Goal: Information Seeking & Learning: Learn about a topic

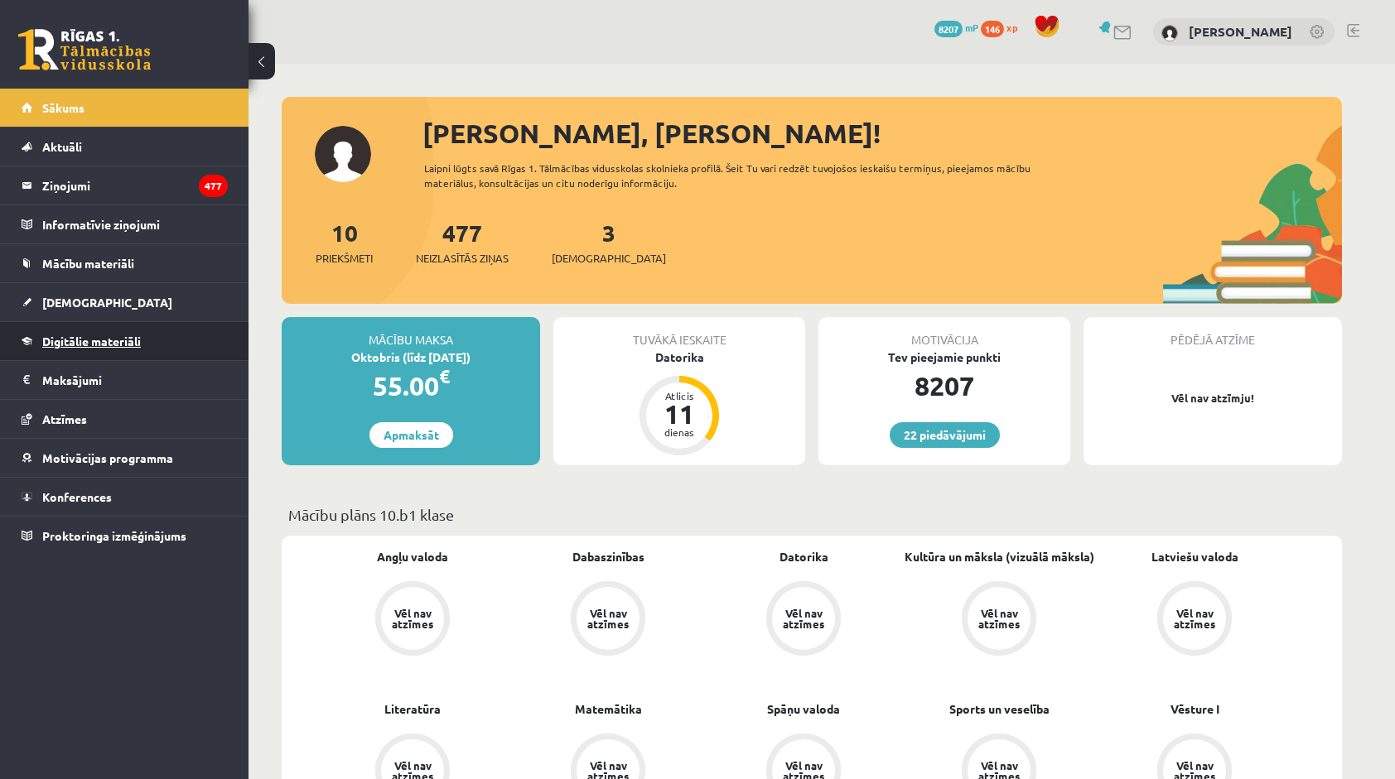
click at [80, 340] on span "Digitālie materiāli" at bounding box center [91, 341] width 99 height 15
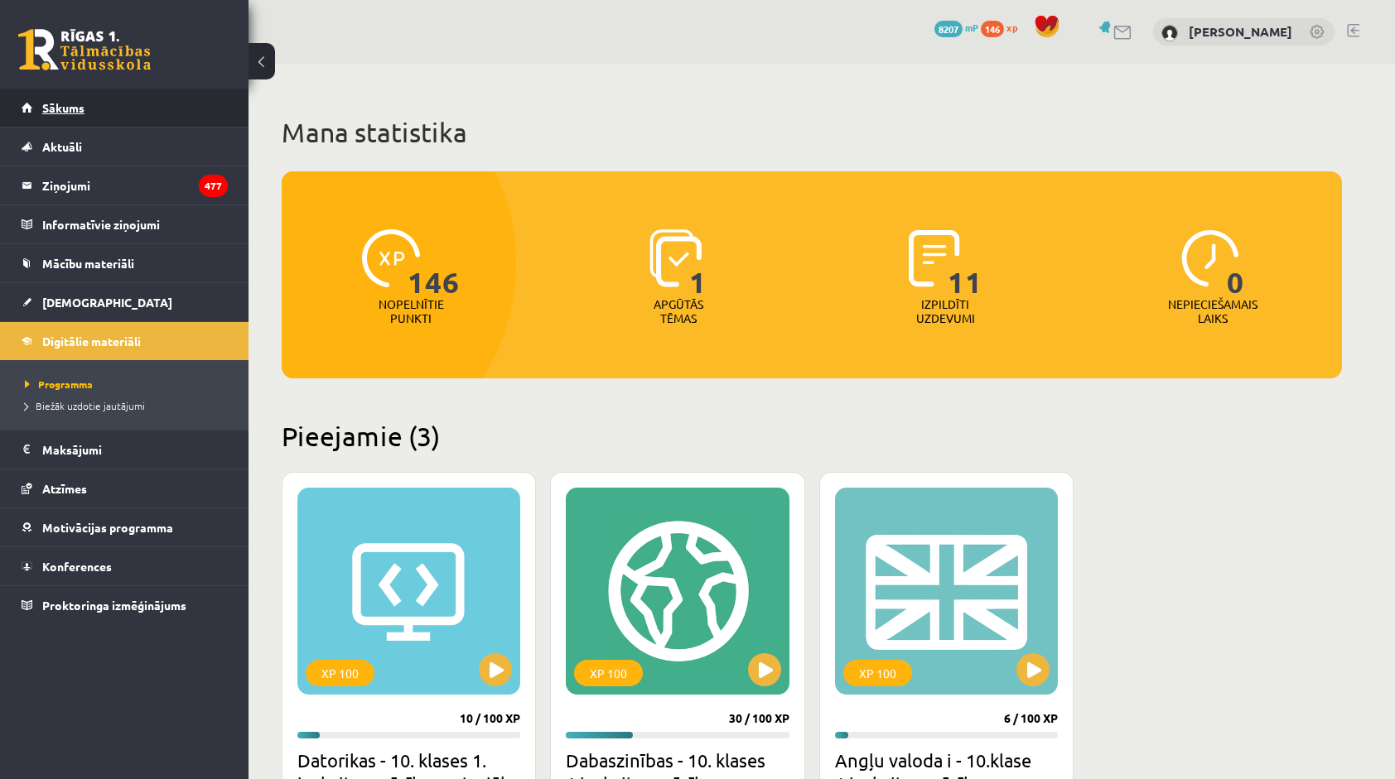
click at [109, 119] on link "Sākums" at bounding box center [125, 108] width 206 height 38
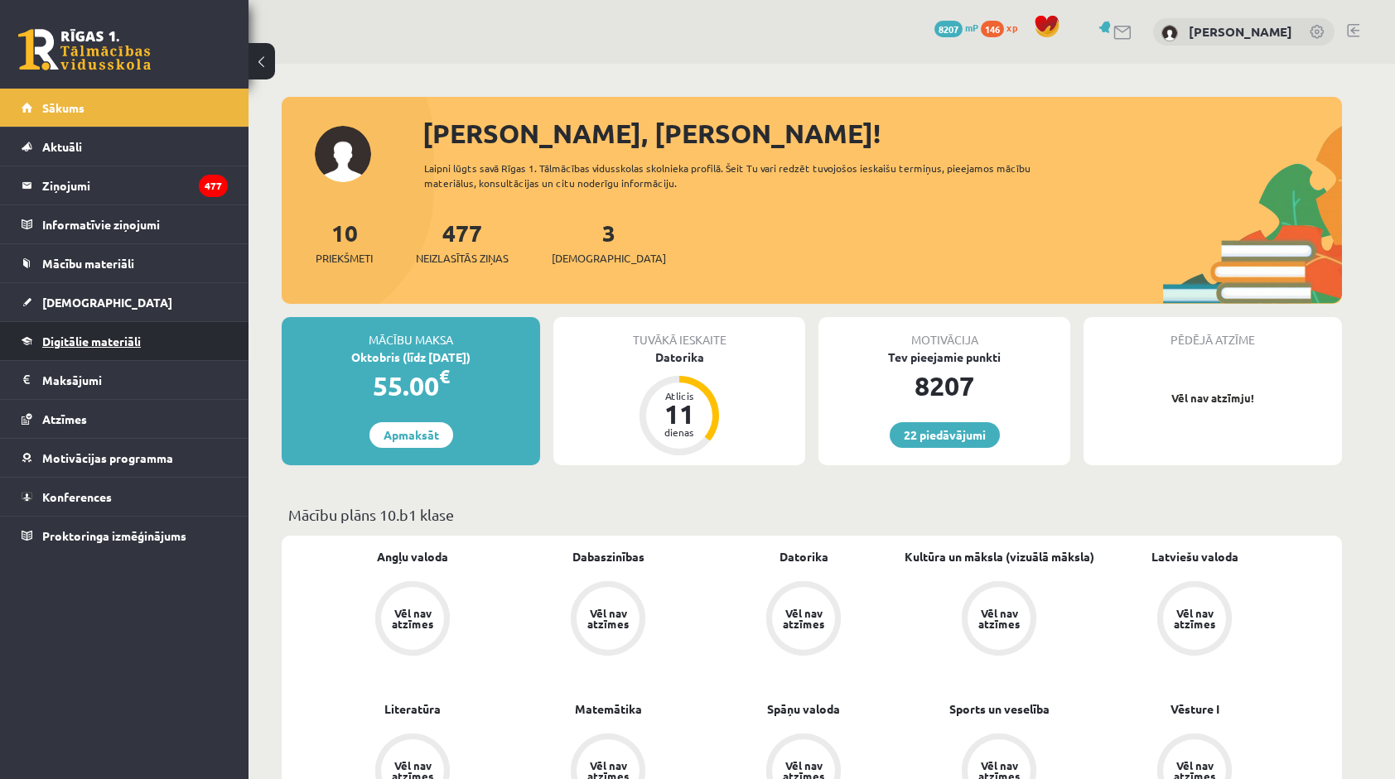
click at [101, 330] on link "Digitālie materiāli" at bounding box center [125, 341] width 206 height 38
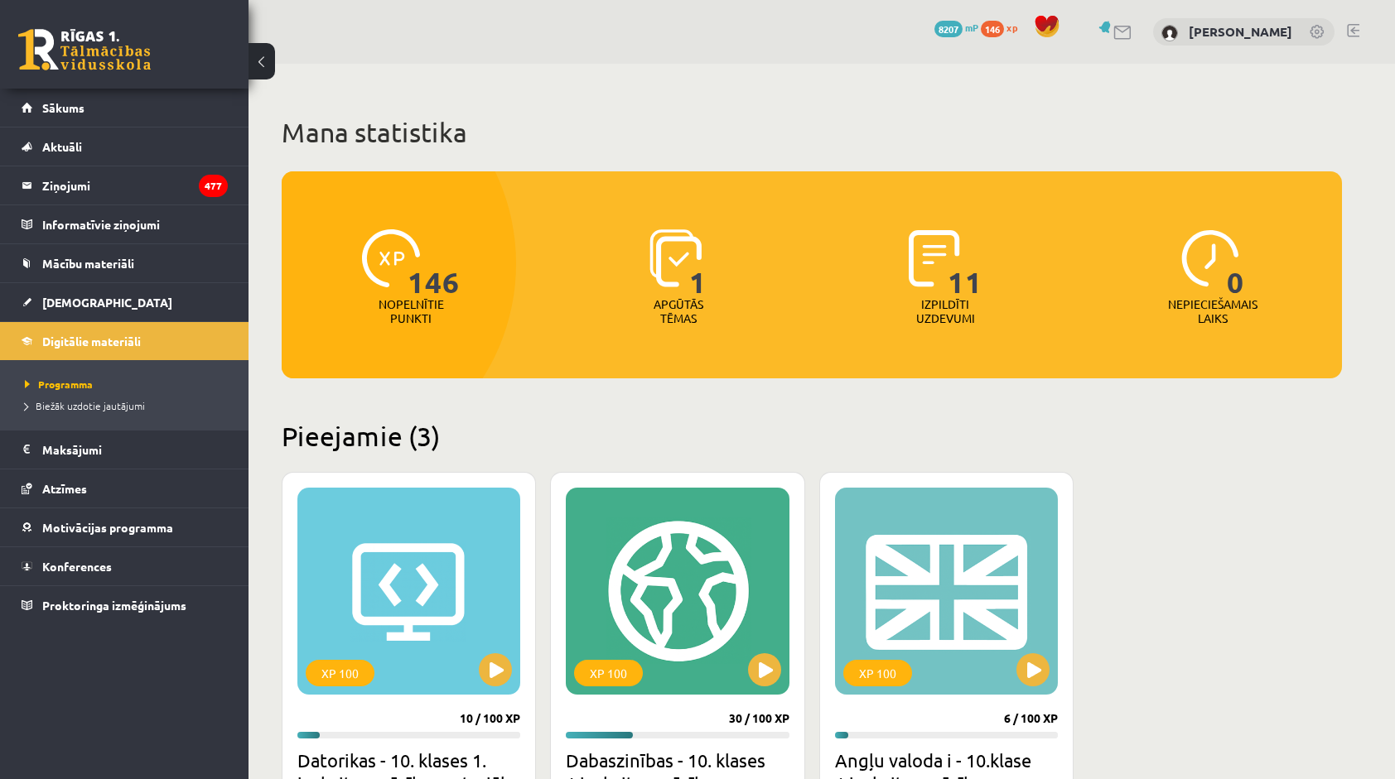
scroll to position [248, 0]
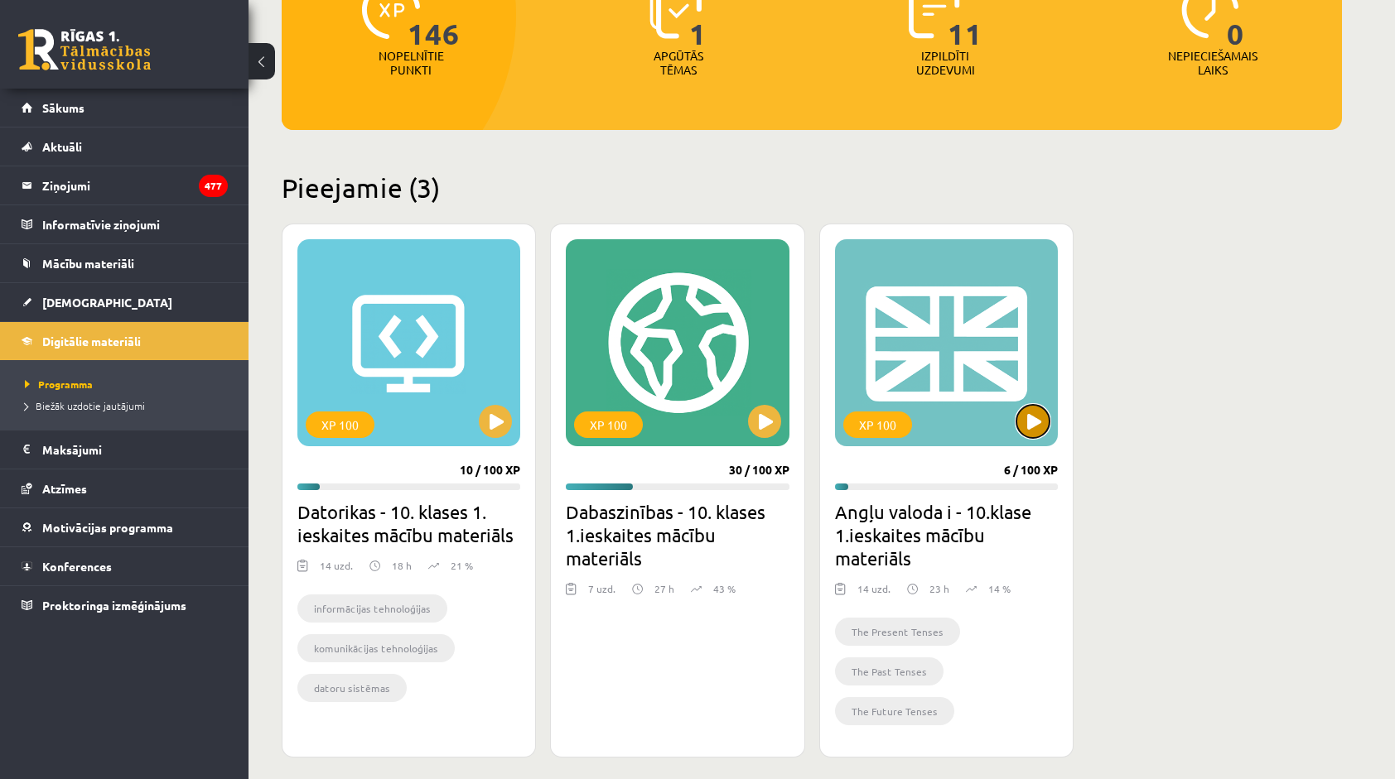
click at [1046, 416] on button at bounding box center [1032, 421] width 33 height 33
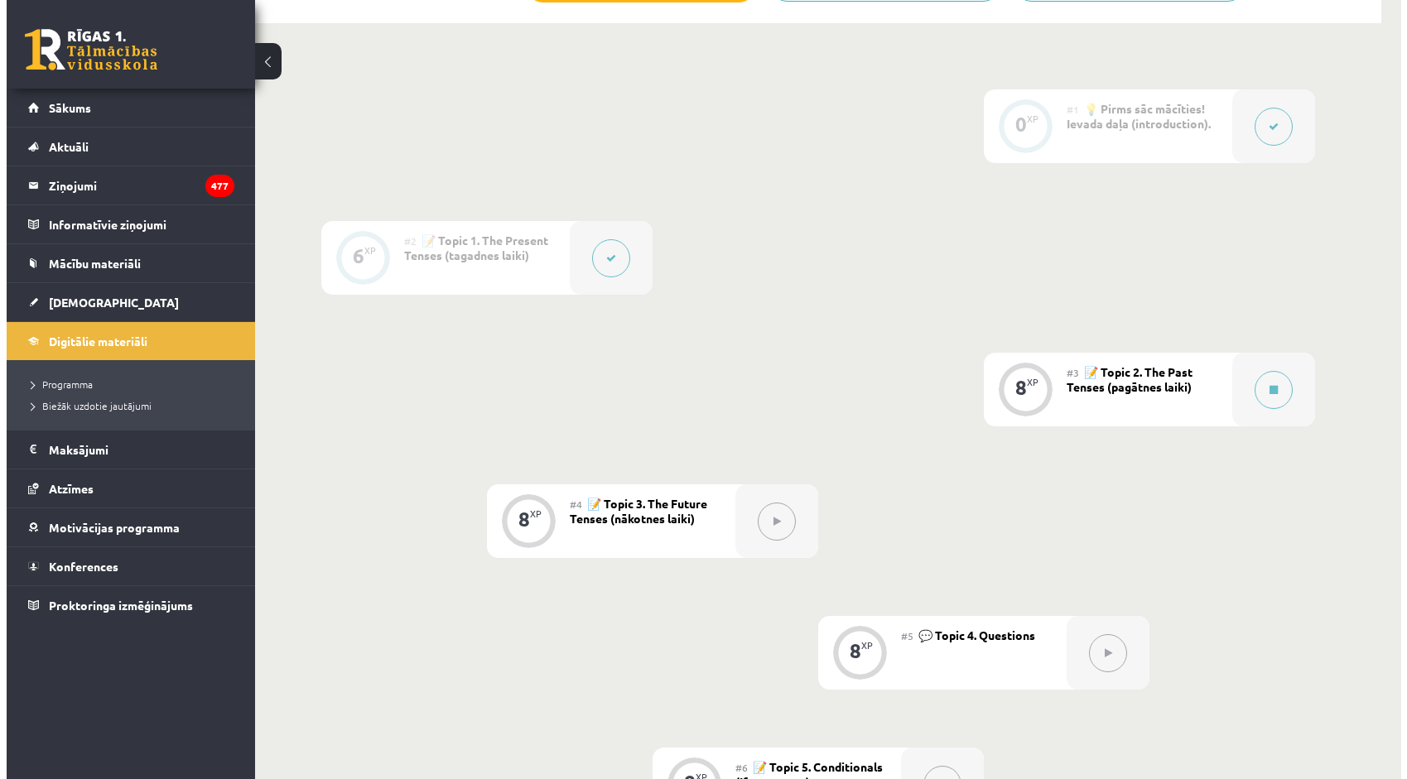
scroll to position [414, 0]
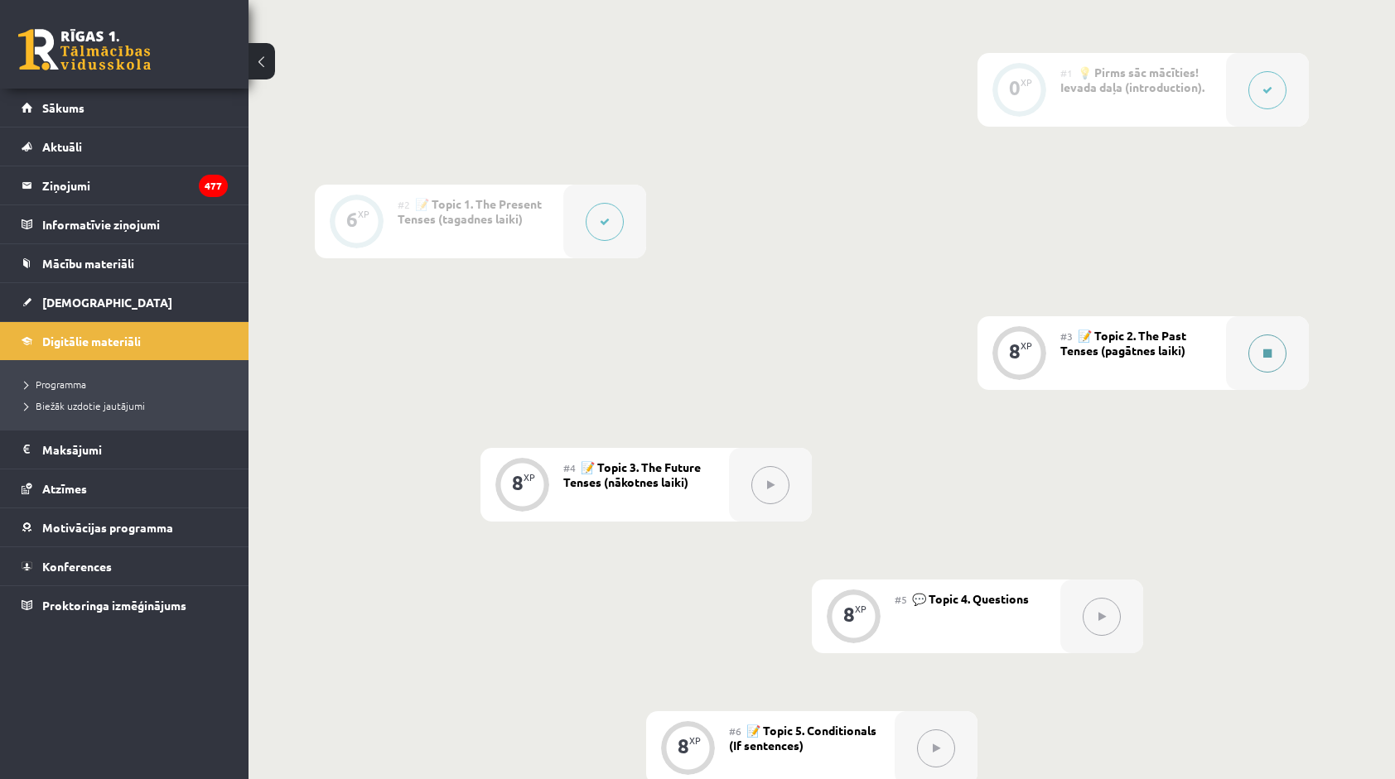
click at [1264, 345] on button at bounding box center [1267, 354] width 38 height 38
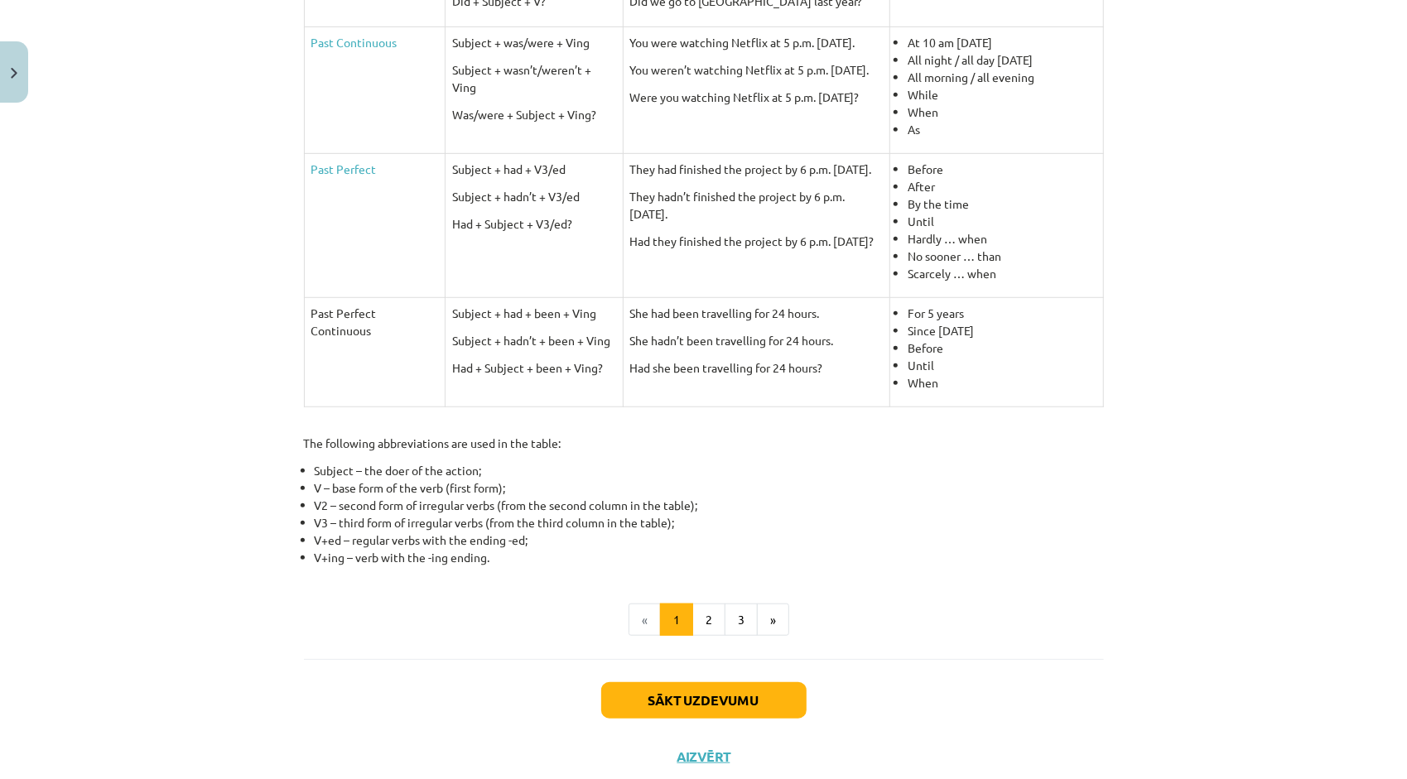
scroll to position [580, 0]
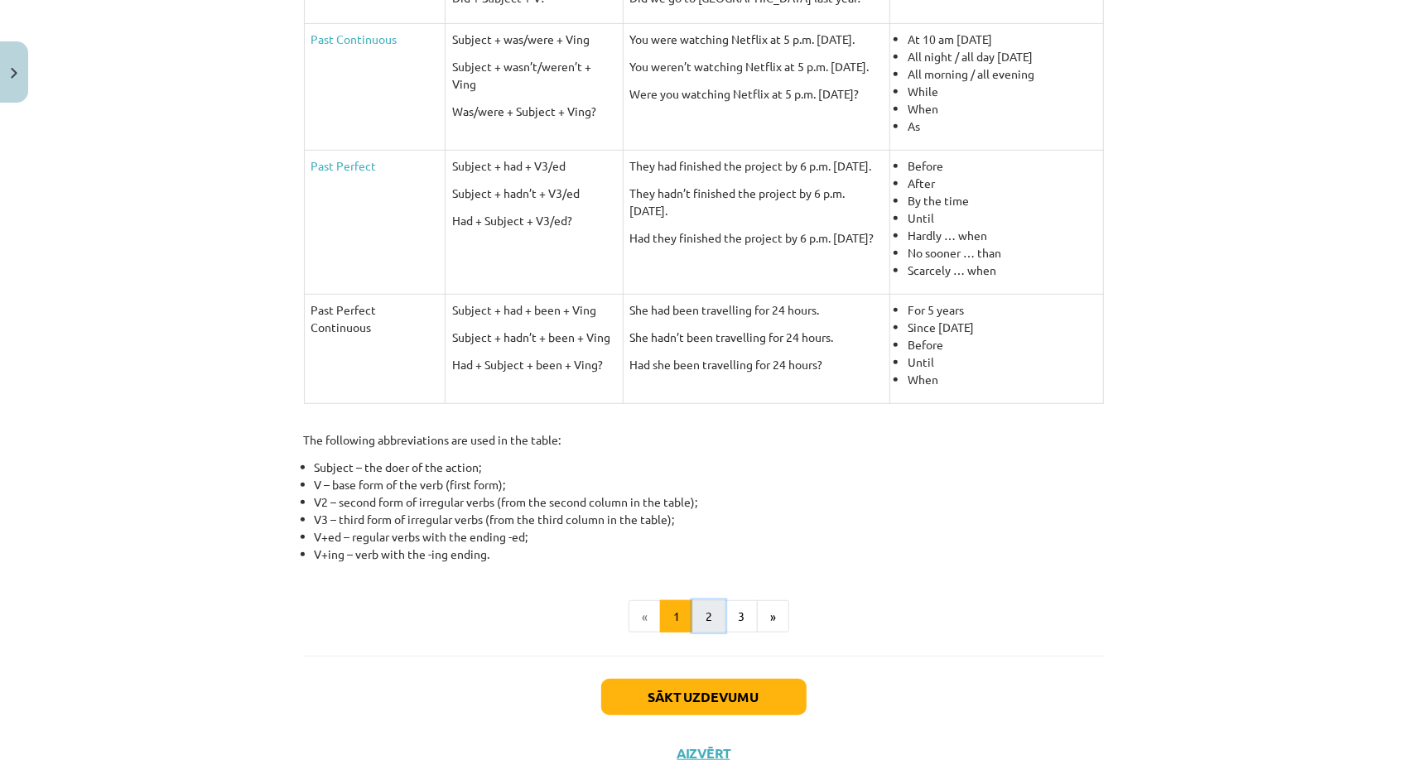
click at [706, 602] on button "2" at bounding box center [708, 616] width 33 height 33
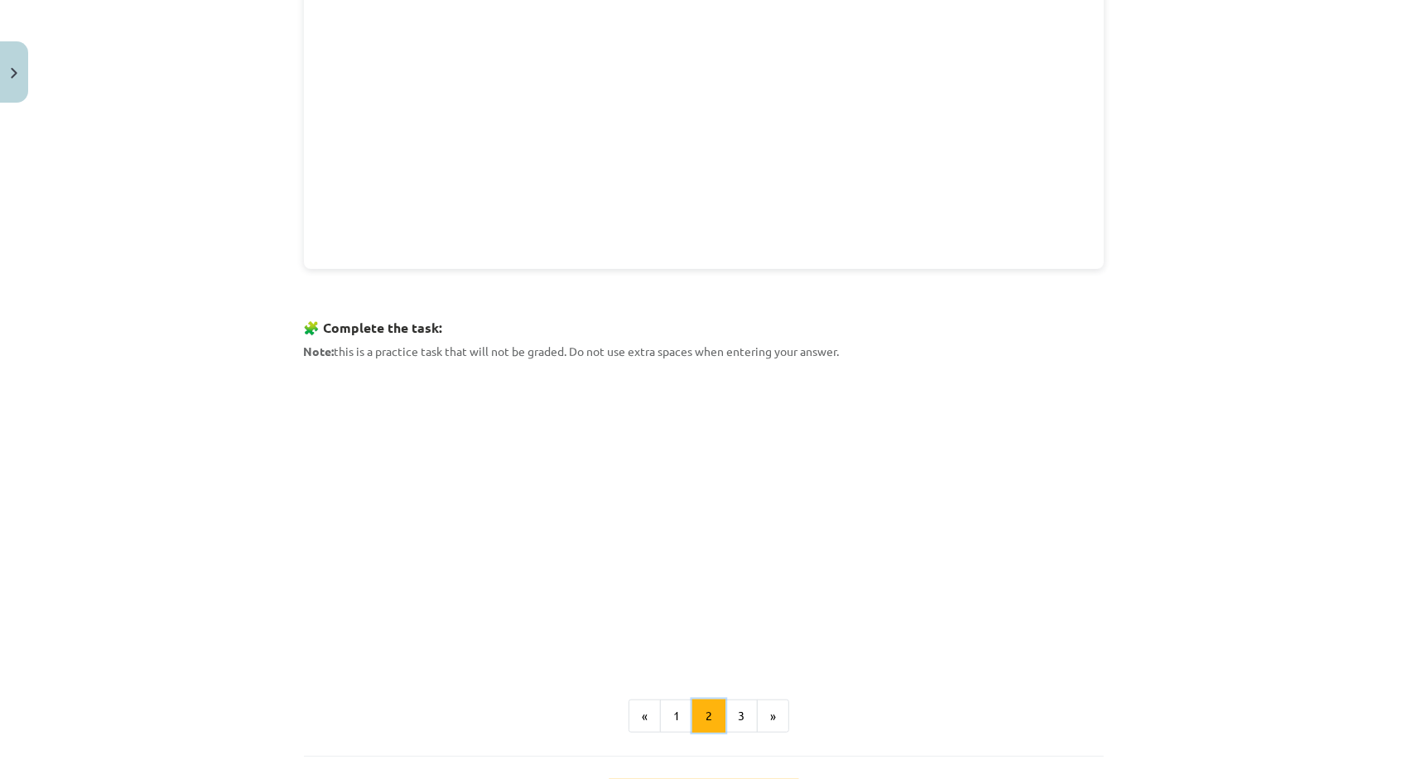
scroll to position [544, 0]
click at [729, 751] on button "3" at bounding box center [741, 743] width 33 height 33
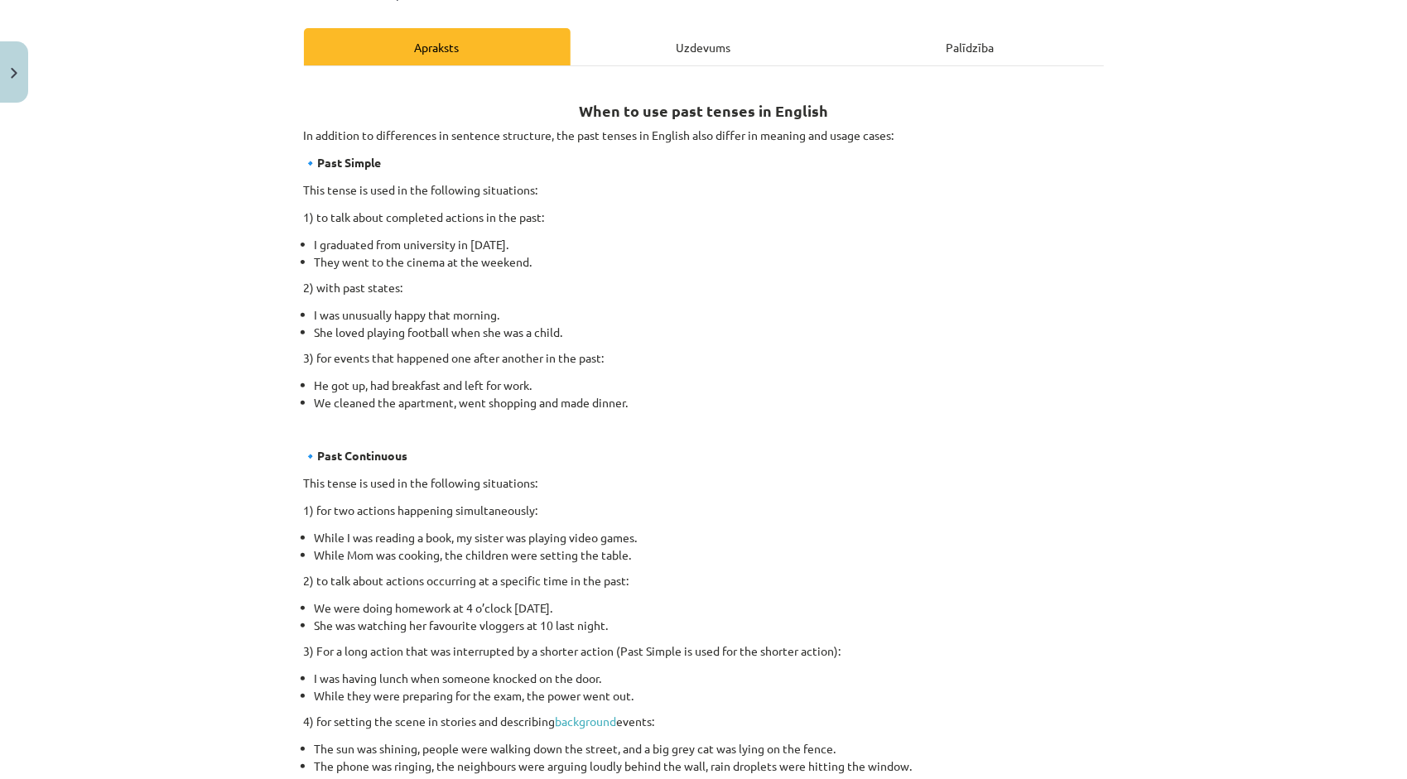
scroll to position [213, 0]
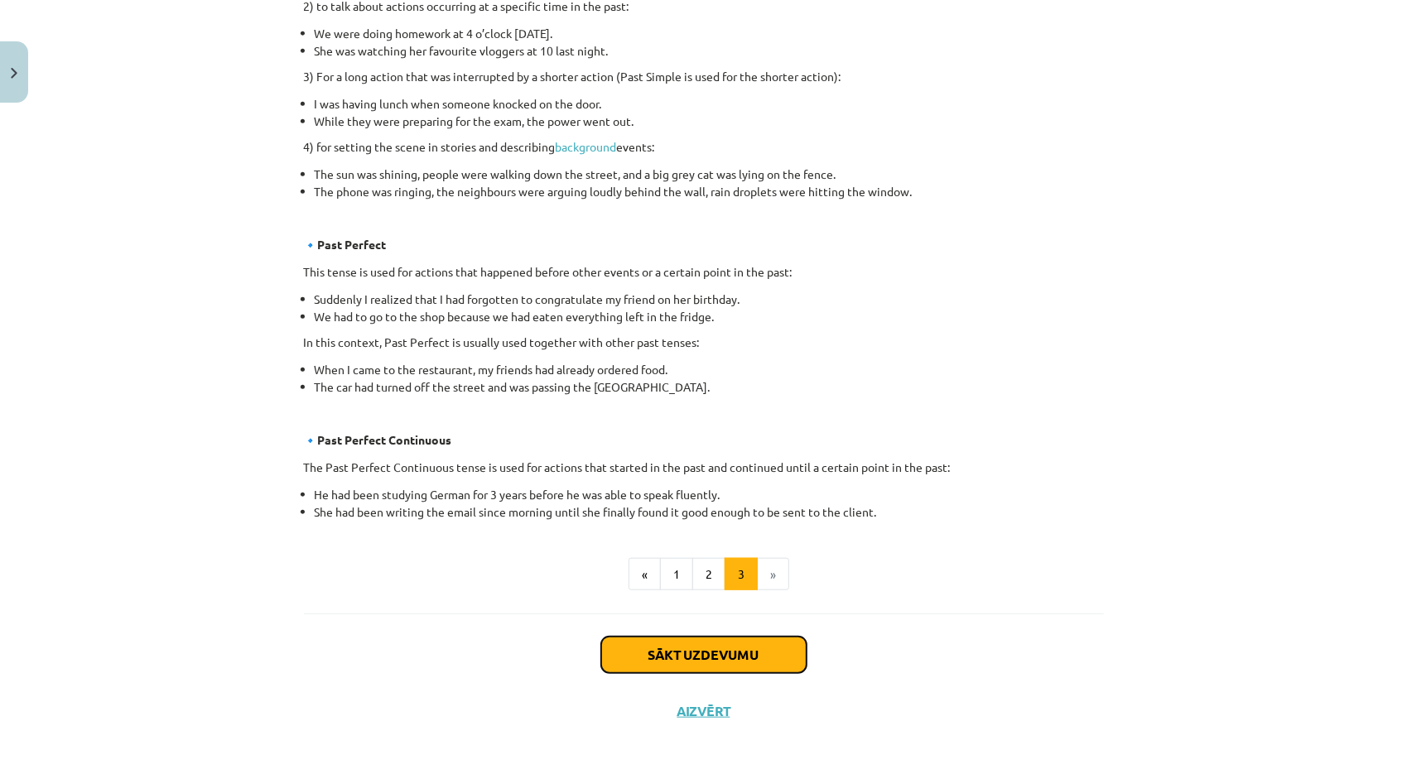
click at [717, 658] on button "Sākt uzdevumu" at bounding box center [703, 655] width 205 height 36
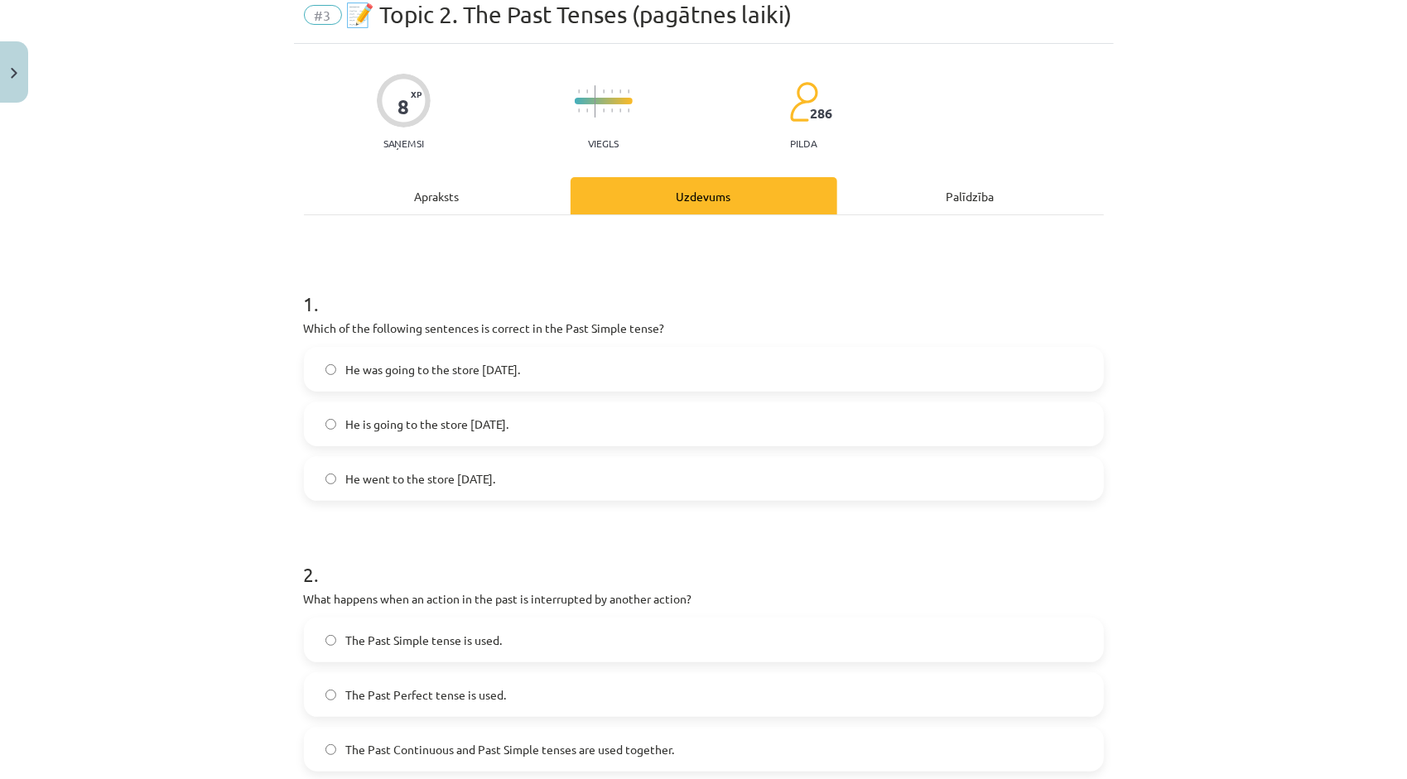
scroll to position [41, 0]
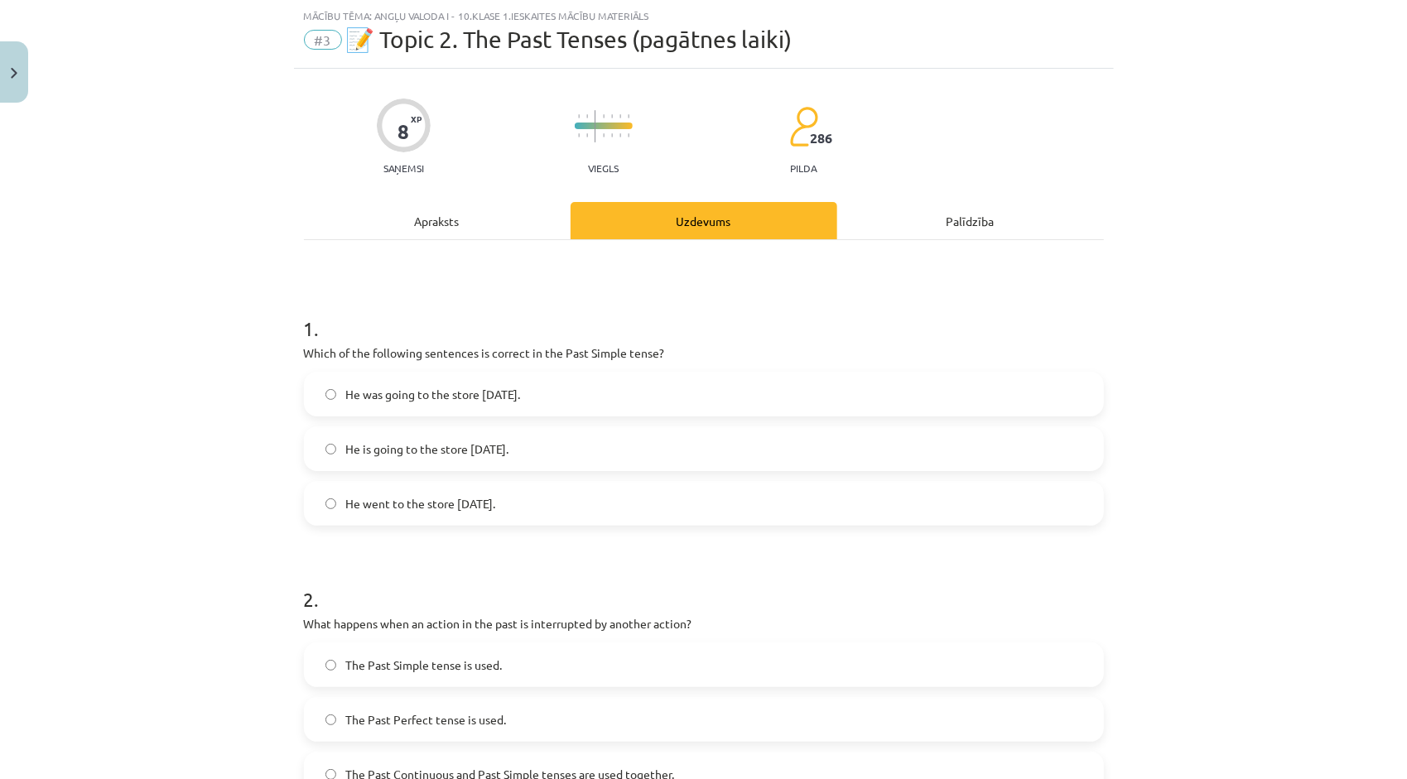
click at [557, 505] on label "He went to the store yesterday." at bounding box center [704, 503] width 797 height 41
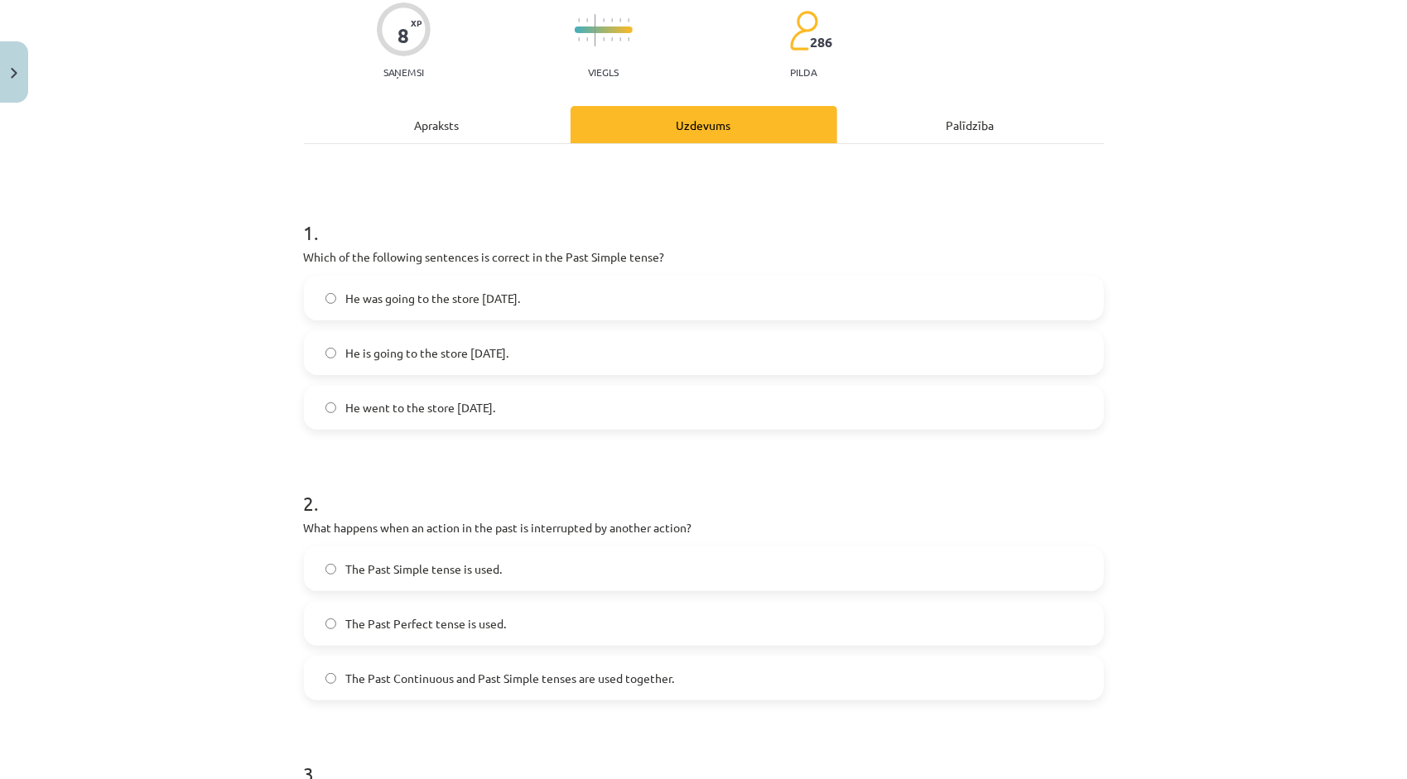
scroll to position [207, 0]
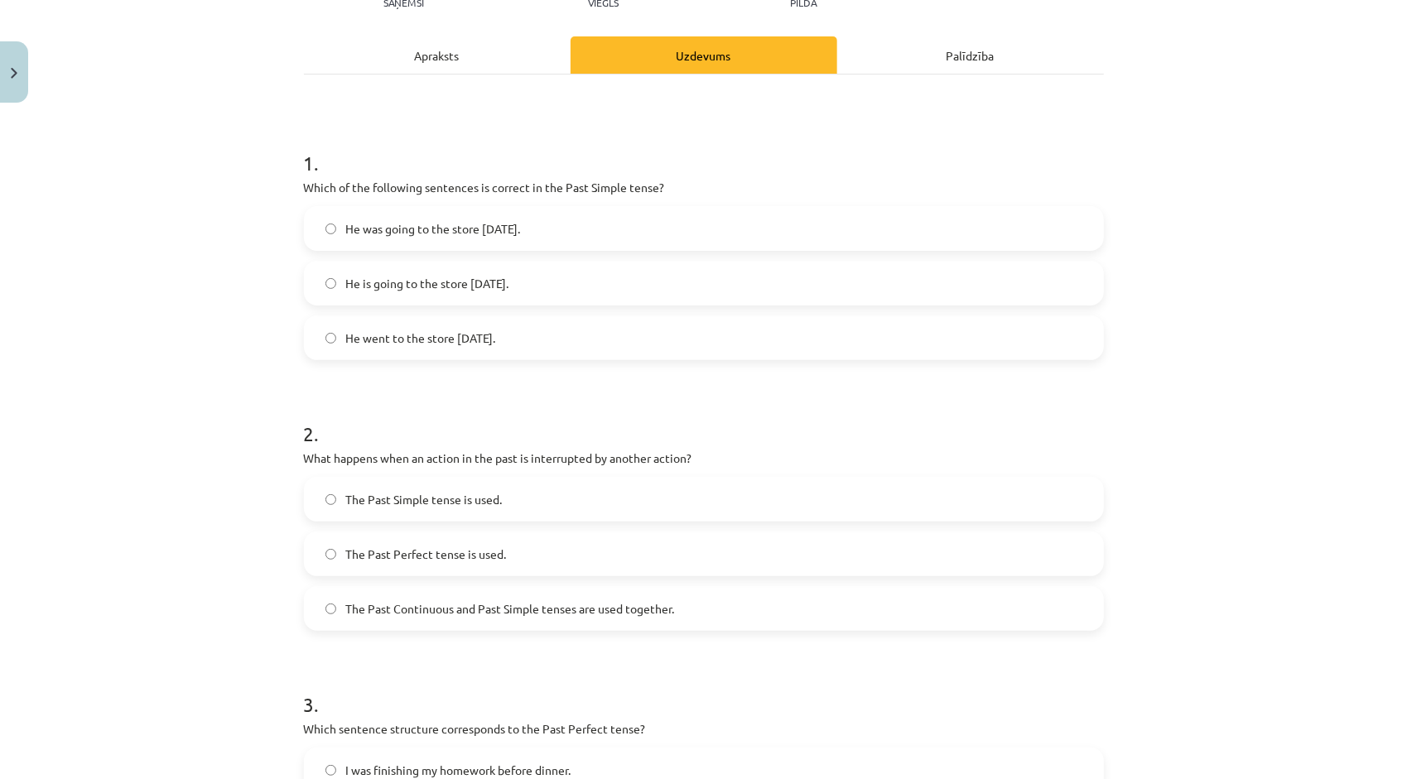
click at [553, 559] on label "The Past Perfect tense is used." at bounding box center [704, 553] width 797 height 41
click at [432, 58] on div "Apraksts" at bounding box center [437, 54] width 267 height 37
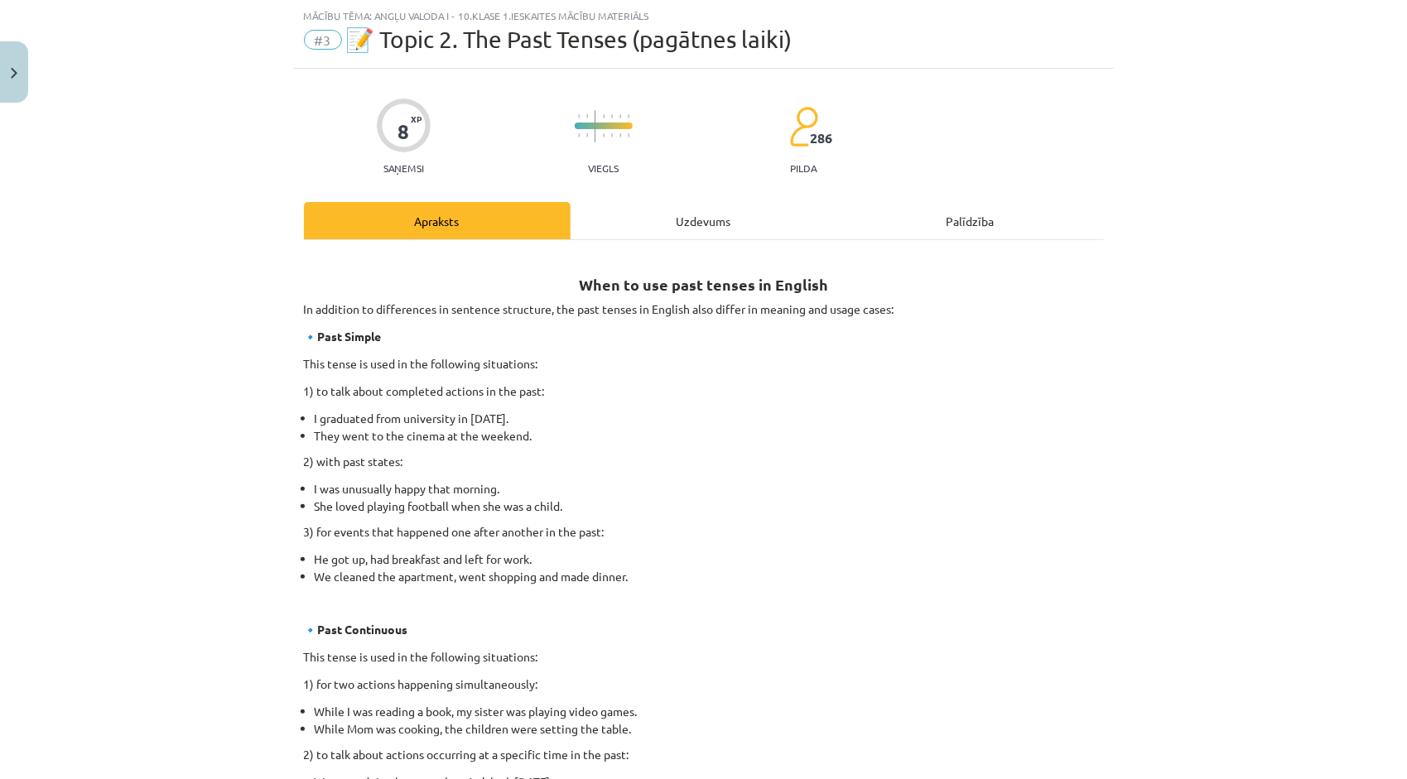
scroll to position [41, 0]
click at [682, 219] on div "Uzdevums" at bounding box center [704, 220] width 267 height 37
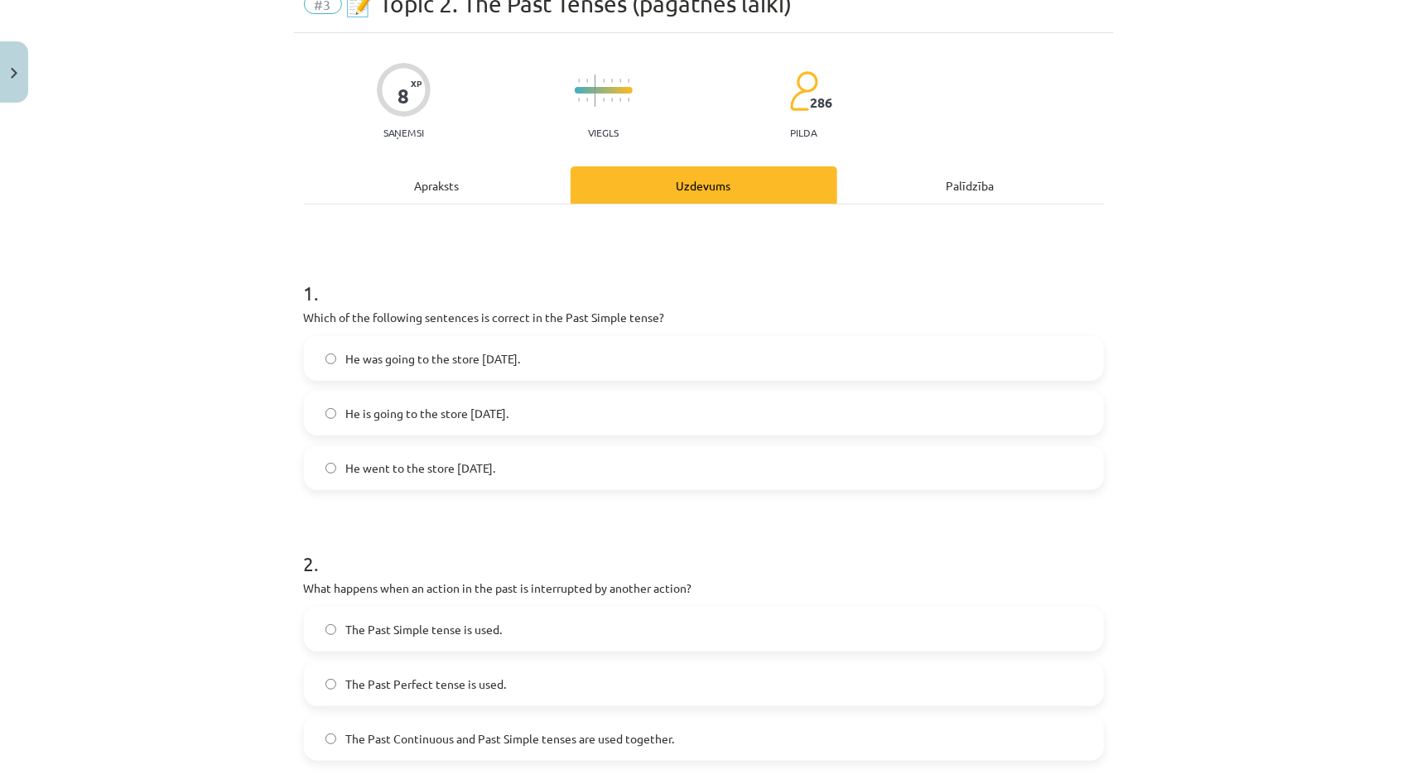
scroll to position [124, 0]
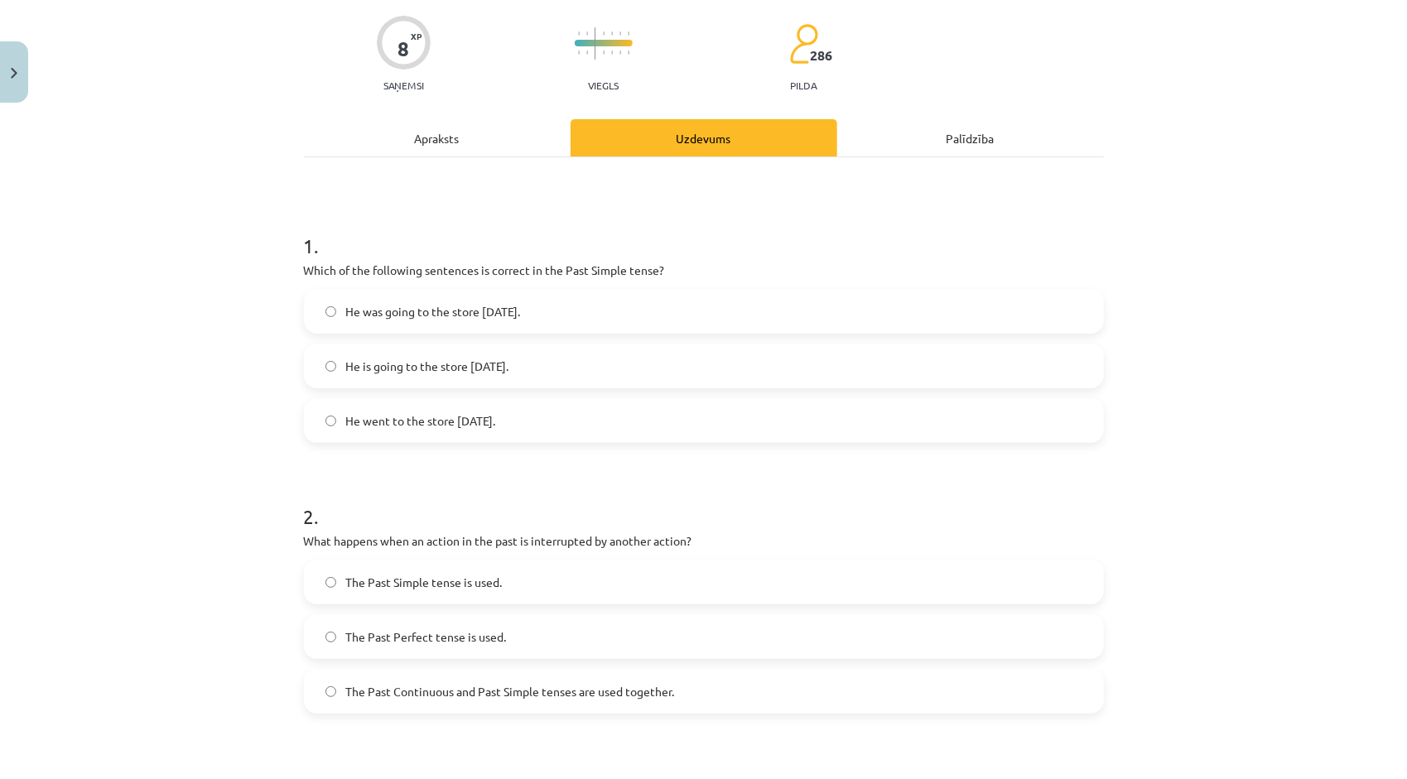
click at [437, 129] on div "Apraksts" at bounding box center [437, 137] width 267 height 37
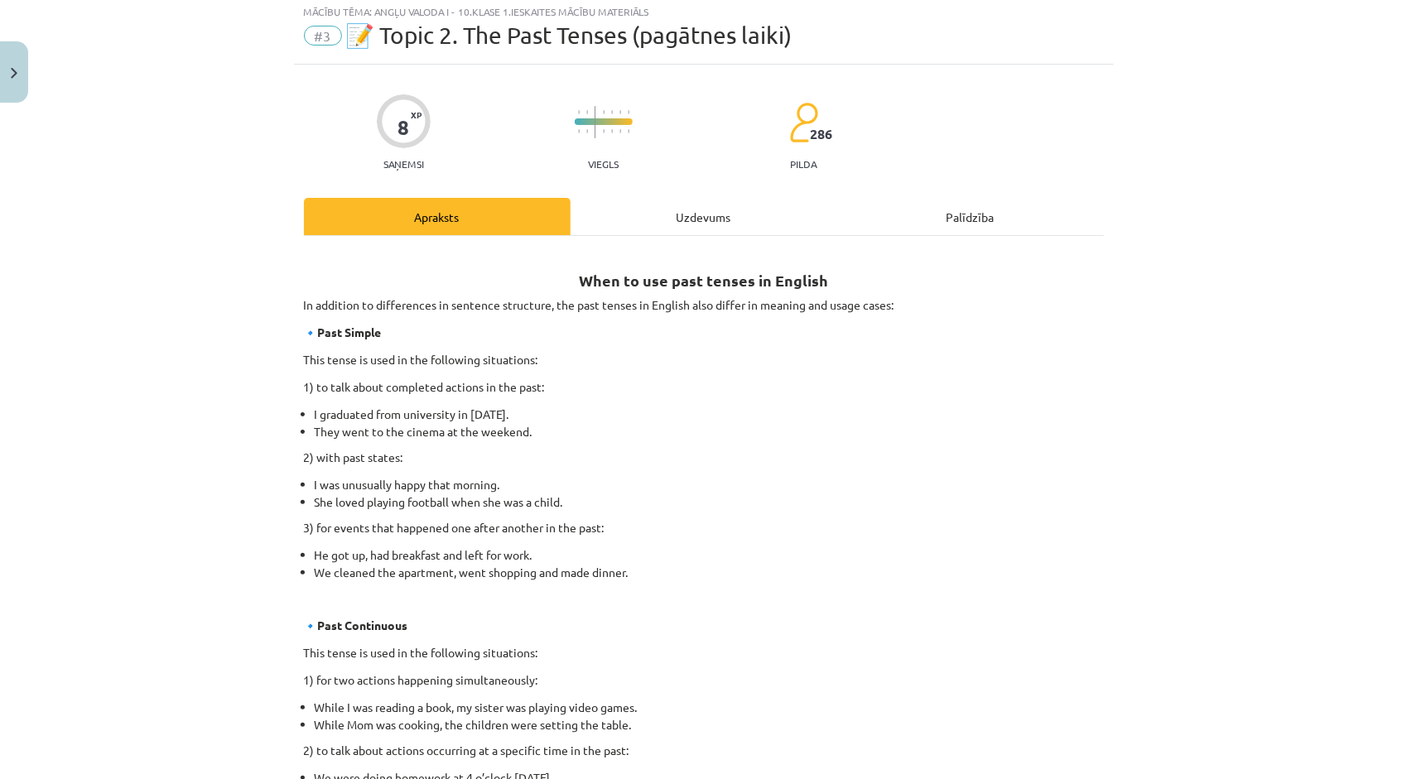
scroll to position [41, 0]
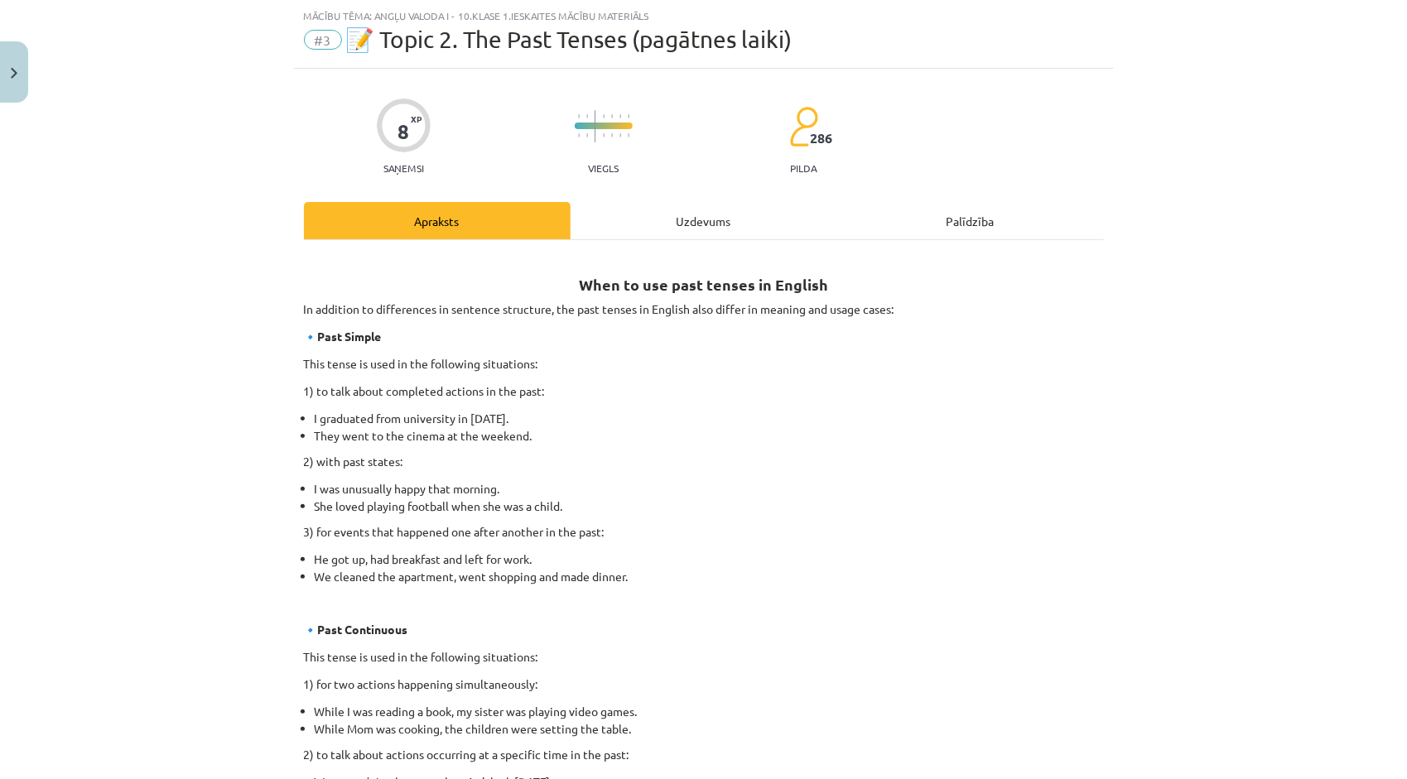
click at [682, 217] on div "Uzdevums" at bounding box center [704, 220] width 267 height 37
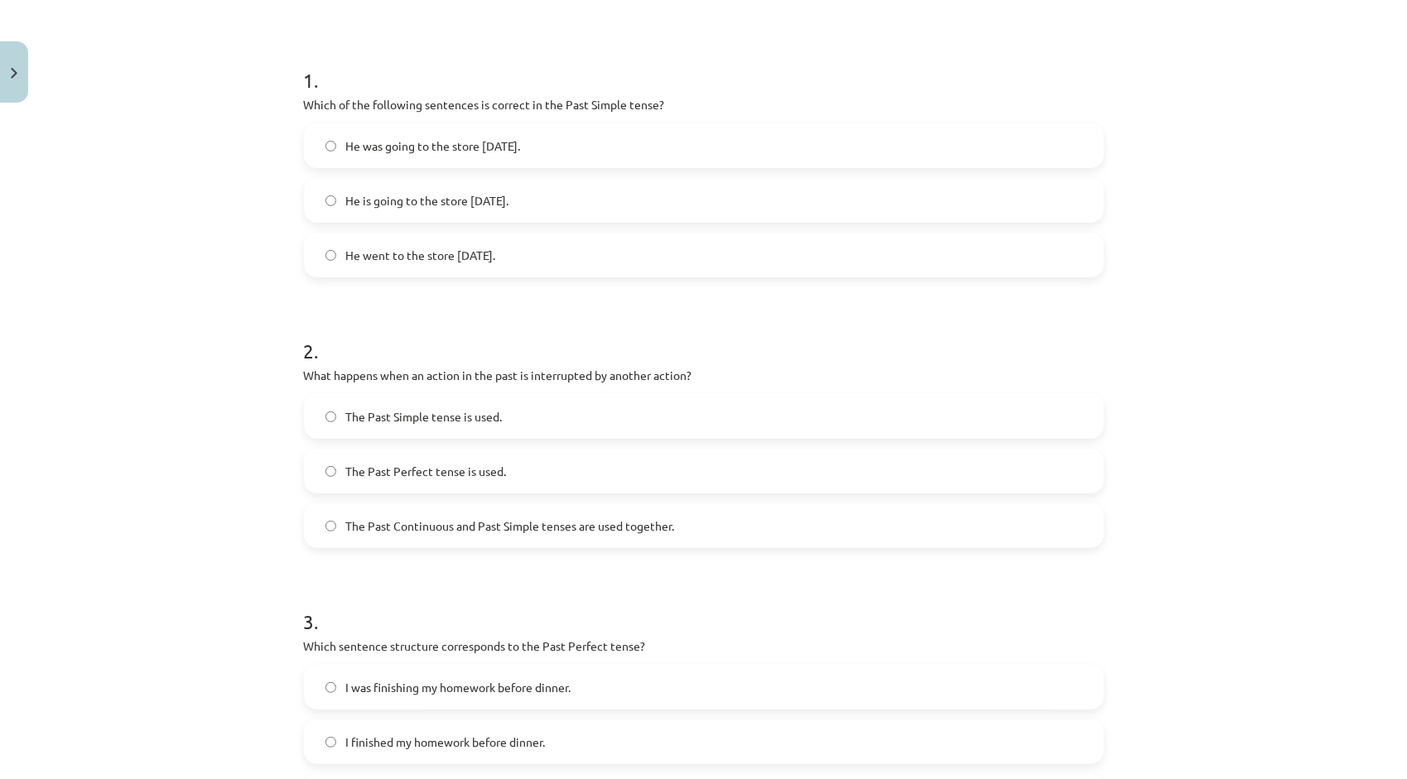
scroll to position [373, 0]
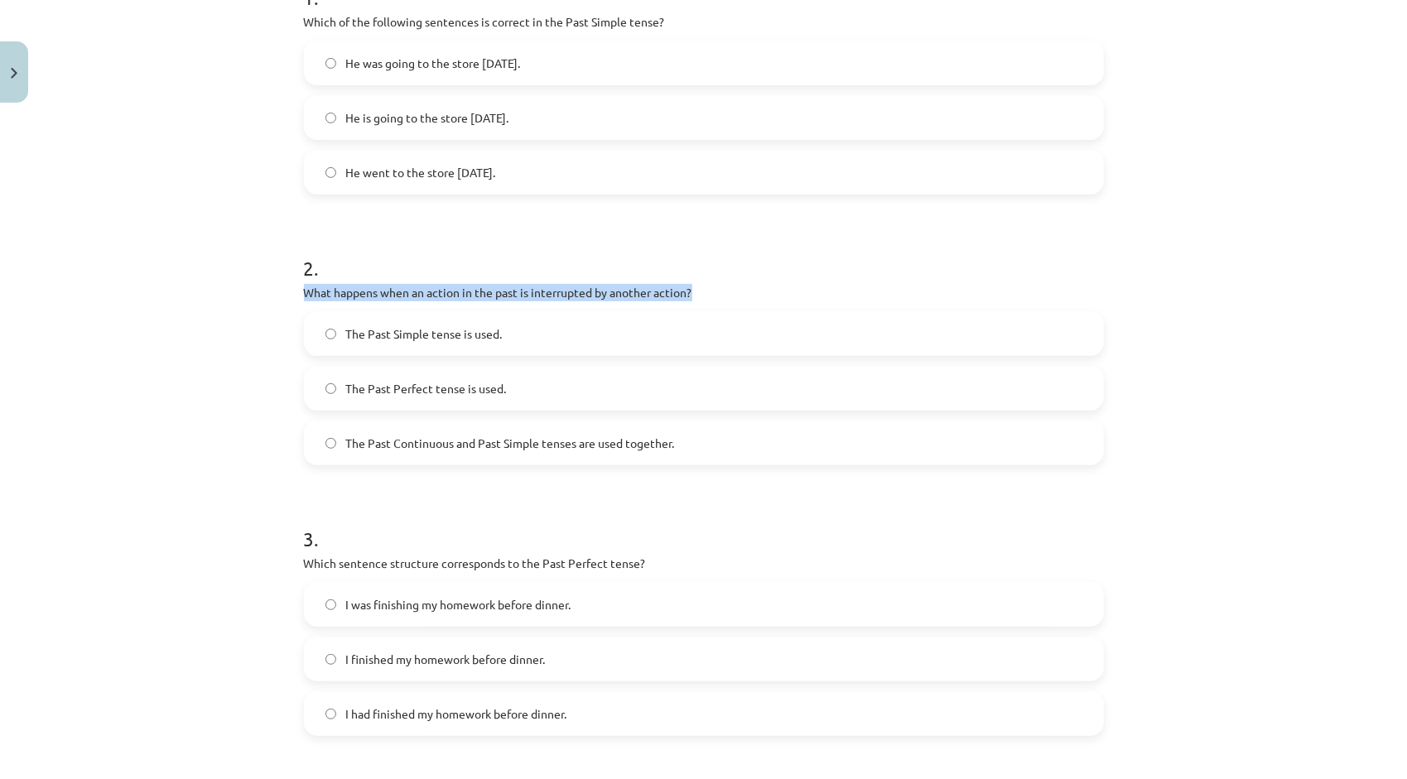
drag, startPoint x: 299, startPoint y: 290, endPoint x: 698, endPoint y: 289, distance: 399.2
click at [698, 289] on p "What happens when an action in the past is interrupted by another action?" at bounding box center [704, 292] width 800 height 17
copy p "What happens when an action in the past is interrupted by another action?"
click at [641, 235] on h1 "2 ." at bounding box center [704, 253] width 800 height 51
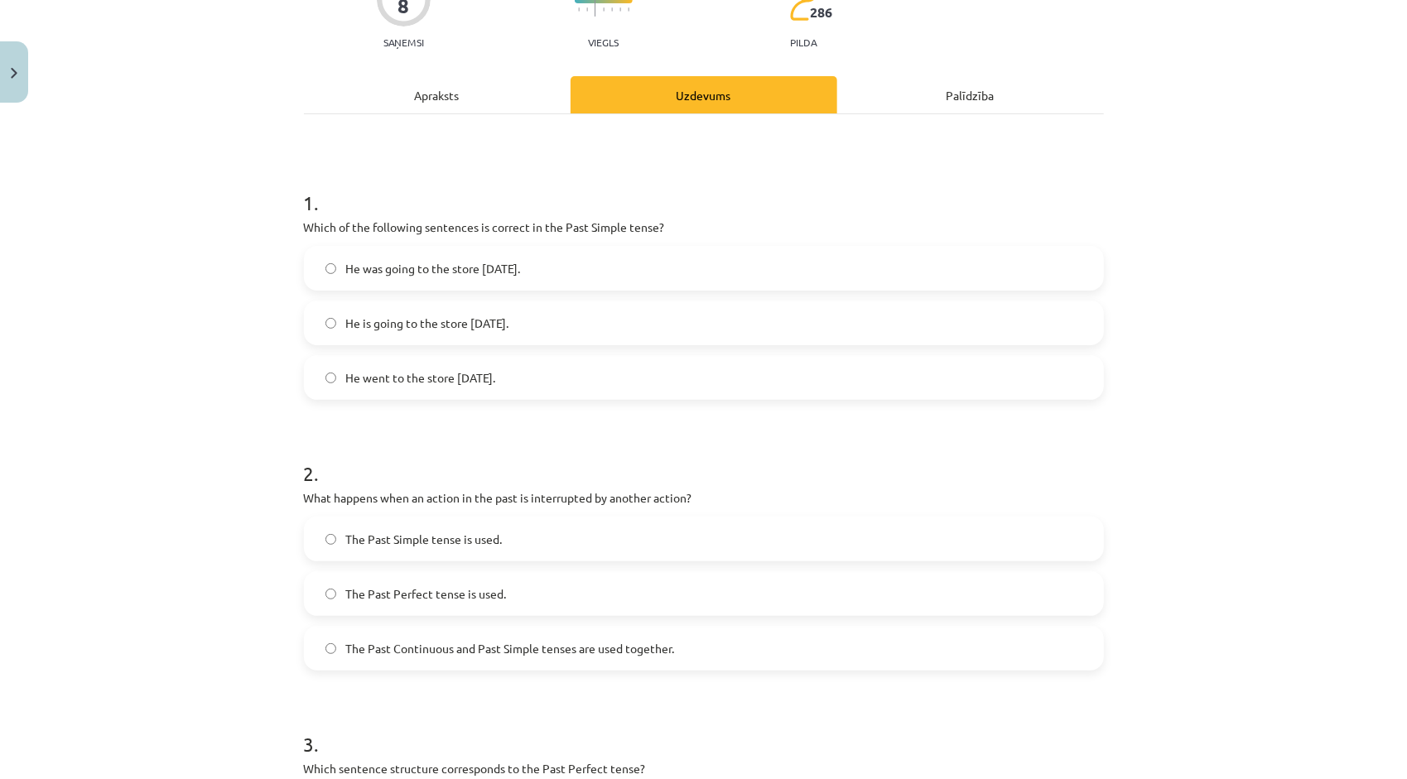
scroll to position [41, 0]
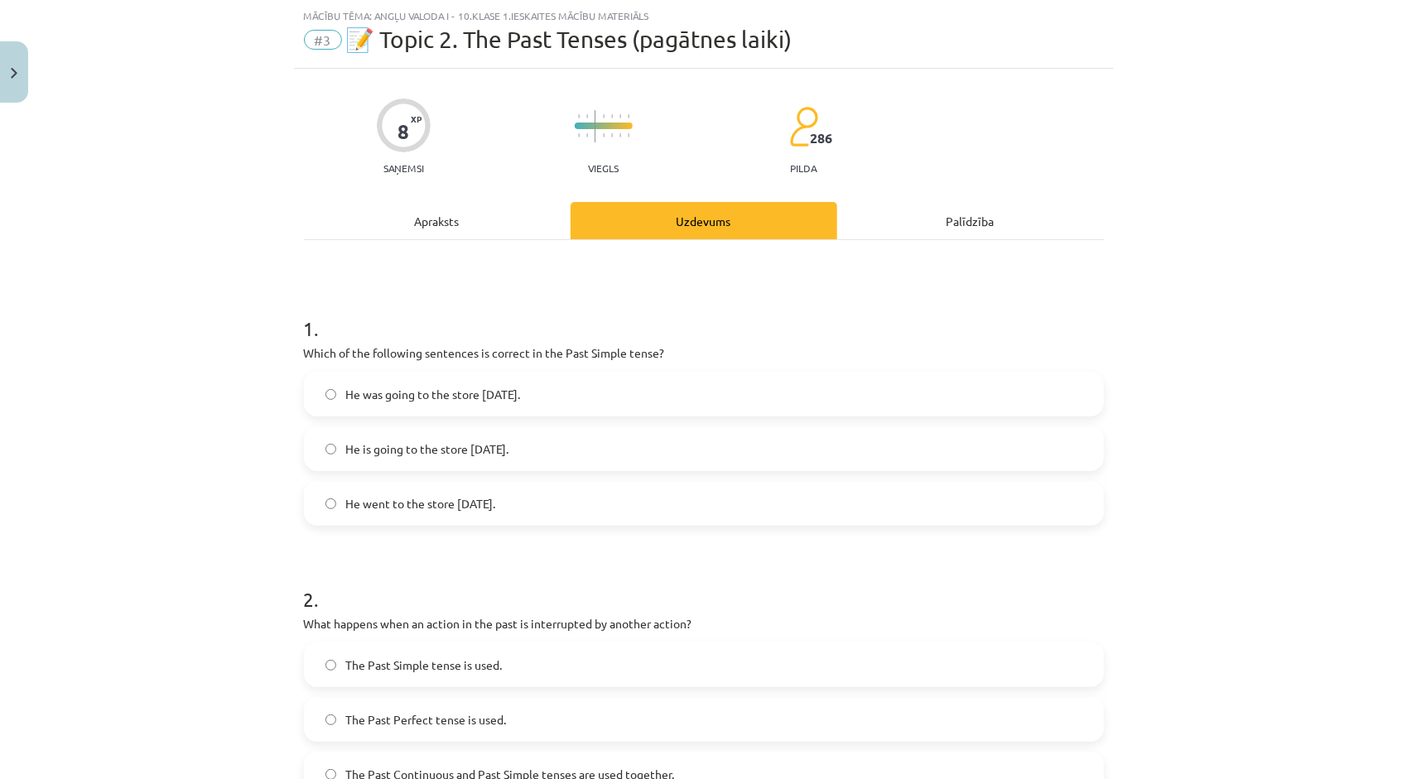
click at [428, 228] on div "Apraksts" at bounding box center [437, 220] width 267 height 37
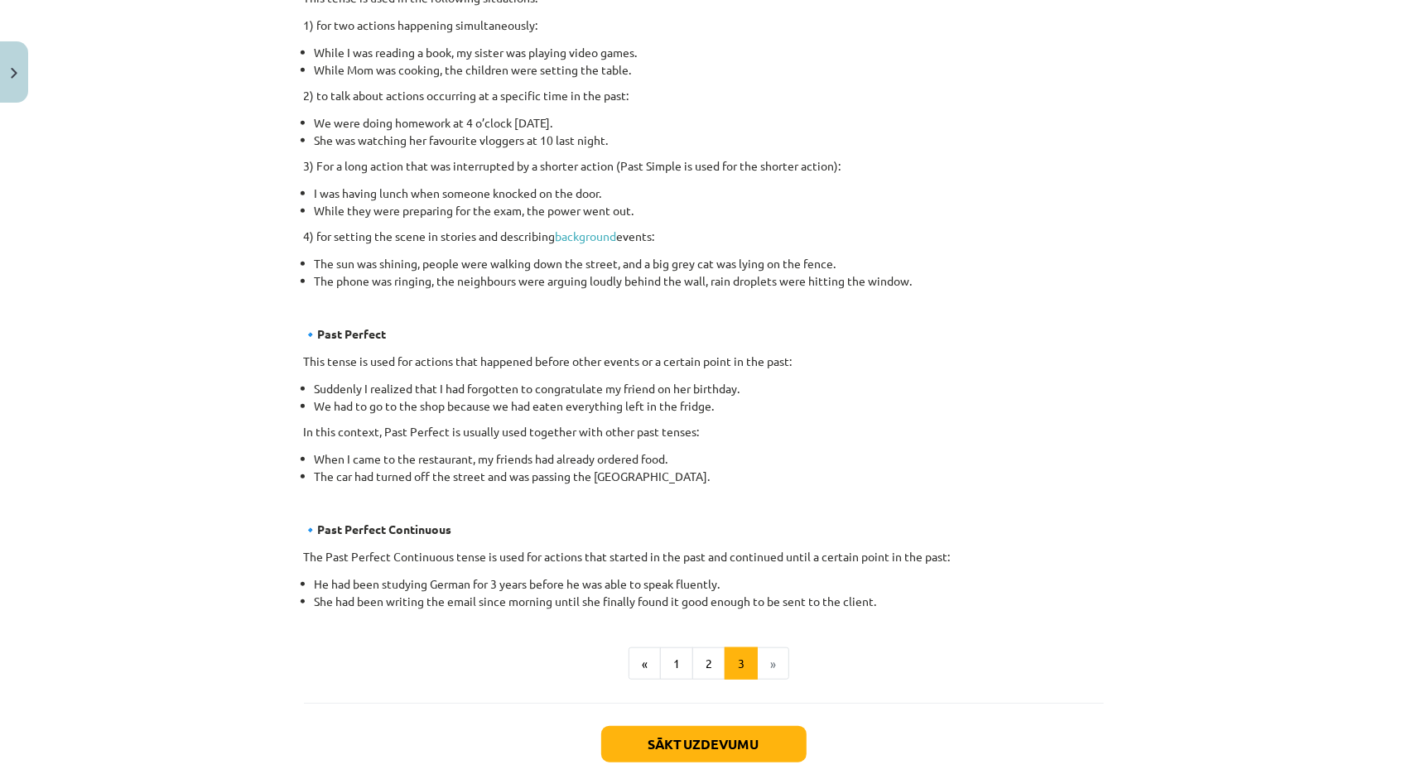
scroll to position [704, 0]
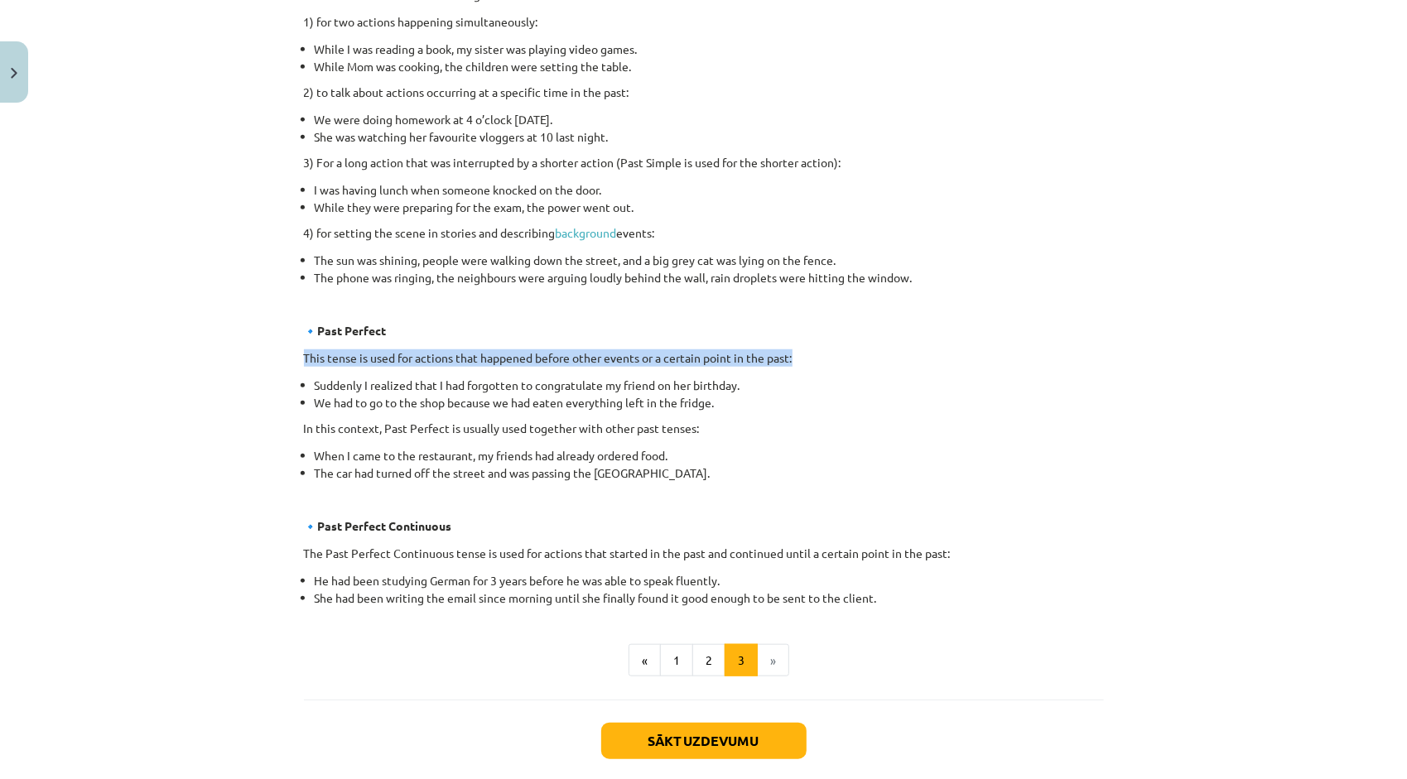
drag, startPoint x: 298, startPoint y: 358, endPoint x: 810, endPoint y: 361, distance: 511.9
click at [810, 361] on p "This tense is used for actions that happened before other events or a certain p…" at bounding box center [704, 358] width 800 height 17
copy p "This tense is used for actions that happened before other events or a certain p…"
click at [820, 311] on div "When to use past tenses in English In addition to differences in sentence struc…" at bounding box center [704, 99] width 800 height 1015
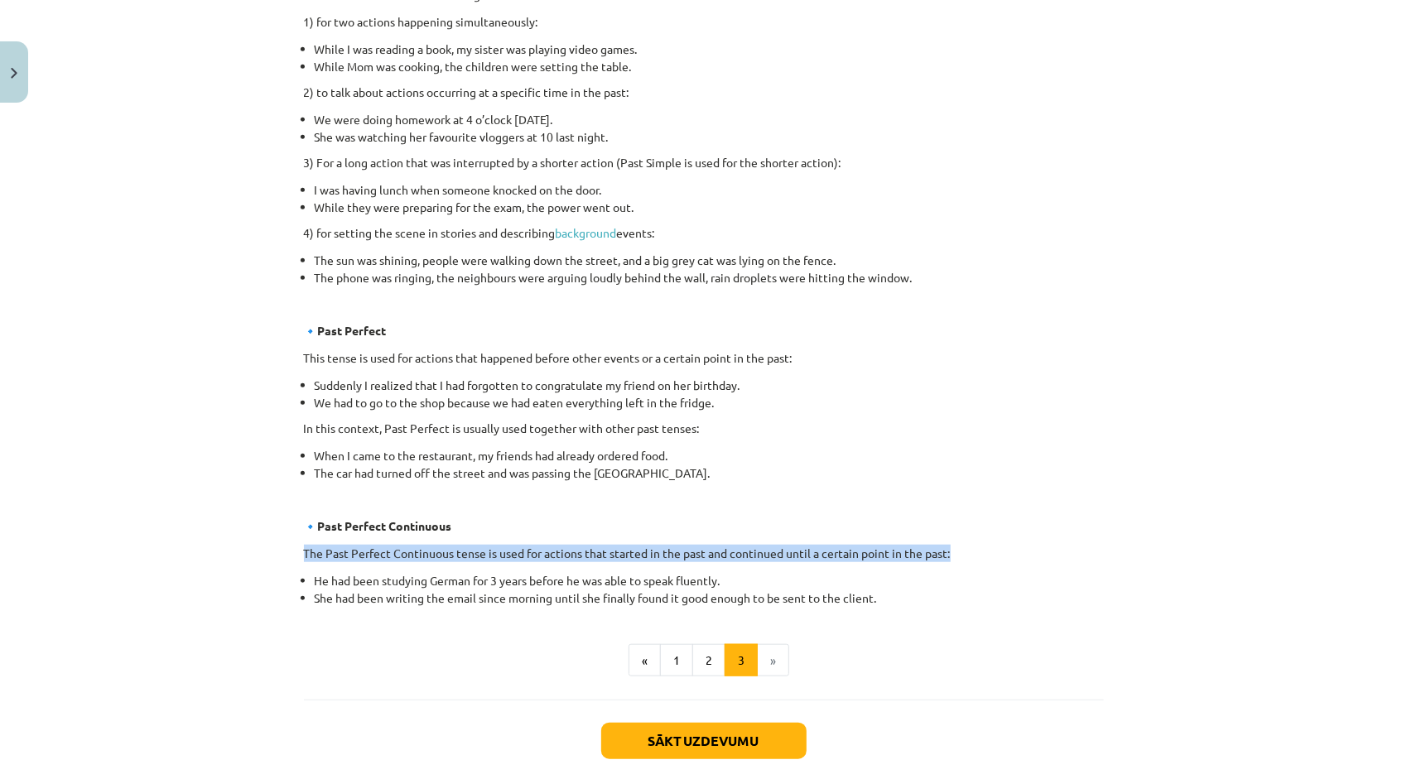
drag, startPoint x: 295, startPoint y: 552, endPoint x: 949, endPoint y: 554, distance: 654.3
click at [949, 554] on div "8 XP Saņemsi Viegls 286 pilda Apraksts Uzdevums Palīdzība When to use past tens…" at bounding box center [704, 116] width 820 height 1420
copy p "The Past Perfect Continuous tense is used for actions that started in the past …"
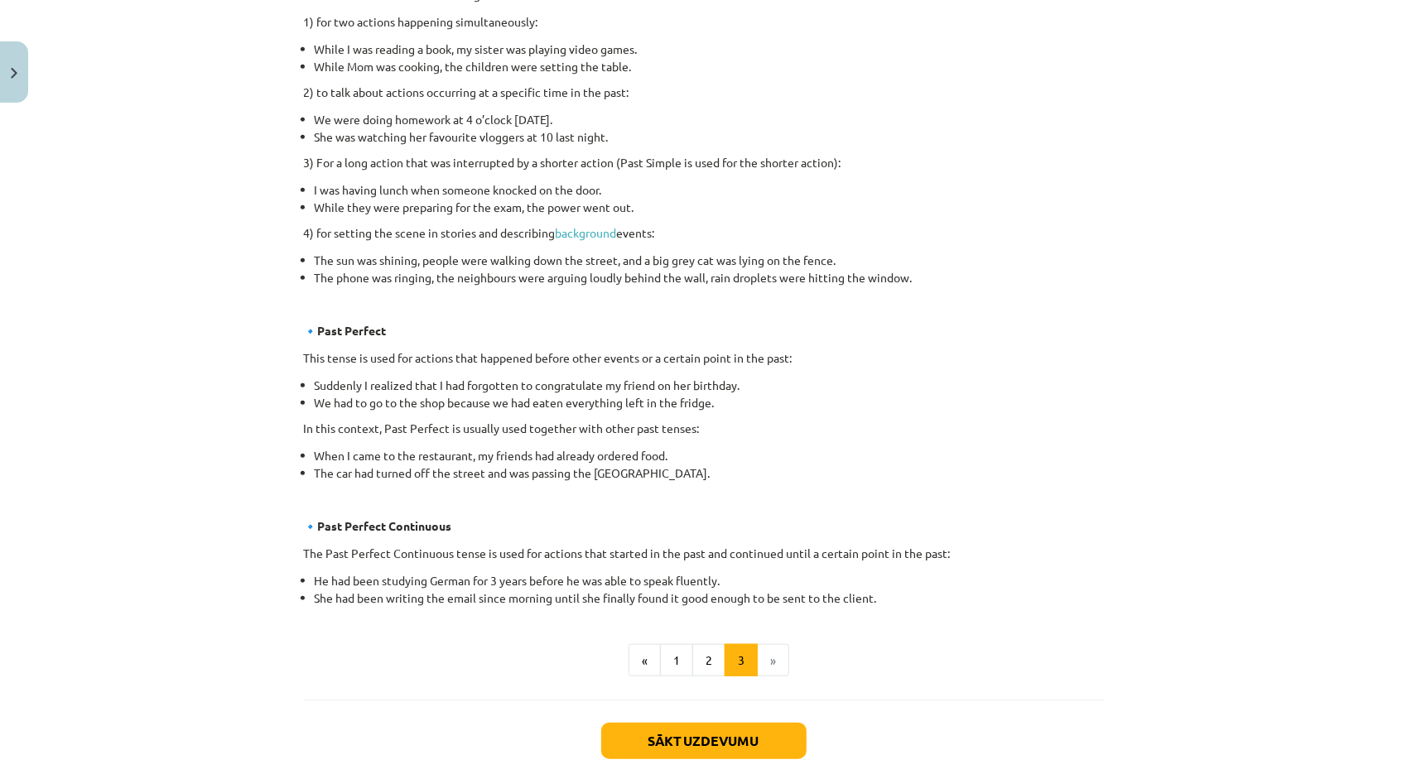
click at [985, 509] on div "When to use past tenses in English In addition to differences in sentence struc…" at bounding box center [704, 99] width 800 height 1015
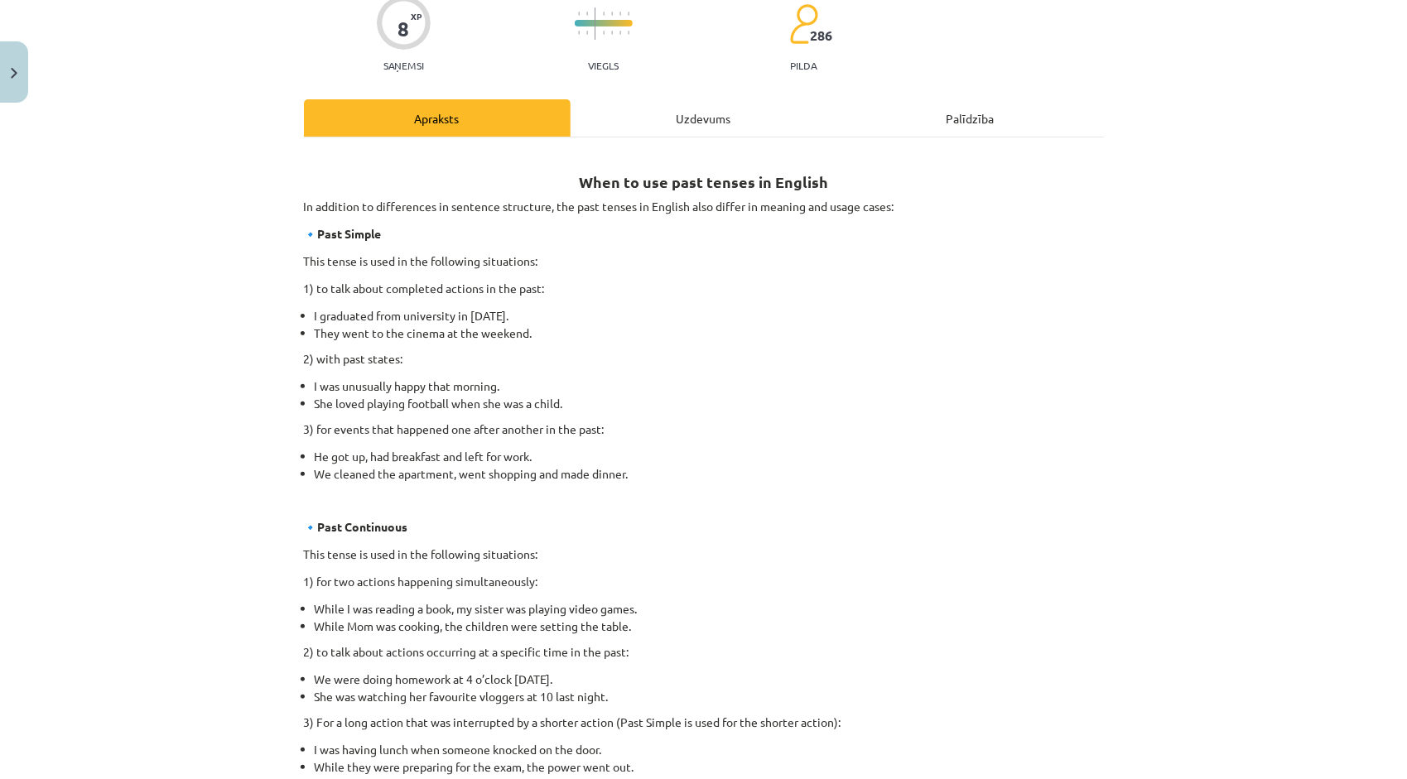
scroll to position [0, 0]
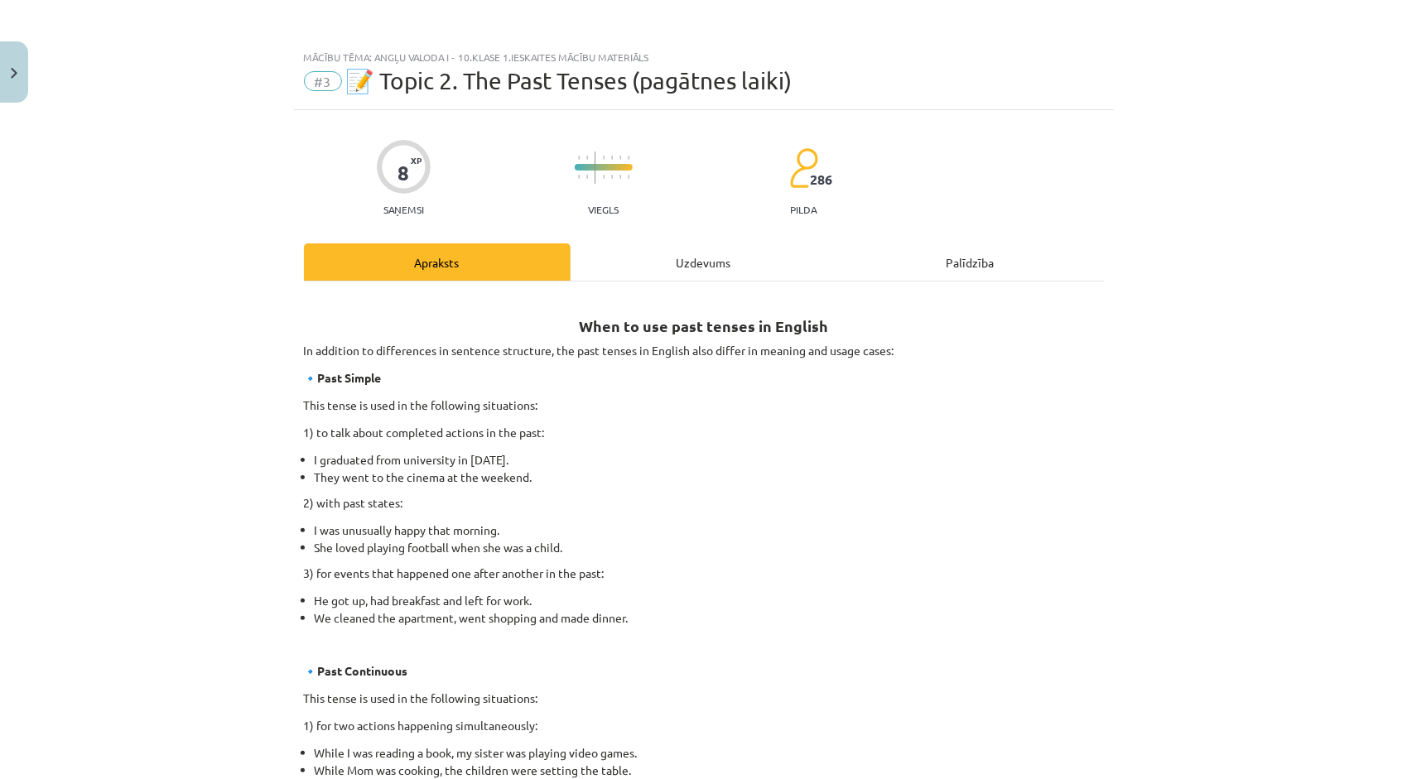
click at [744, 260] on div "Uzdevums" at bounding box center [704, 262] width 267 height 37
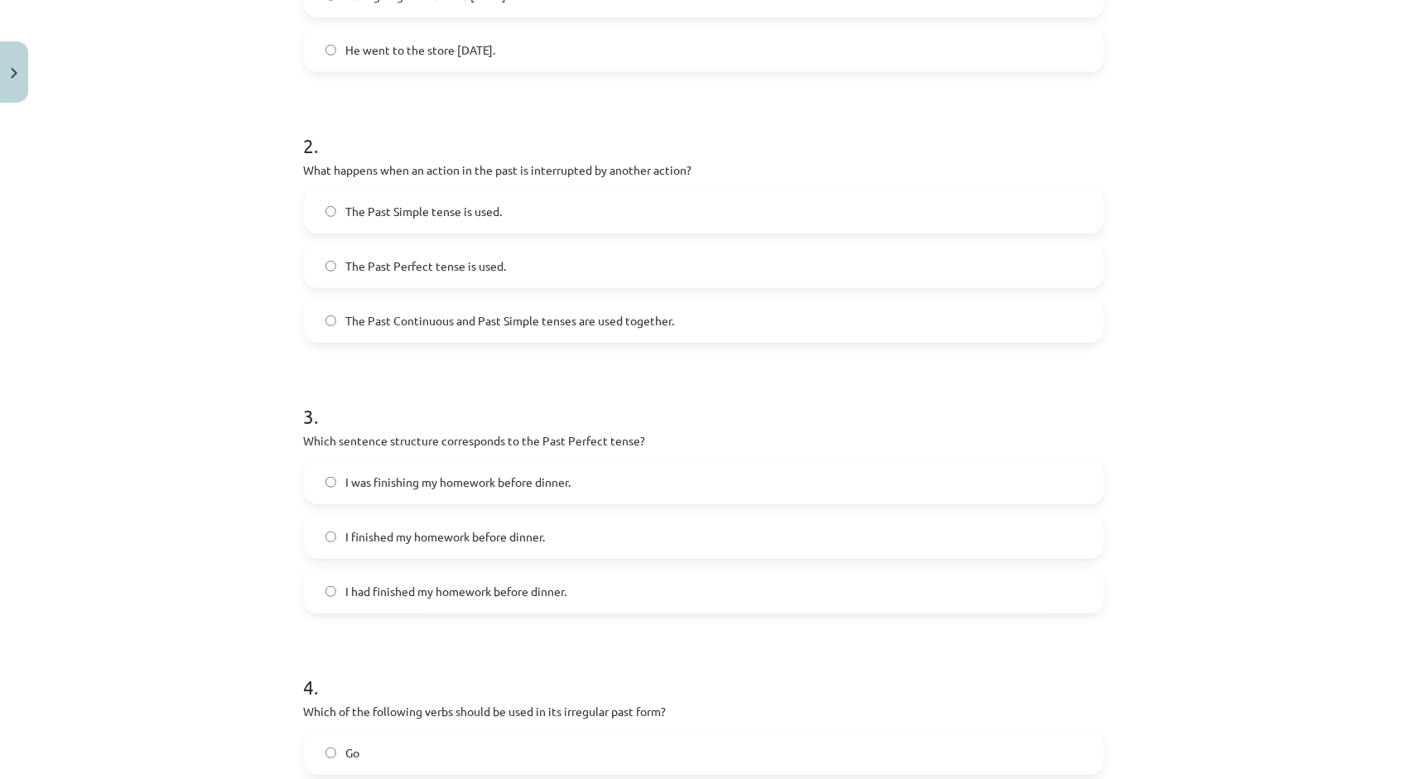
scroll to position [621, 0]
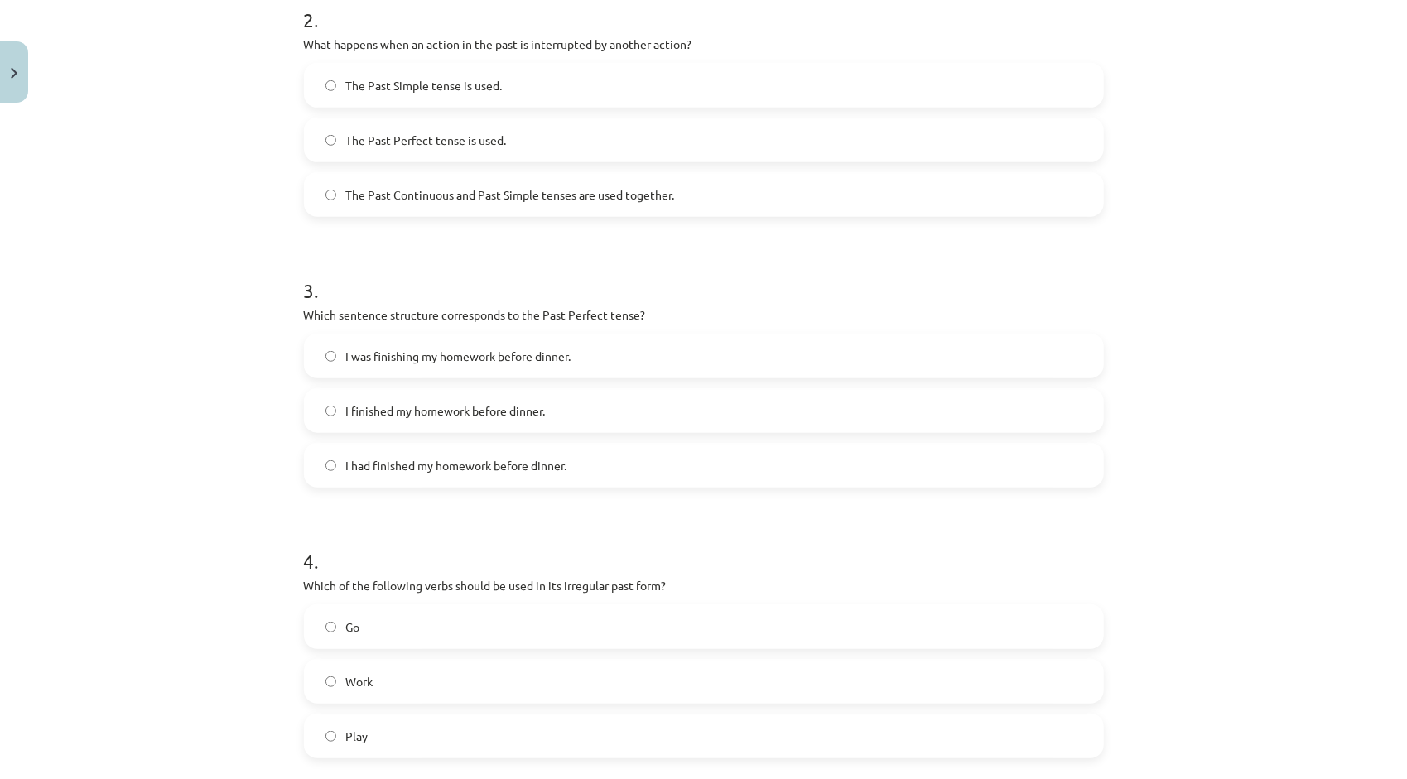
click at [475, 469] on span "I had finished my homework before dinner." at bounding box center [456, 465] width 221 height 17
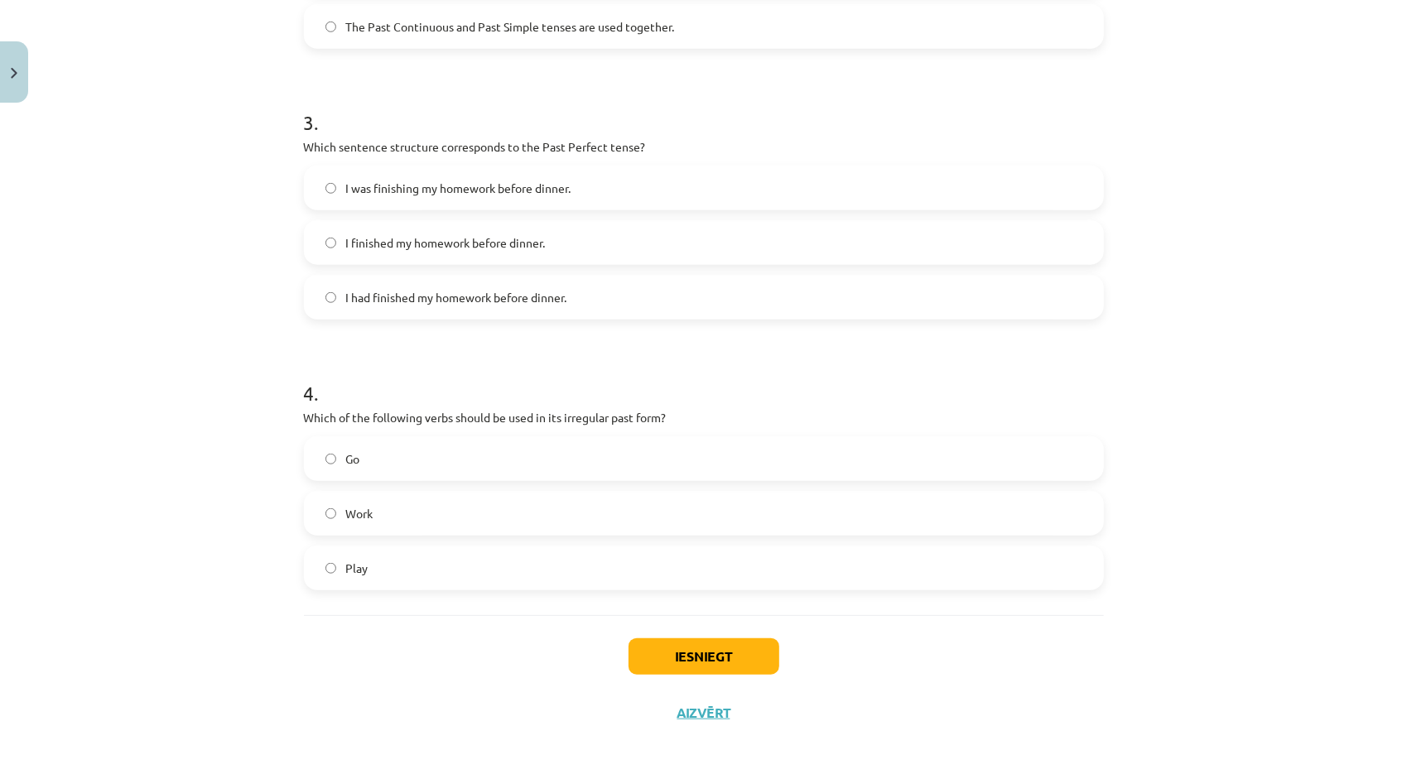
scroll to position [792, 0]
click at [412, 509] on label "Work" at bounding box center [704, 510] width 797 height 41
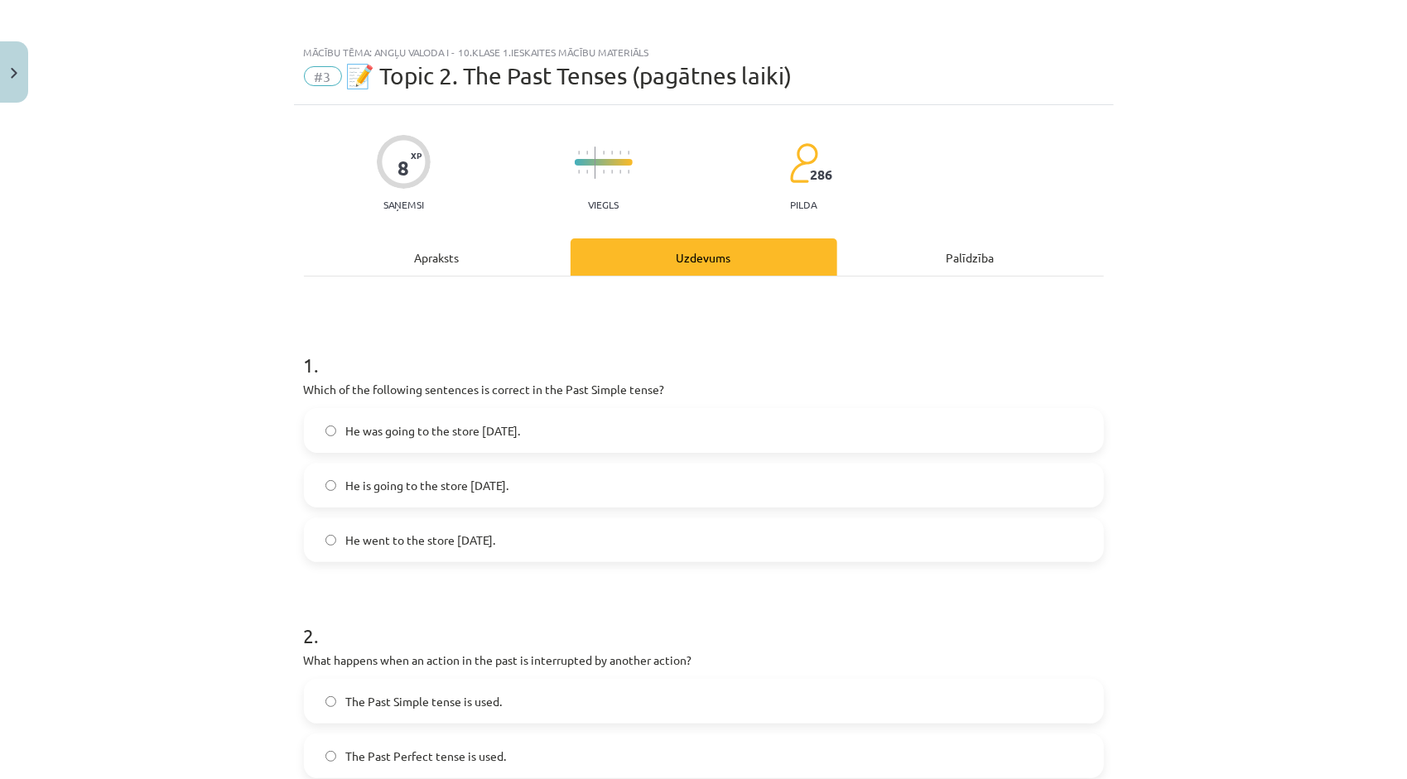
scroll to position [0, 0]
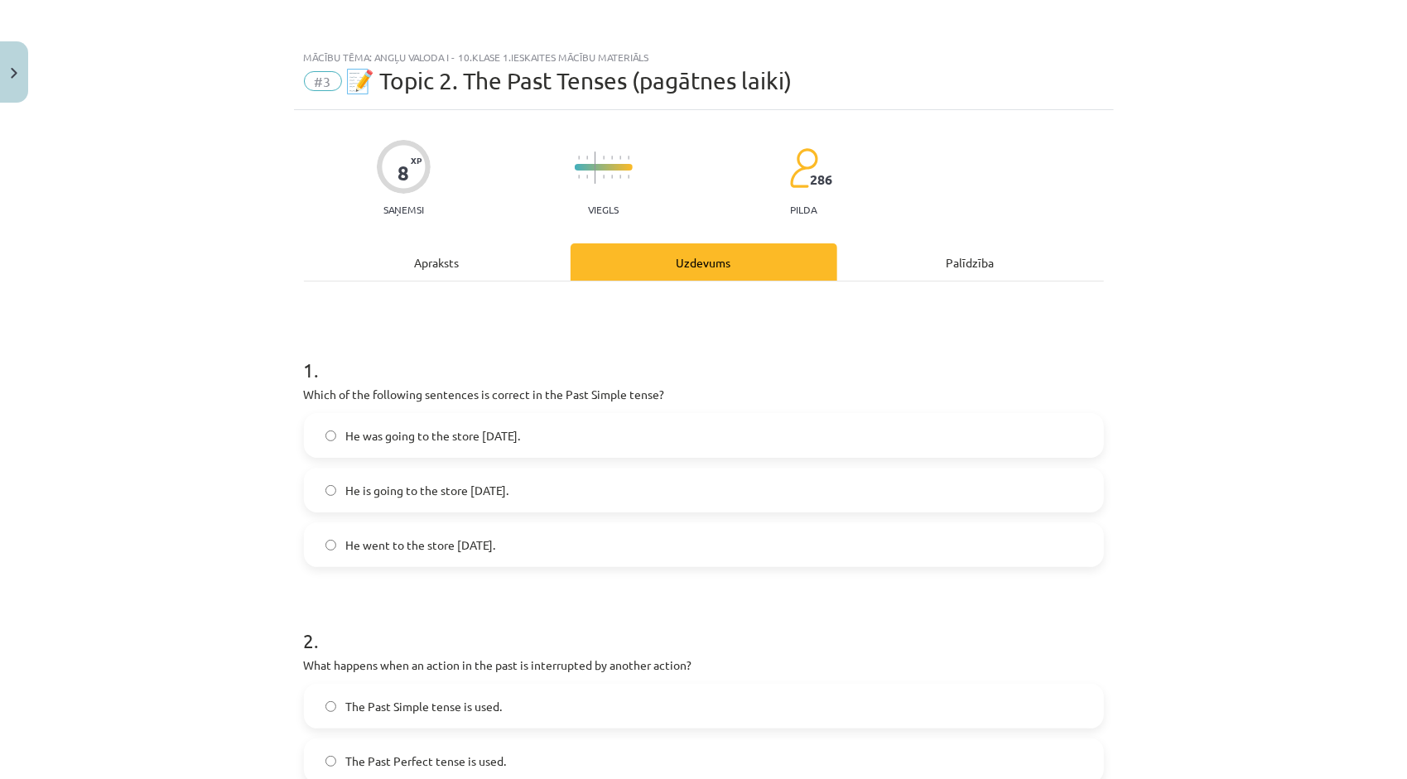
click at [399, 268] on div "Apraksts" at bounding box center [437, 262] width 267 height 37
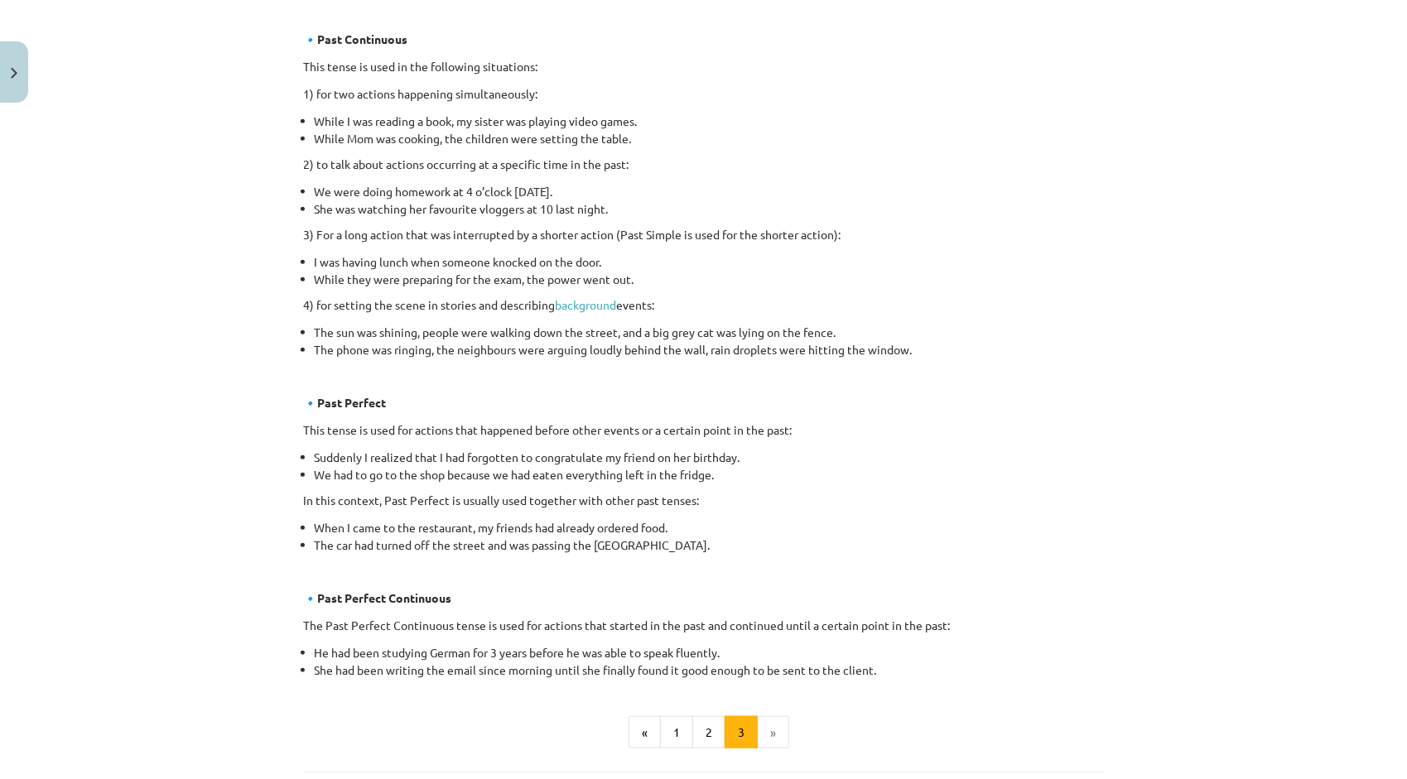
scroll to position [787, 0]
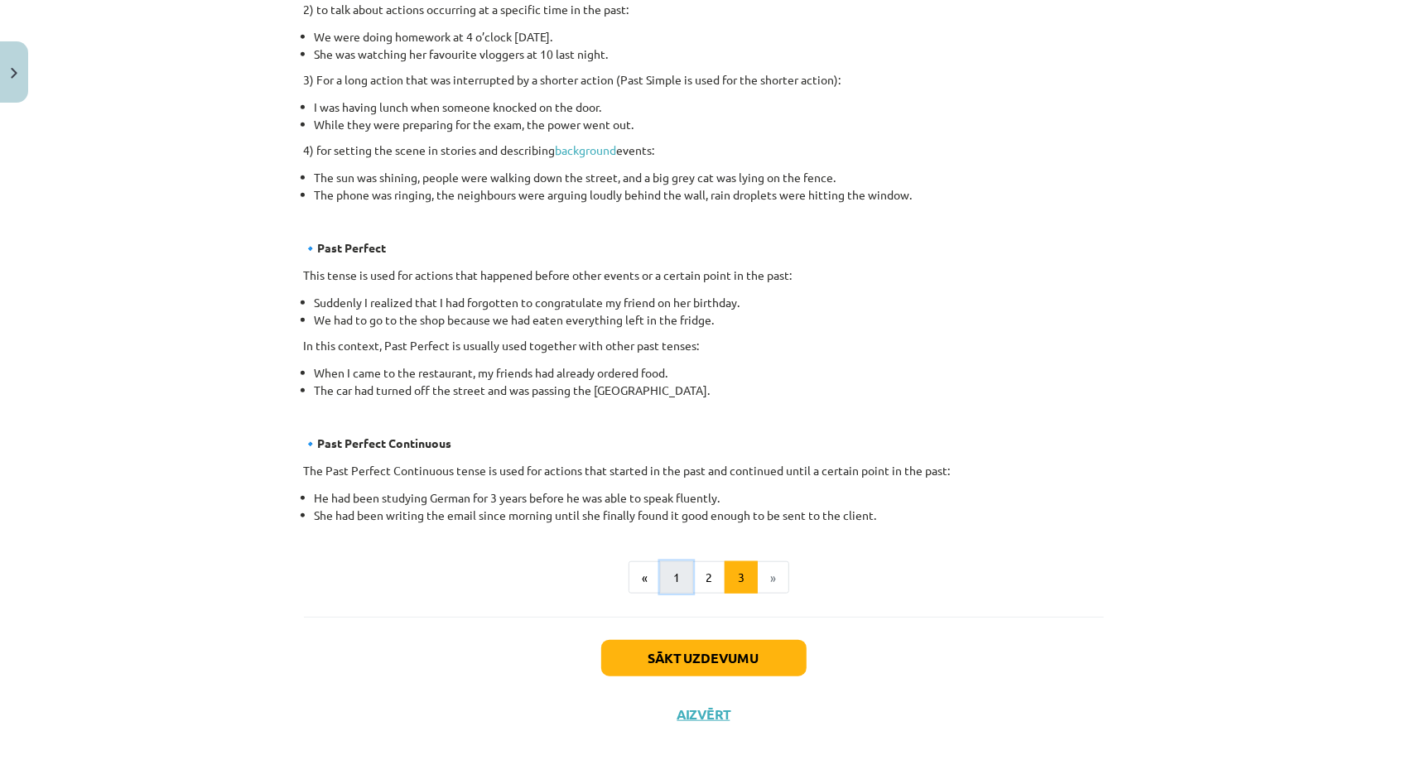
click at [666, 581] on button "1" at bounding box center [676, 578] width 33 height 33
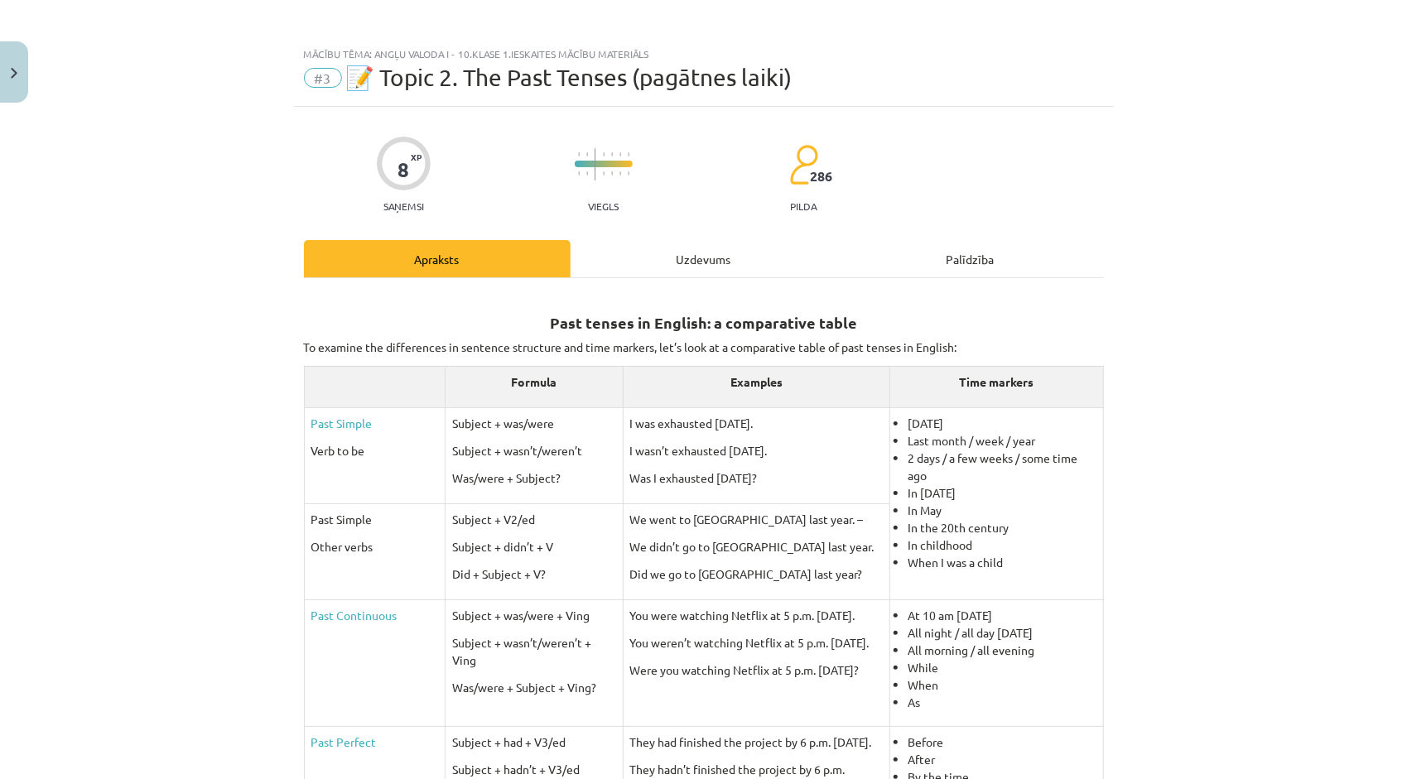
scroll to position [0, 0]
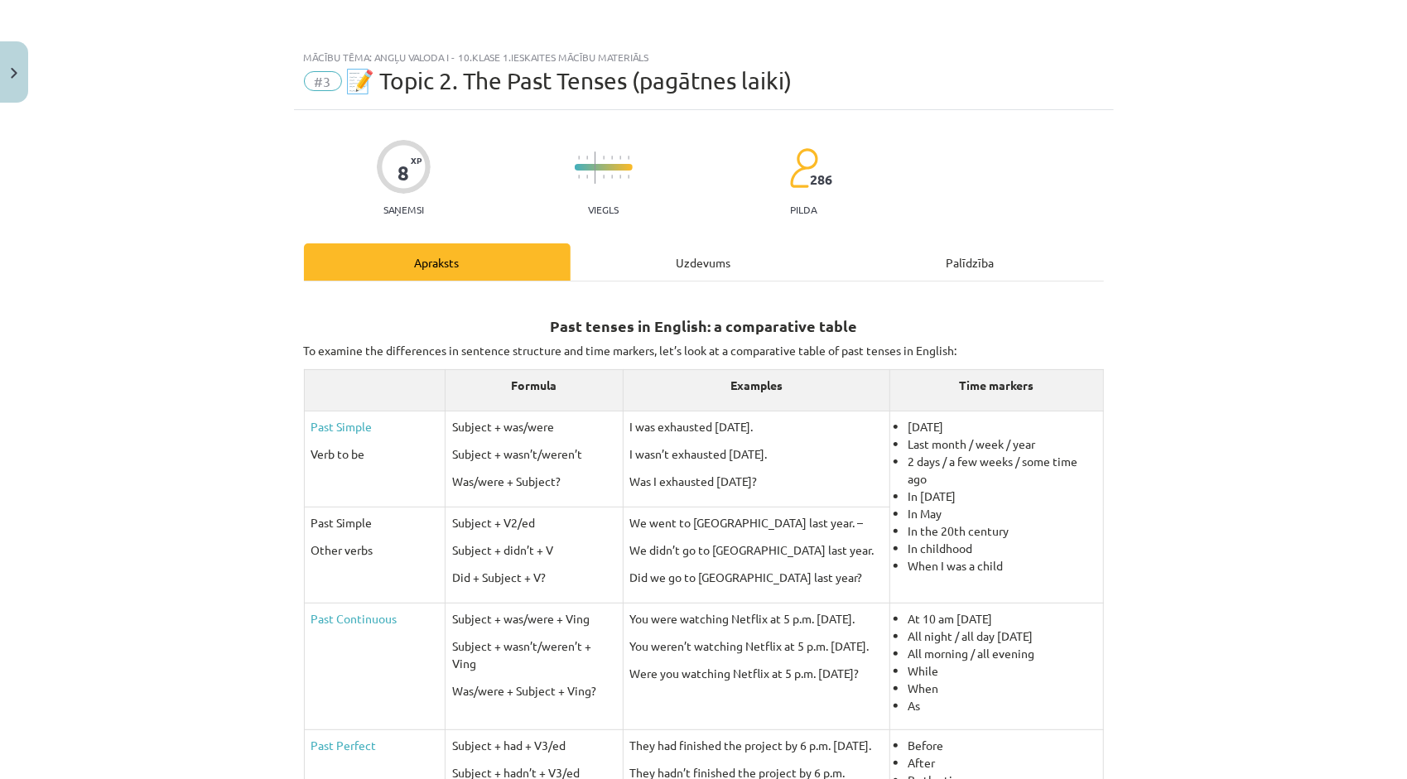
click at [713, 255] on div "Uzdevums" at bounding box center [704, 262] width 267 height 37
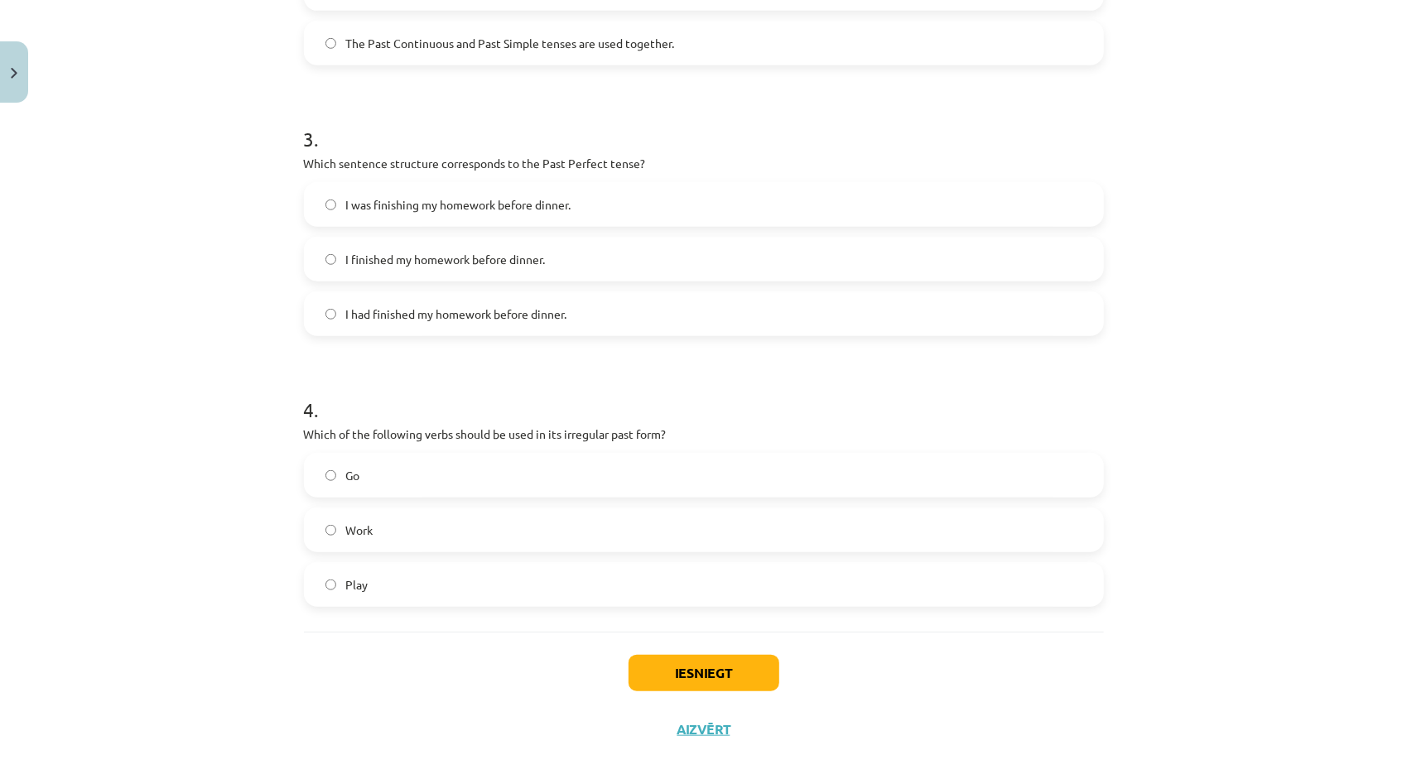
scroll to position [792, 0]
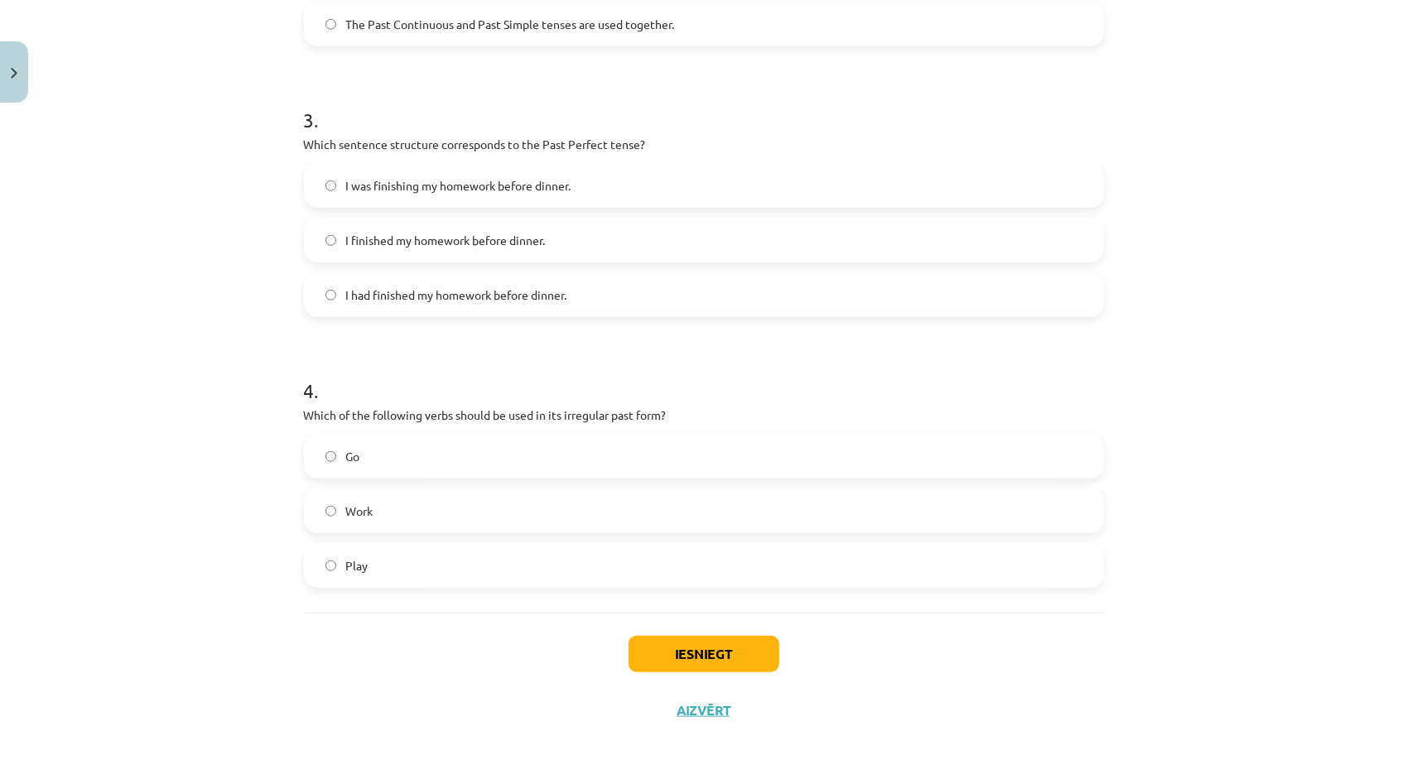
click at [992, 111] on h1 "3 ." at bounding box center [704, 105] width 800 height 51
drag, startPoint x: 295, startPoint y: 415, endPoint x: 383, endPoint y: 592, distance: 198.2
click at [383, 592] on div "8 XP Saņemsi Viegls 286 pilda Apraksts Uzdevums Palīdzība 1 . Which of the foll…" at bounding box center [704, 28] width 820 height 1420
copy div "Which of the following verbs should be used in its irregular past form? Go Work…"
click at [179, 522] on div "Mācību tēma: Angļu valoda i - 10.klase 1.ieskaites mācību materiāls #3 📝 Topic …" at bounding box center [703, 389] width 1407 height 779
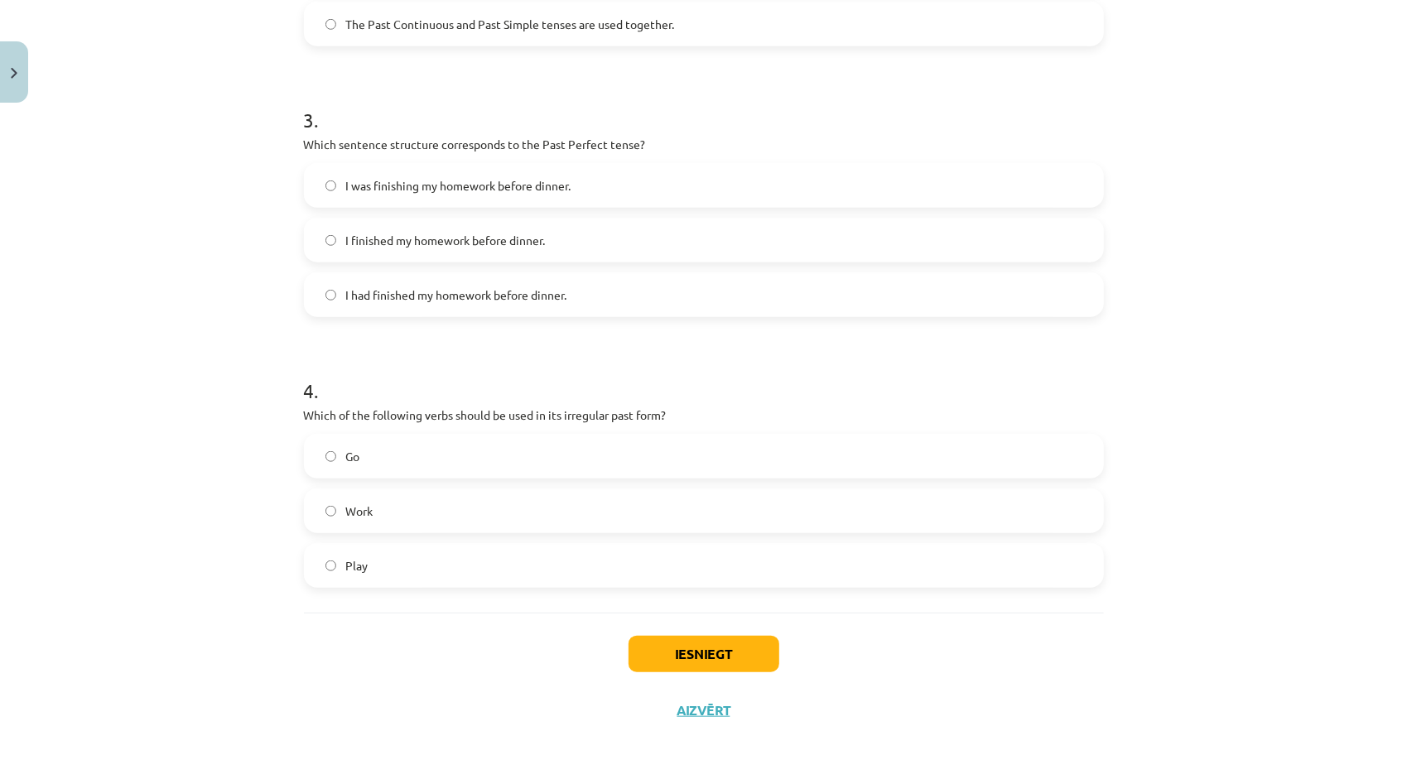
click at [523, 458] on label "Go" at bounding box center [704, 456] width 797 height 41
click at [637, 661] on button "Iesniegt" at bounding box center [704, 654] width 151 height 36
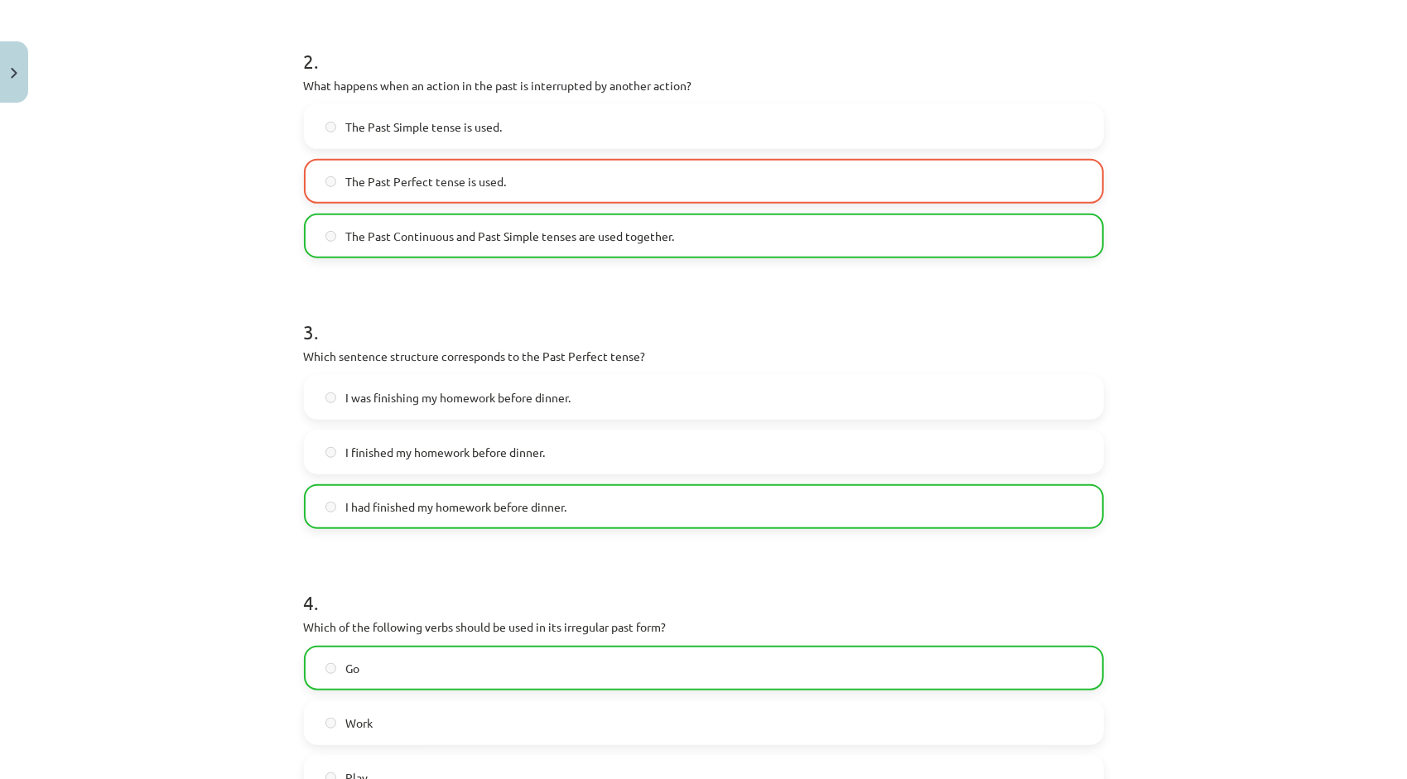
scroll to position [843, 0]
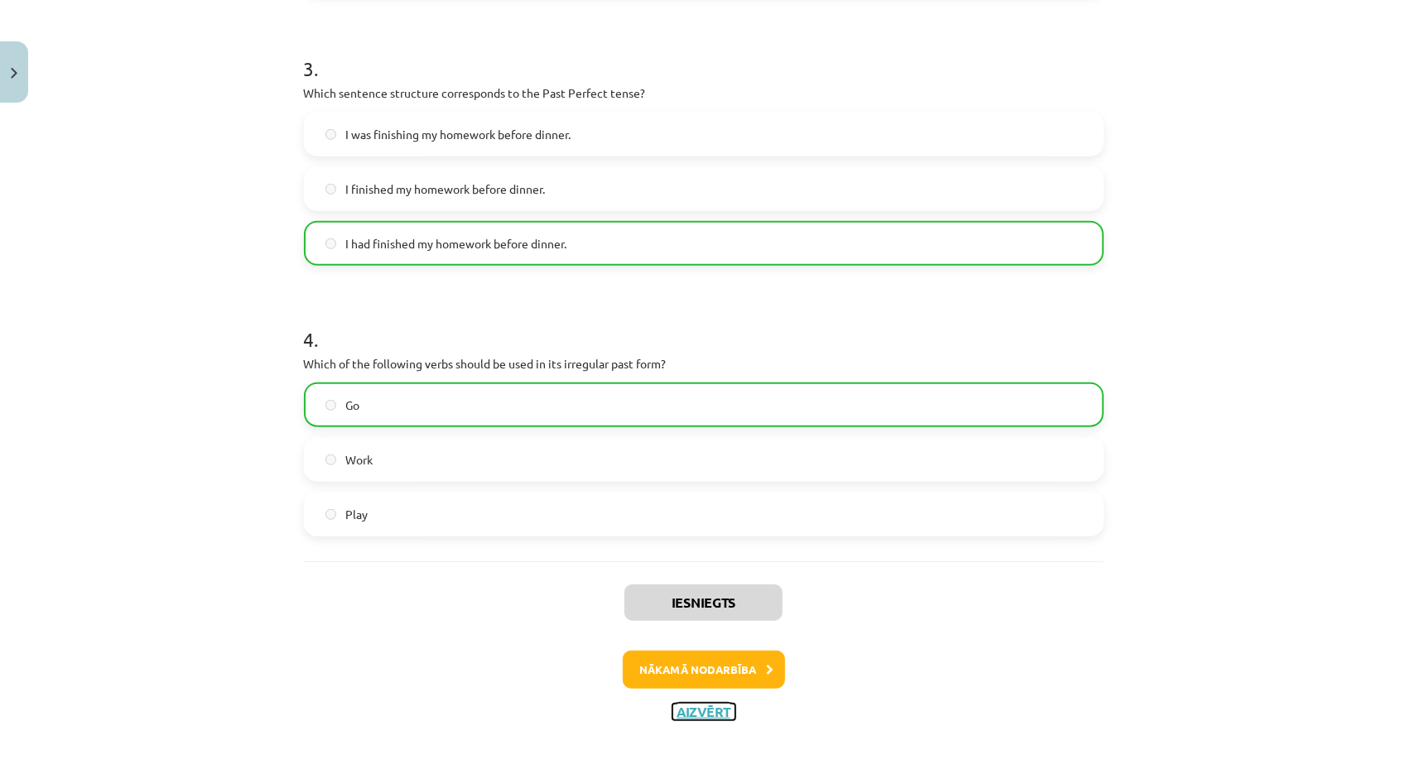
click at [684, 711] on button "Aizvērt" at bounding box center [704, 712] width 63 height 17
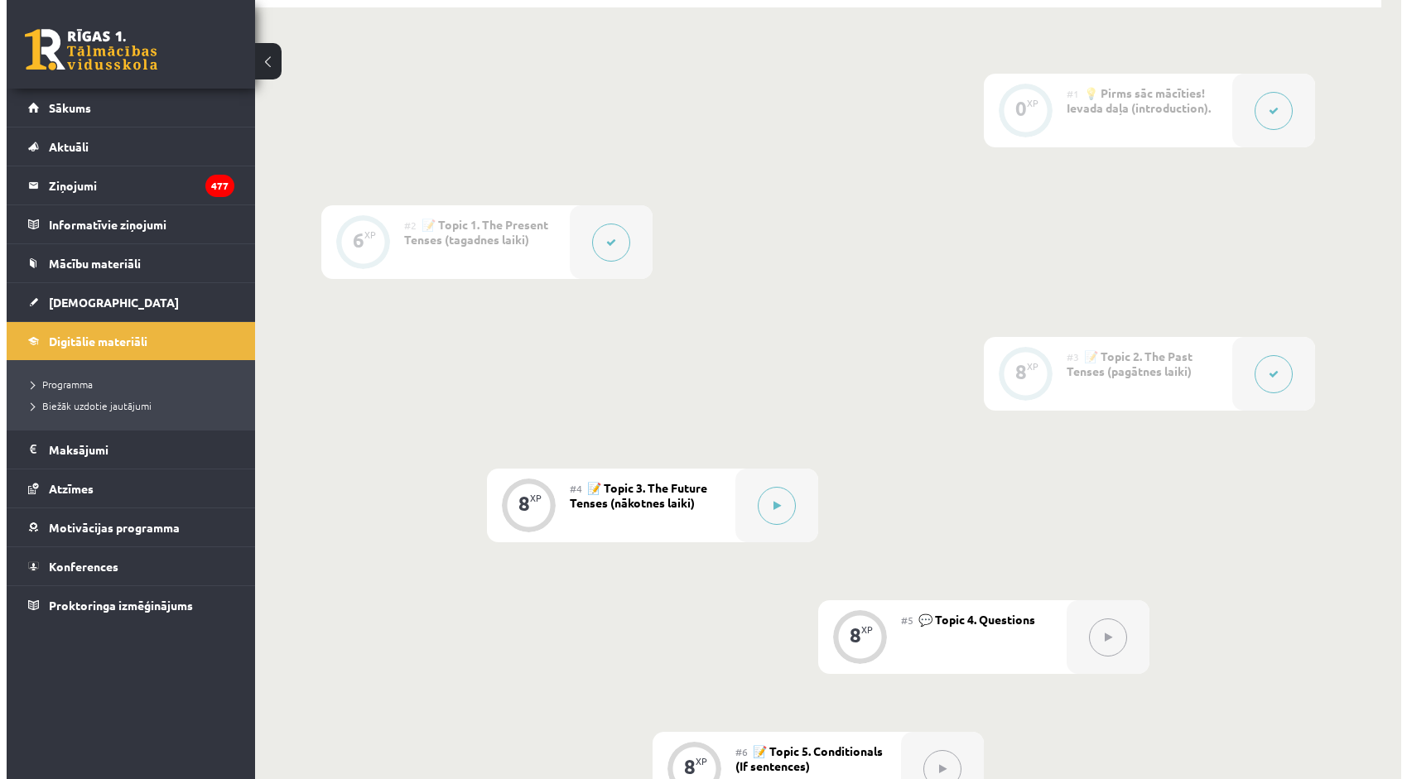
scroll to position [414, 0]
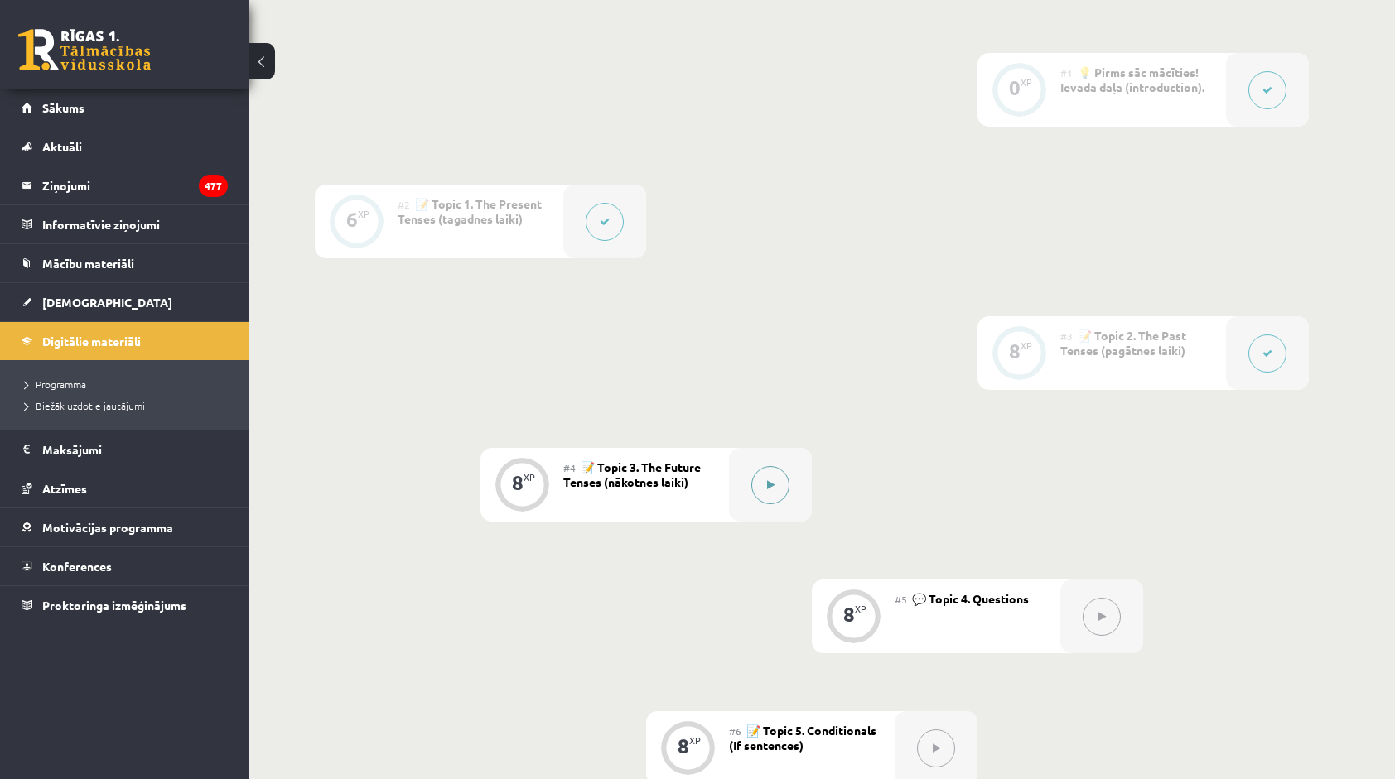
click at [755, 489] on button at bounding box center [770, 485] width 38 height 38
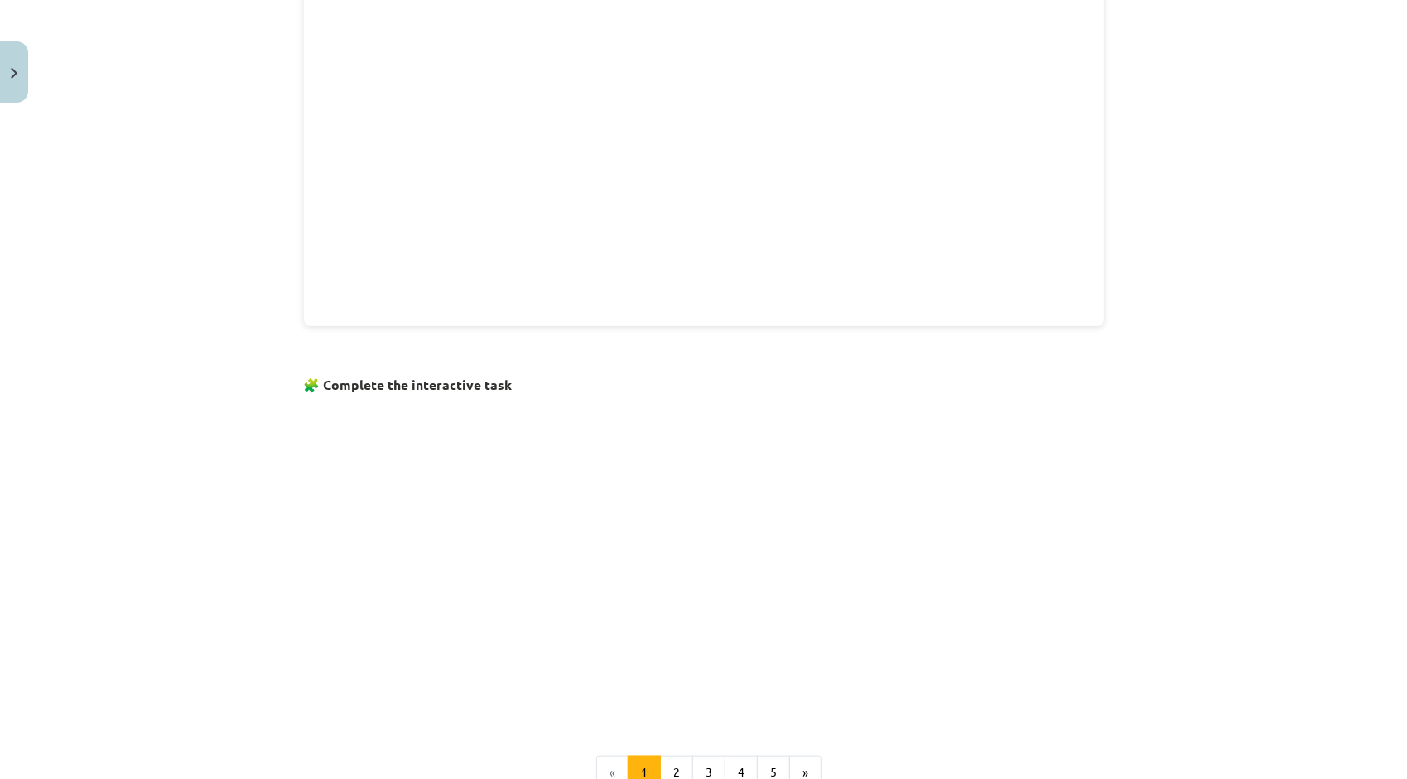
scroll to position [745, 0]
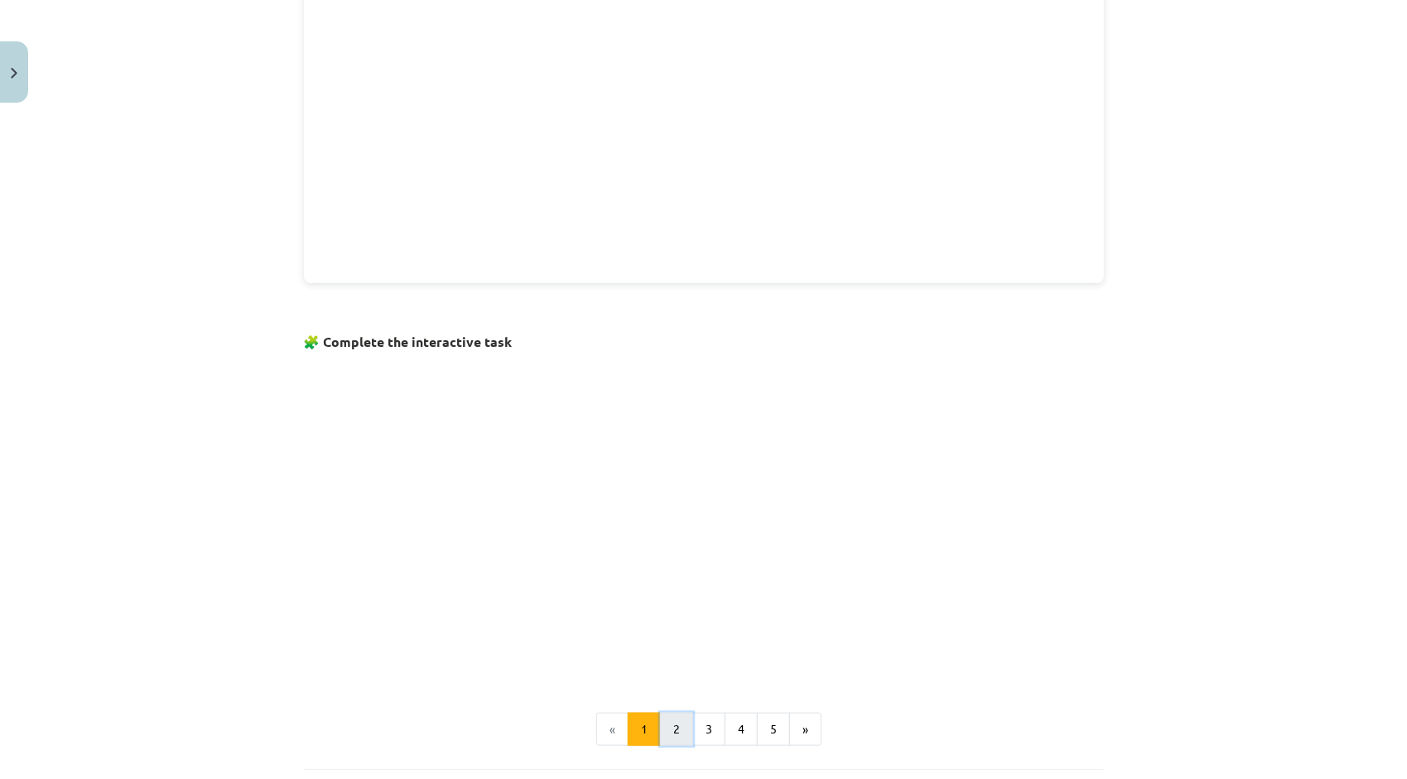
click at [678, 722] on button "2" at bounding box center [676, 729] width 33 height 33
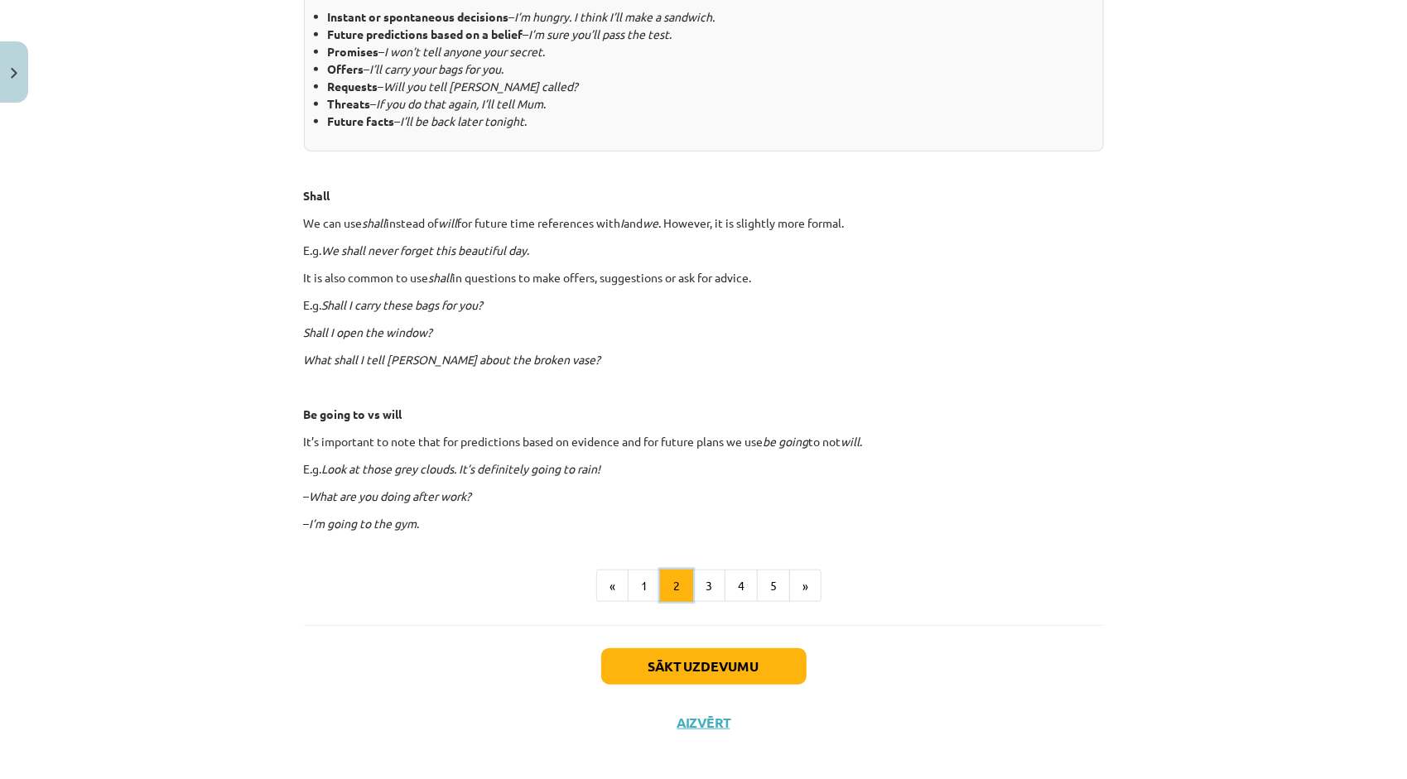
scroll to position [803, 0]
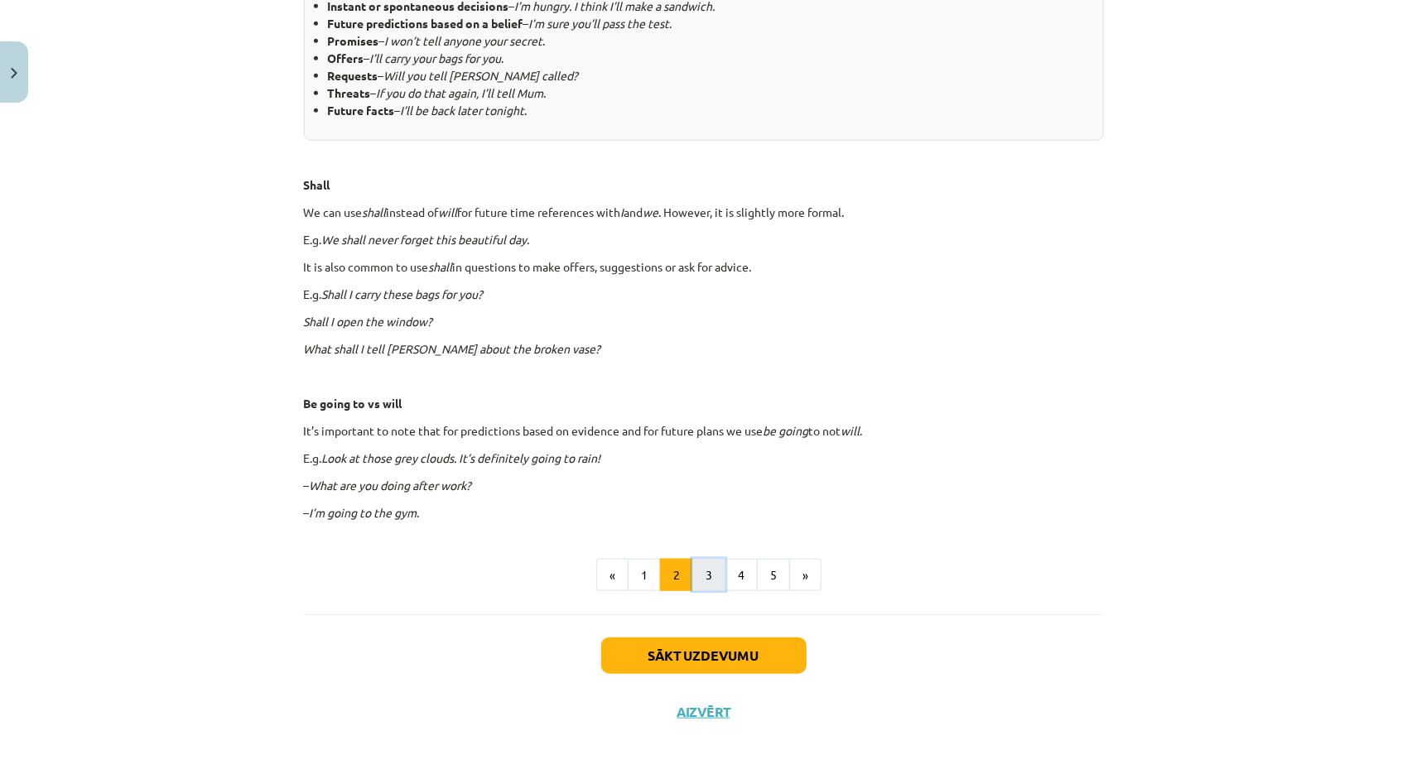
click at [698, 588] on button "3" at bounding box center [708, 575] width 33 height 33
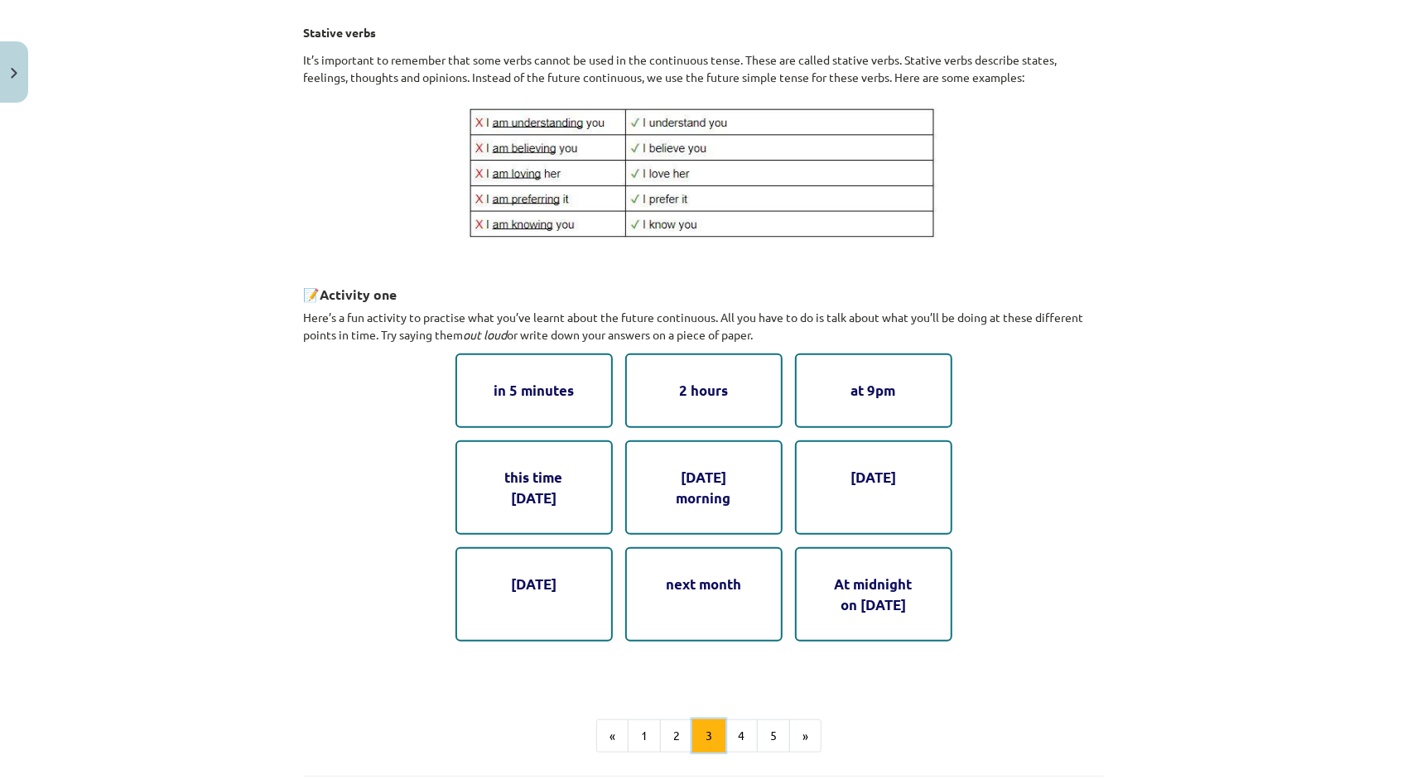
scroll to position [627, 0]
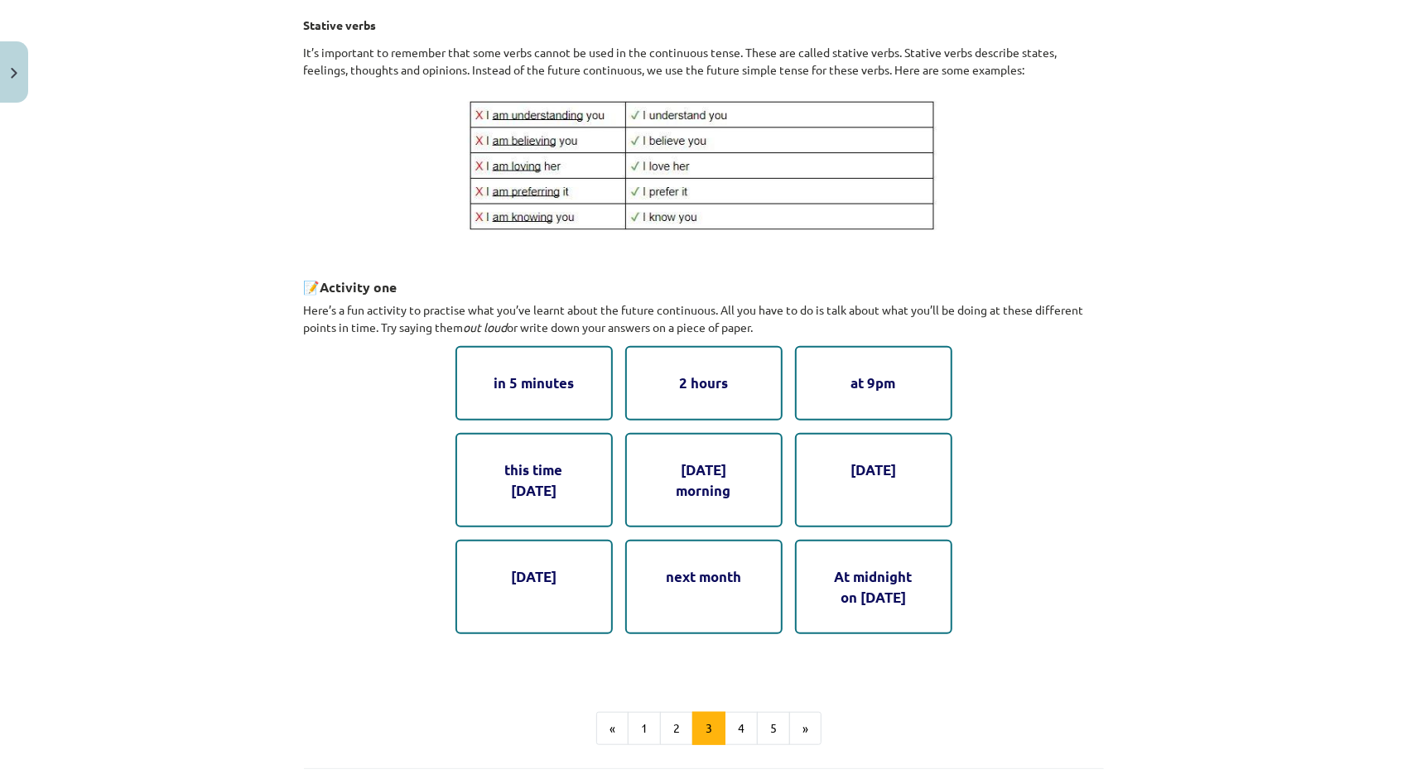
click at [499, 388] on div "in 5 minutes" at bounding box center [534, 383] width 157 height 74
click at [550, 394] on div "in 5 minutes" at bounding box center [534, 383] width 157 height 74
drag, startPoint x: 555, startPoint y: 398, endPoint x: 601, endPoint y: 450, distance: 69.8
click at [601, 450] on div "in 5 minutes 2 hours at 9pm this time tomorrow on Saturday morning next Friday …" at bounding box center [704, 490] width 497 height 288
drag, startPoint x: 601, startPoint y: 450, endPoint x: 408, endPoint y: 452, distance: 193.8
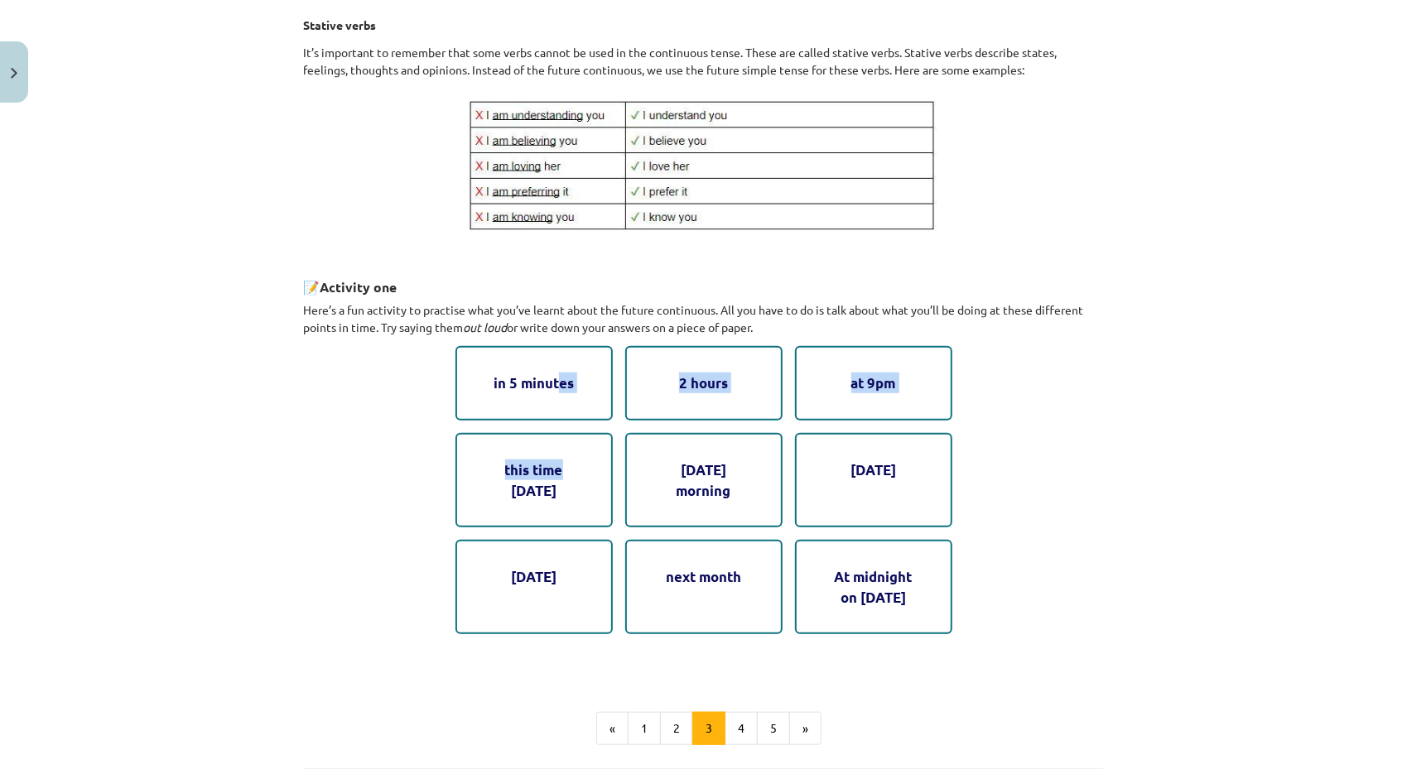
click at [408, 452] on div "2. Future continuous Now let’s move on to the future continuous. Generally, we …" at bounding box center [704, 173] width 800 height 1006
click at [470, 494] on div "this time tomorrow" at bounding box center [534, 480] width 157 height 94
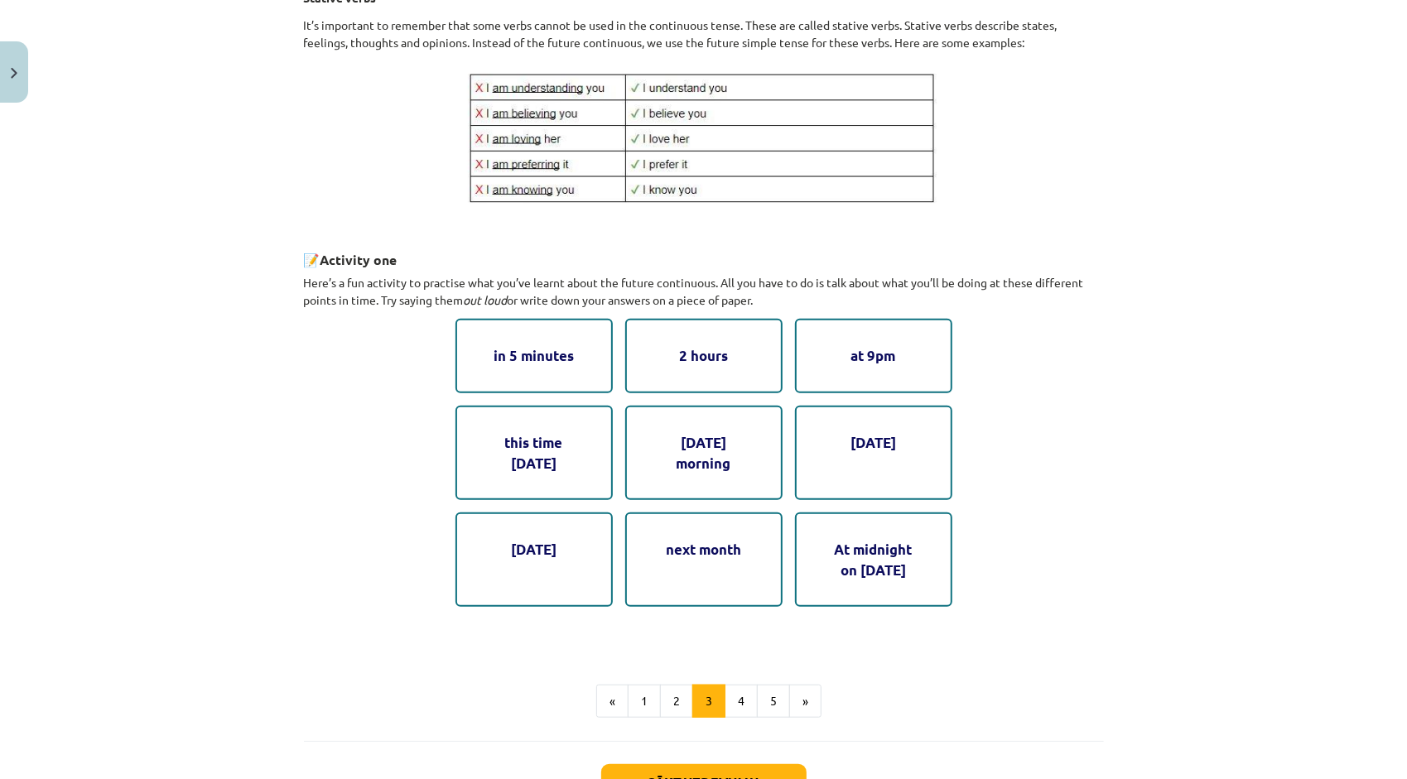
scroll to position [710, 0]
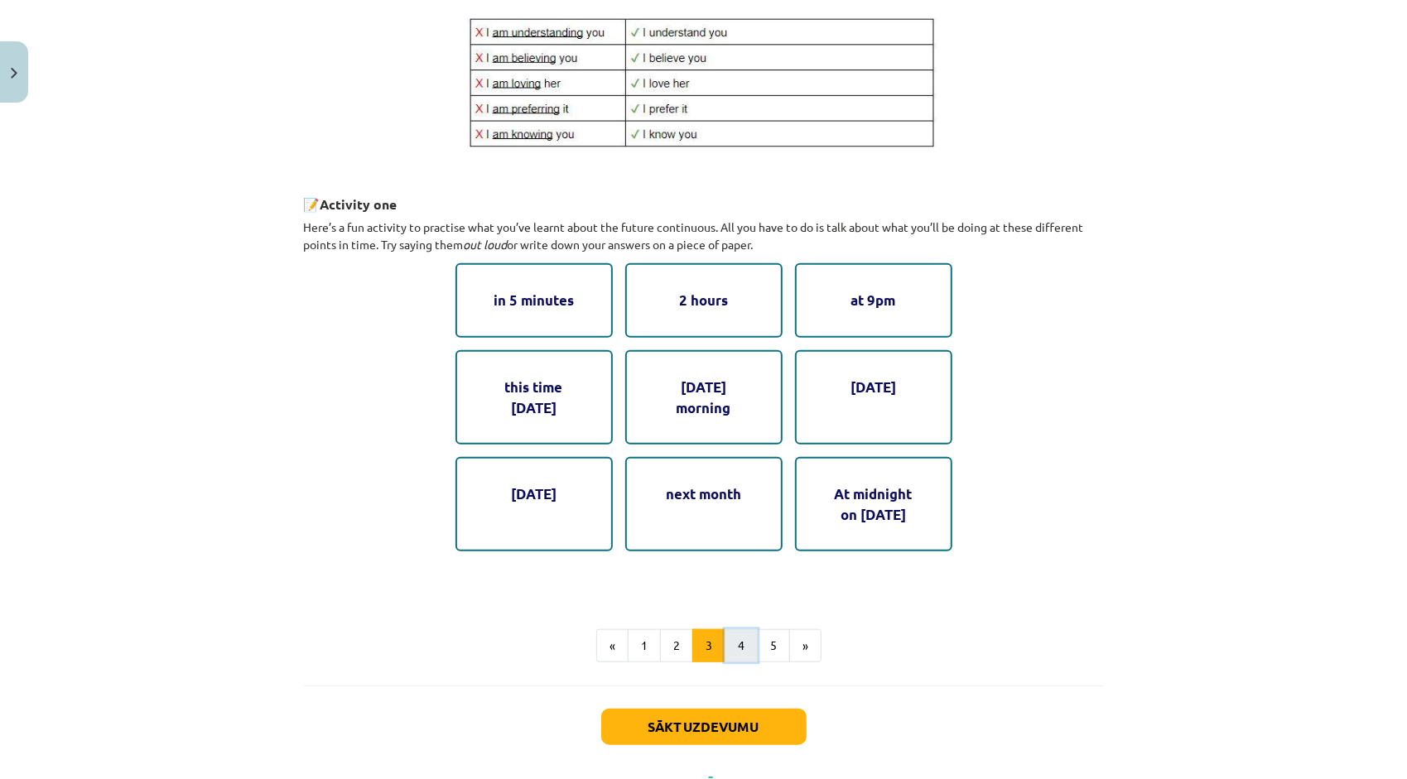
click at [736, 634] on button "4" at bounding box center [741, 645] width 33 height 33
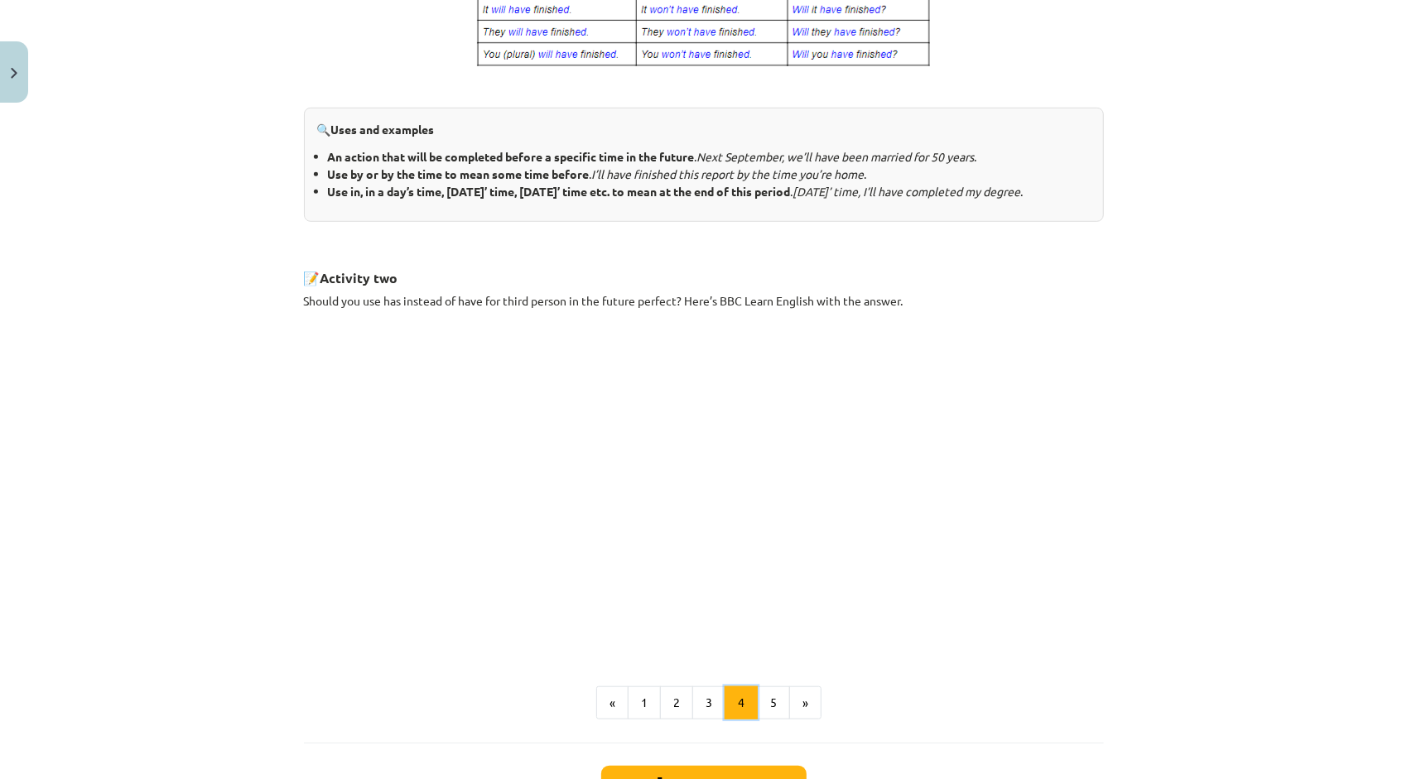
scroll to position [765, 0]
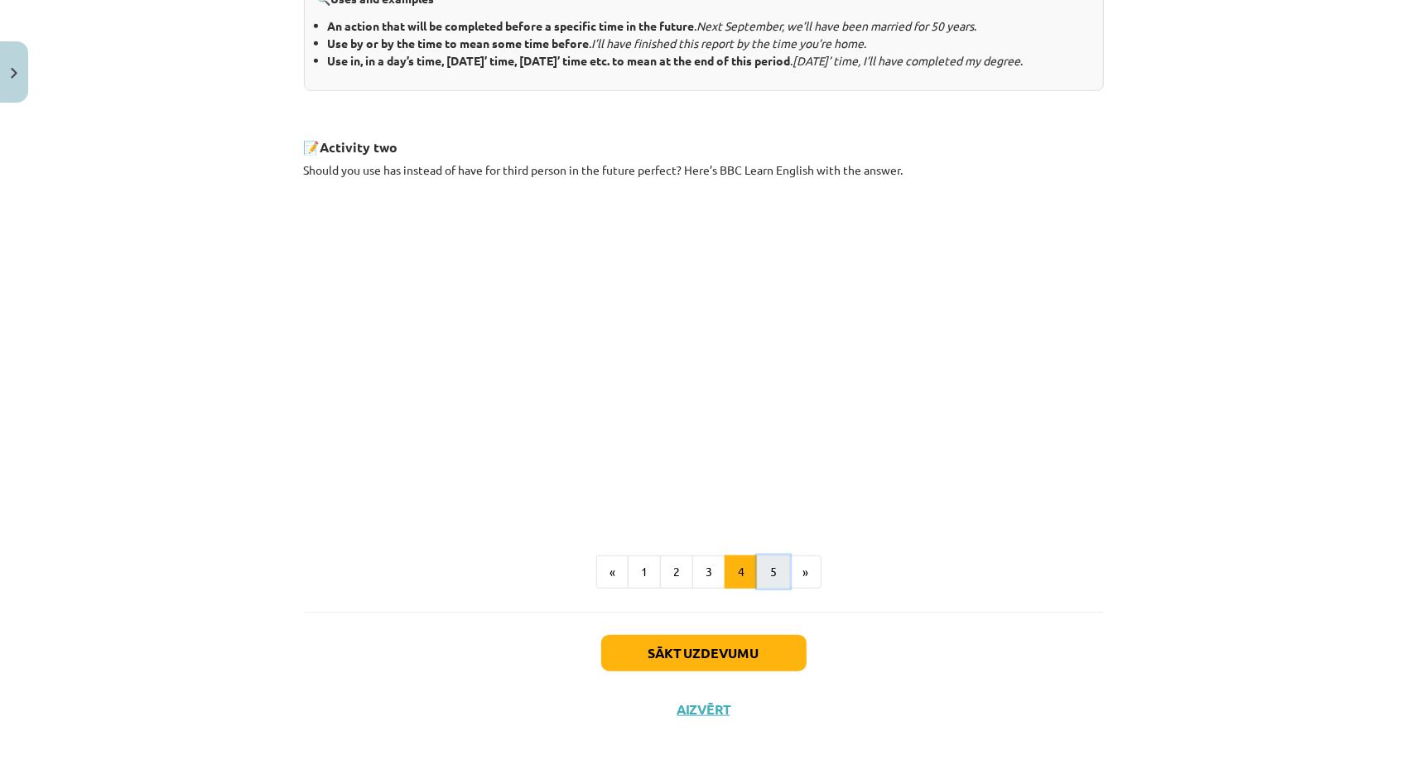
click at [762, 586] on button "5" at bounding box center [773, 572] width 33 height 33
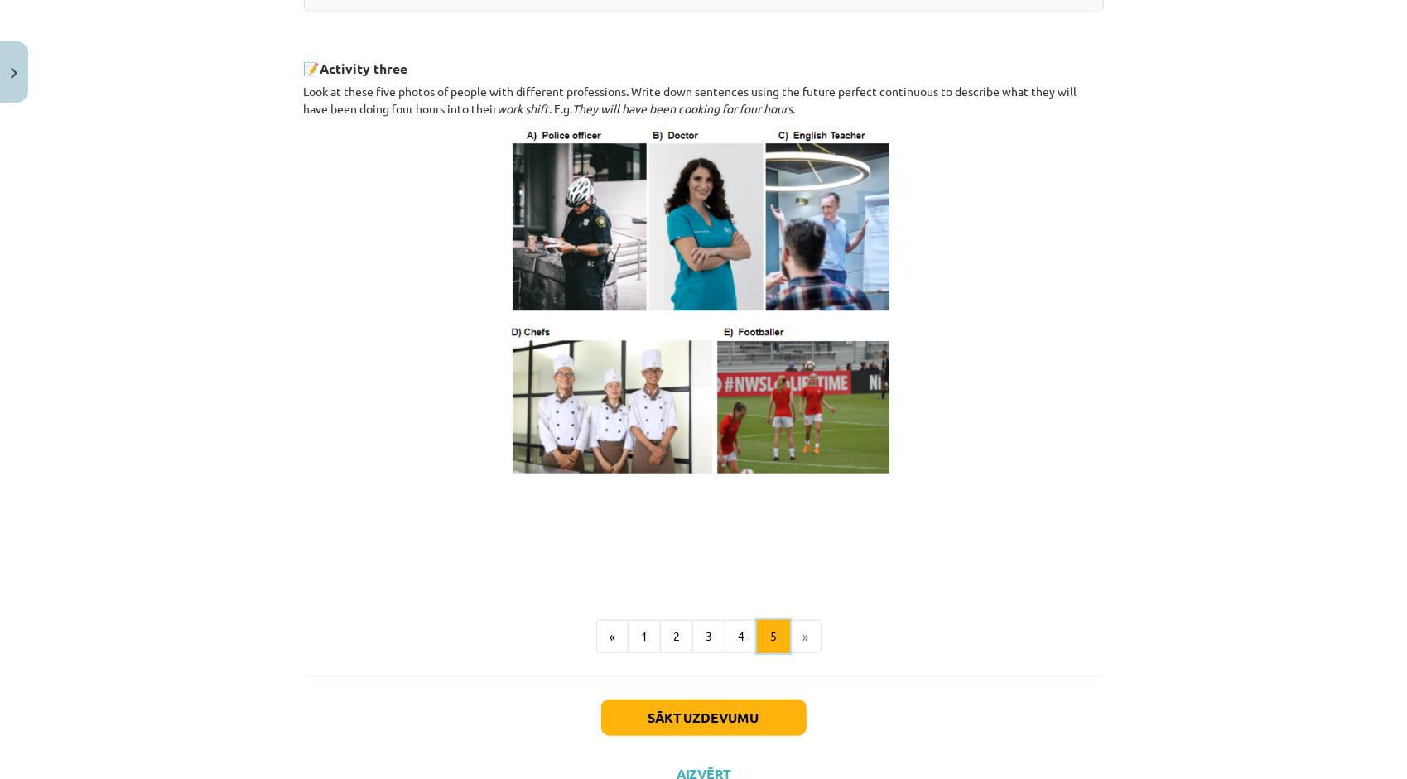
scroll to position [793, 0]
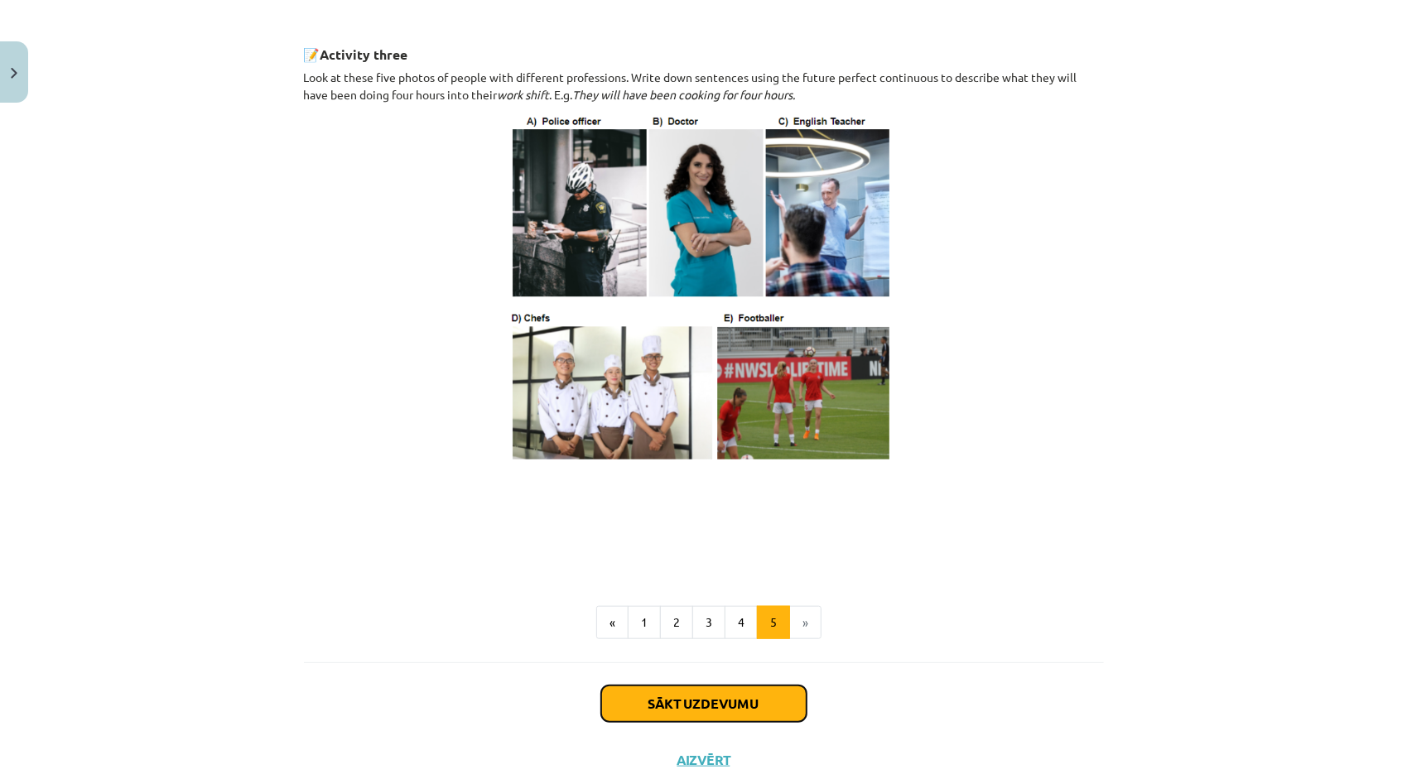
click at [694, 720] on button "Sākt uzdevumu" at bounding box center [703, 704] width 205 height 36
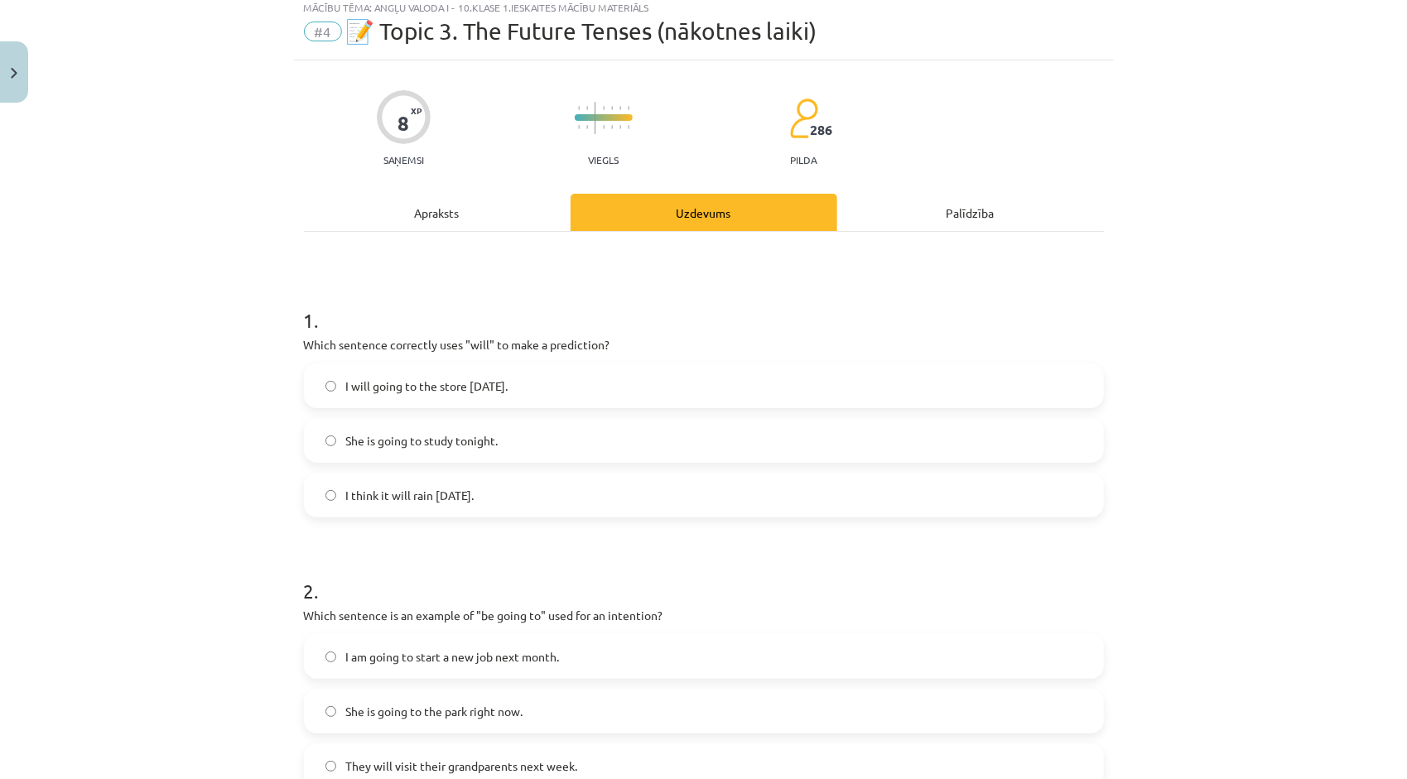
scroll to position [41, 0]
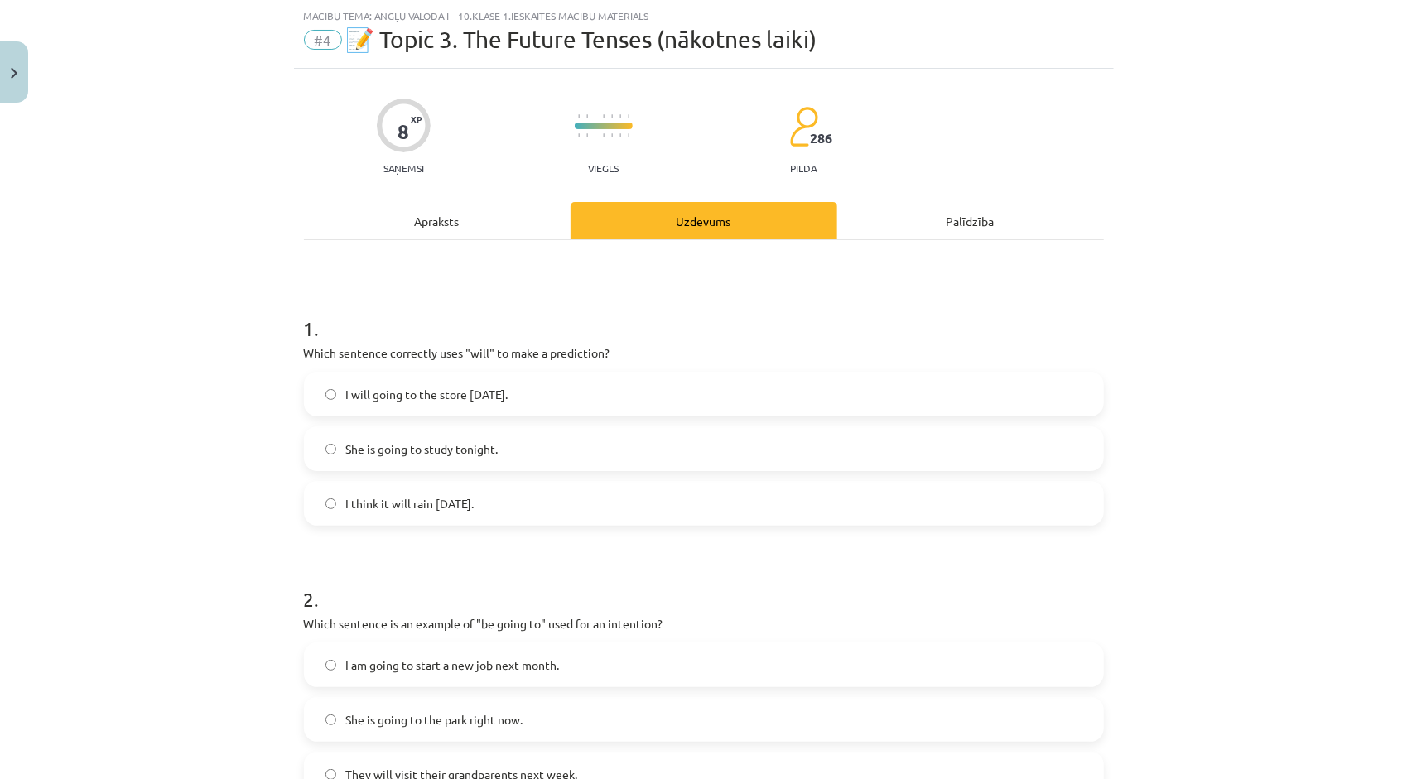
click at [591, 439] on label "She is going to study tonight." at bounding box center [704, 448] width 797 height 41
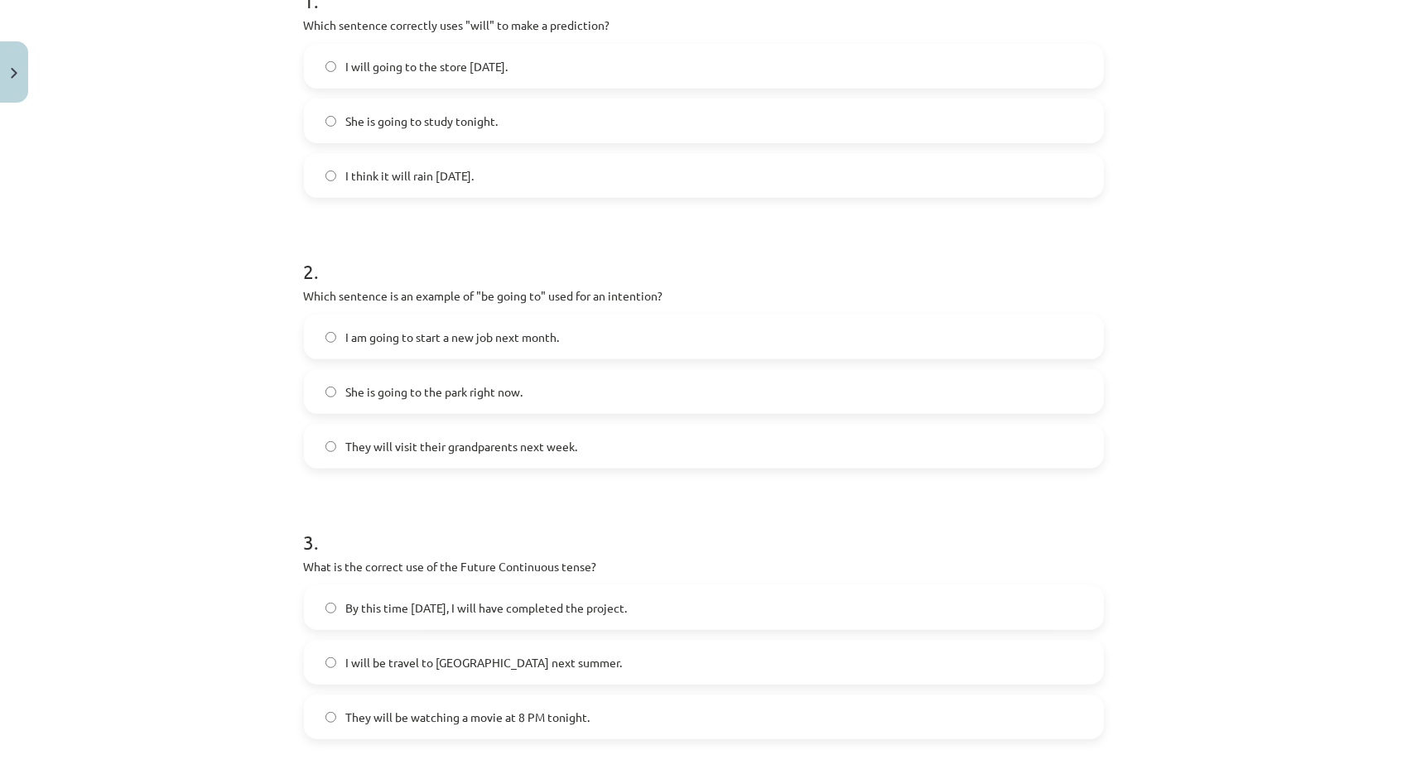
scroll to position [373, 0]
click at [560, 340] on label "I am going to start a new job next month." at bounding box center [704, 333] width 797 height 41
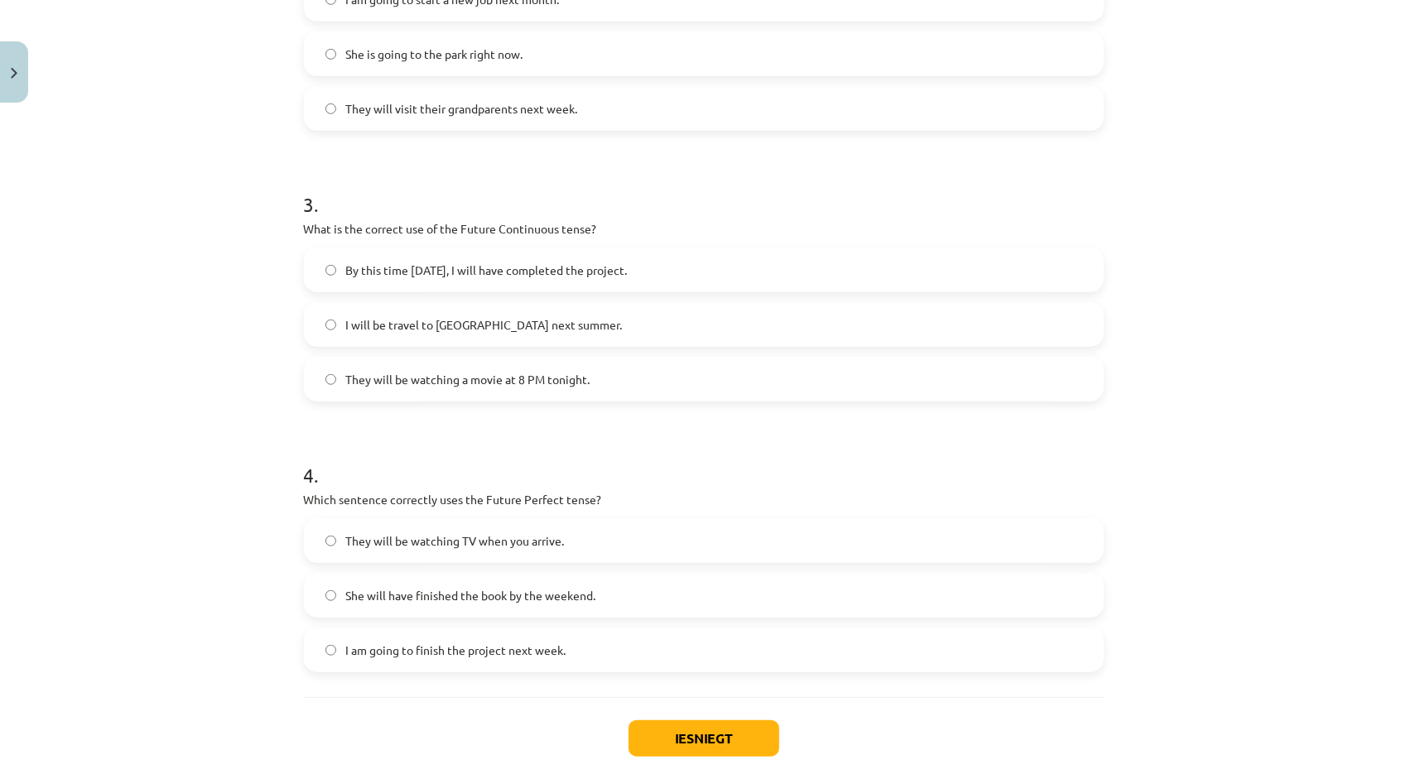
scroll to position [704, 0]
click at [463, 385] on span "They will be watching a movie at 8 PM tonight." at bounding box center [468, 382] width 244 height 17
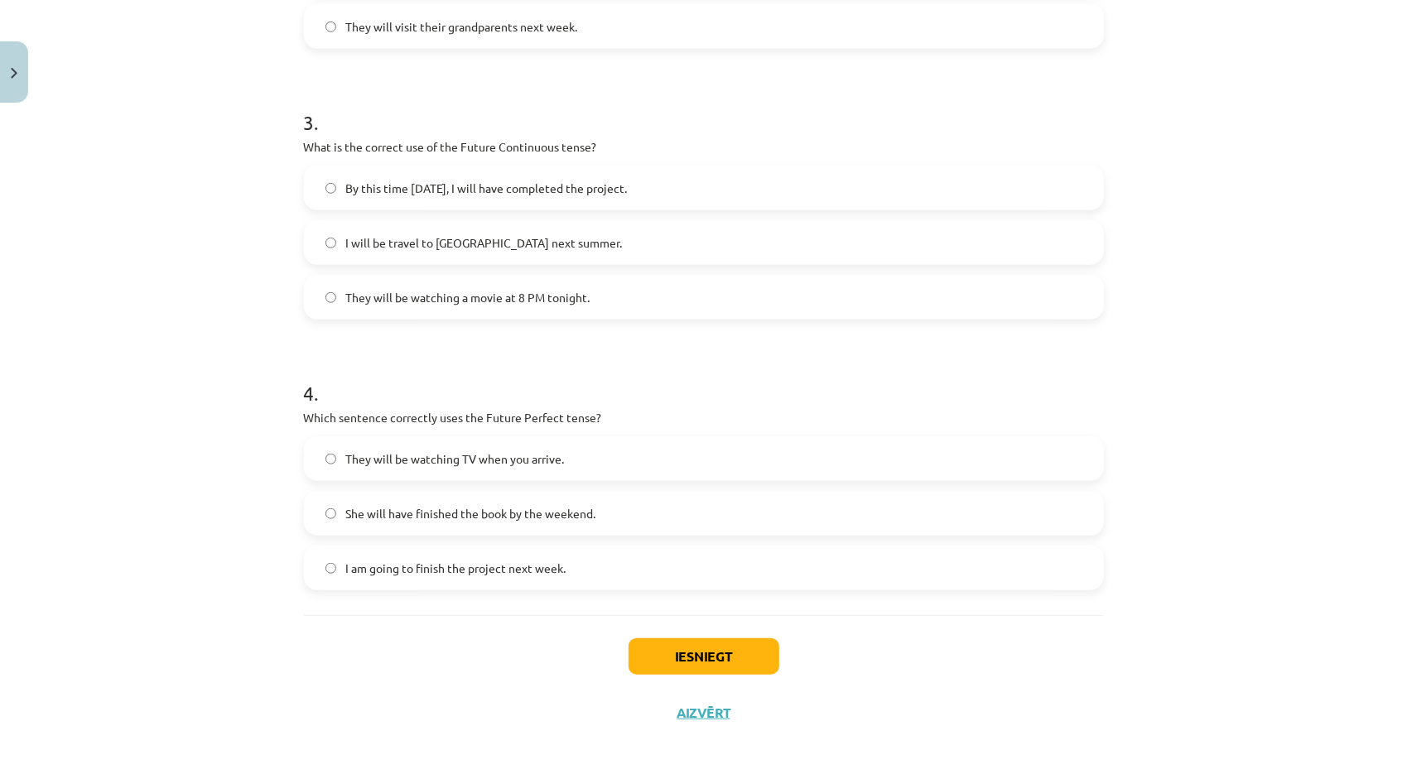
scroll to position [792, 0]
click at [530, 507] on span "She will have finished the book by the weekend." at bounding box center [471, 511] width 250 height 17
click at [684, 666] on button "Iesniegt" at bounding box center [704, 654] width 151 height 36
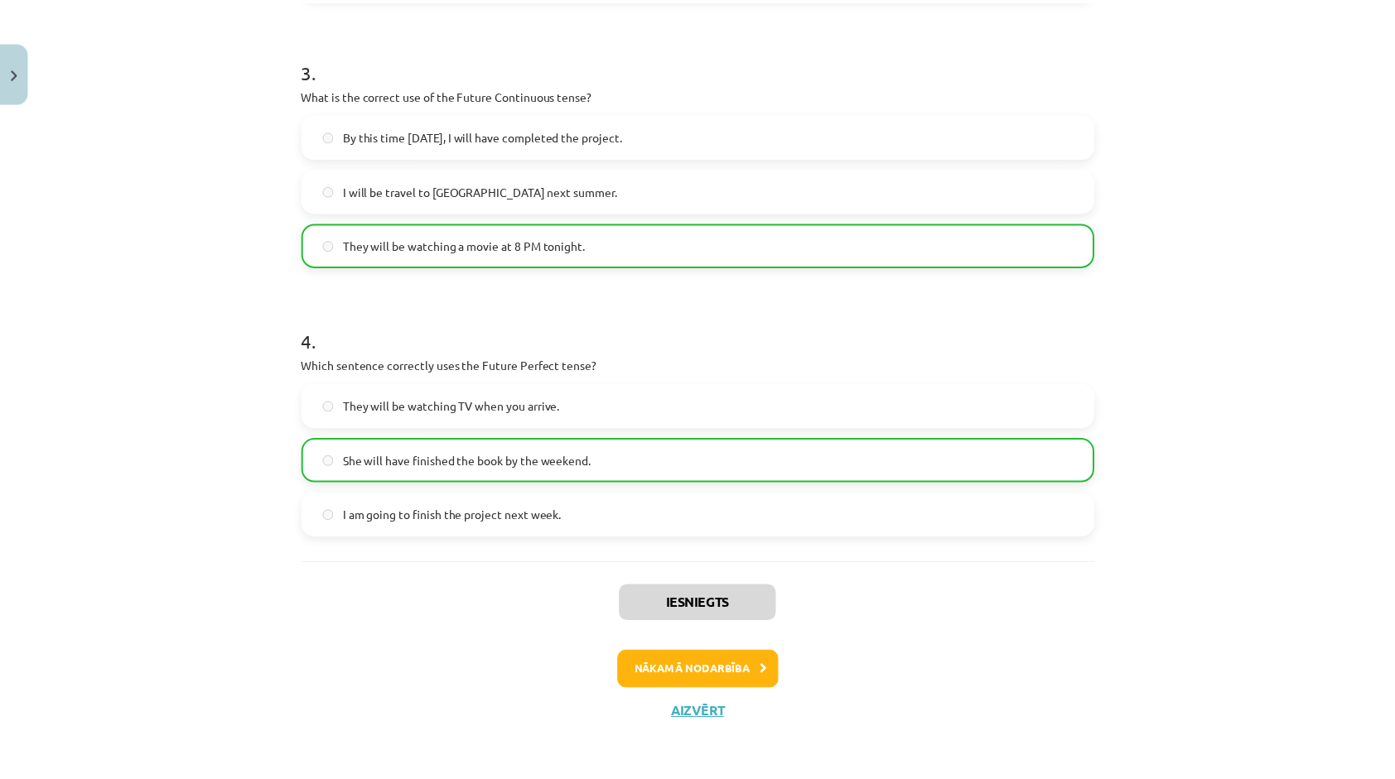
scroll to position [843, 0]
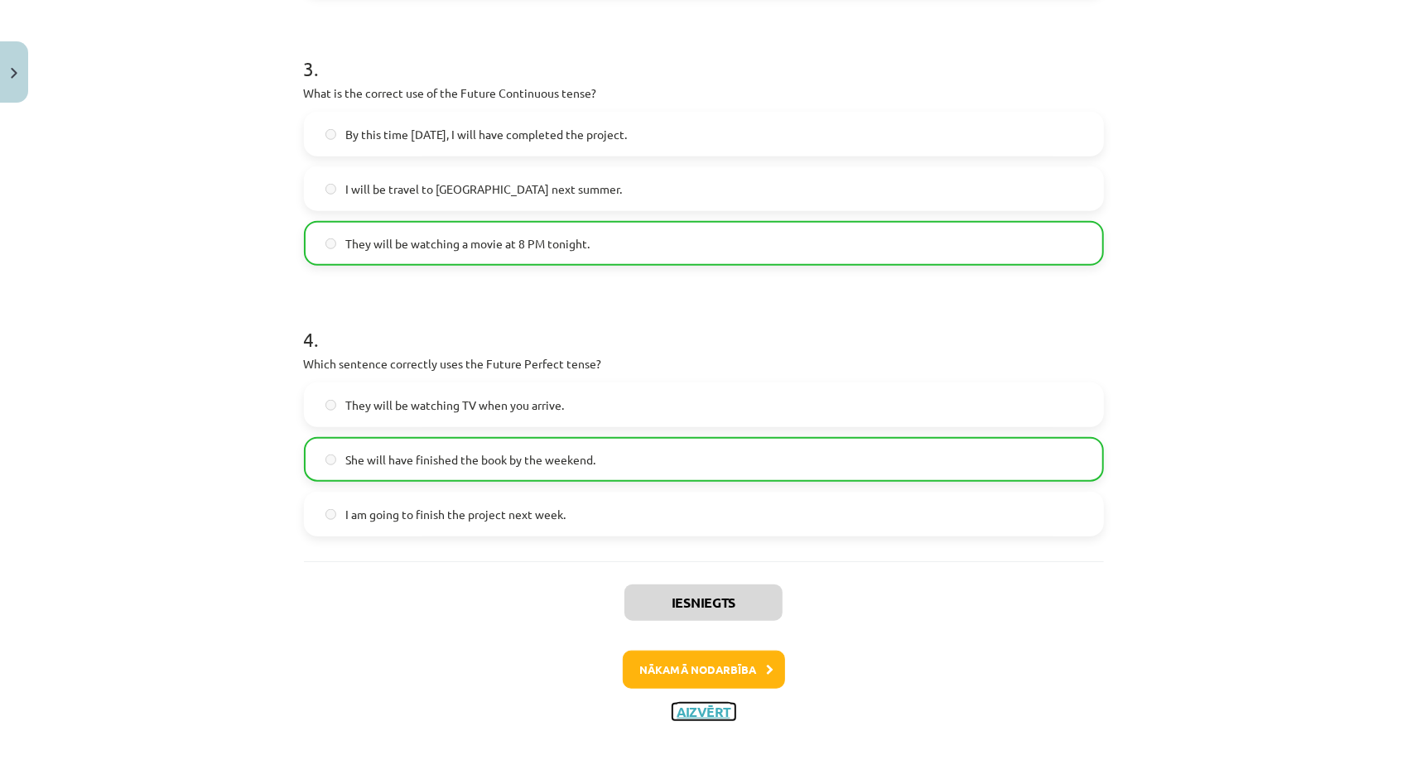
click at [686, 706] on button "Aizvērt" at bounding box center [704, 712] width 63 height 17
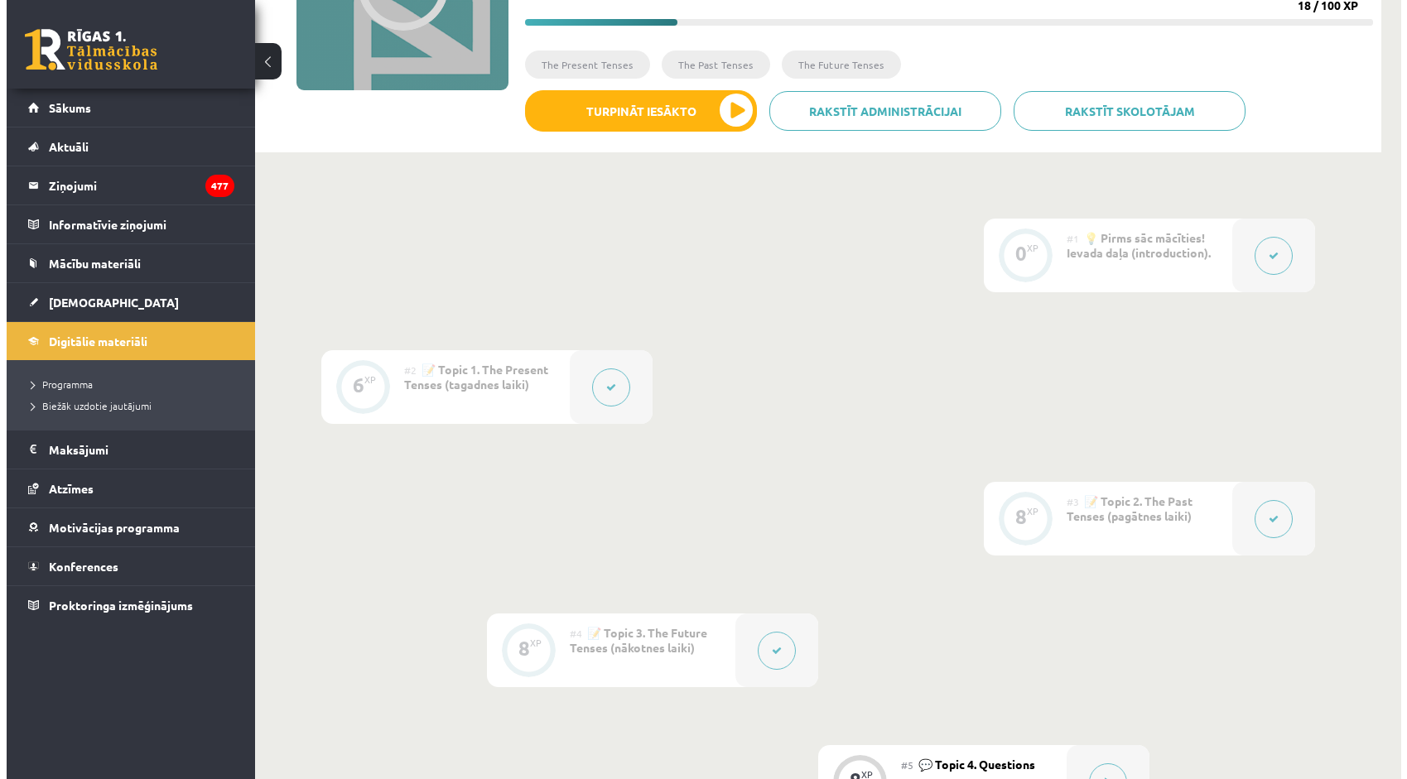
scroll to position [497, 0]
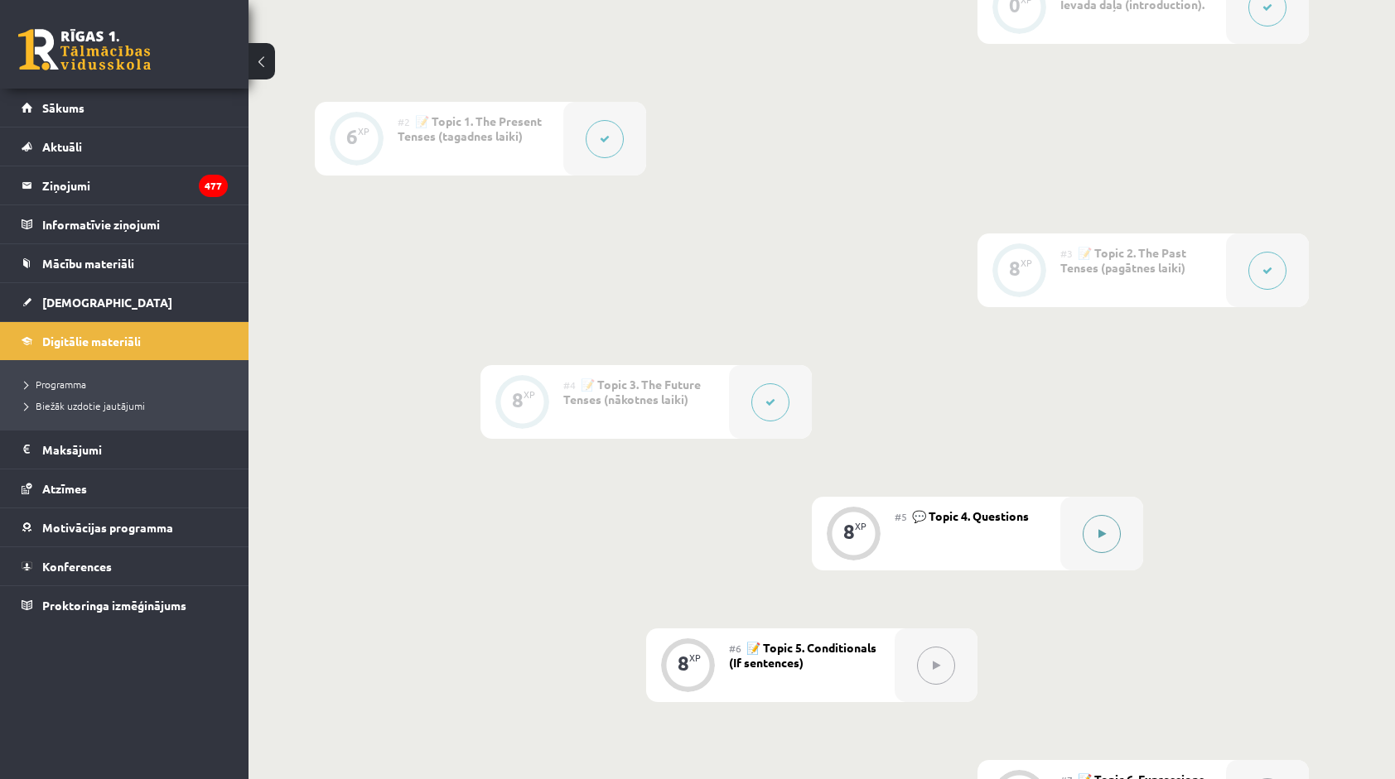
click at [1097, 530] on button at bounding box center [1102, 534] width 38 height 38
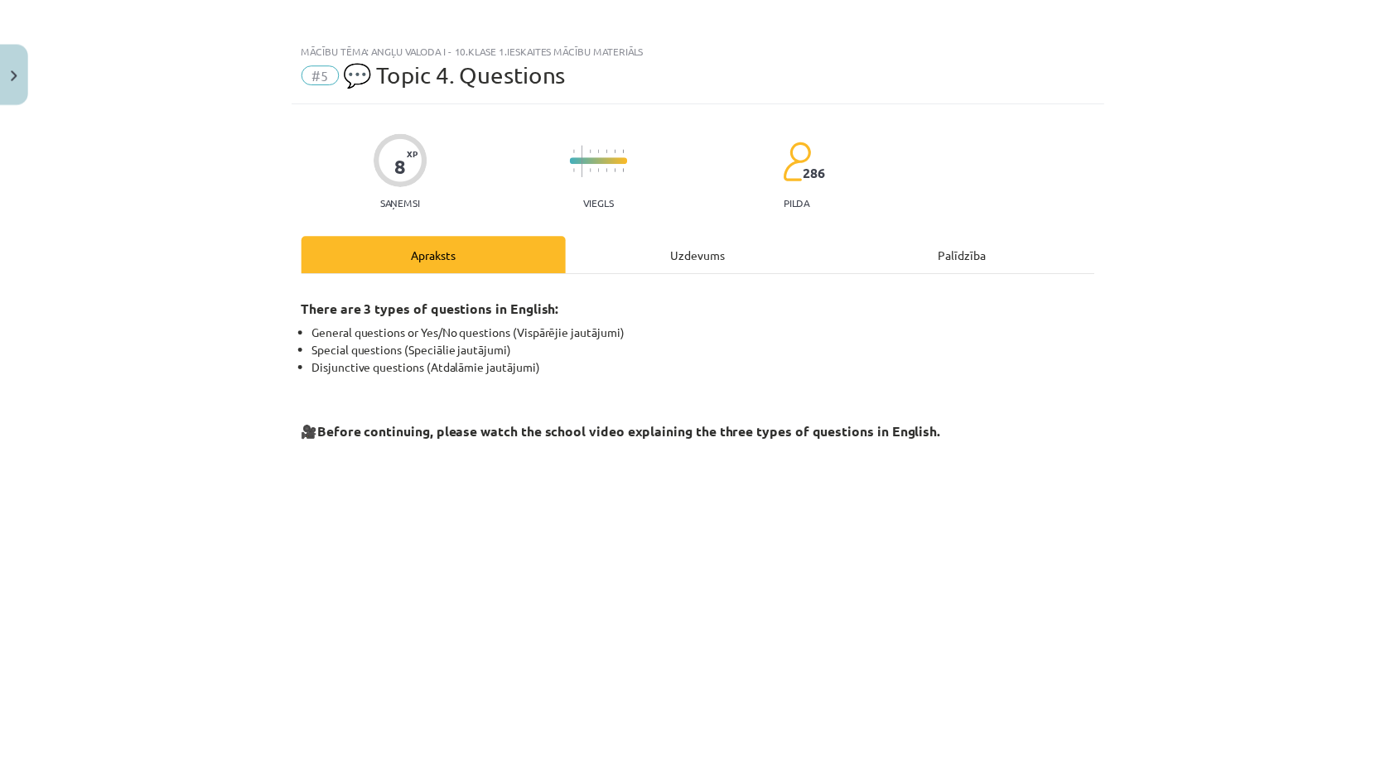
scroll to position [0, 0]
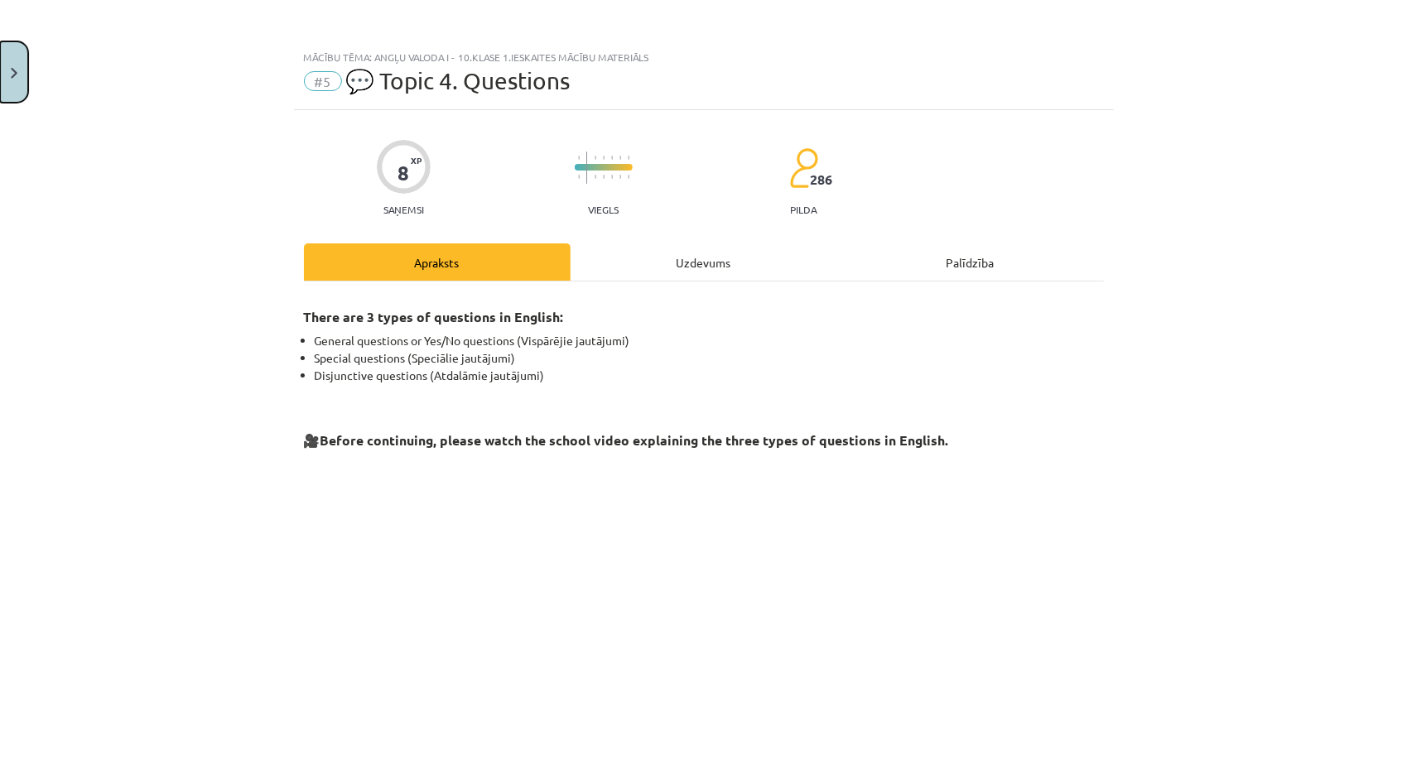
click at [20, 81] on button "Close" at bounding box center [14, 71] width 28 height 61
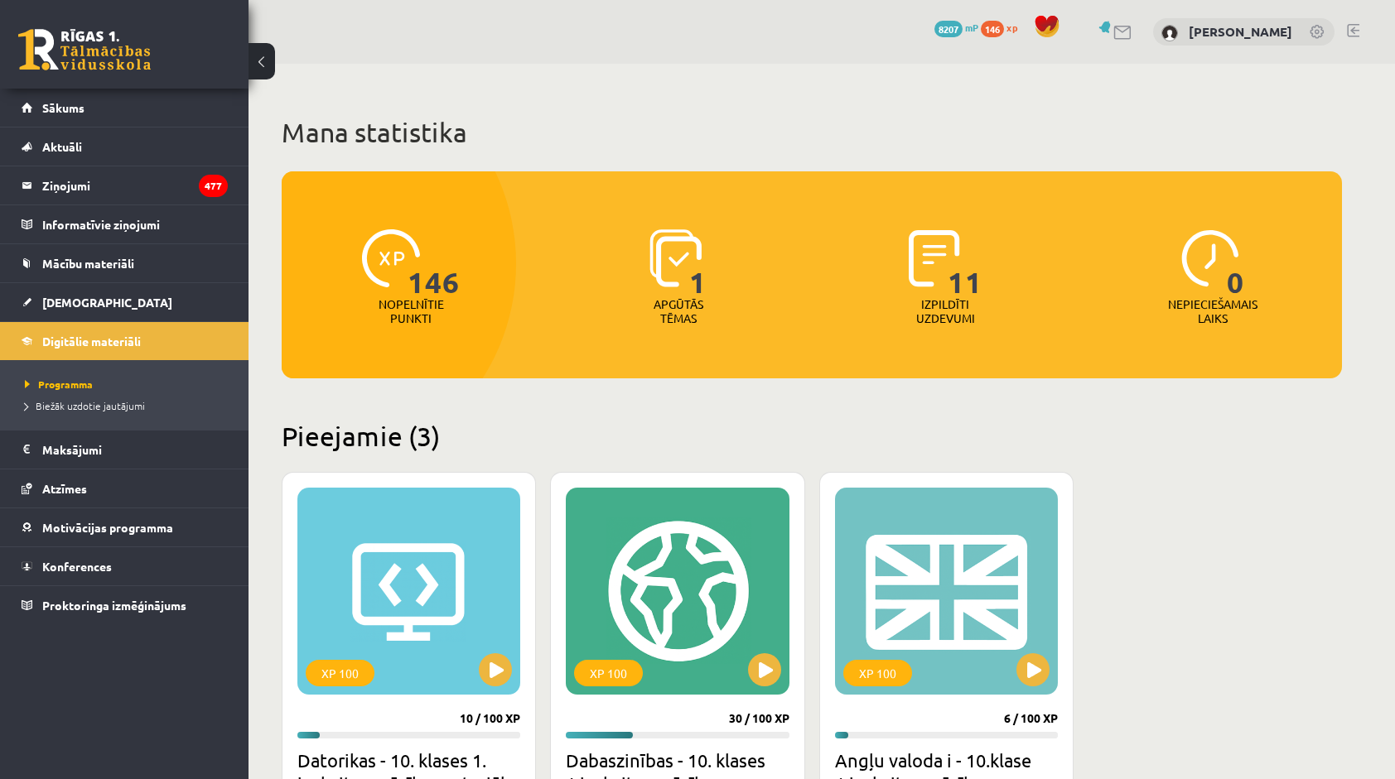
scroll to position [248, 0]
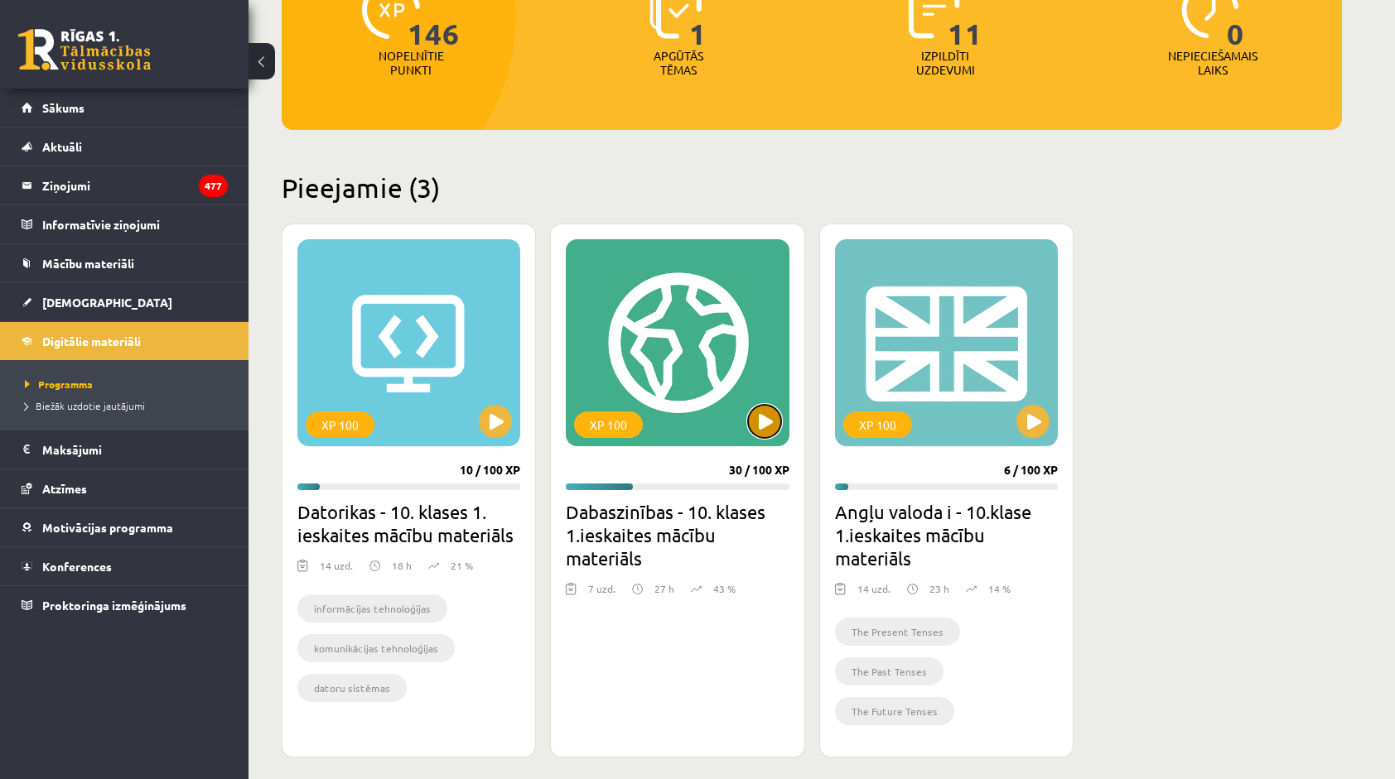
click at [761, 421] on button at bounding box center [764, 421] width 33 height 33
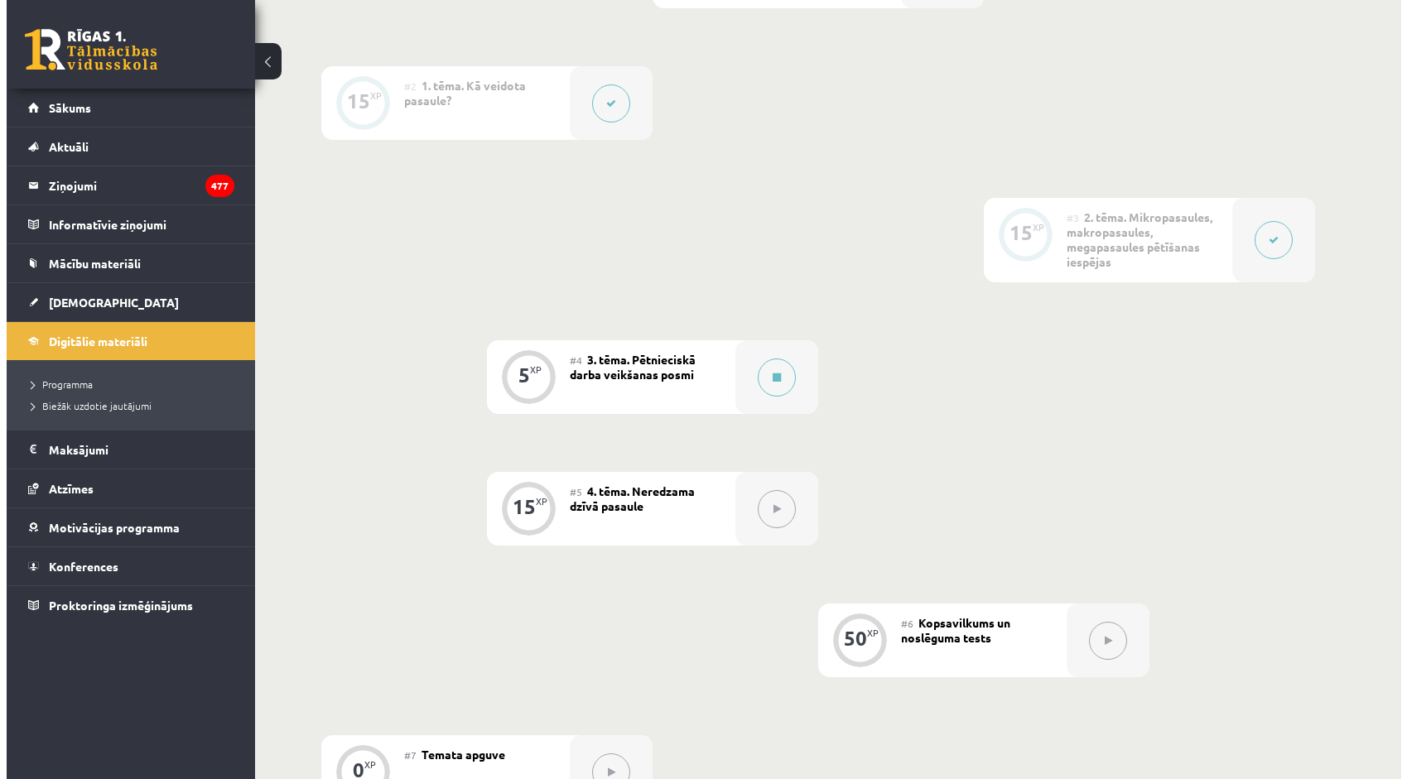
scroll to position [497, 0]
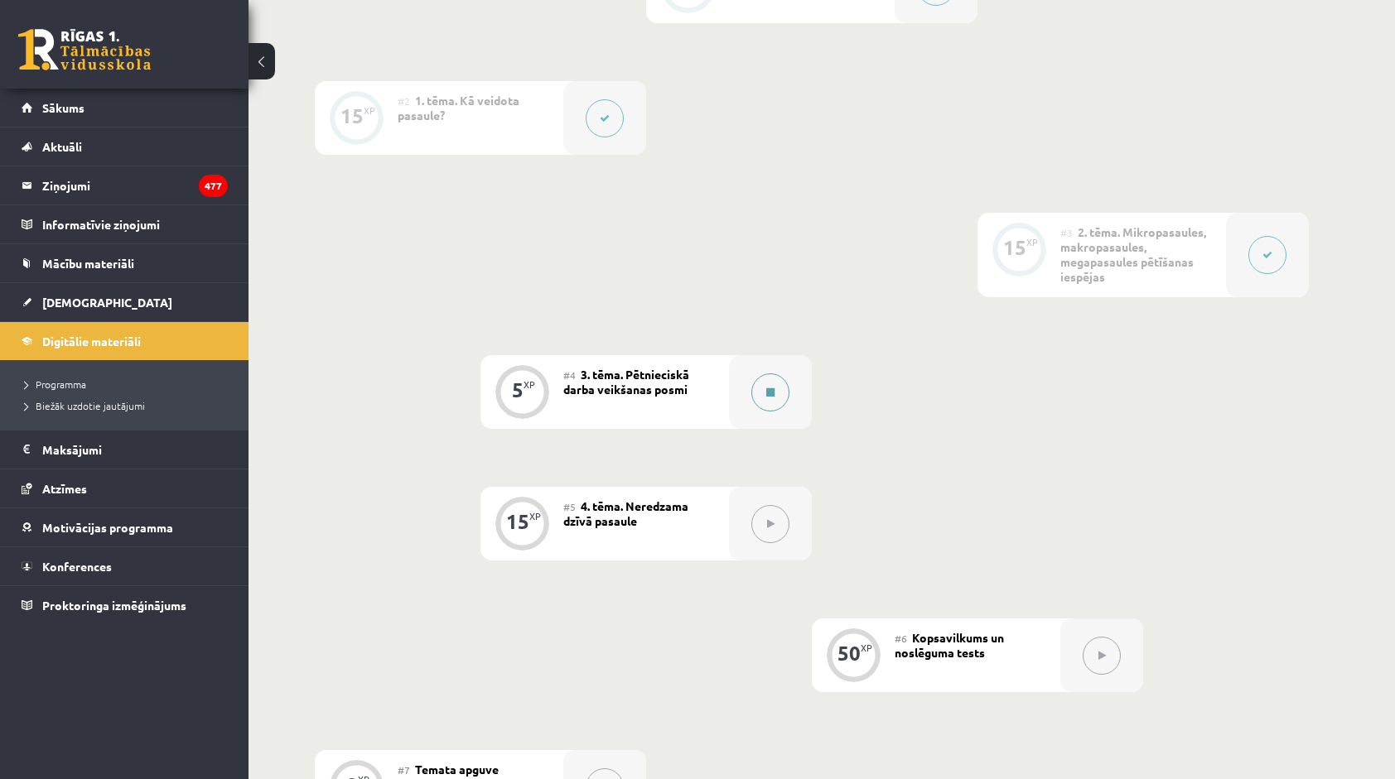
click at [764, 398] on button at bounding box center [770, 393] width 38 height 38
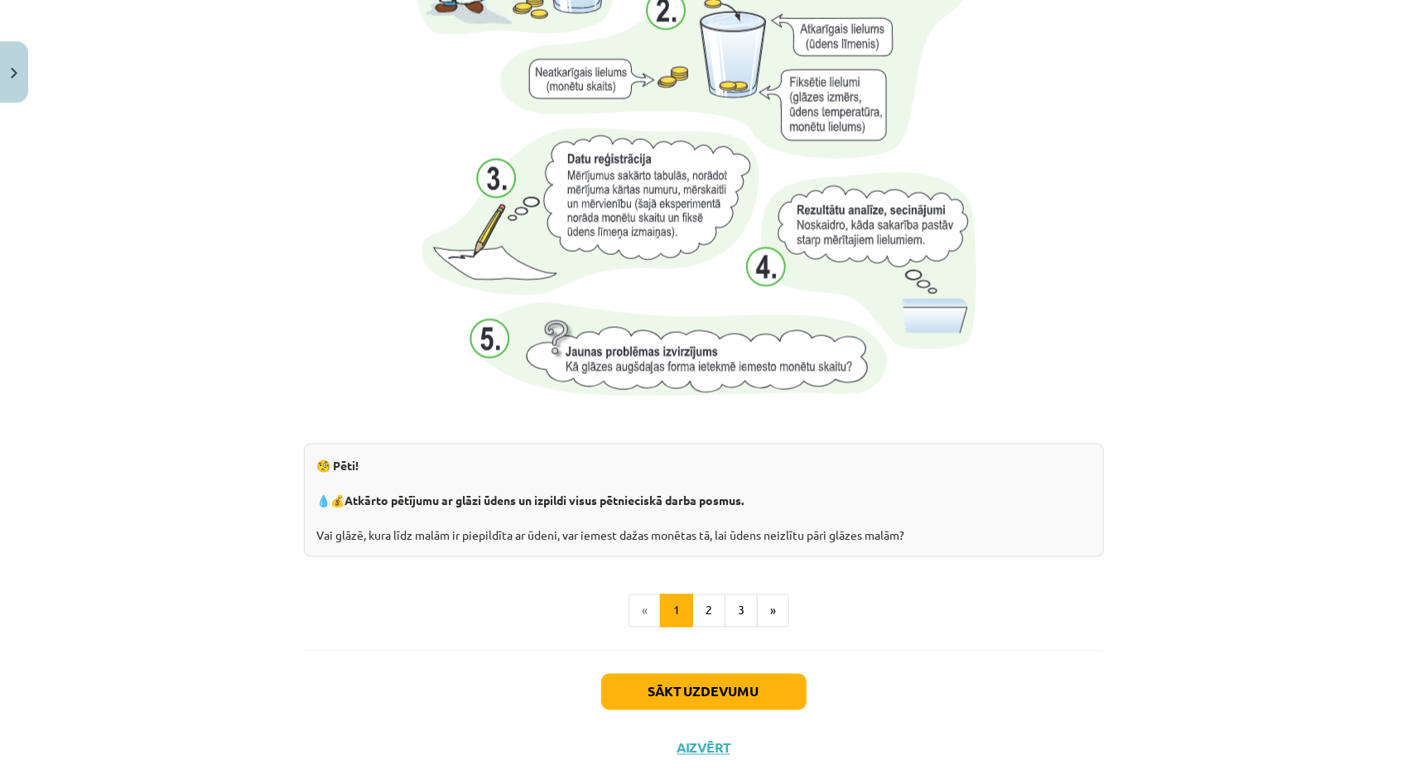
scroll to position [1597, 0]
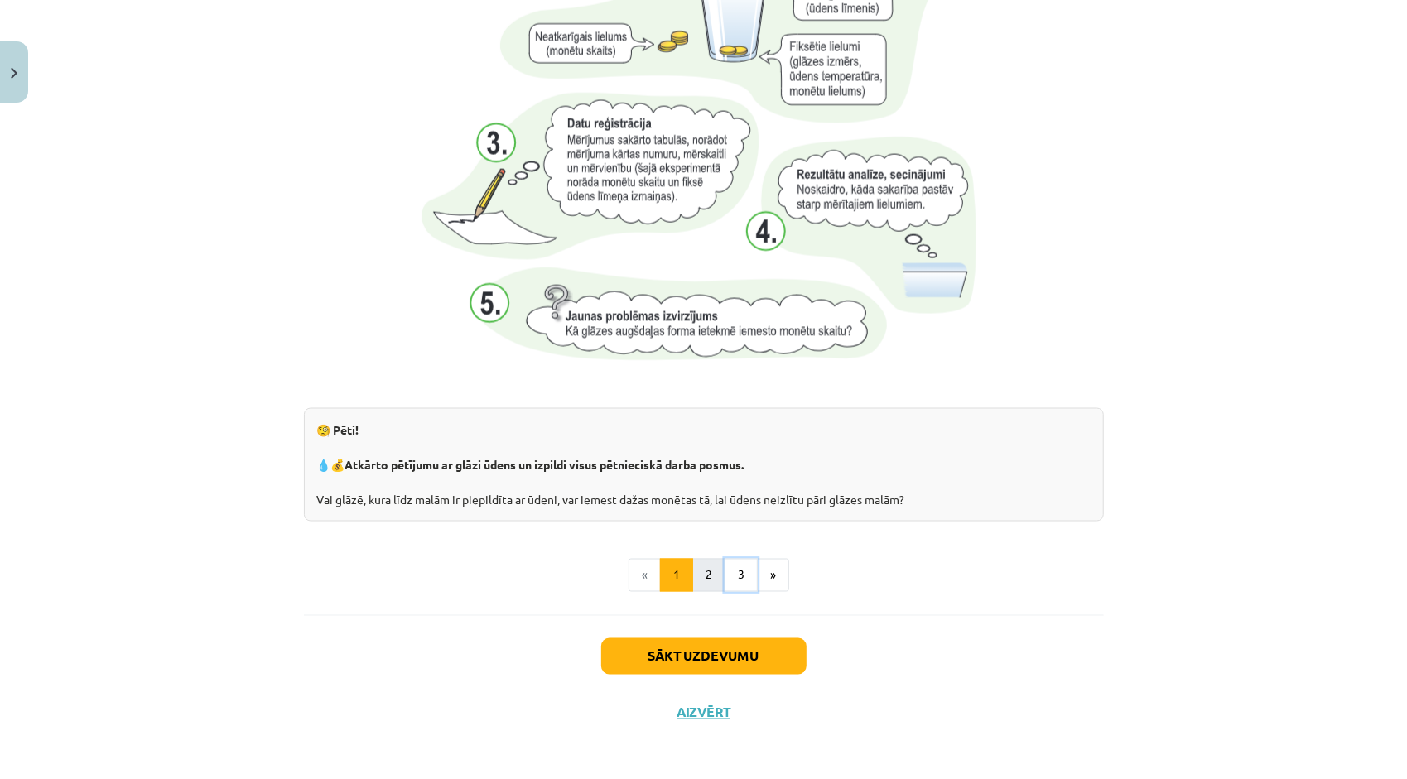
click at [716, 588] on ul "« 1 2 3 »" at bounding box center [704, 575] width 800 height 33
click at [706, 581] on button "2" at bounding box center [708, 575] width 33 height 33
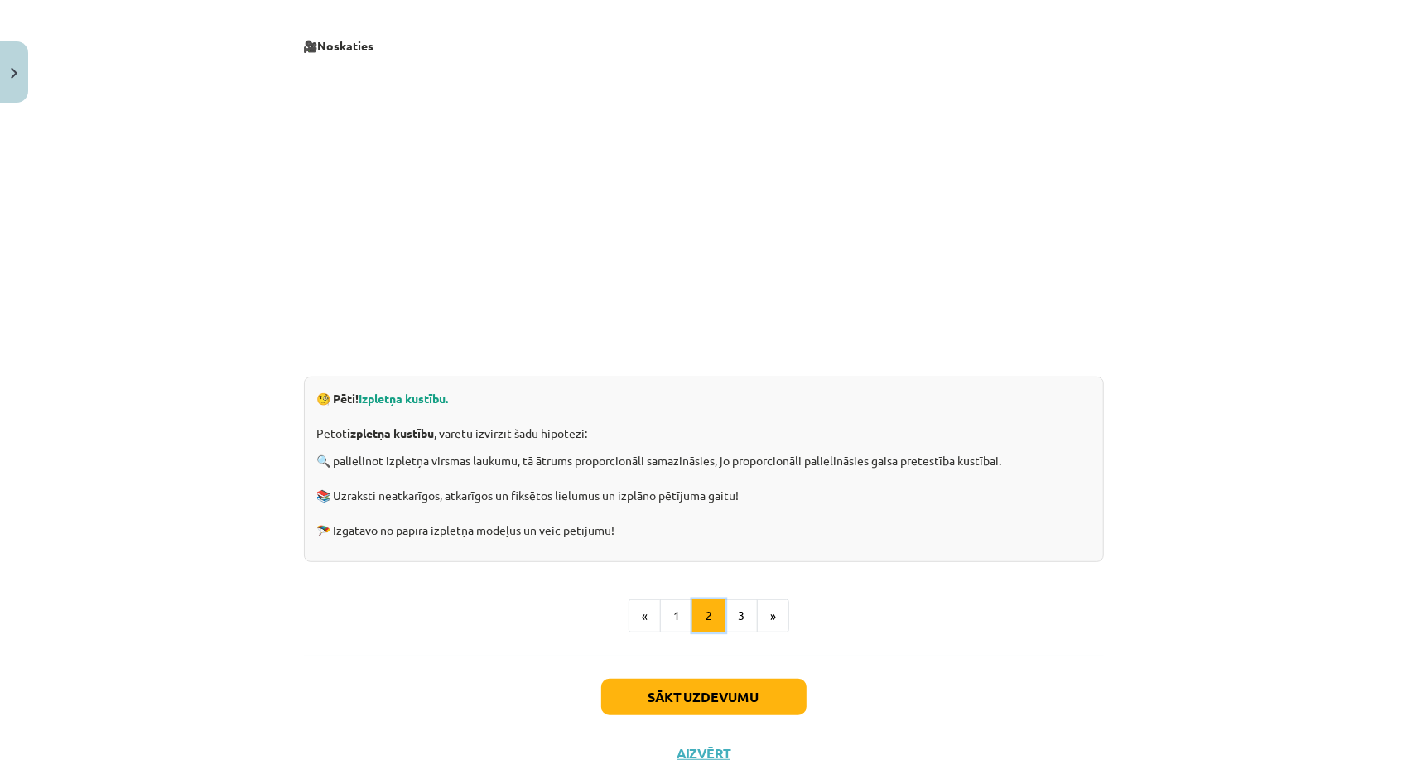
scroll to position [296, 0]
click at [666, 601] on button "1" at bounding box center [676, 614] width 33 height 33
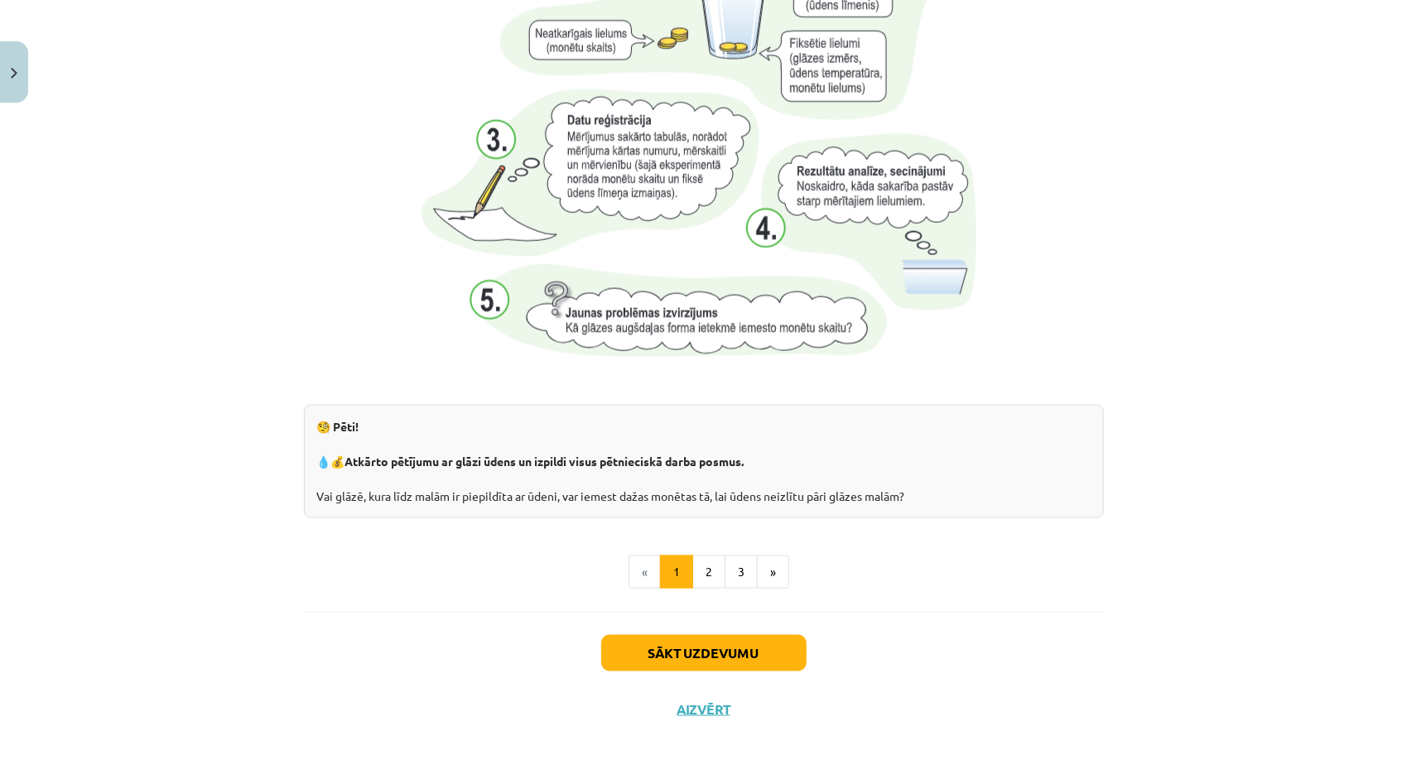
scroll to position [1597, 0]
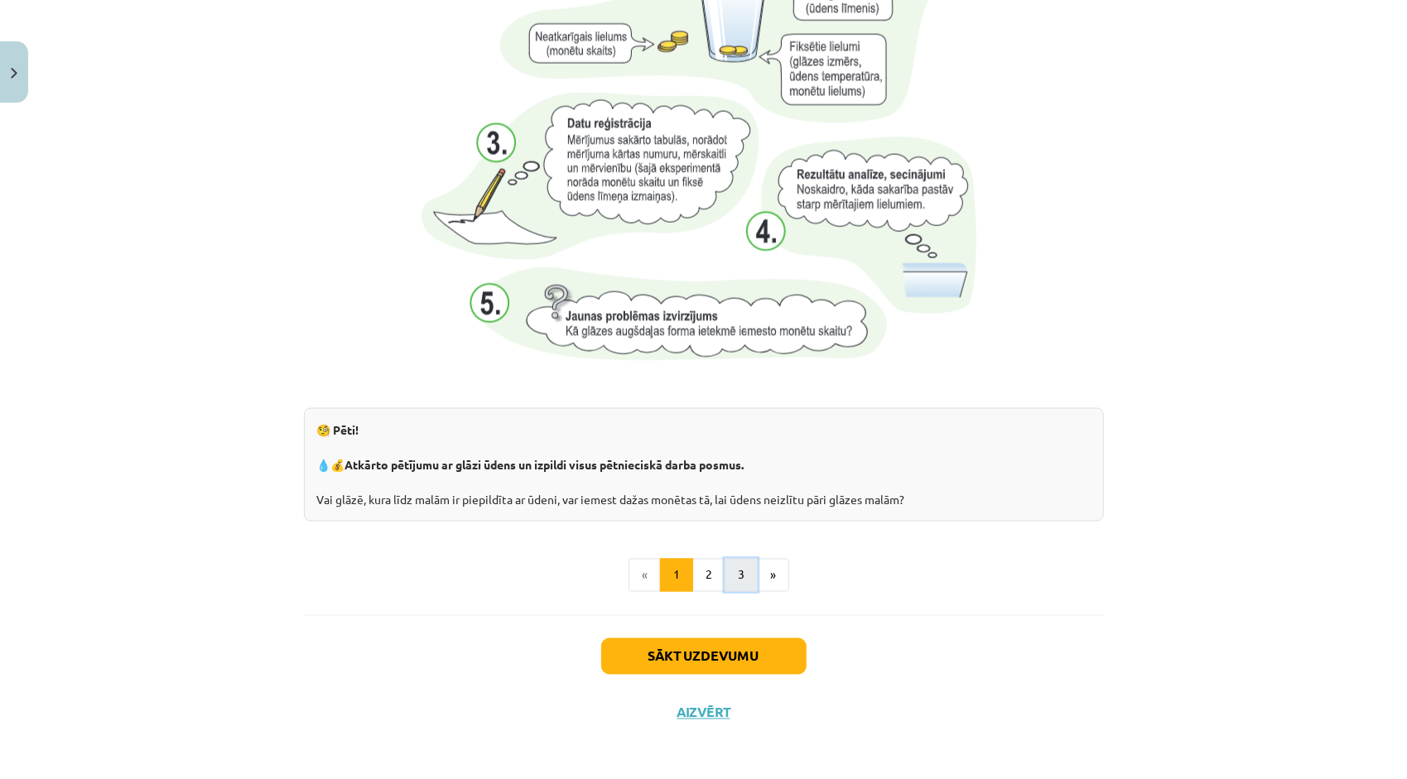
click at [732, 559] on button "3" at bounding box center [741, 575] width 33 height 33
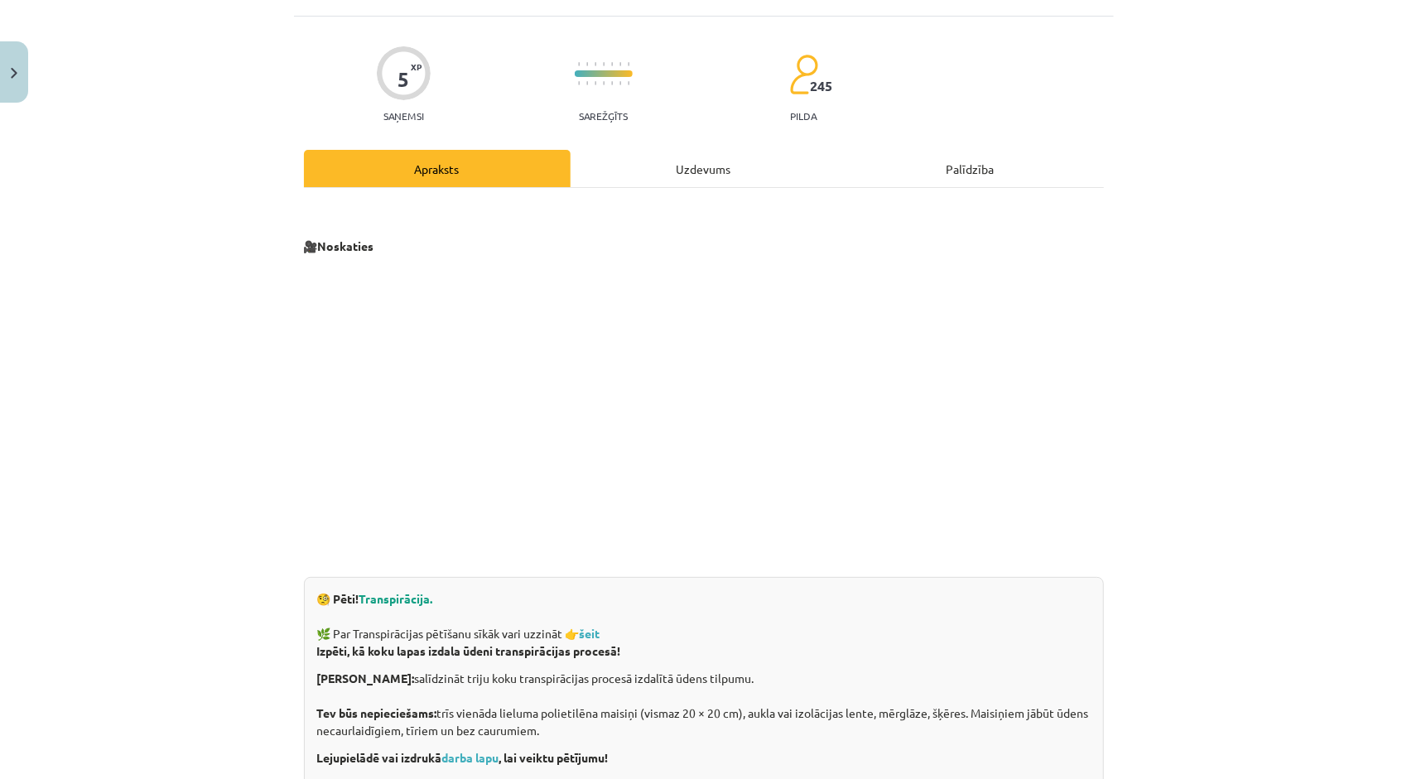
scroll to position [97, 0]
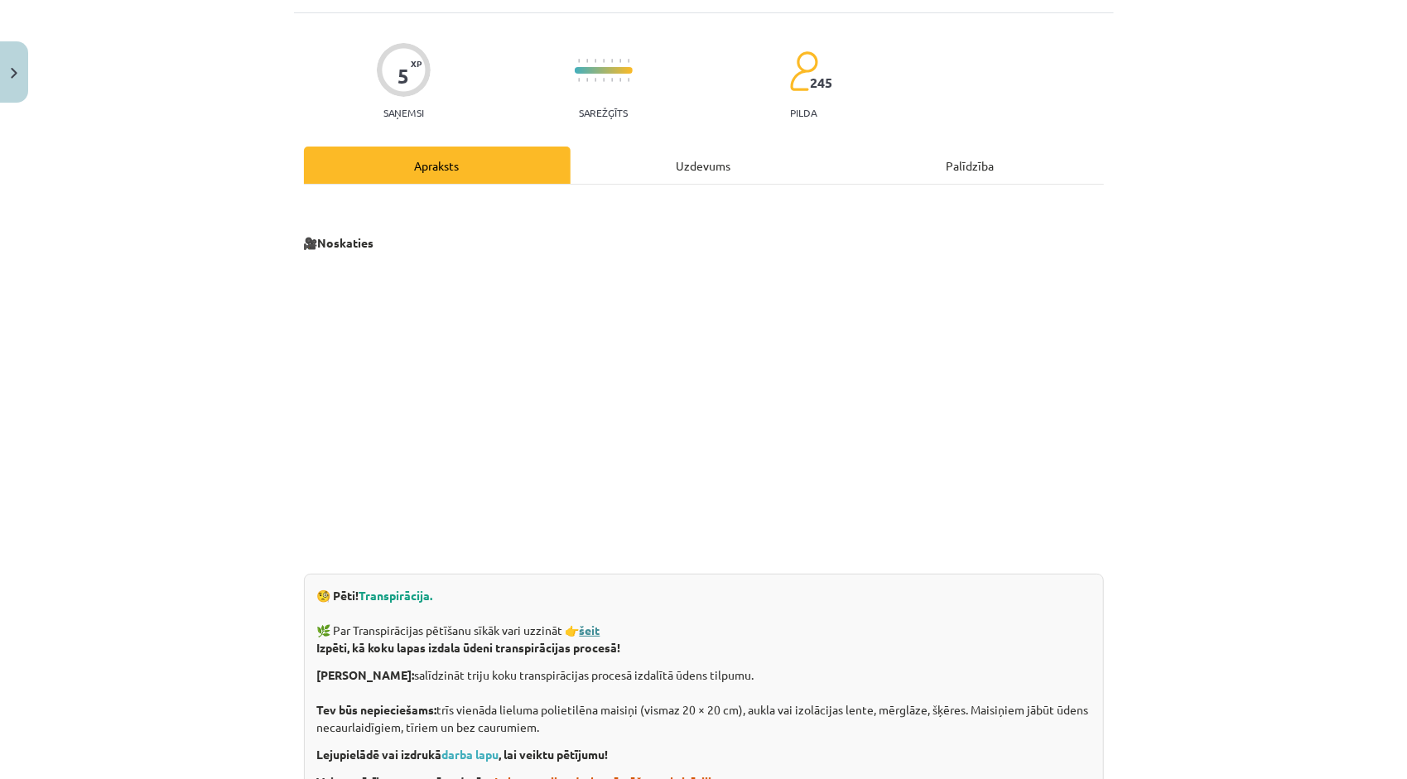
click at [590, 631] on strong "šeit" at bounding box center [590, 630] width 21 height 15
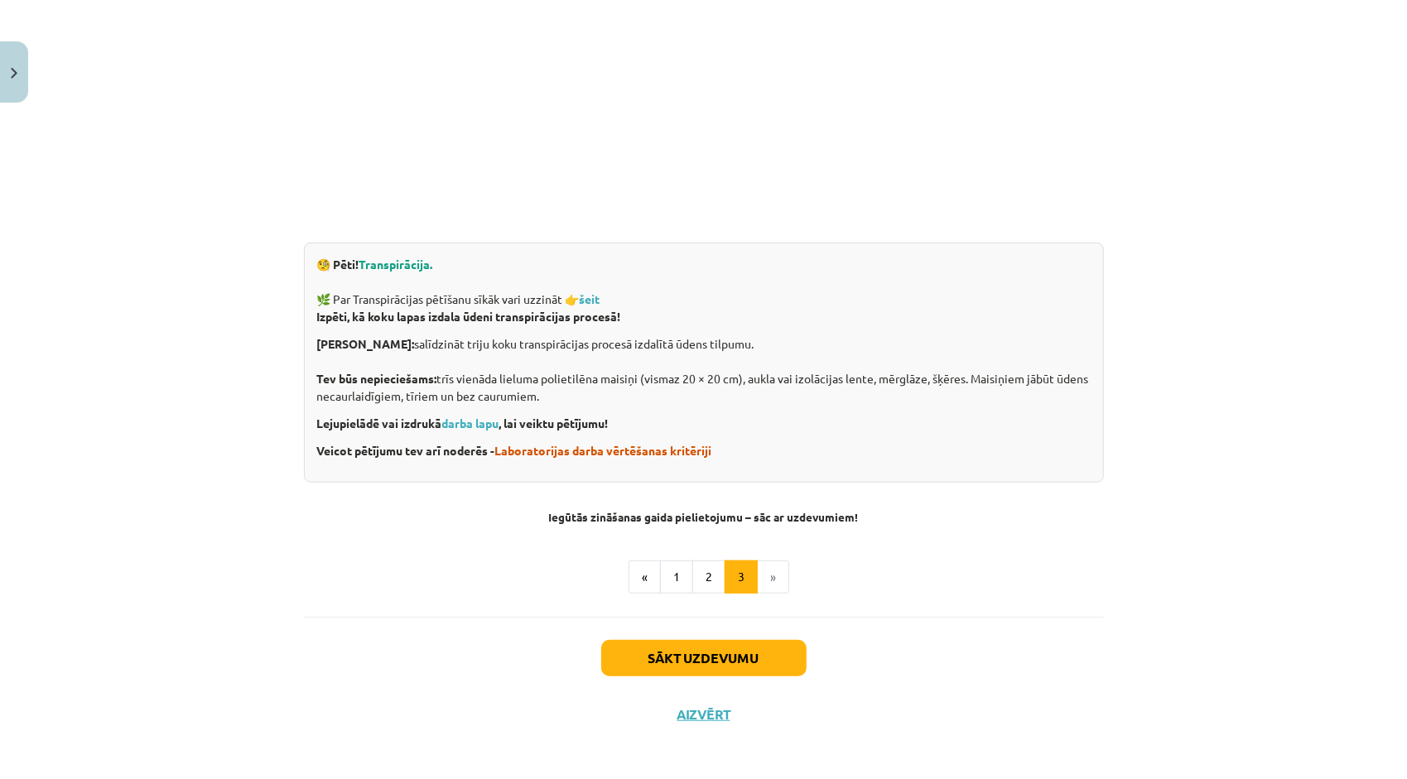
scroll to position [431, 0]
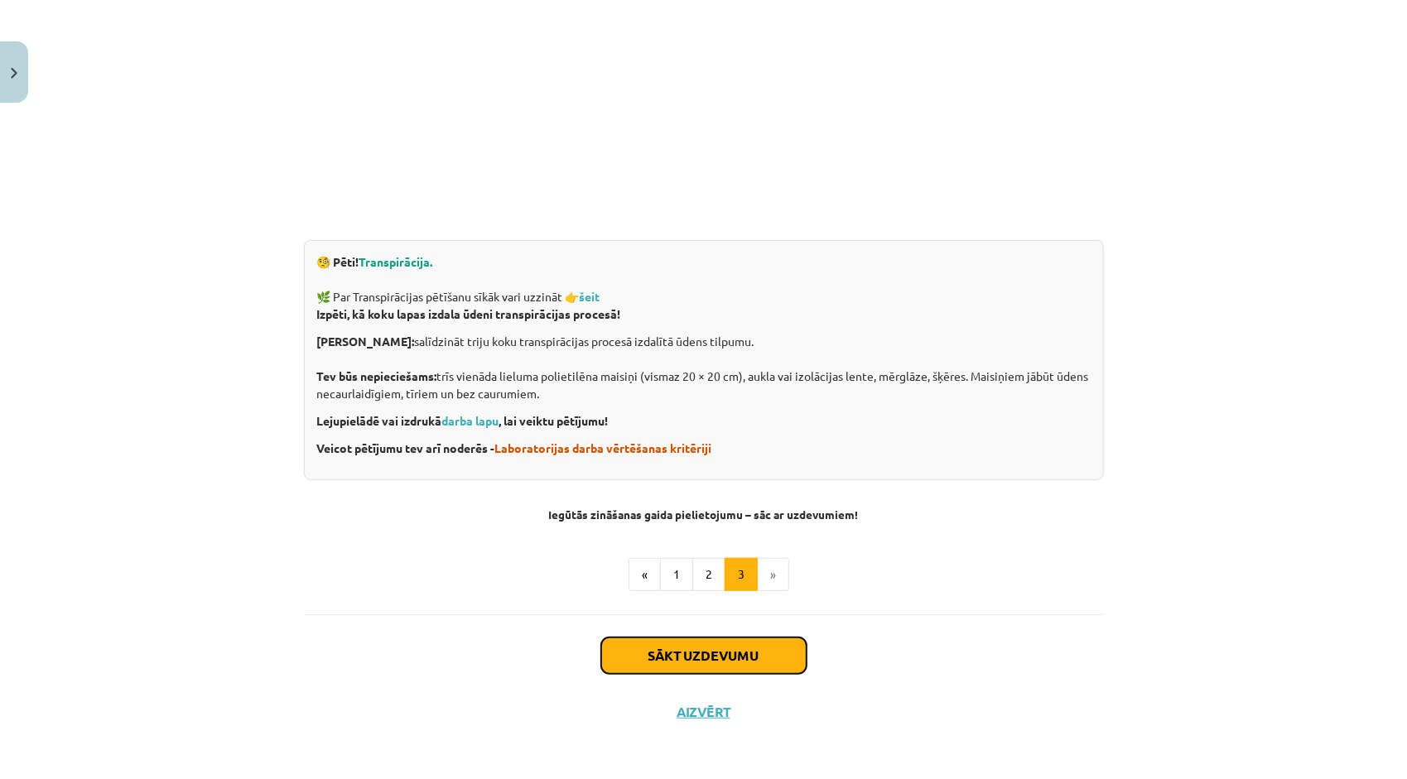
click at [678, 641] on button "Sākt uzdevumu" at bounding box center [703, 656] width 205 height 36
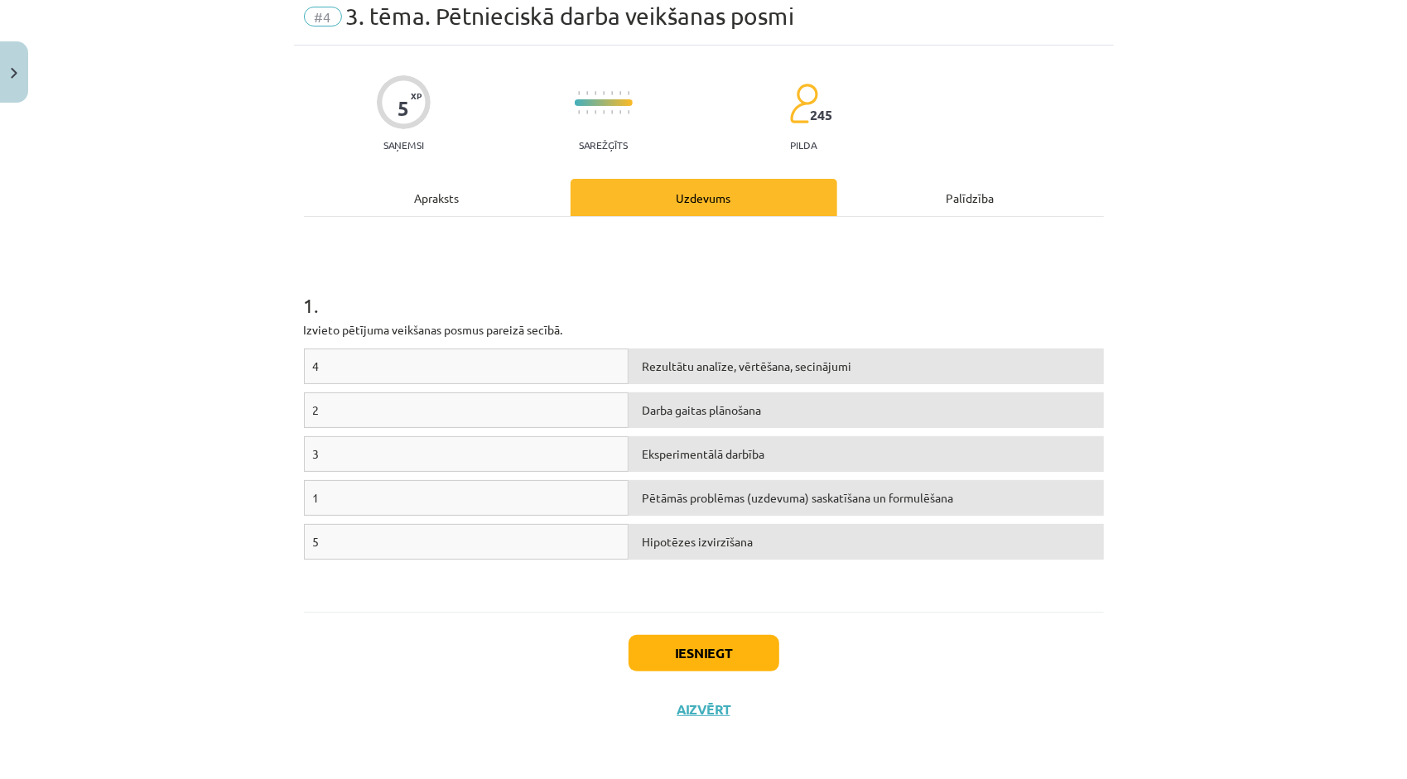
scroll to position [41, 0]
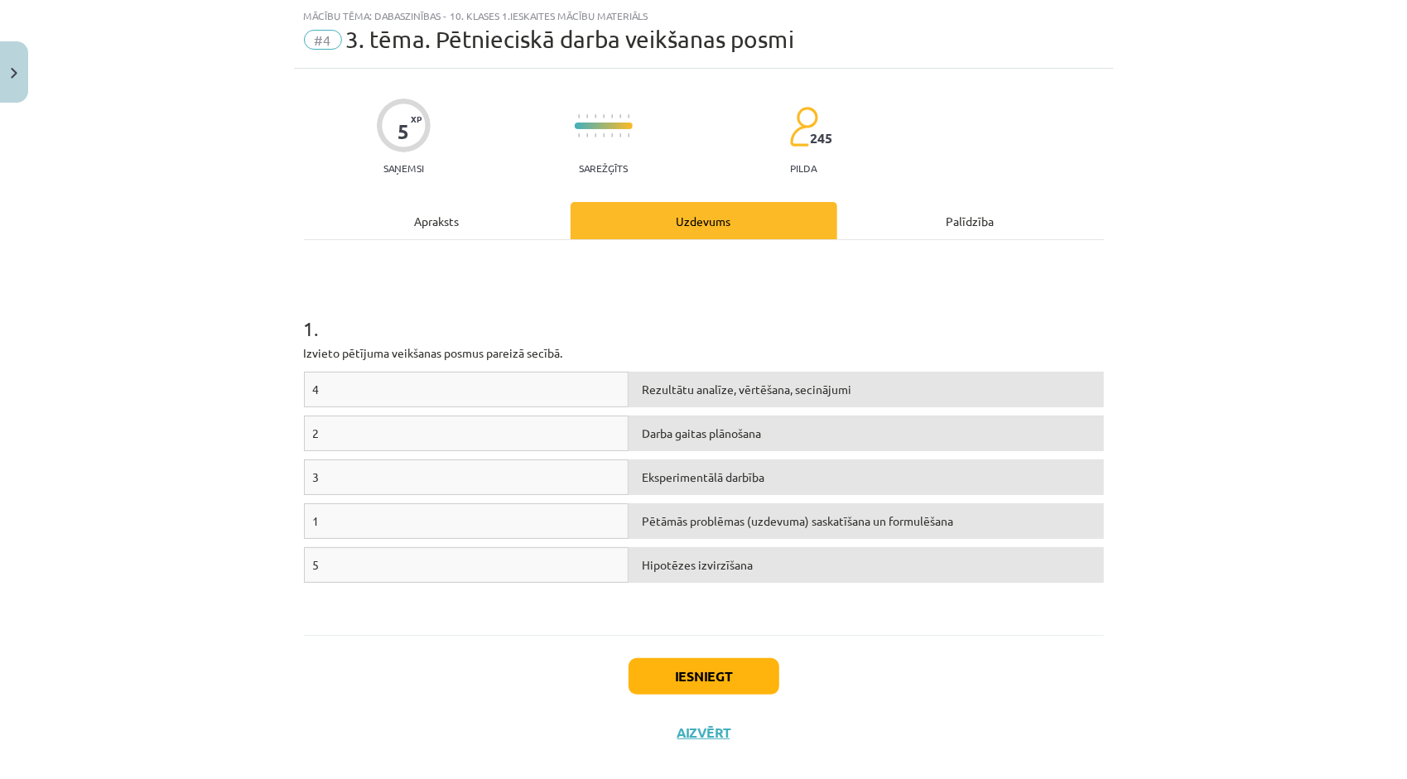
click at [459, 219] on div "Apraksts" at bounding box center [437, 220] width 267 height 37
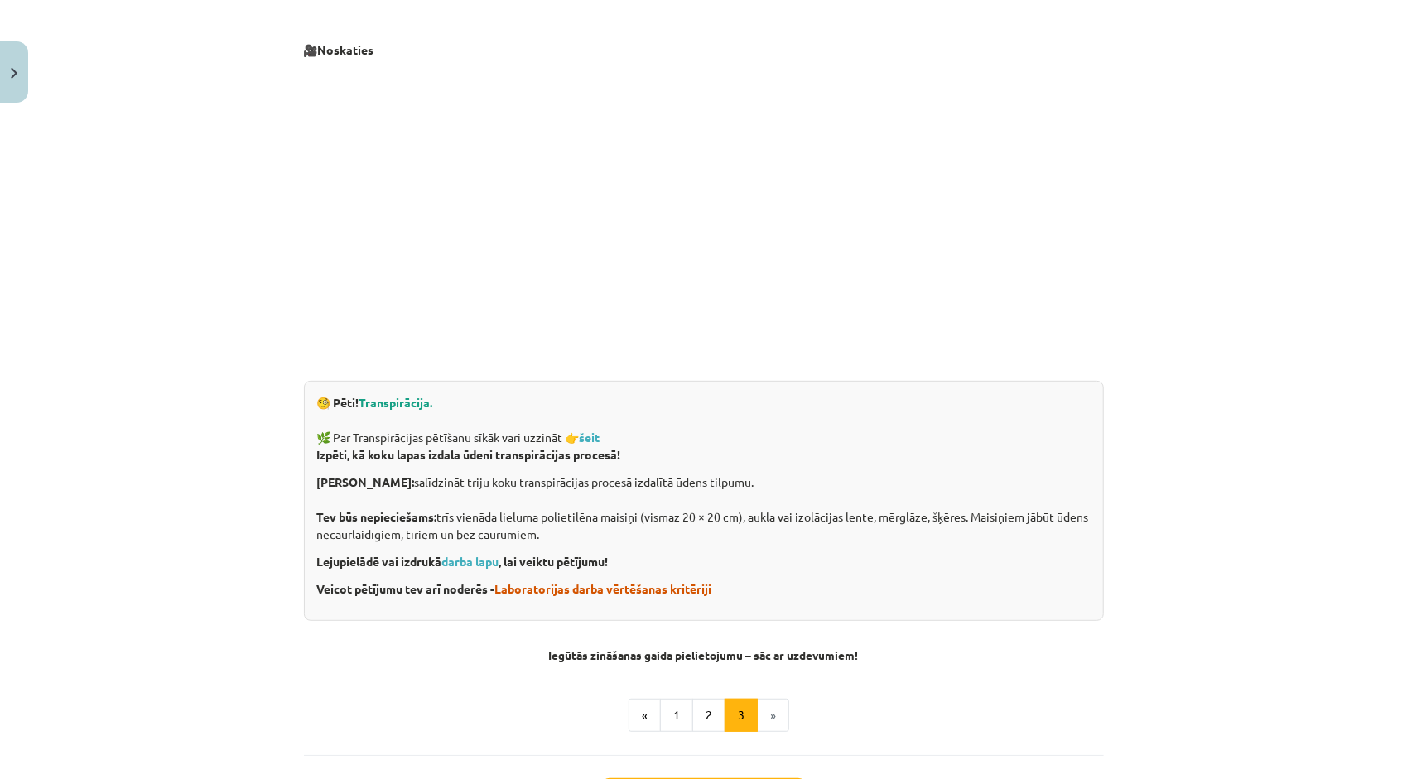
scroll to position [431, 0]
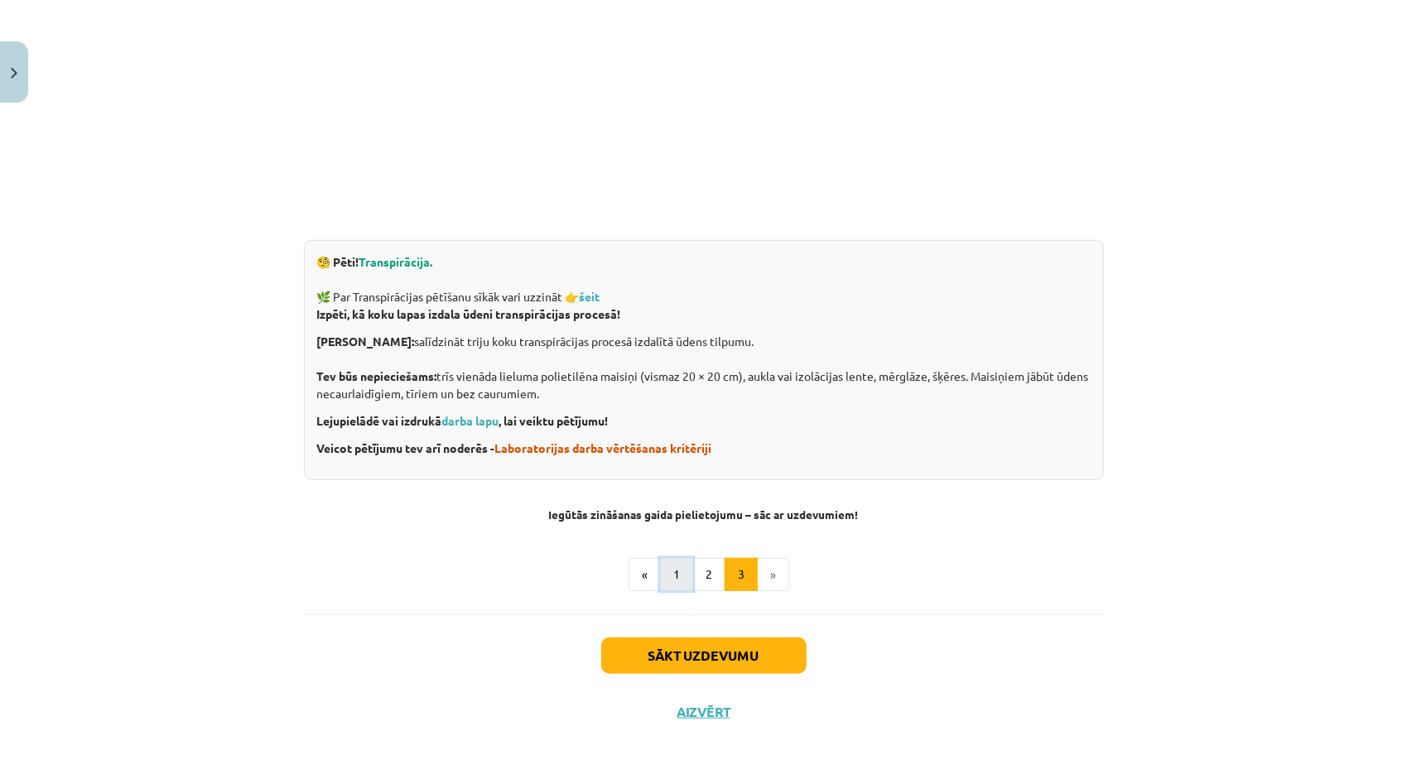
click at [663, 581] on button "1" at bounding box center [676, 574] width 33 height 33
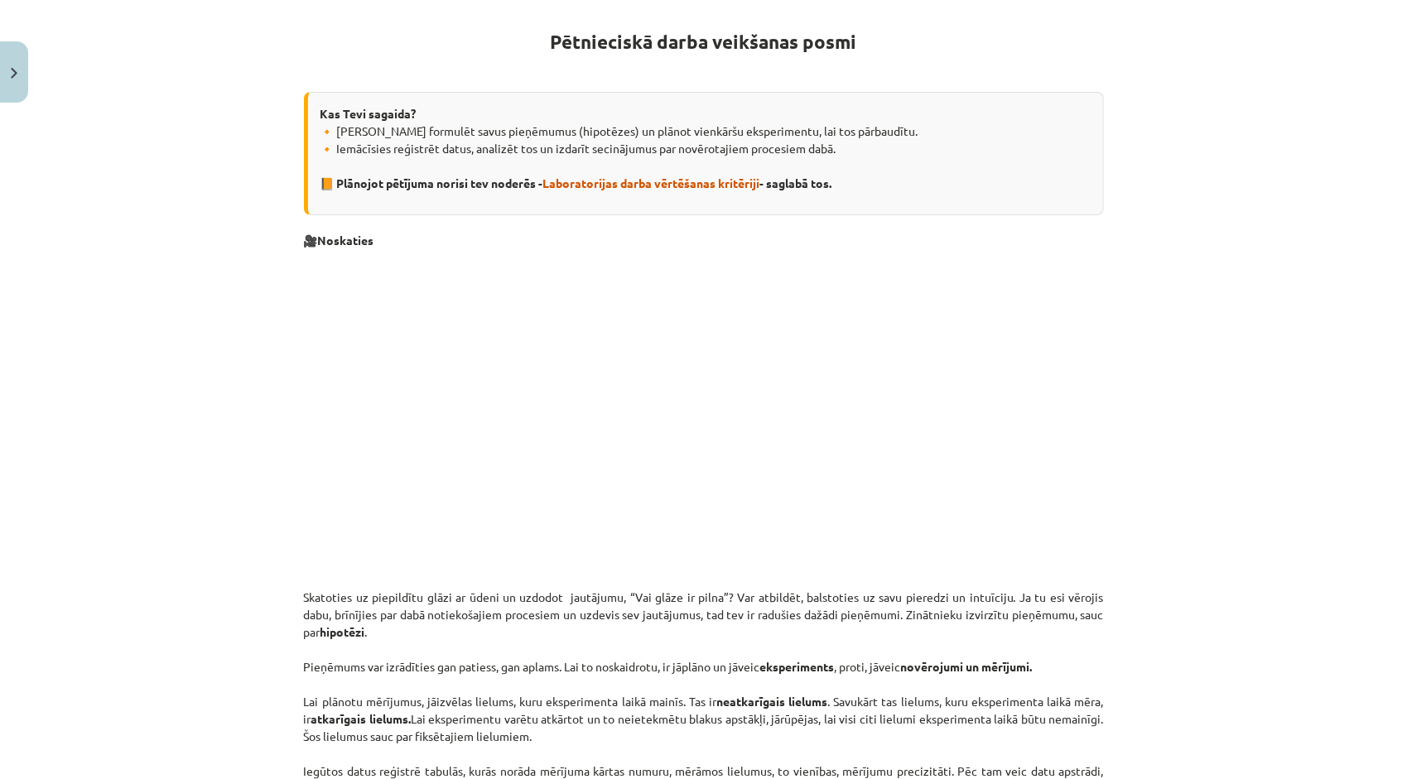
scroll to position [47, 0]
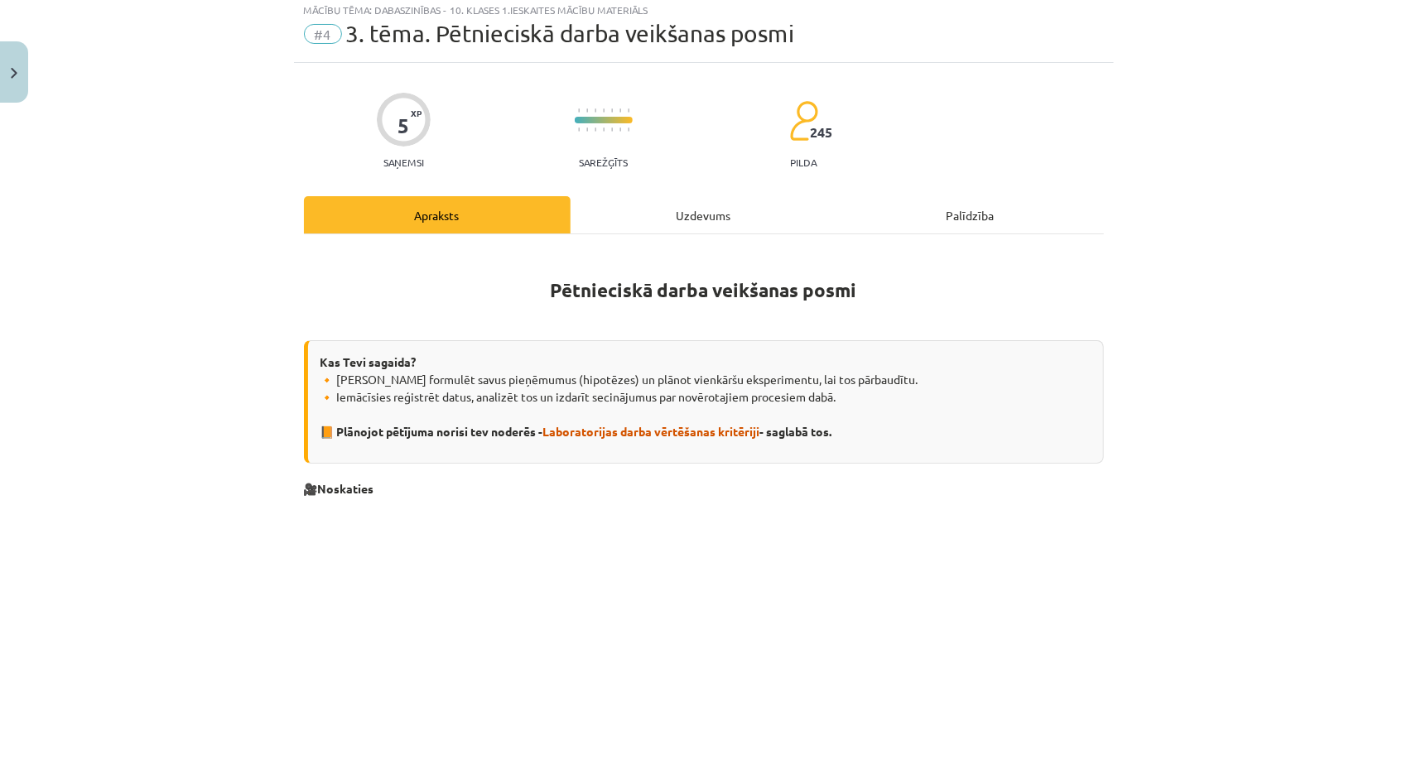
click at [671, 205] on div "Uzdevums" at bounding box center [704, 214] width 267 height 37
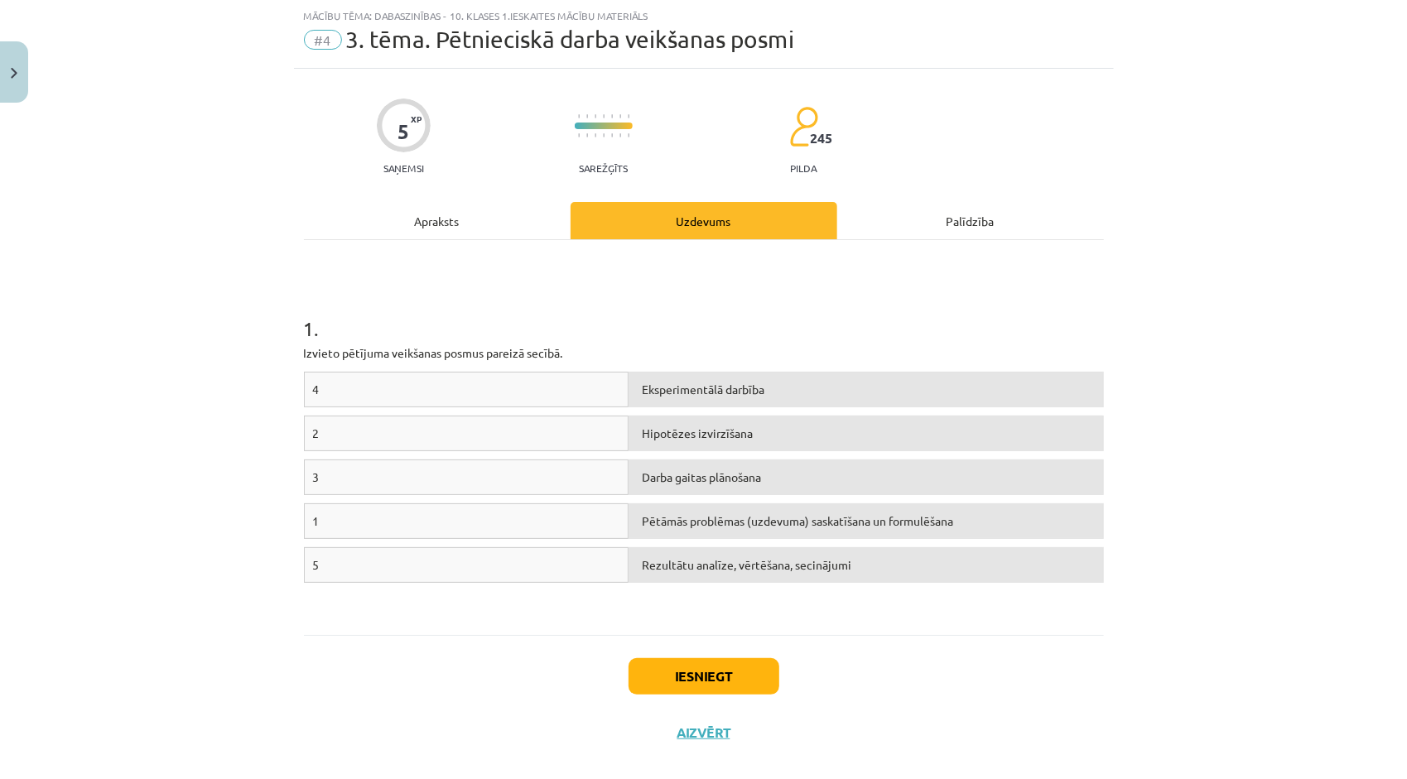
click at [449, 220] on div "Apraksts" at bounding box center [437, 220] width 267 height 37
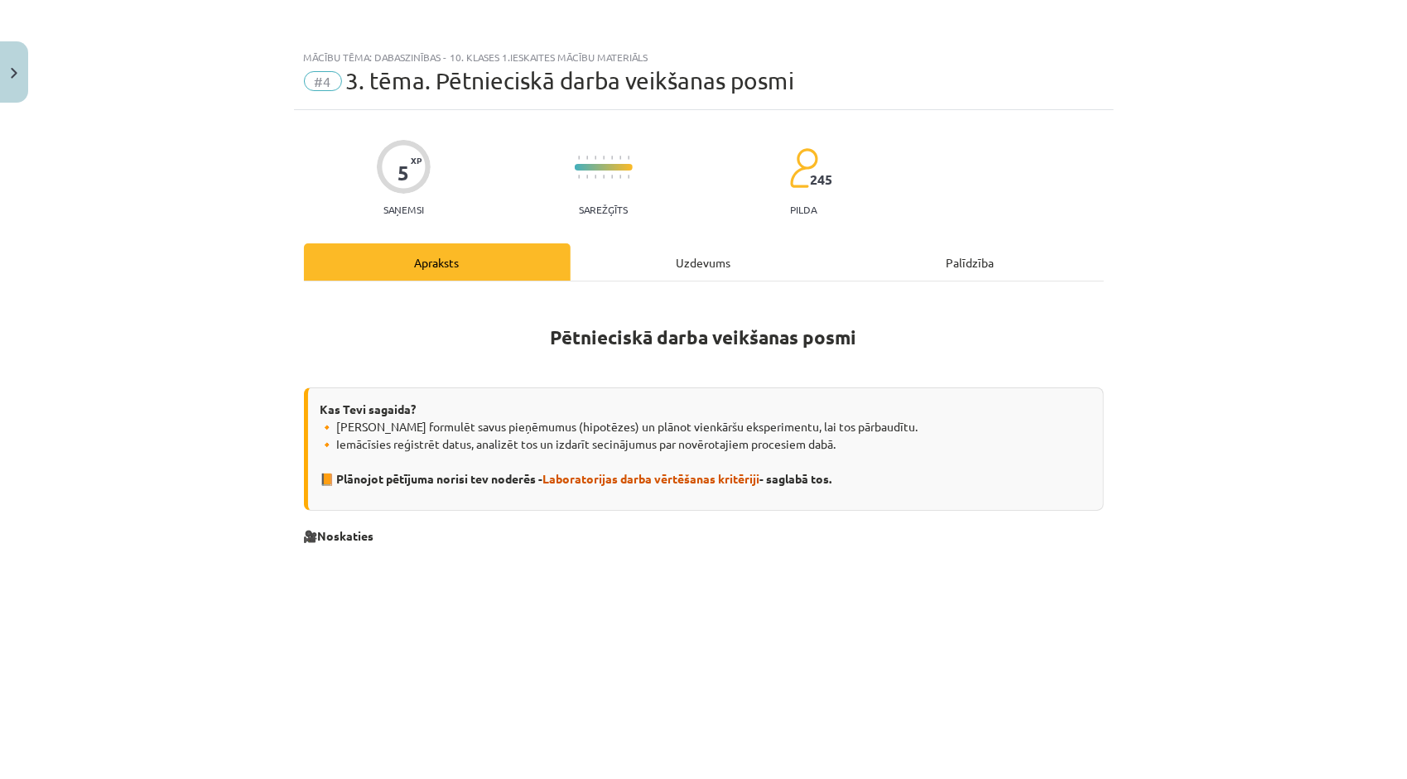
scroll to position [0, 0]
click at [673, 270] on div "Uzdevums" at bounding box center [704, 262] width 267 height 37
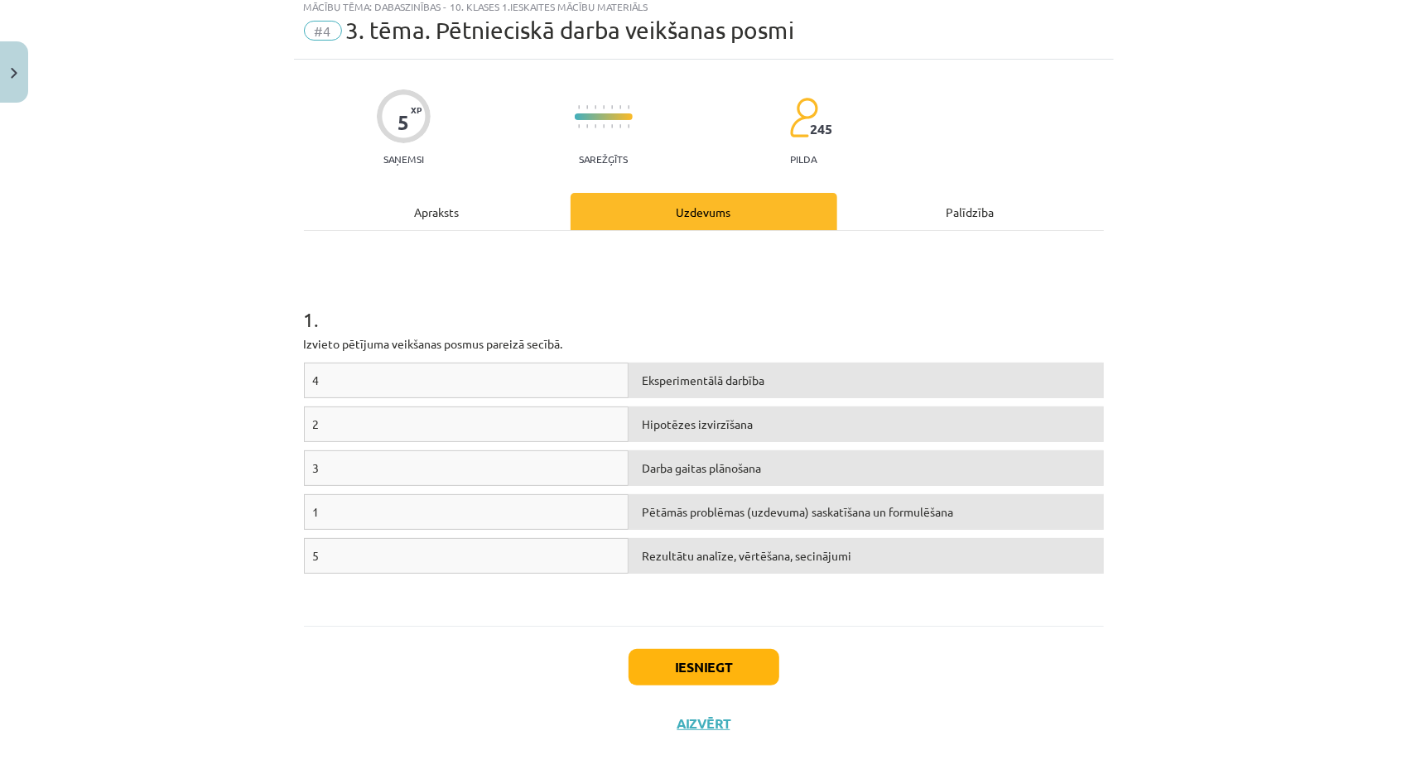
scroll to position [63, 0]
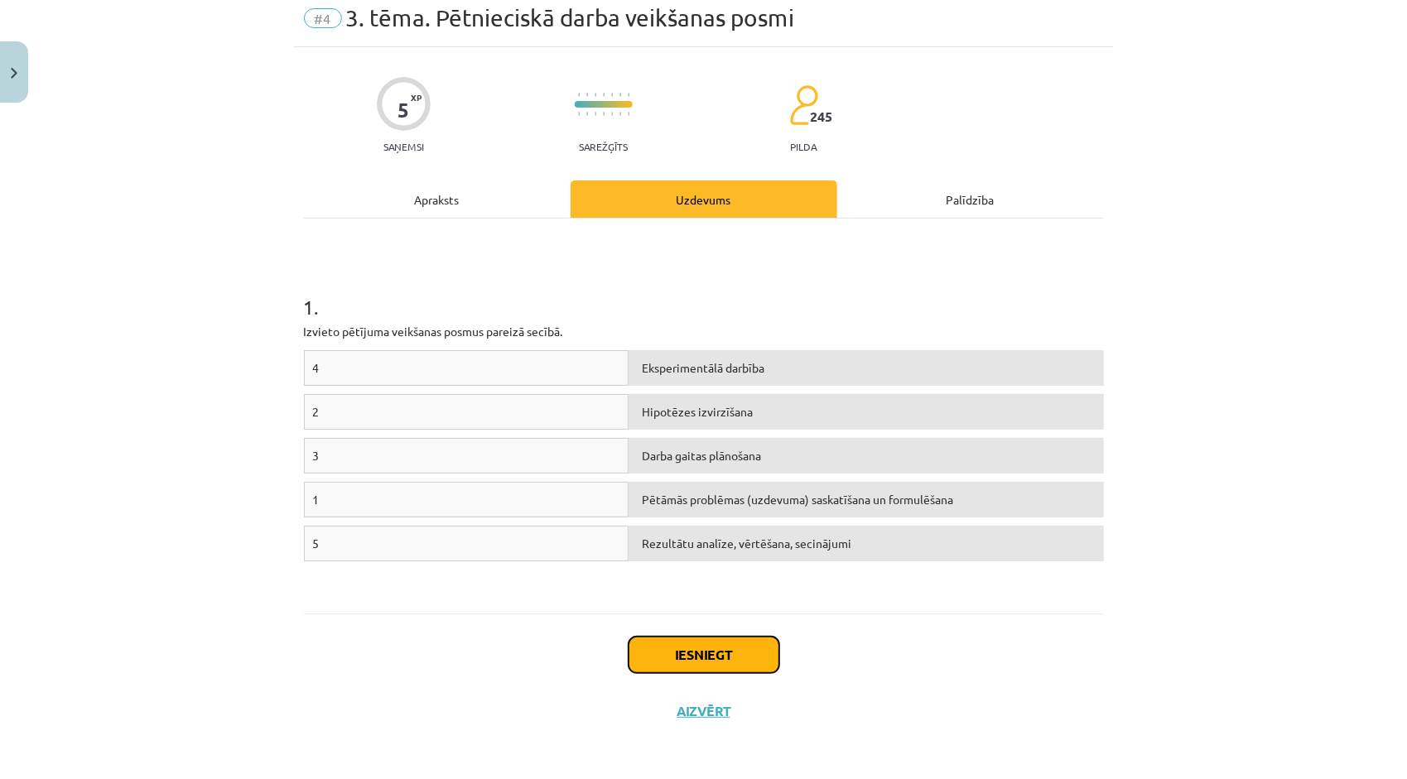
click at [664, 649] on button "Iesniegt" at bounding box center [704, 655] width 151 height 36
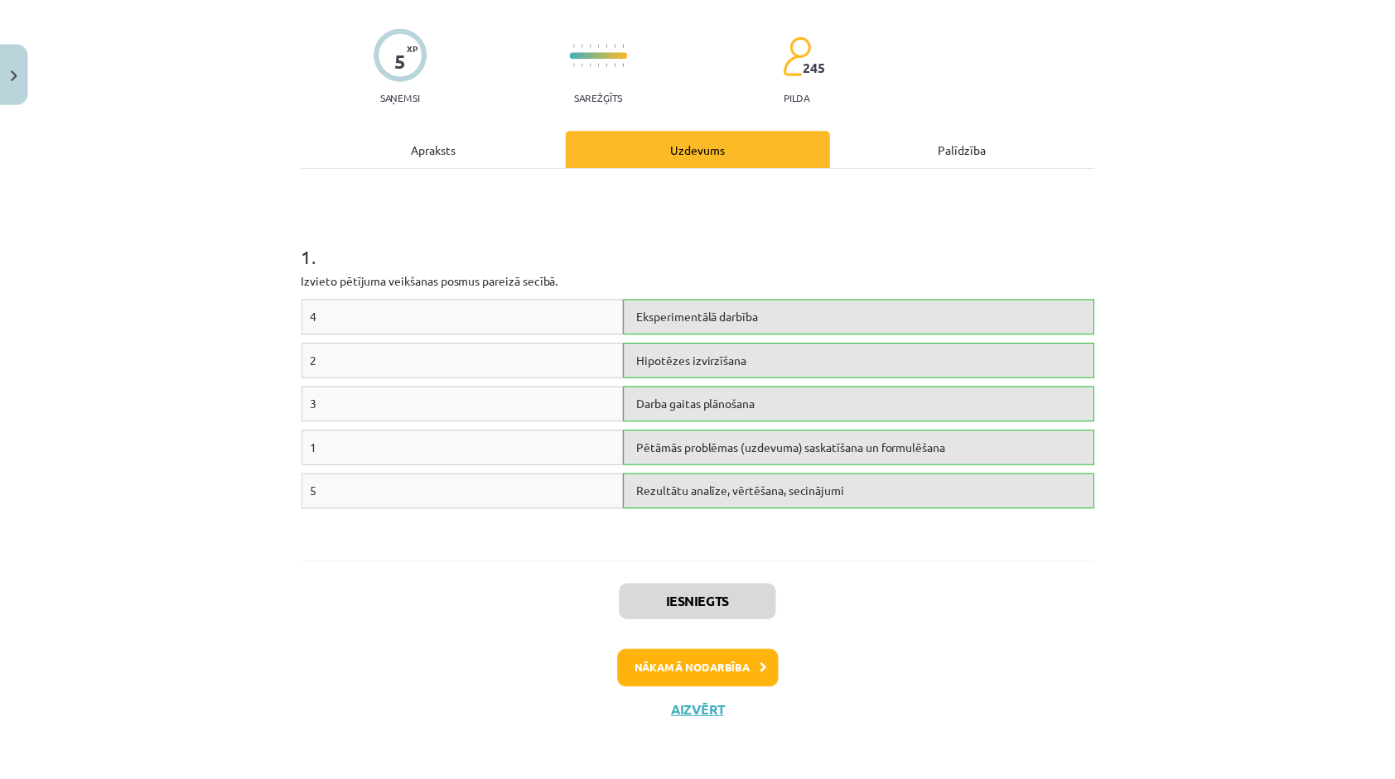
scroll to position [115, 0]
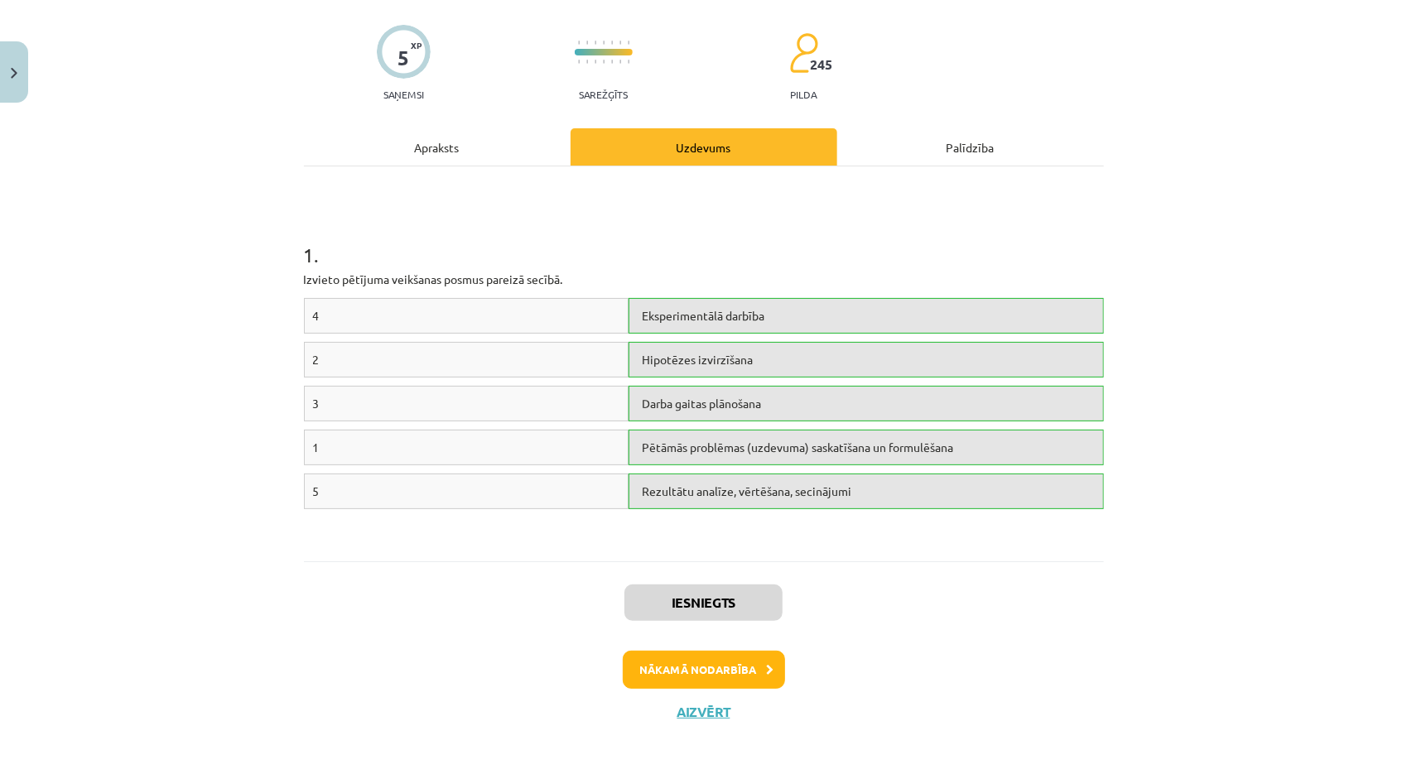
click at [682, 719] on div "Iesniegts Nākamā nodarbība Aizvērt" at bounding box center [704, 646] width 800 height 169
click at [692, 704] on button "Aizvērt" at bounding box center [704, 712] width 63 height 17
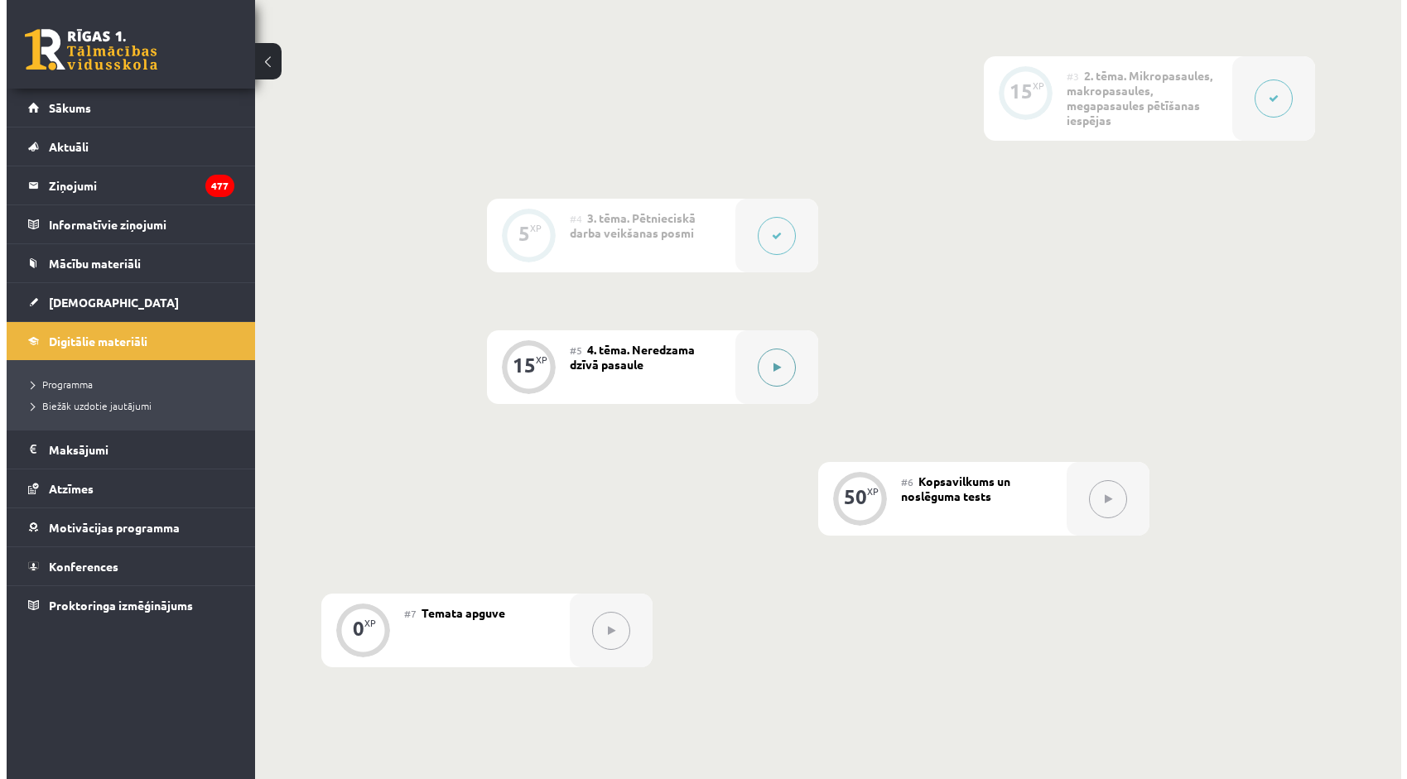
scroll to position [663, 0]
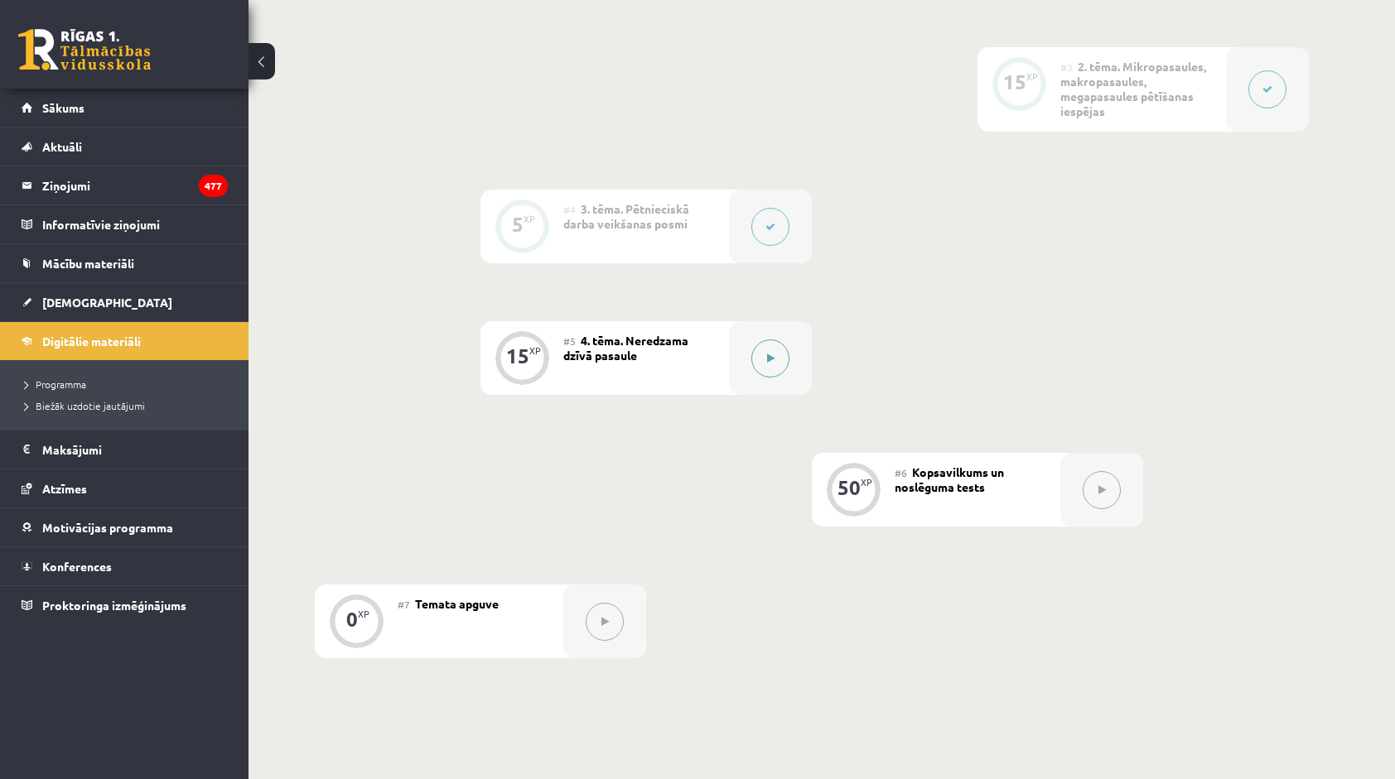
click at [765, 345] on button at bounding box center [770, 359] width 38 height 38
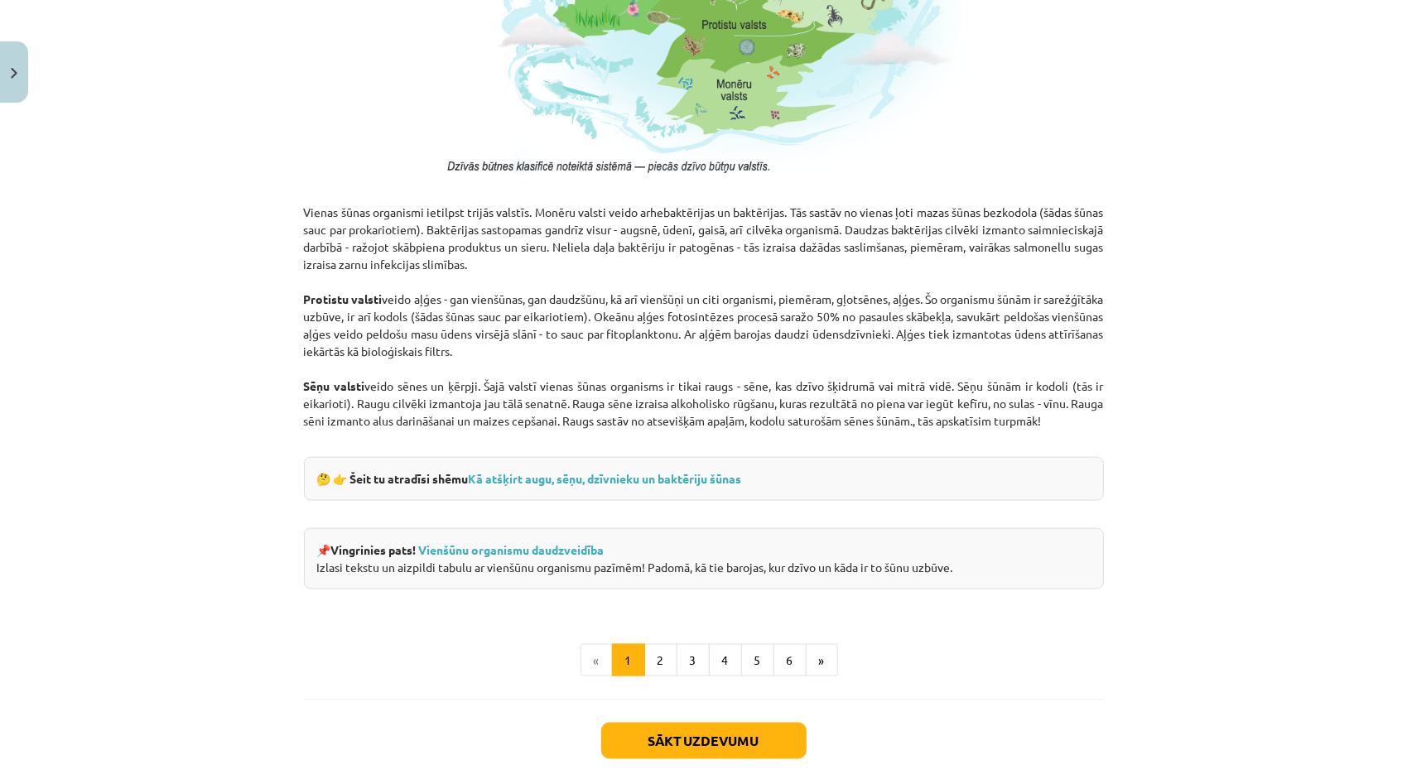
scroll to position [1297, 0]
click at [558, 467] on div "🤔 👉 Šeit tu atradīsi shēmu Kā atšķirt augu, sēņu, dzīvnieku un baktēriju šūnas" at bounding box center [704, 478] width 800 height 44
click at [557, 482] on div "🤔 👉 Šeit tu atradīsi shēmu Kā atšķirt augu, sēņu, dzīvnieku un baktēriju šūnas" at bounding box center [704, 478] width 800 height 44
click at [555, 472] on link "Kā atšķirt augu, sēņu, dzīvnieku un baktēriju šūnas" at bounding box center [605, 477] width 273 height 15
click at [663, 654] on button "2" at bounding box center [660, 660] width 33 height 33
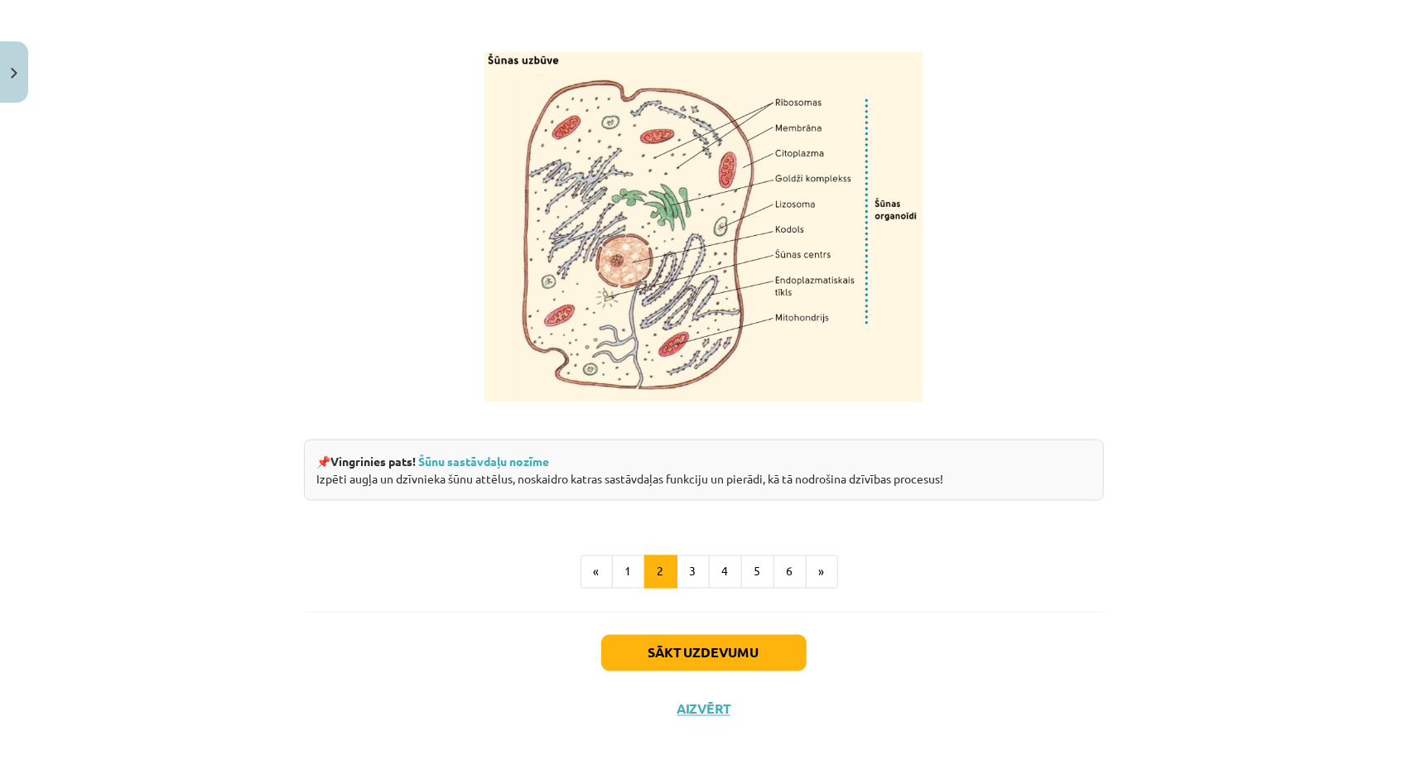
scroll to position [1903, 0]
click at [687, 575] on button "3" at bounding box center [693, 572] width 33 height 33
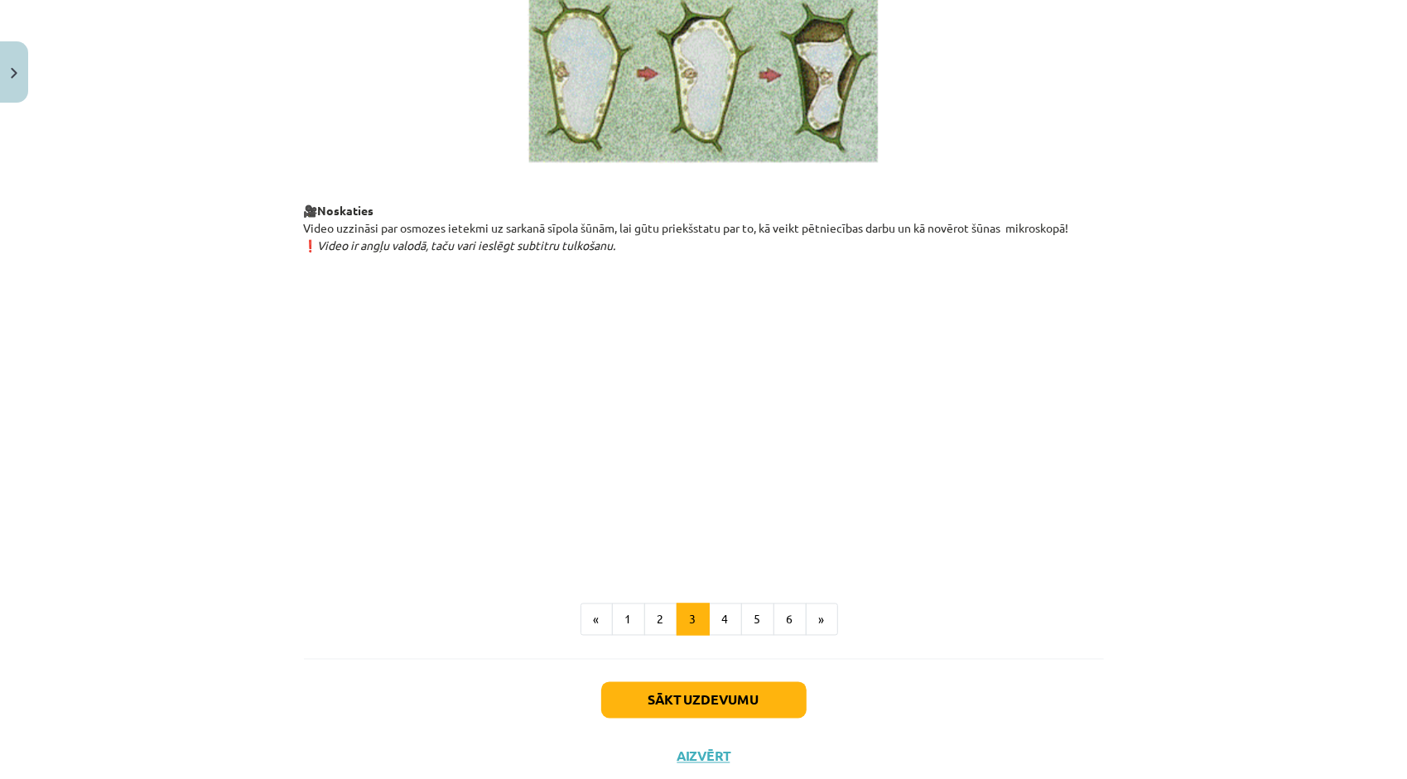
scroll to position [1766, 0]
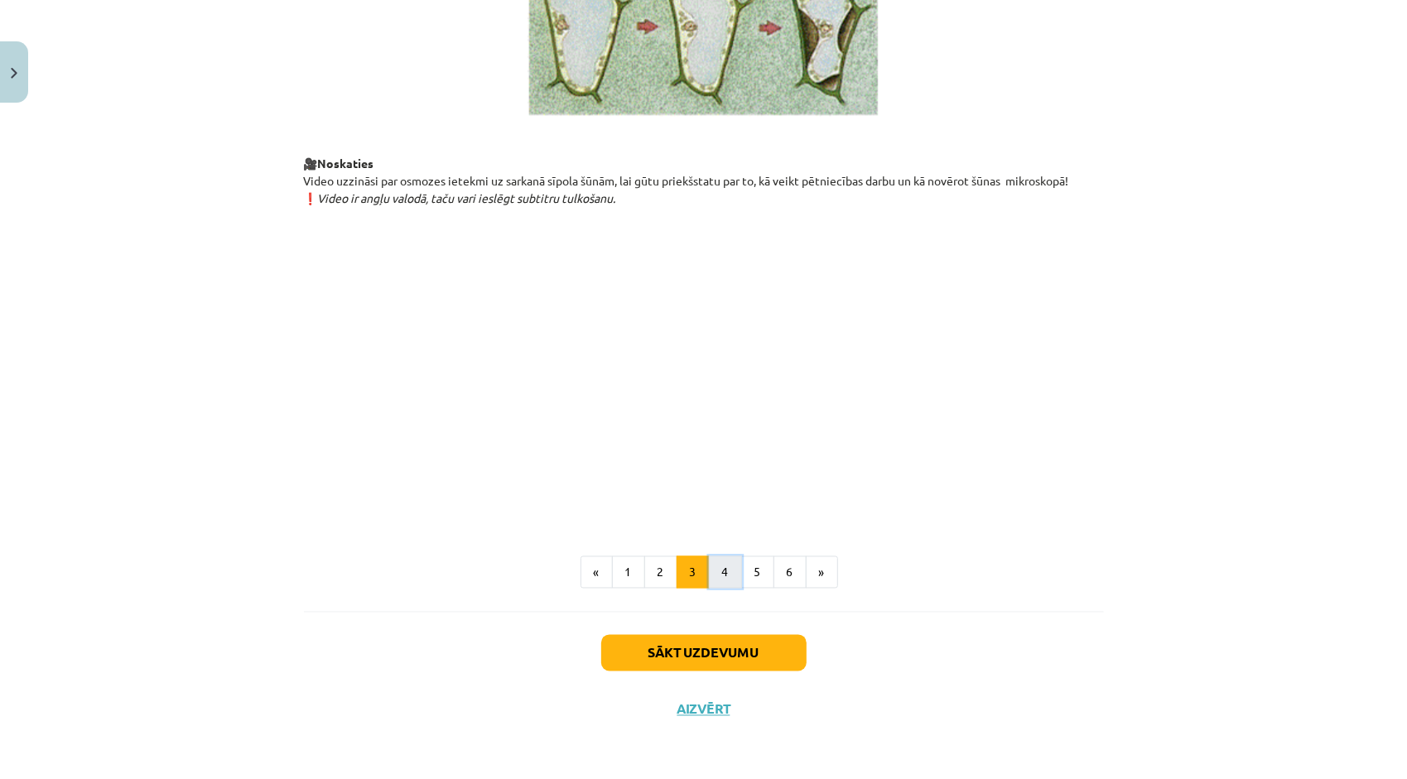
click at [724, 577] on button "4" at bounding box center [725, 573] width 33 height 33
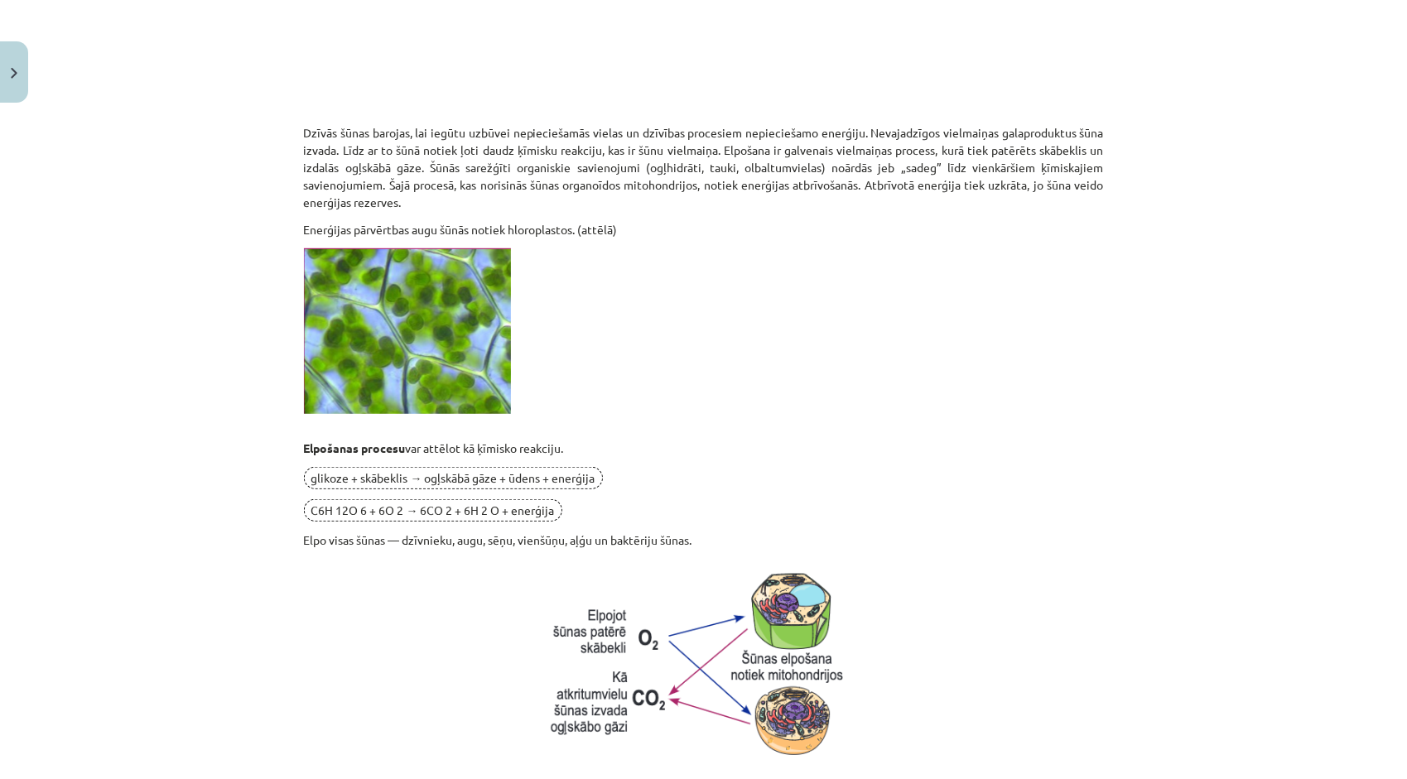
scroll to position [634, 0]
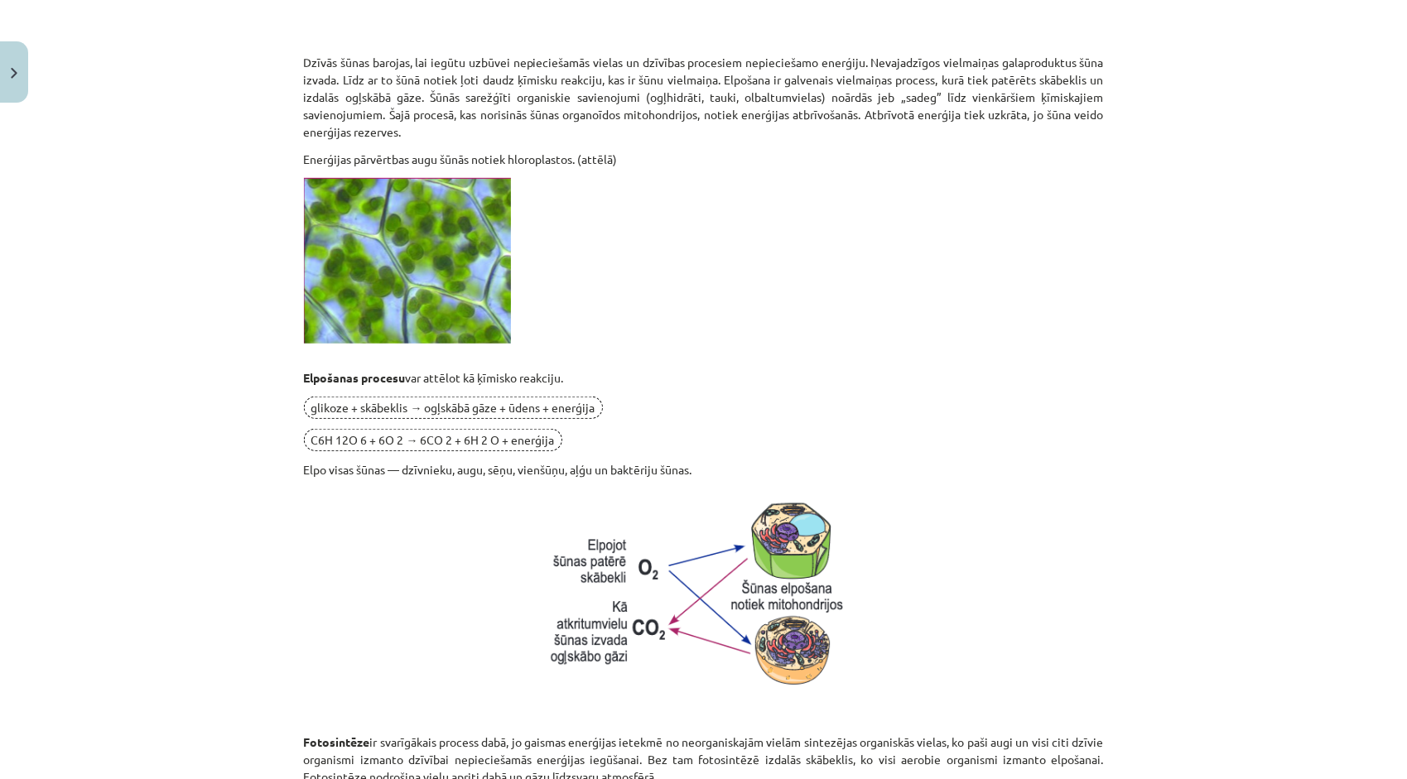
click at [449, 401] on span "glikoze + skābeklis → ogļskābā gāze + ūdens + enerģija" at bounding box center [453, 408] width 299 height 22
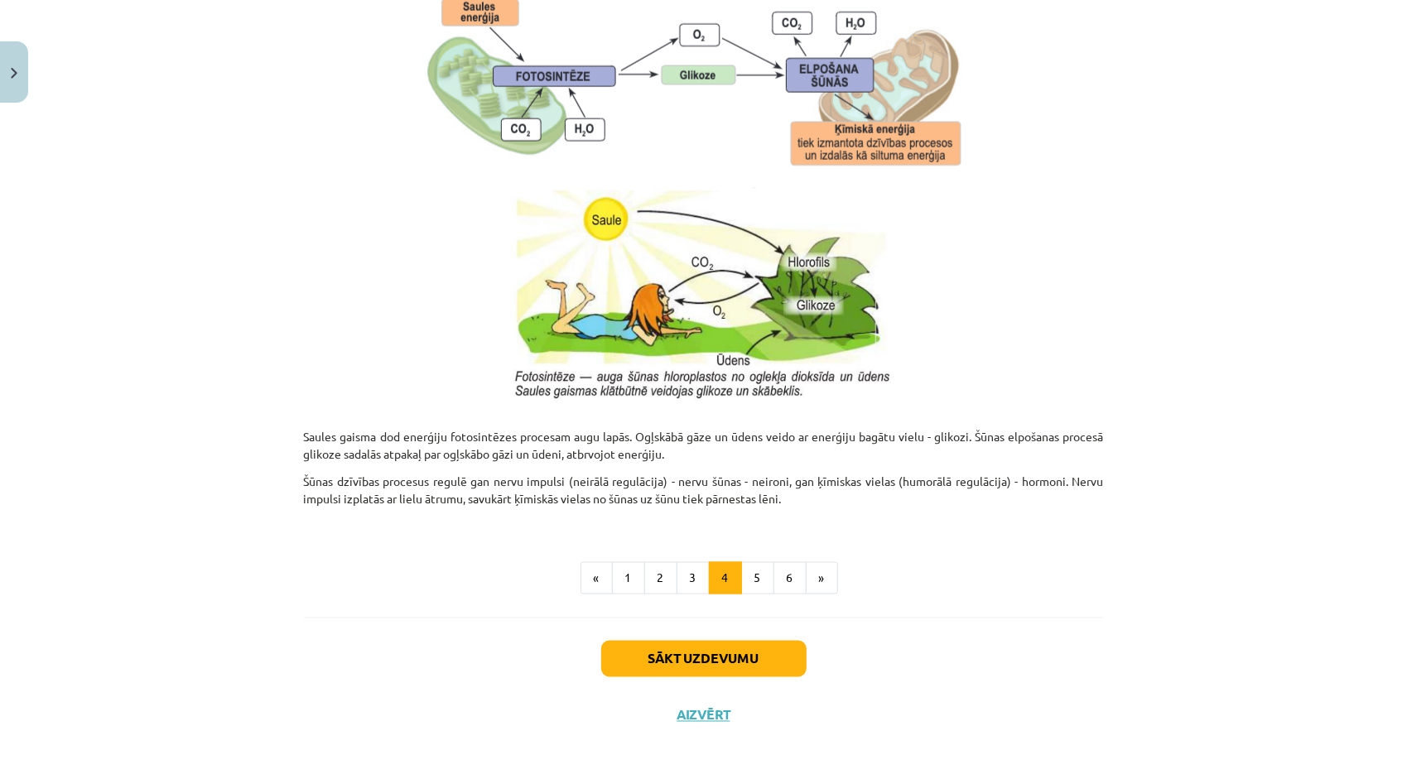
scroll to position [1545, 0]
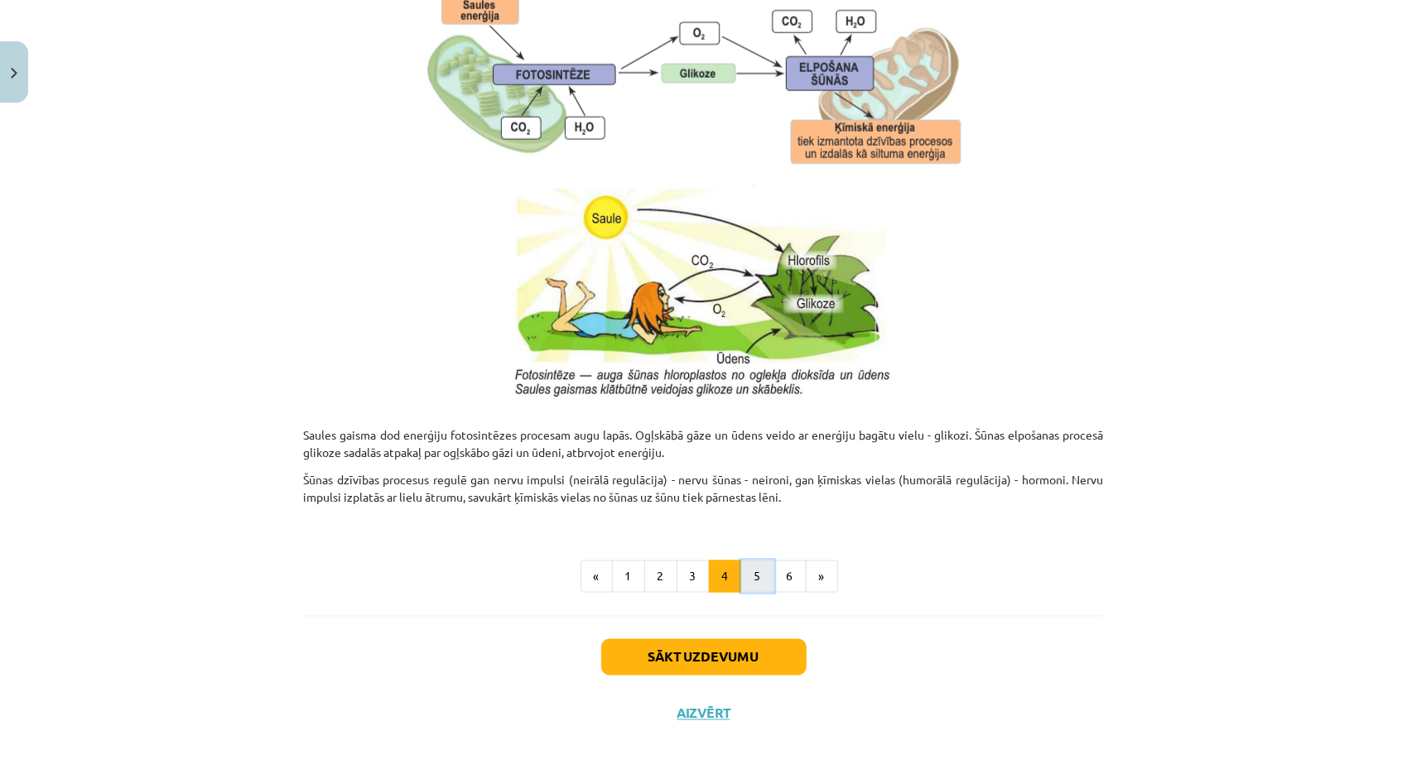
click at [741, 572] on button "5" at bounding box center [757, 577] width 33 height 33
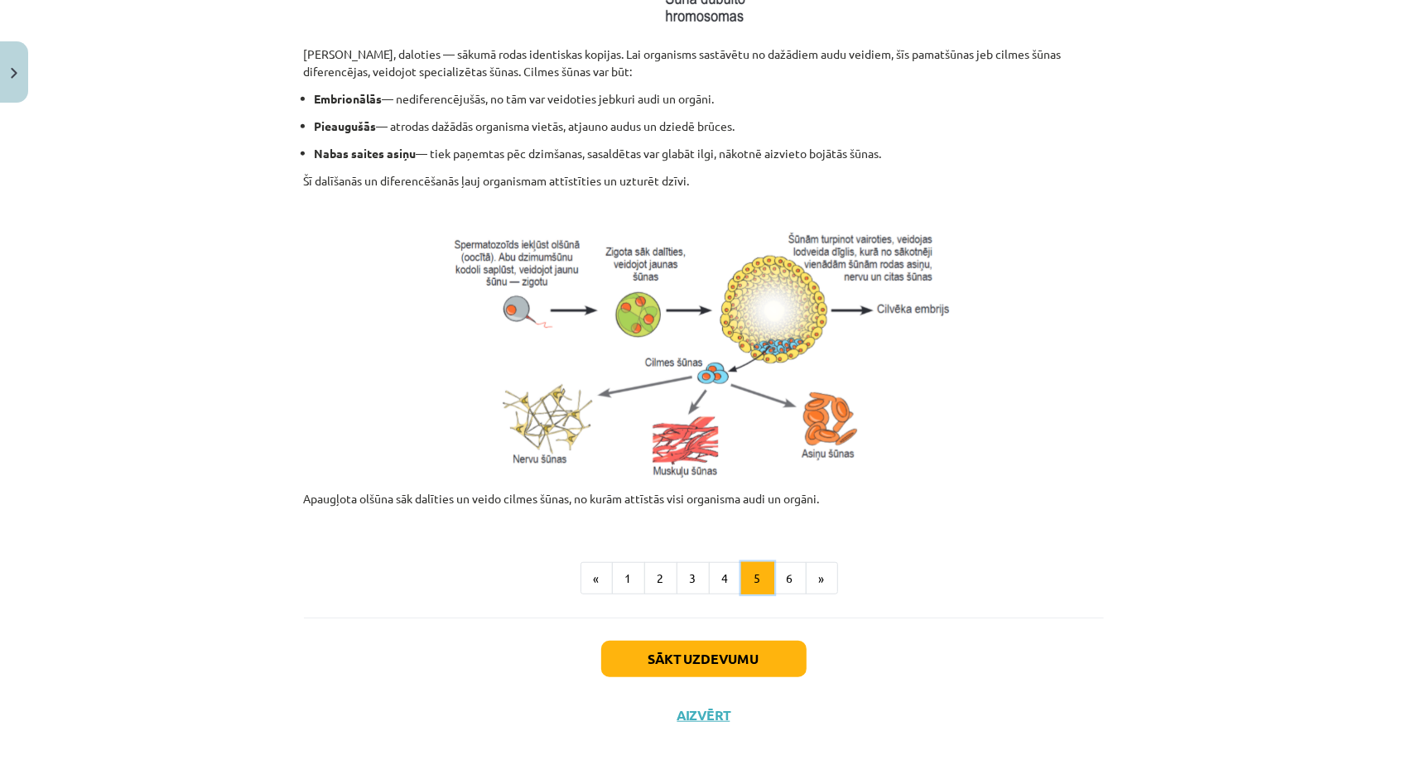
scroll to position [591, 0]
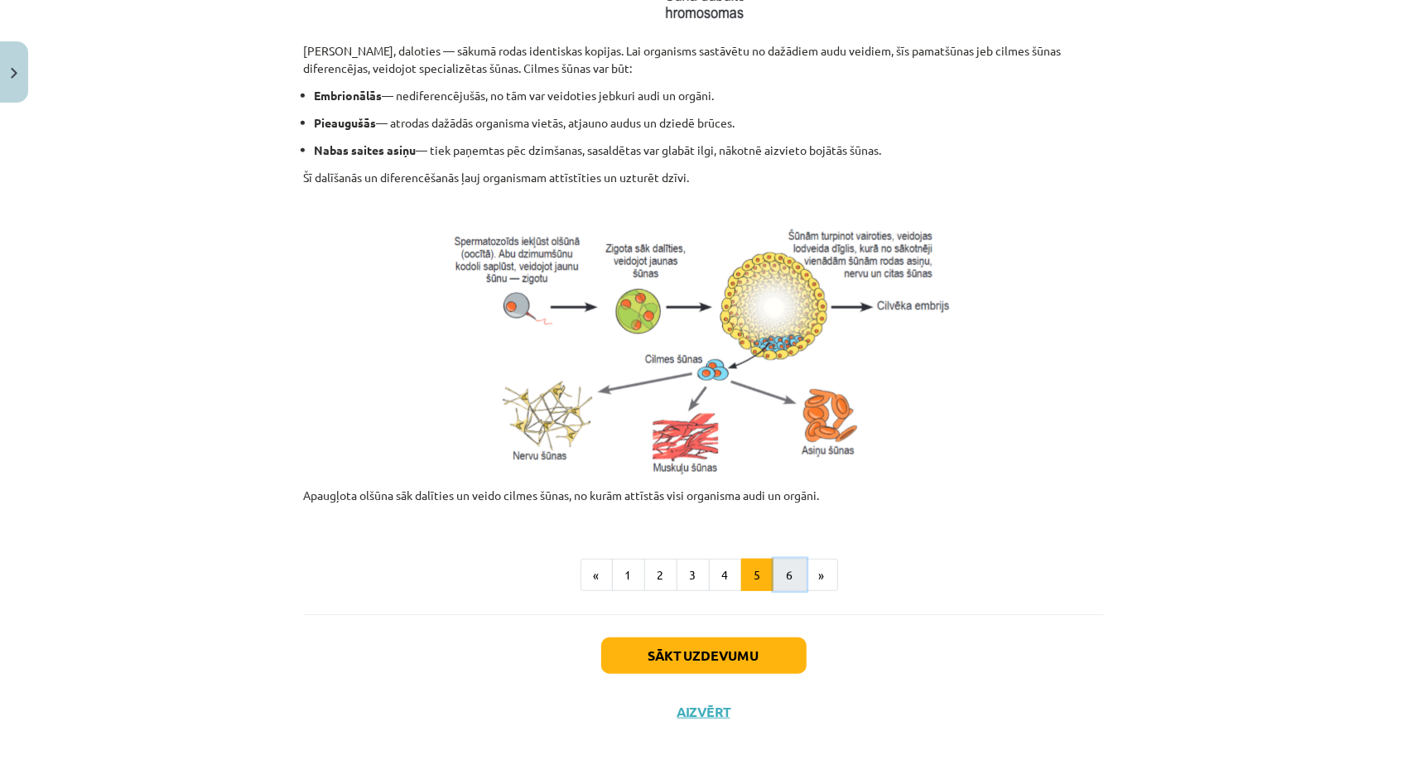
click at [774, 579] on button "6" at bounding box center [790, 575] width 33 height 33
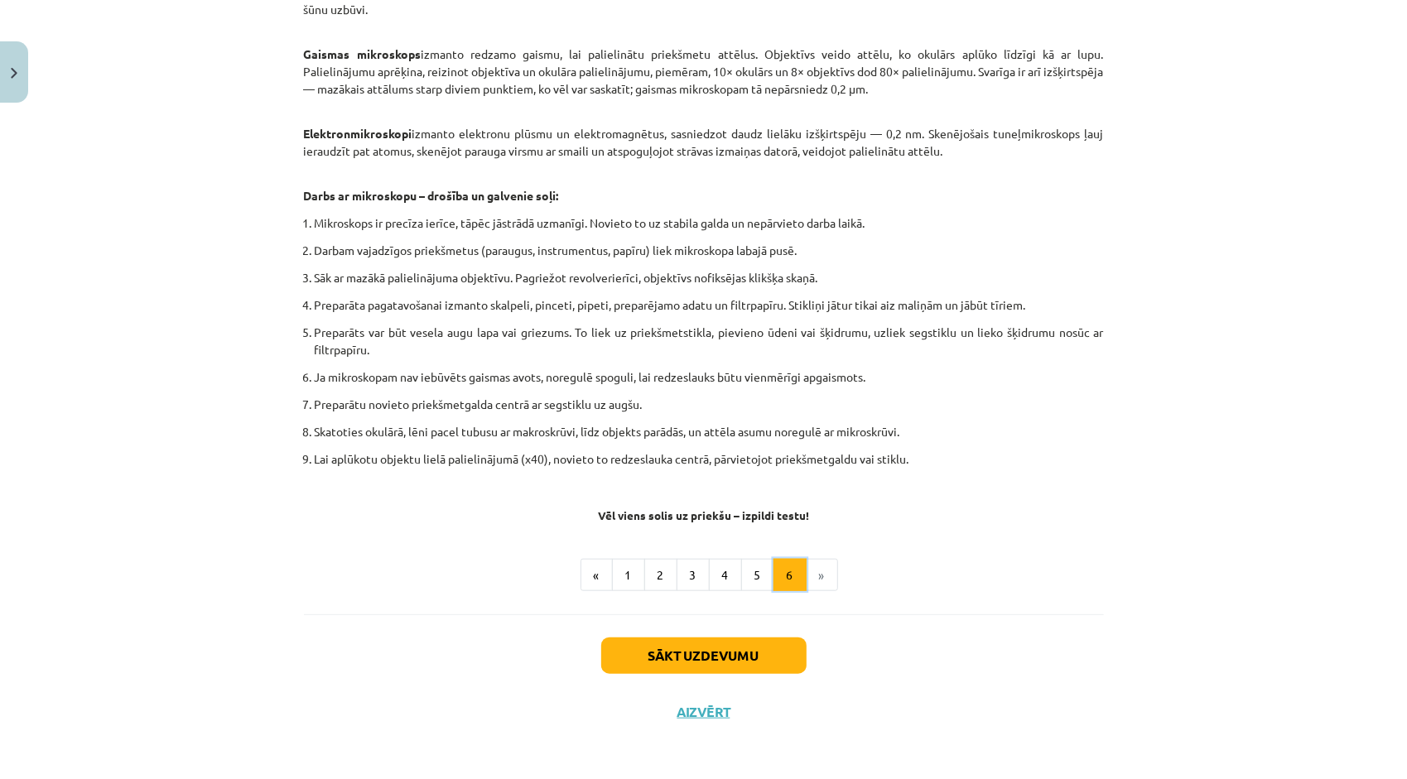
scroll to position [807, 0]
click at [760, 658] on button "Sākt uzdevumu" at bounding box center [703, 654] width 205 height 36
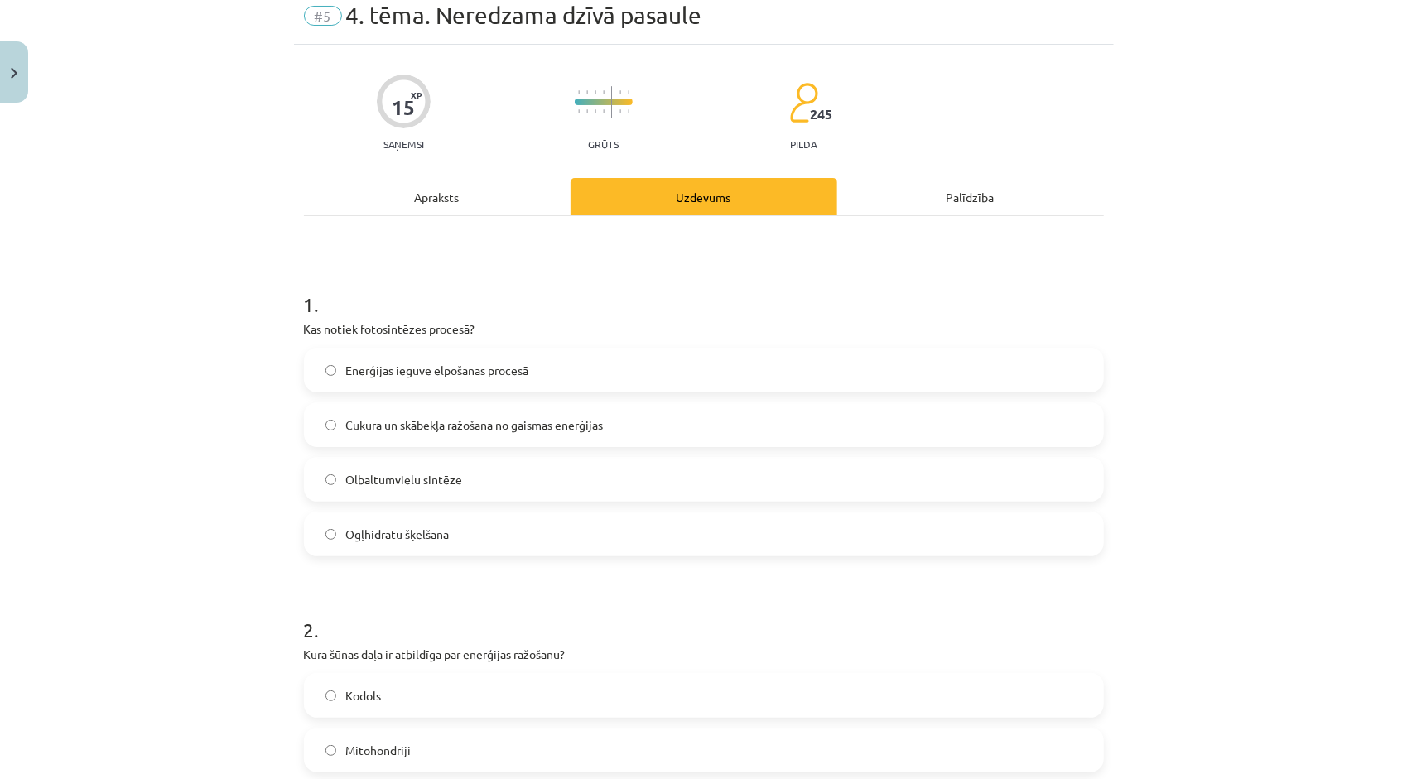
scroll to position [41, 0]
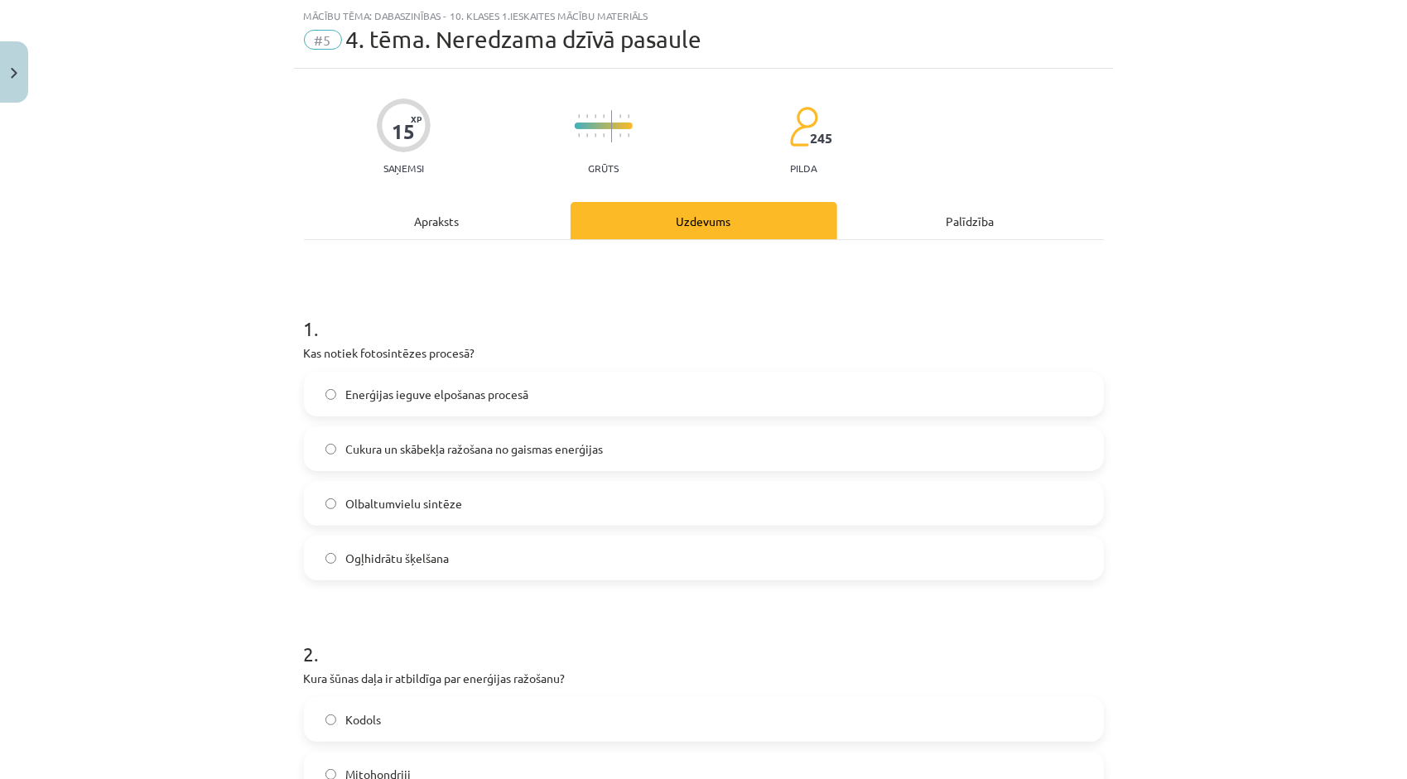
click at [620, 388] on label "Enerģijas ieguve elpošanas procesā" at bounding box center [704, 394] width 797 height 41
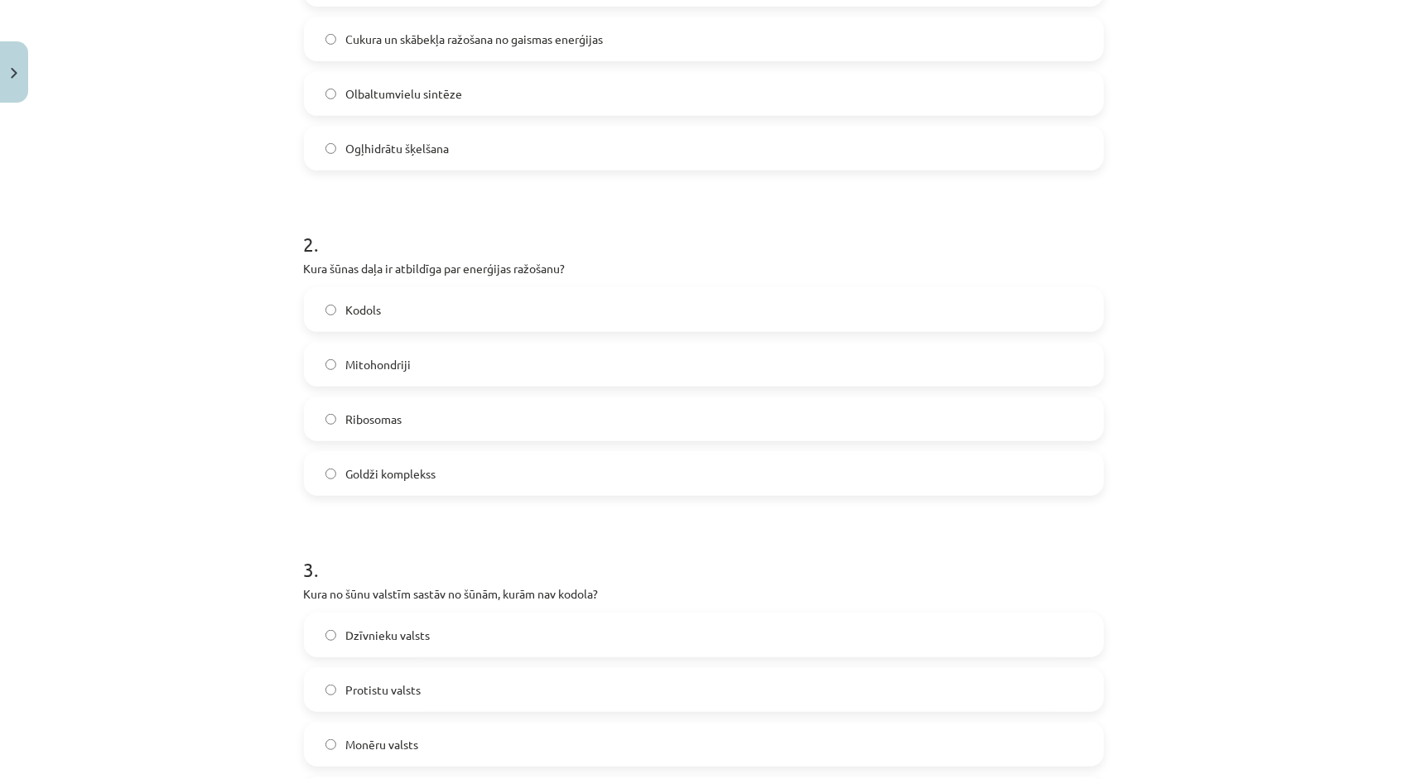
scroll to position [456, 0]
click at [481, 426] on label "Ribosomas" at bounding box center [704, 414] width 797 height 41
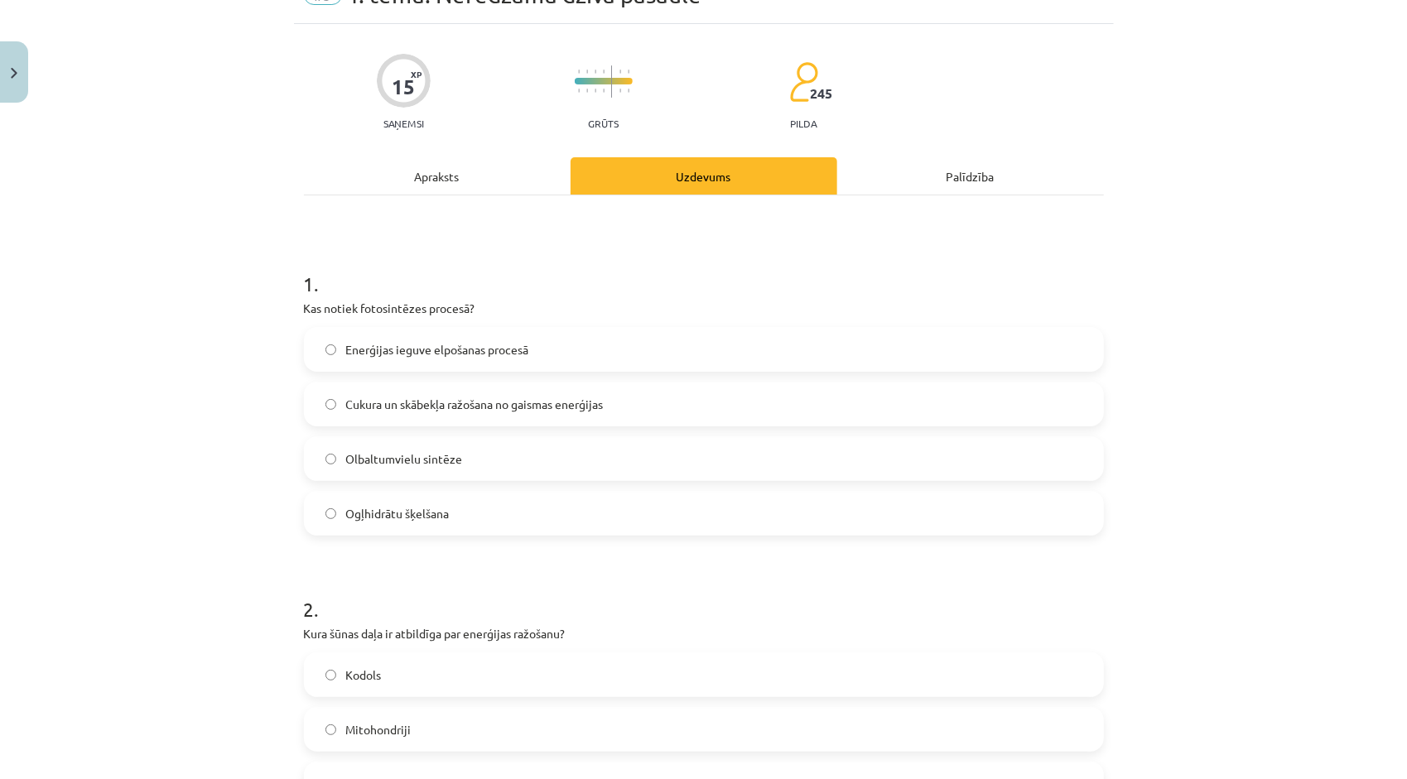
scroll to position [0, 0]
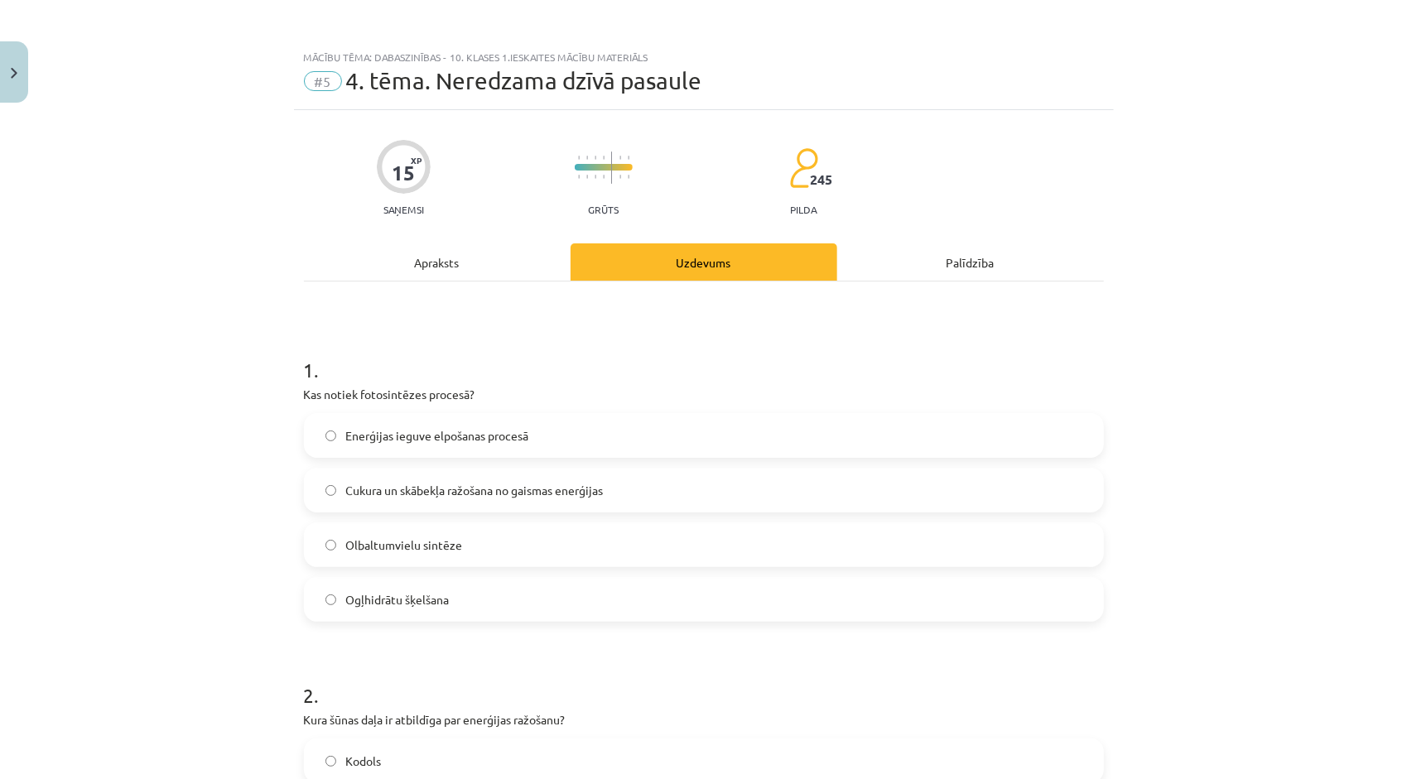
click at [460, 253] on div "Apraksts" at bounding box center [437, 262] width 267 height 37
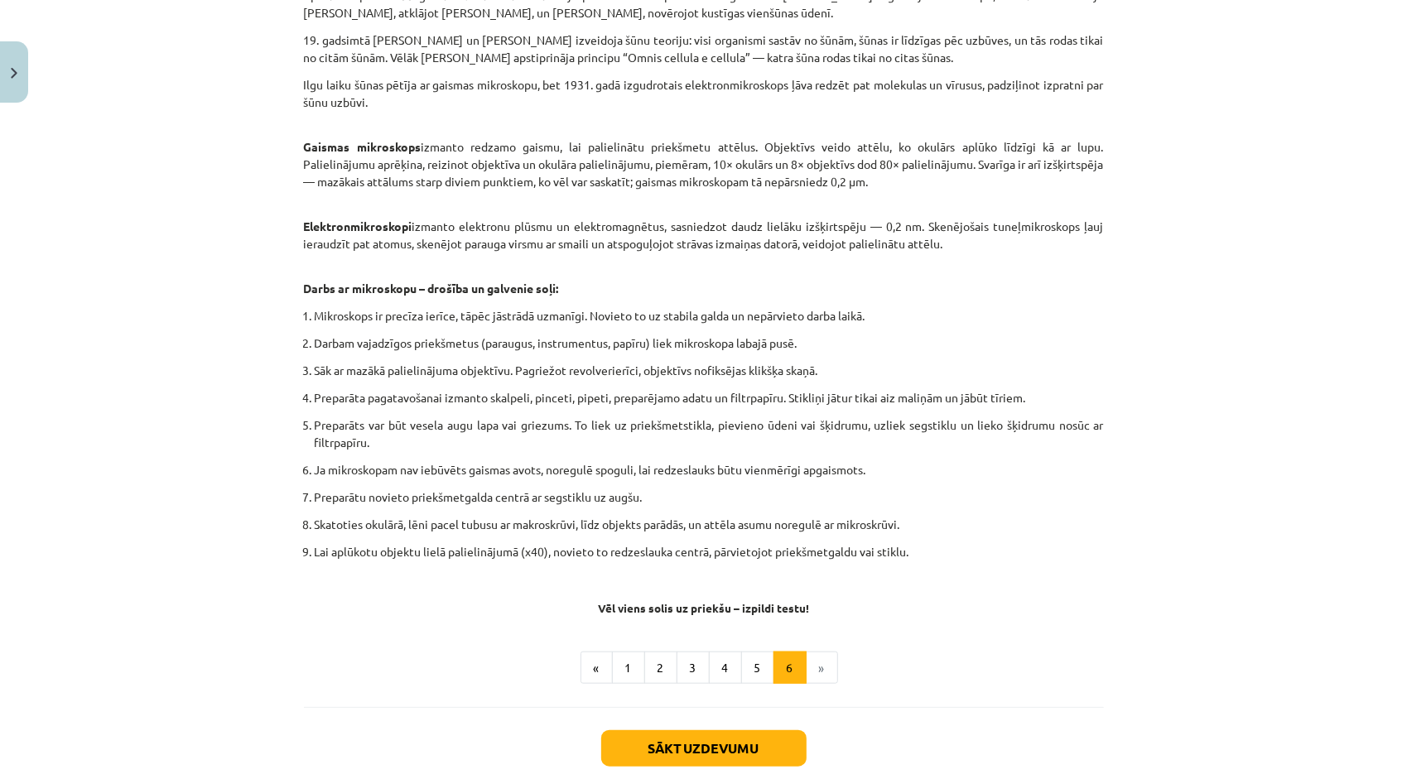
scroll to position [807, 0]
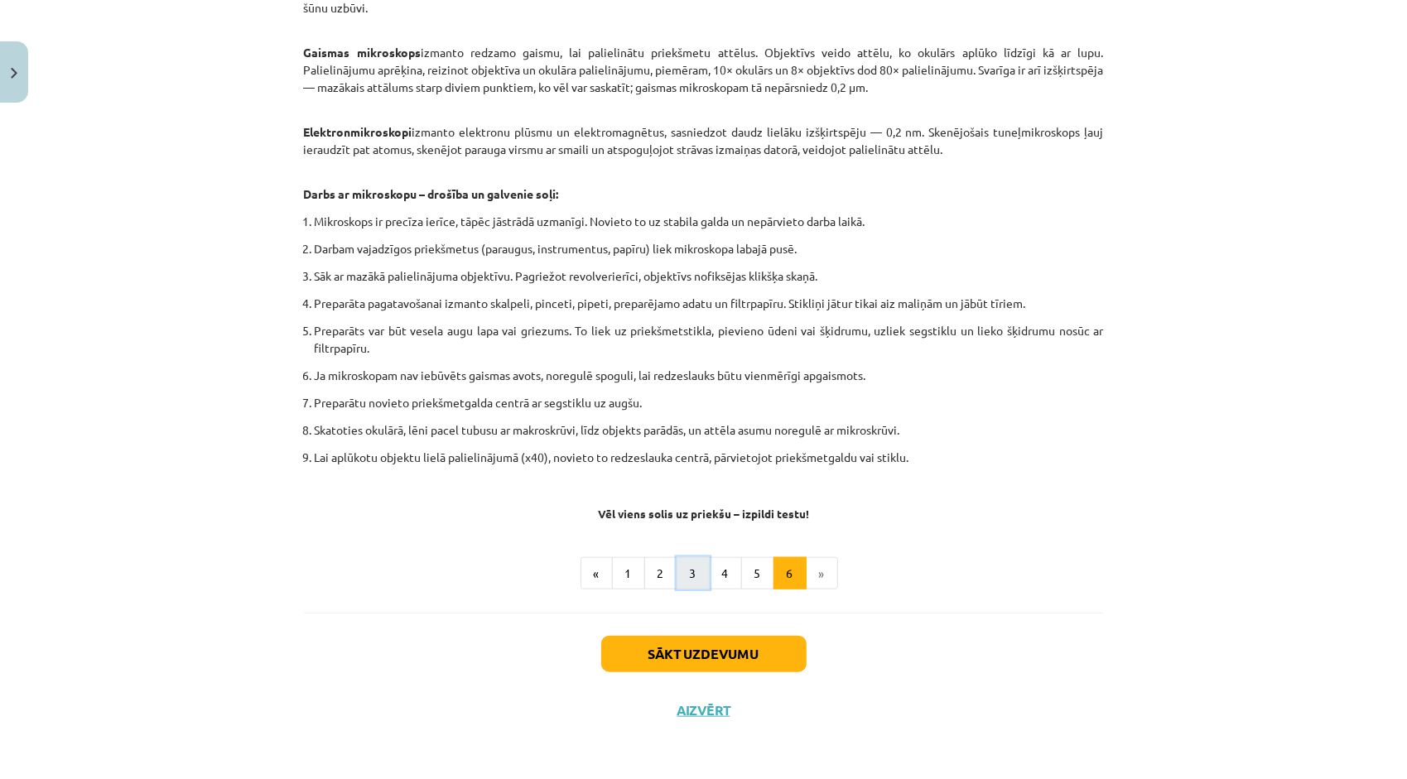
click at [690, 568] on button "3" at bounding box center [693, 573] width 33 height 33
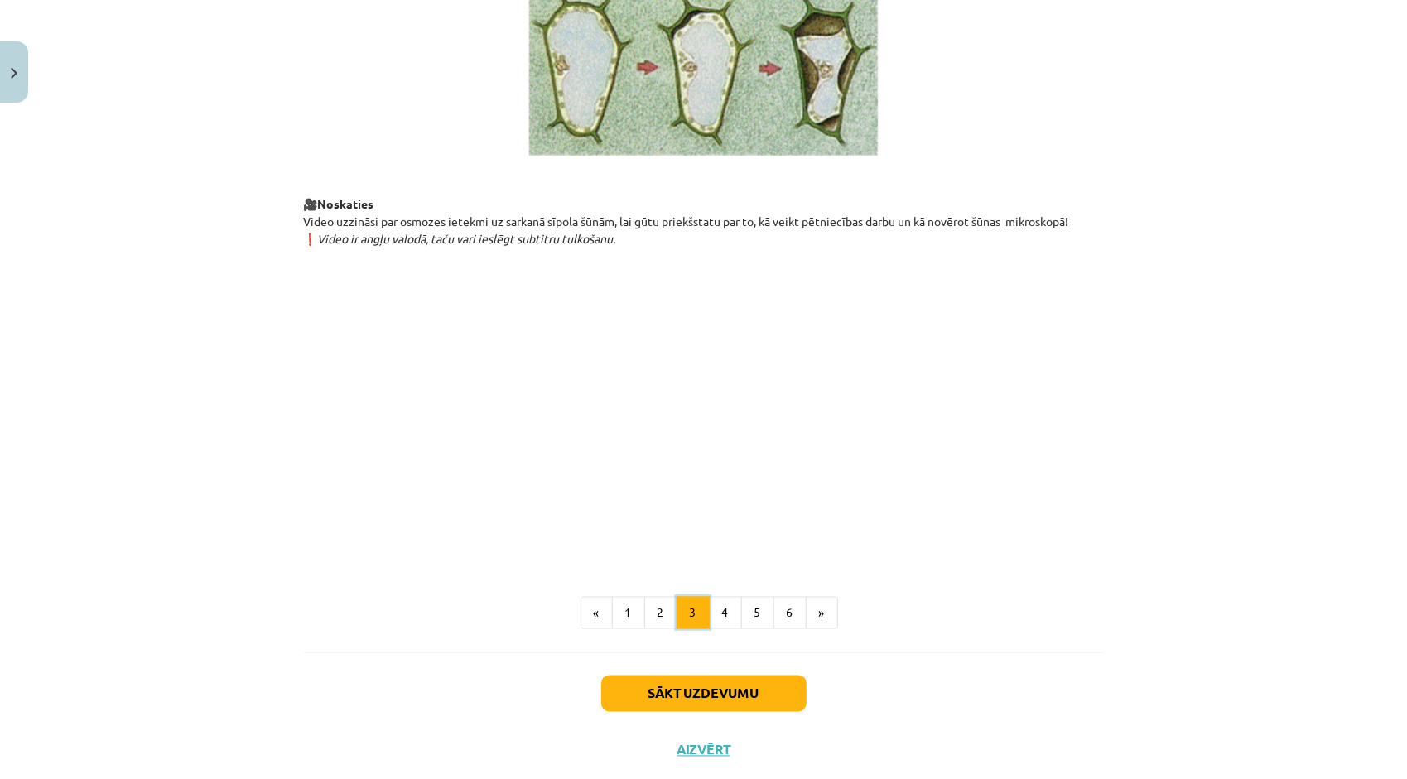
scroll to position [1766, 0]
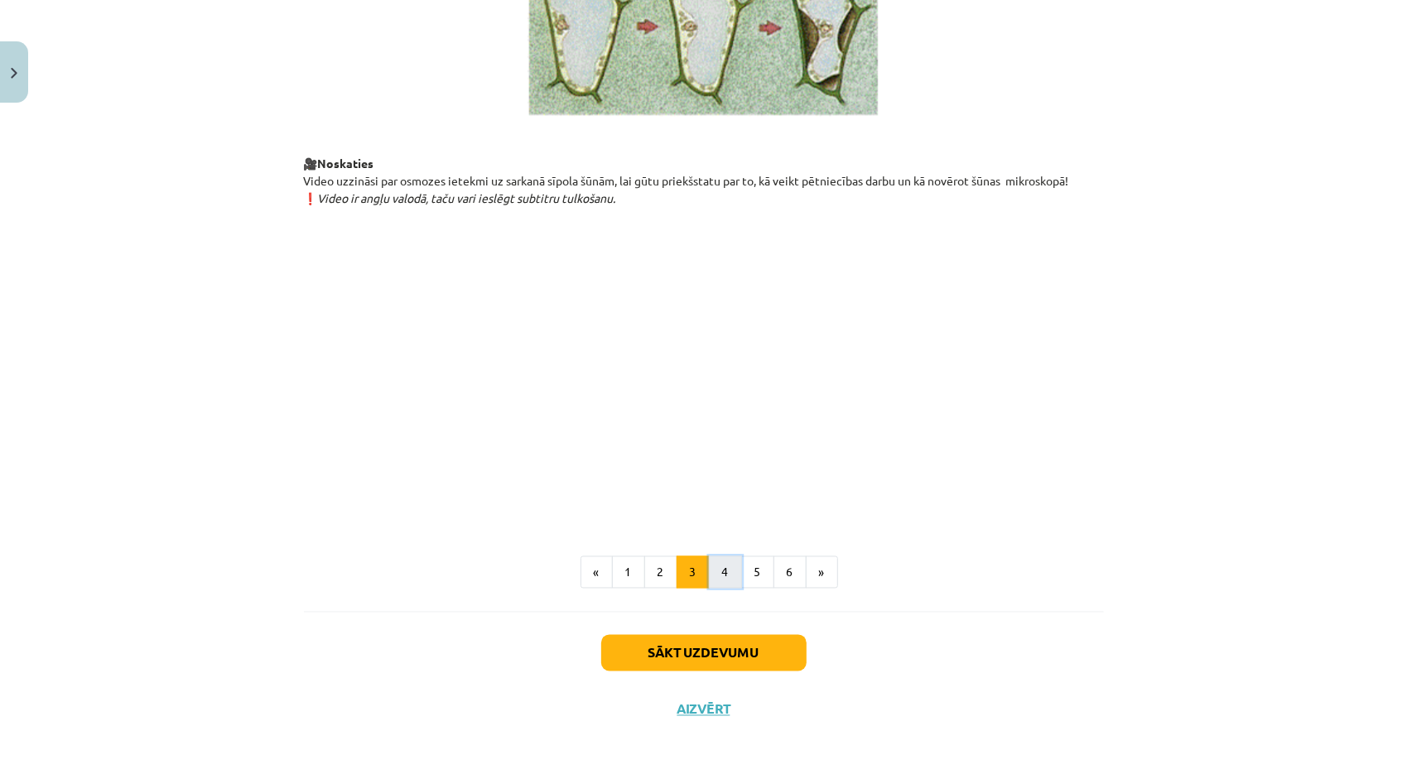
click at [716, 579] on button "4" at bounding box center [725, 573] width 33 height 33
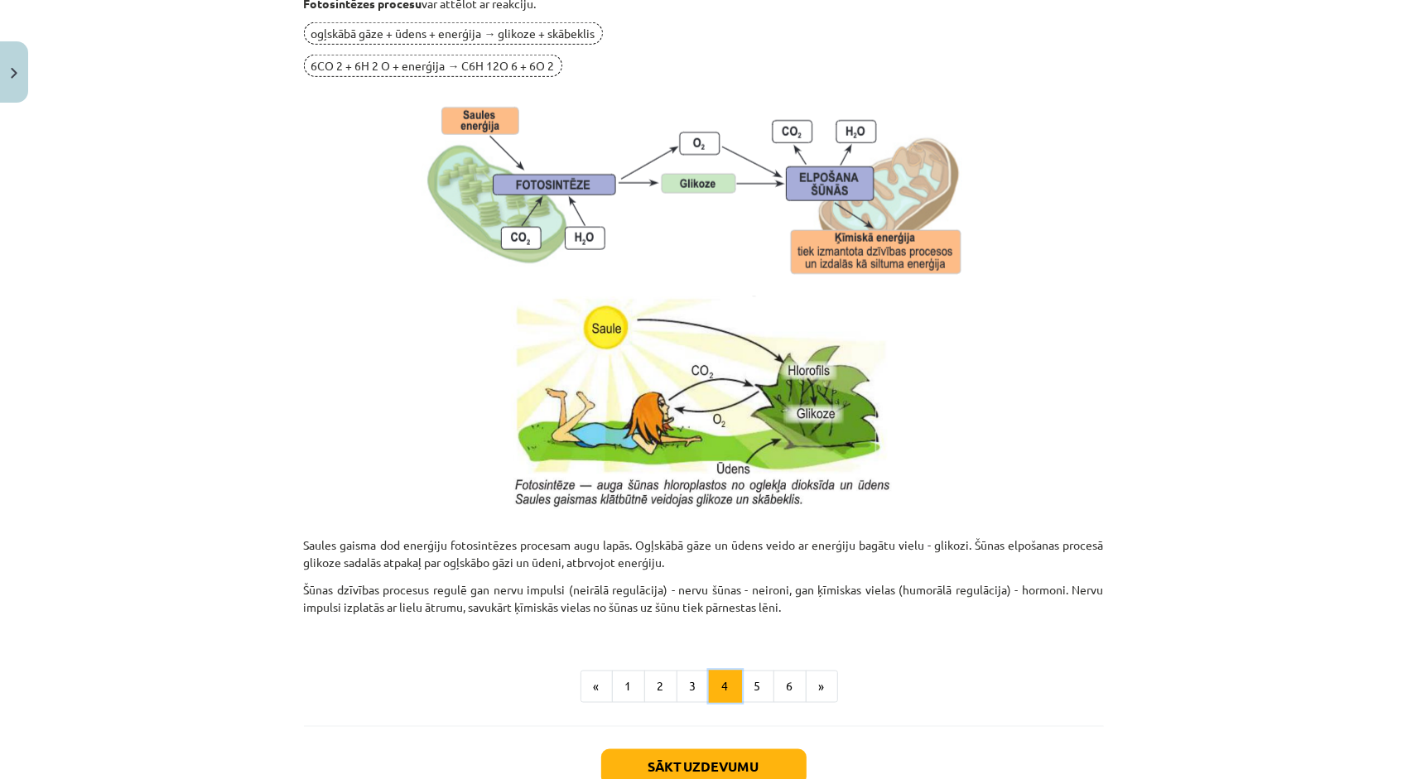
scroll to position [1455, 0]
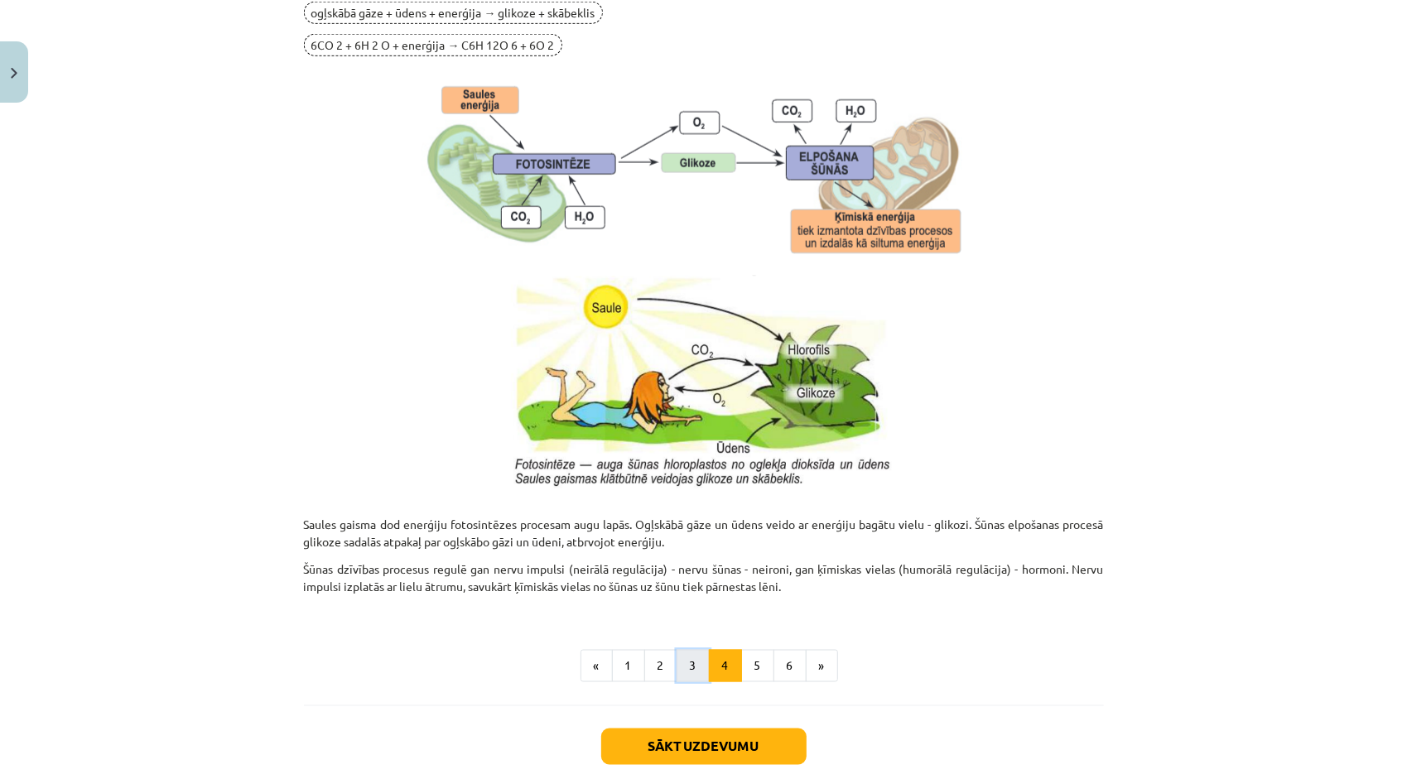
click at [691, 656] on button "3" at bounding box center [693, 666] width 33 height 33
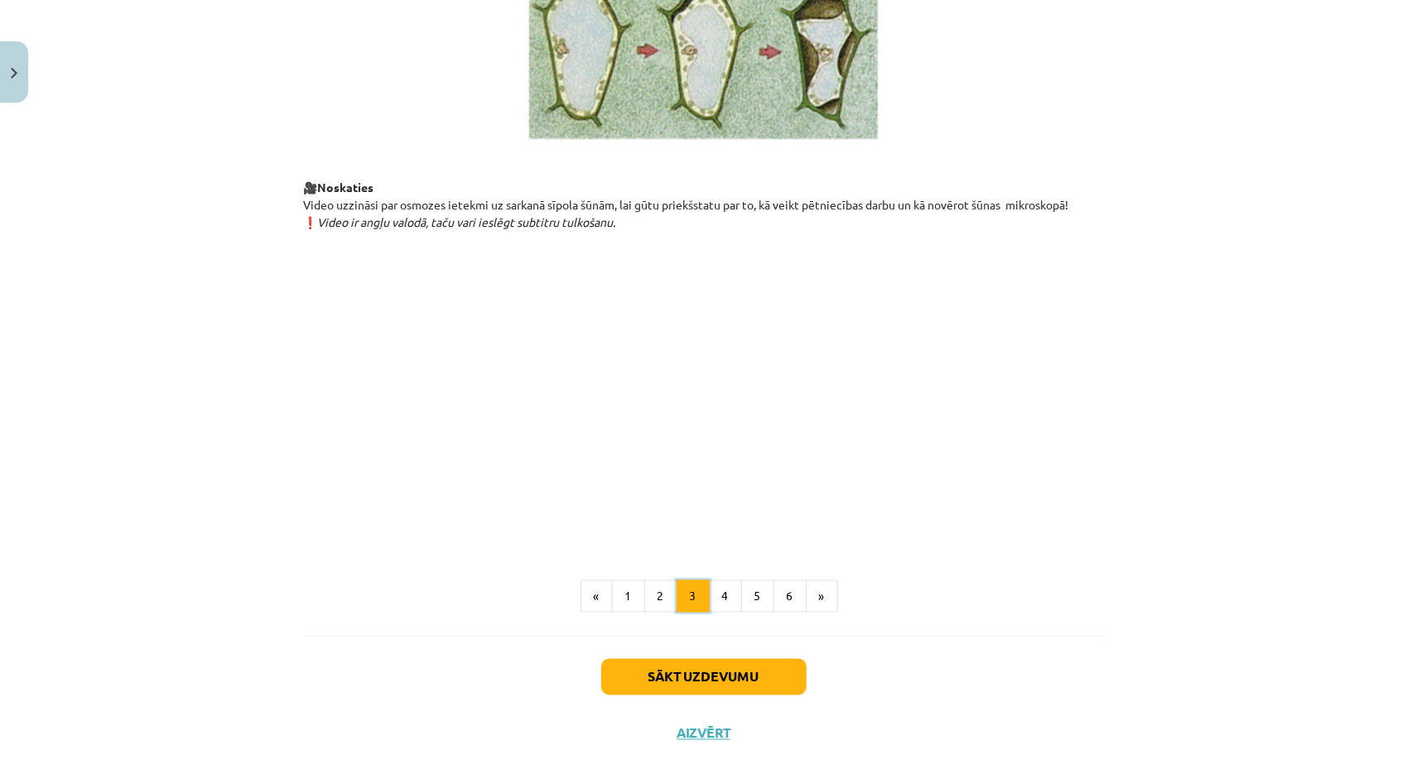
scroll to position [1766, 0]
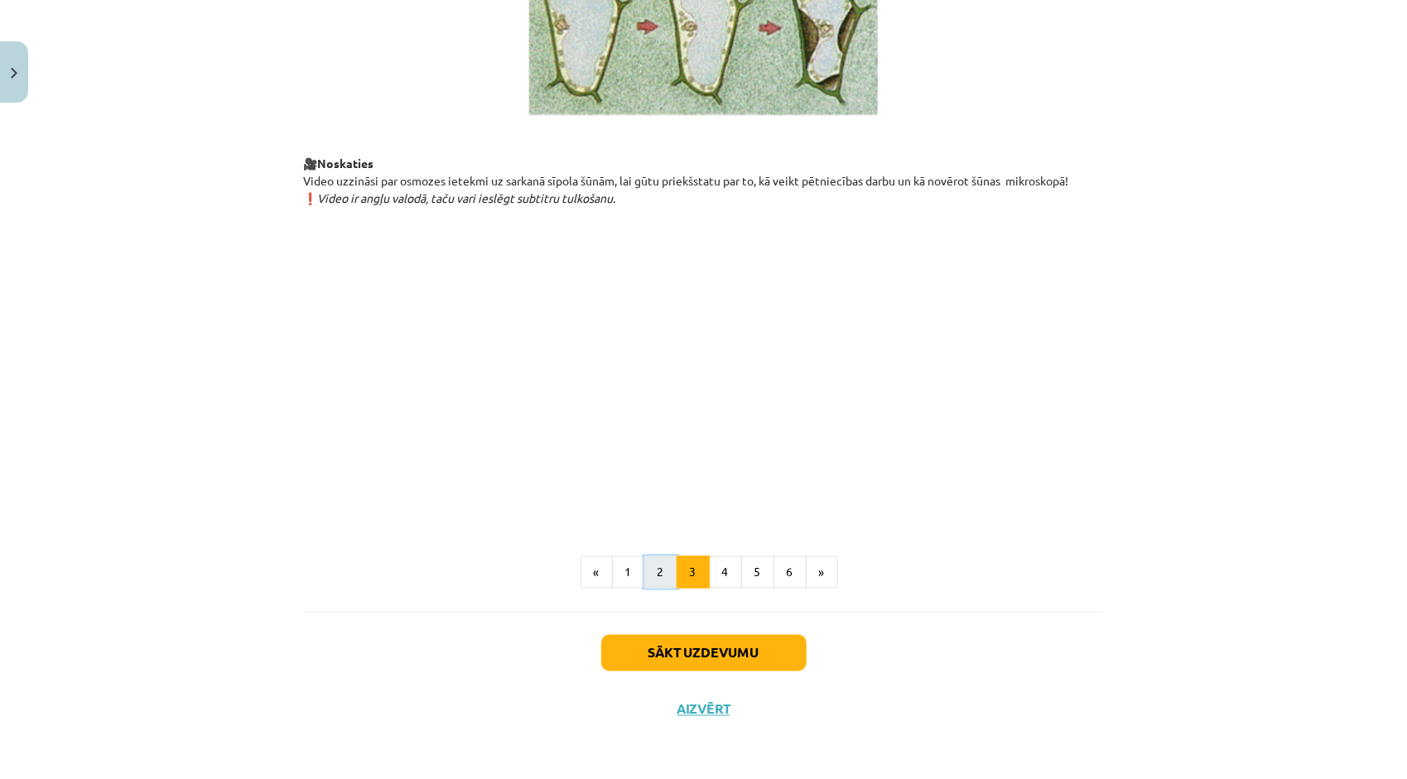
click at [654, 572] on button "2" at bounding box center [660, 573] width 33 height 33
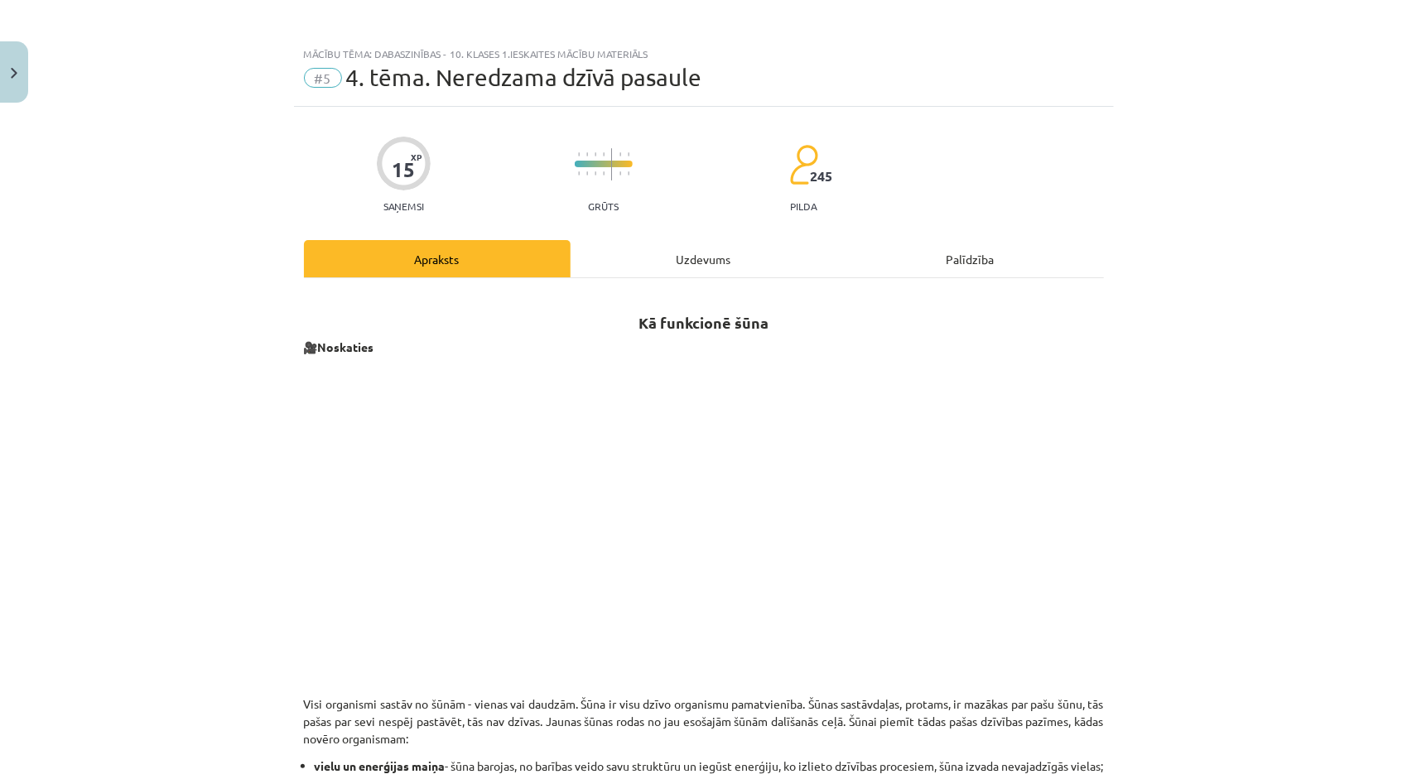
scroll to position [0, 0]
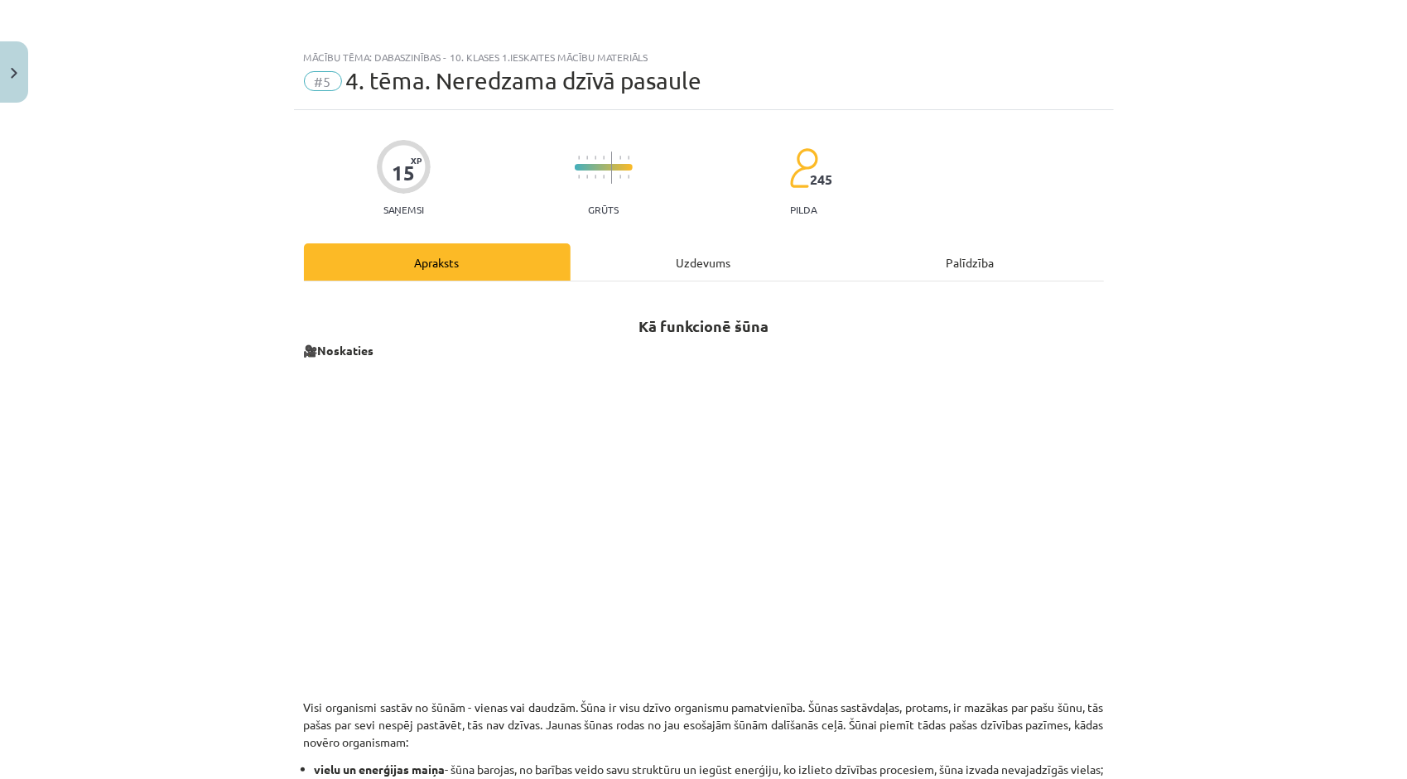
click at [692, 272] on div "Uzdevums" at bounding box center [704, 262] width 267 height 37
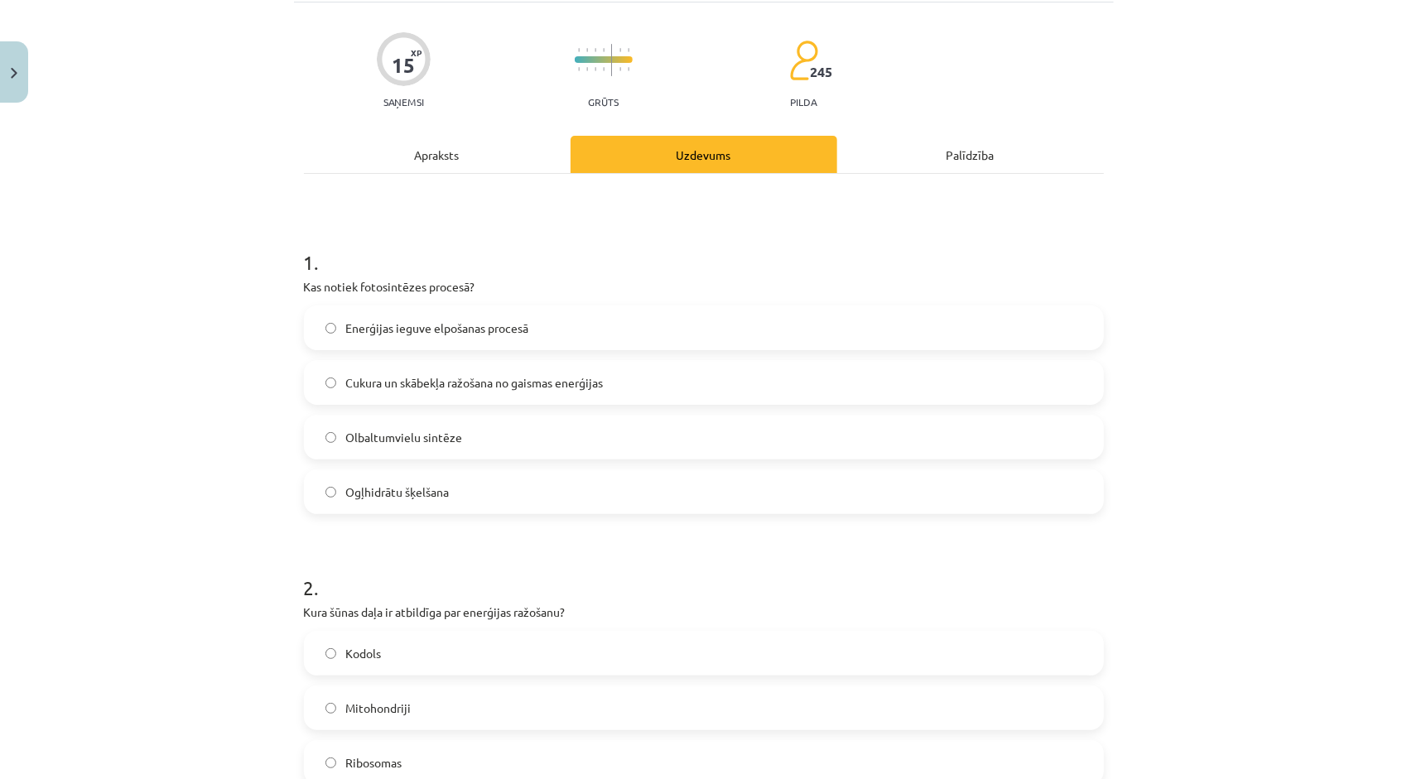
scroll to position [373, 0]
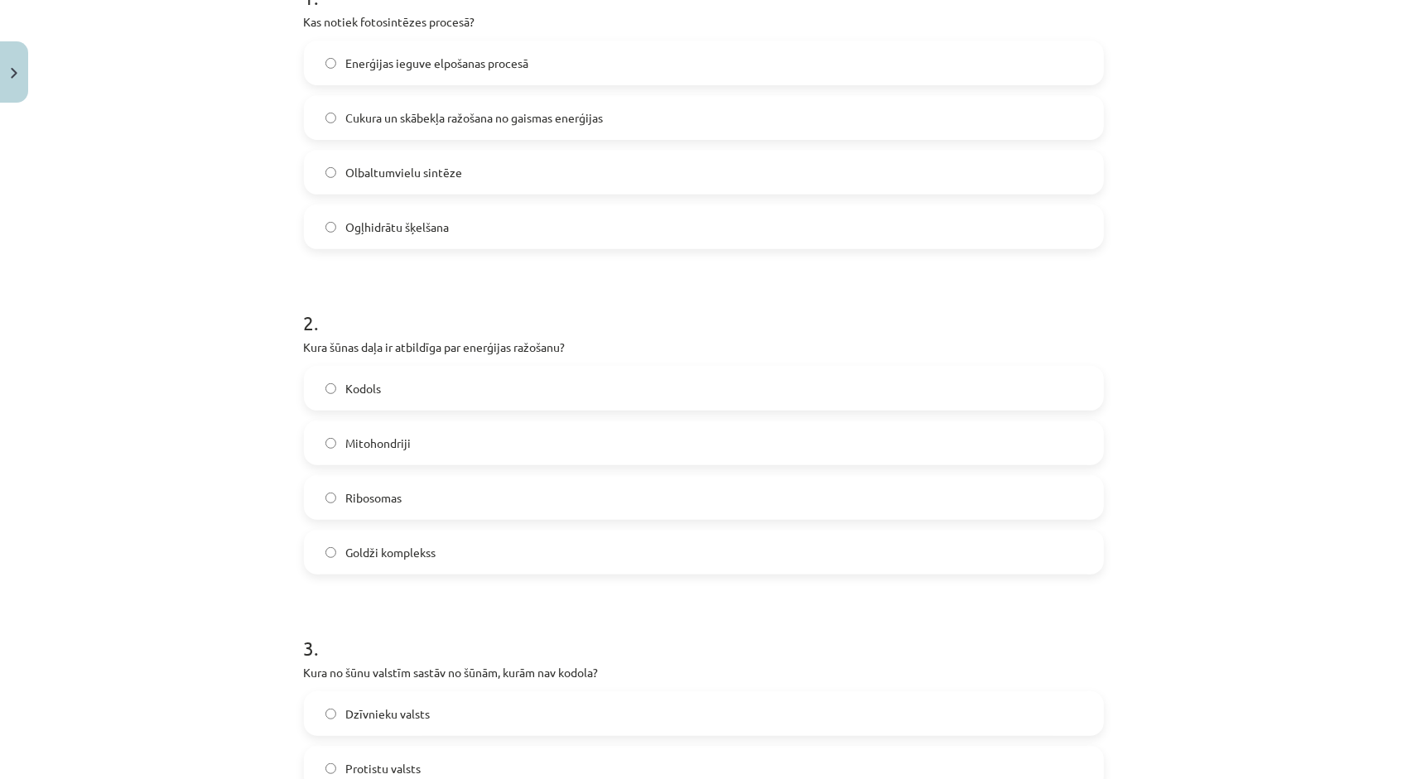
click at [397, 449] on span "Mitohondriji" at bounding box center [378, 443] width 65 height 17
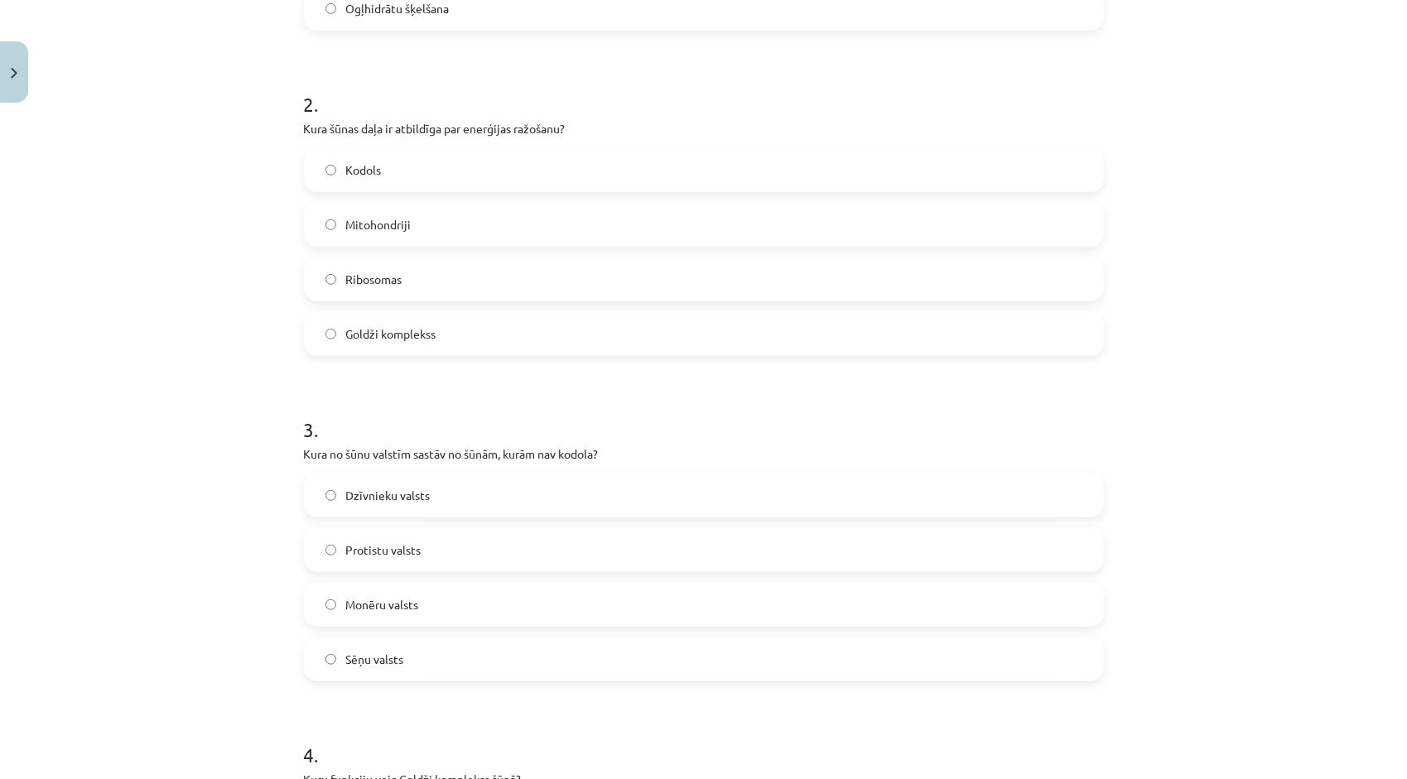
scroll to position [621, 0]
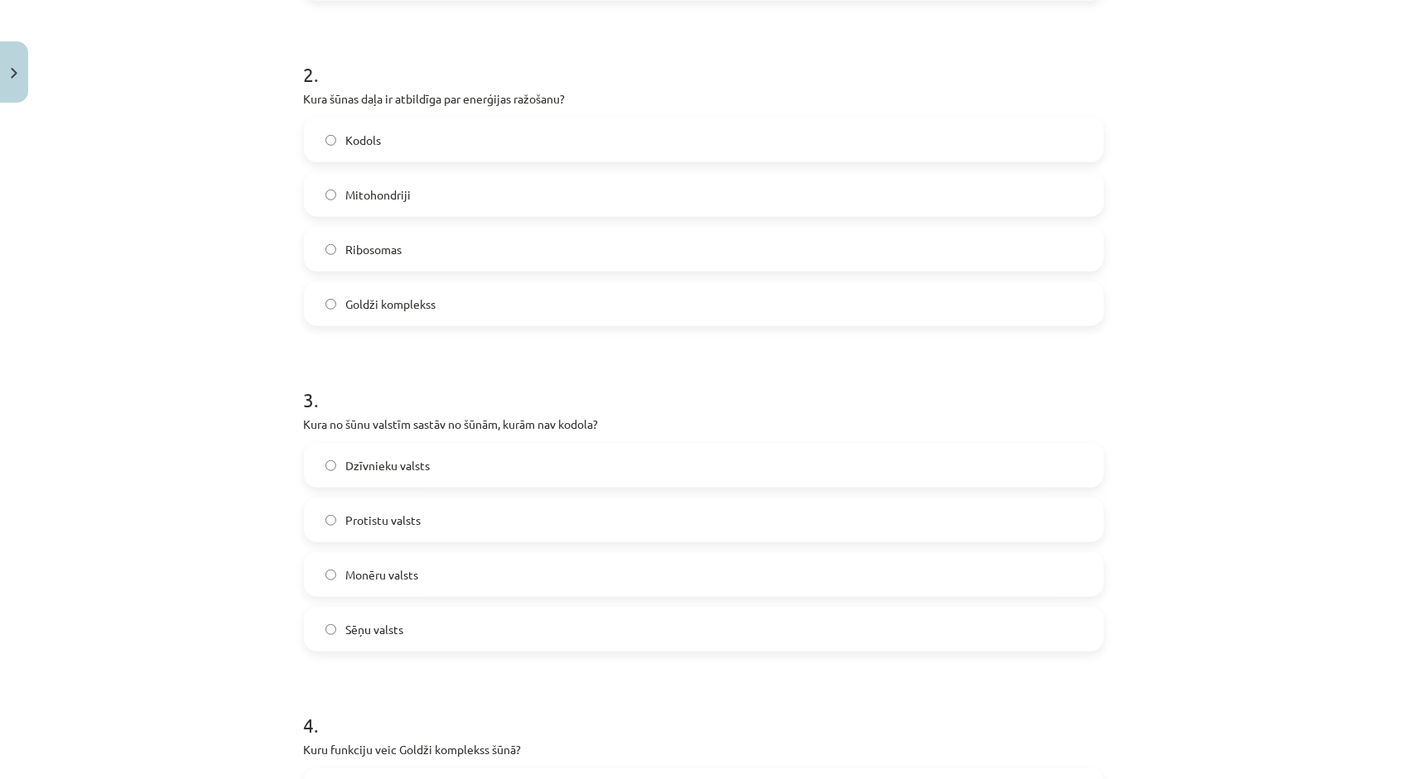
click at [488, 467] on label "Dzīvnieku valsts" at bounding box center [704, 465] width 797 height 41
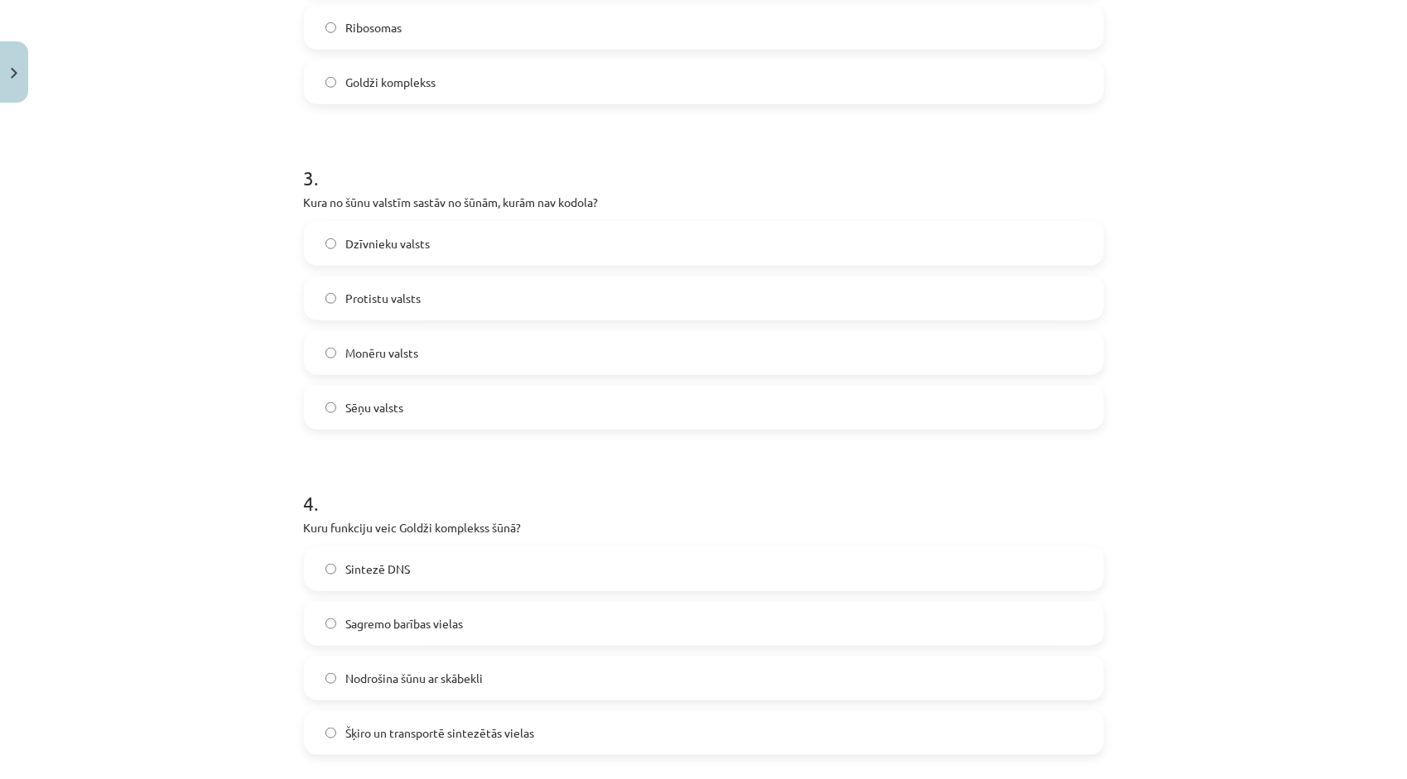
scroll to position [870, 0]
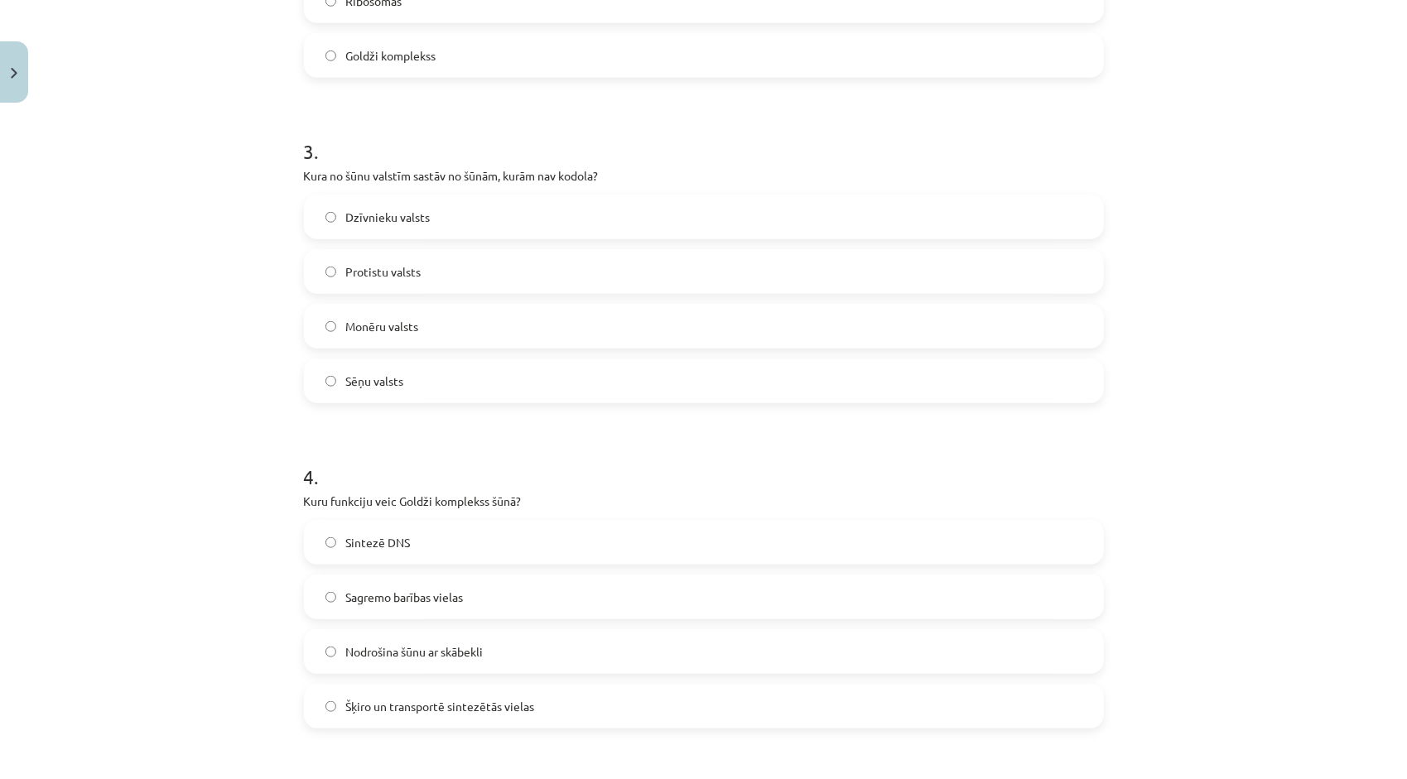
click at [505, 603] on label "Sagremo barības vielas" at bounding box center [704, 596] width 797 height 41
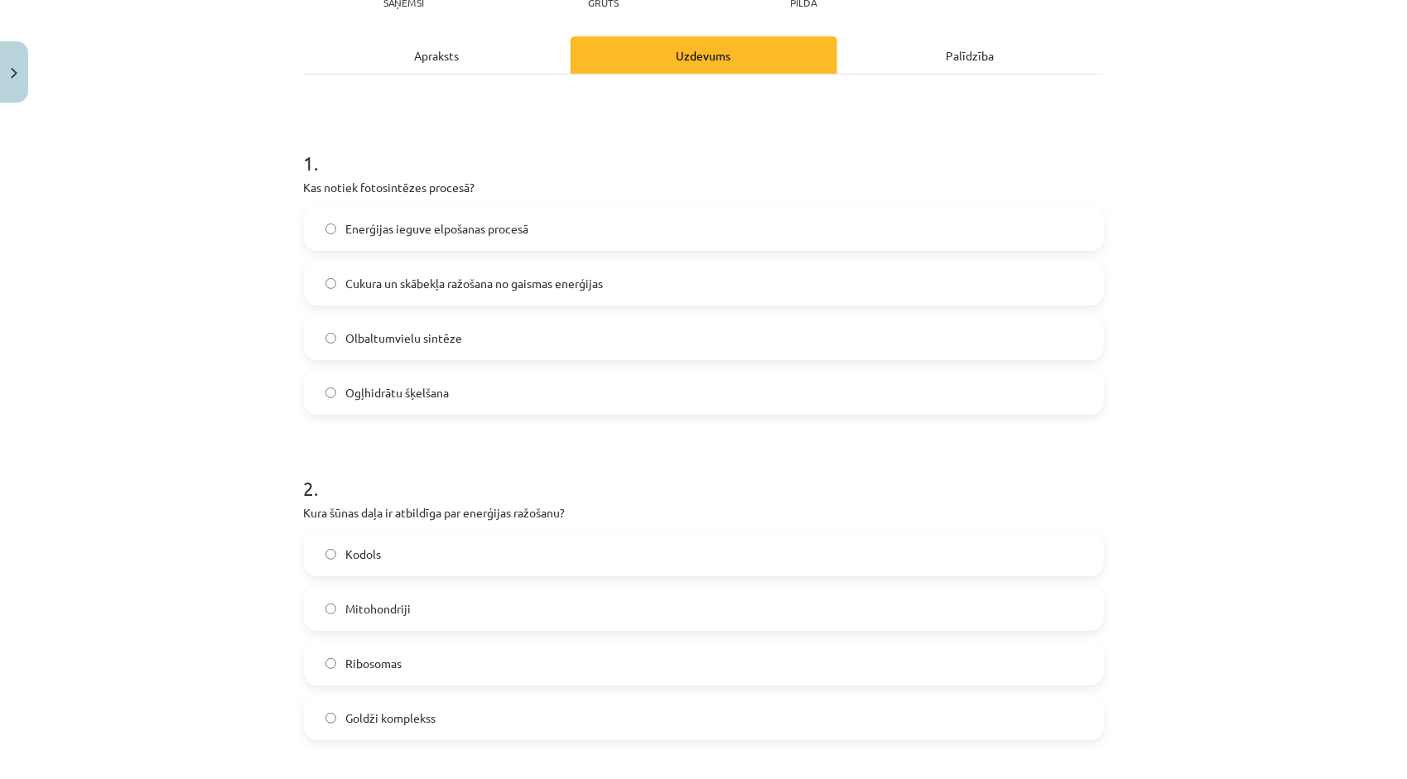
scroll to position [0, 0]
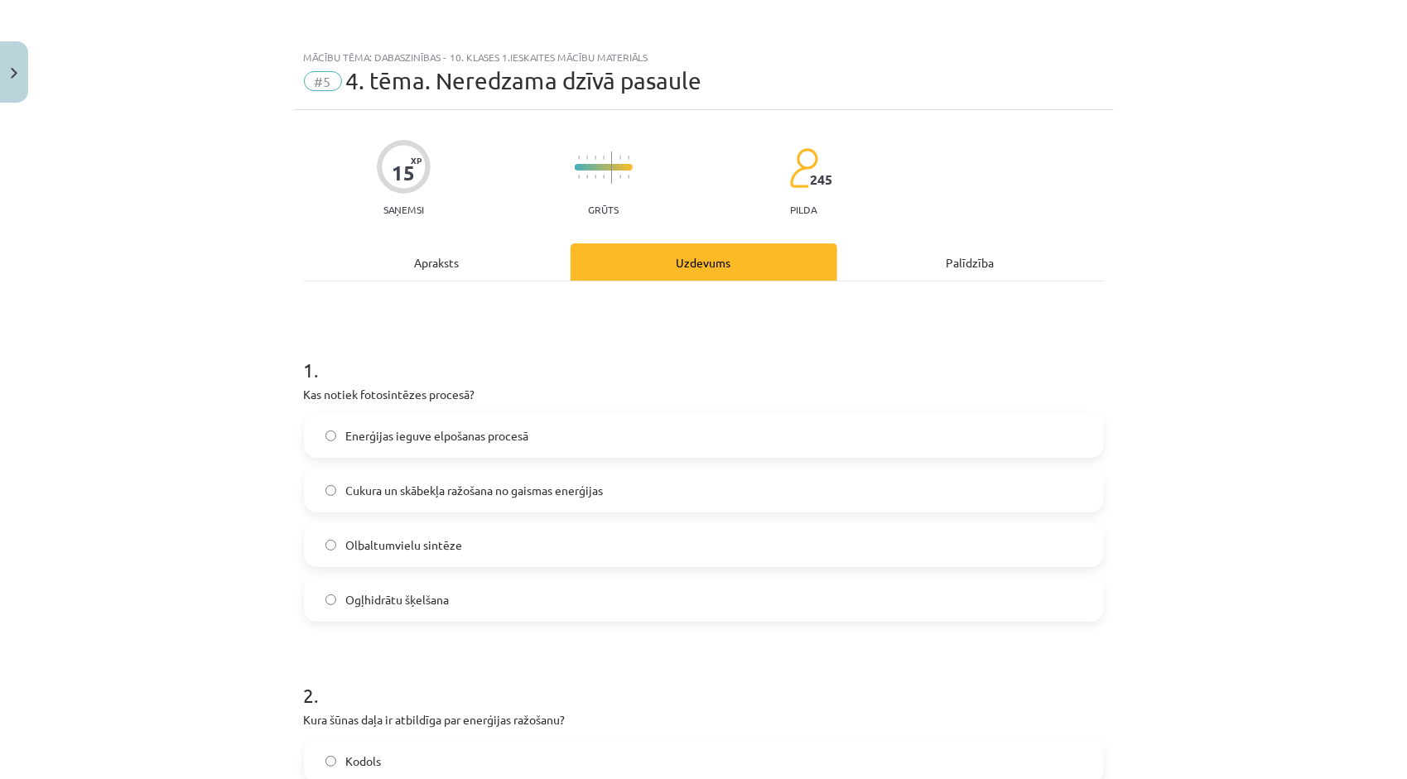
click at [431, 259] on div "Apraksts" at bounding box center [437, 262] width 267 height 37
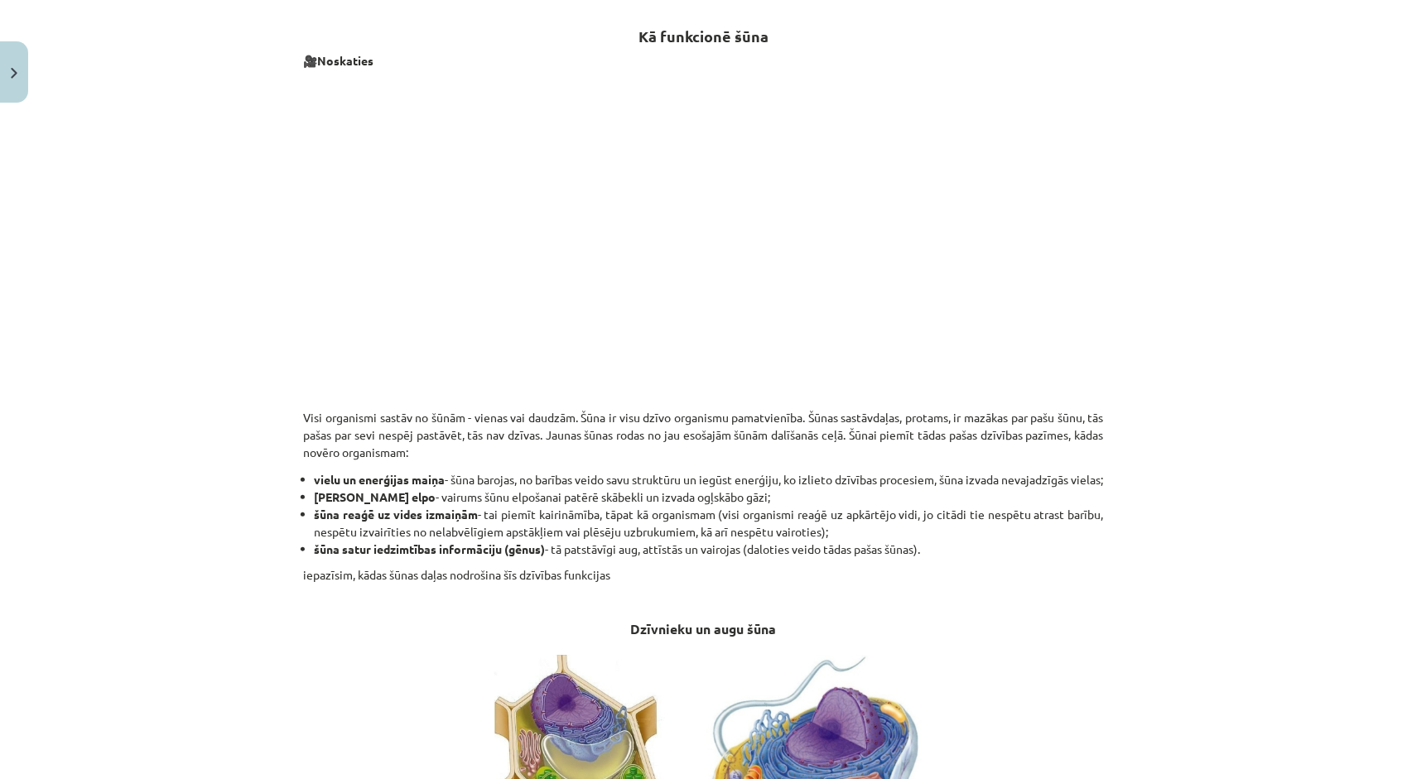
scroll to position [41, 0]
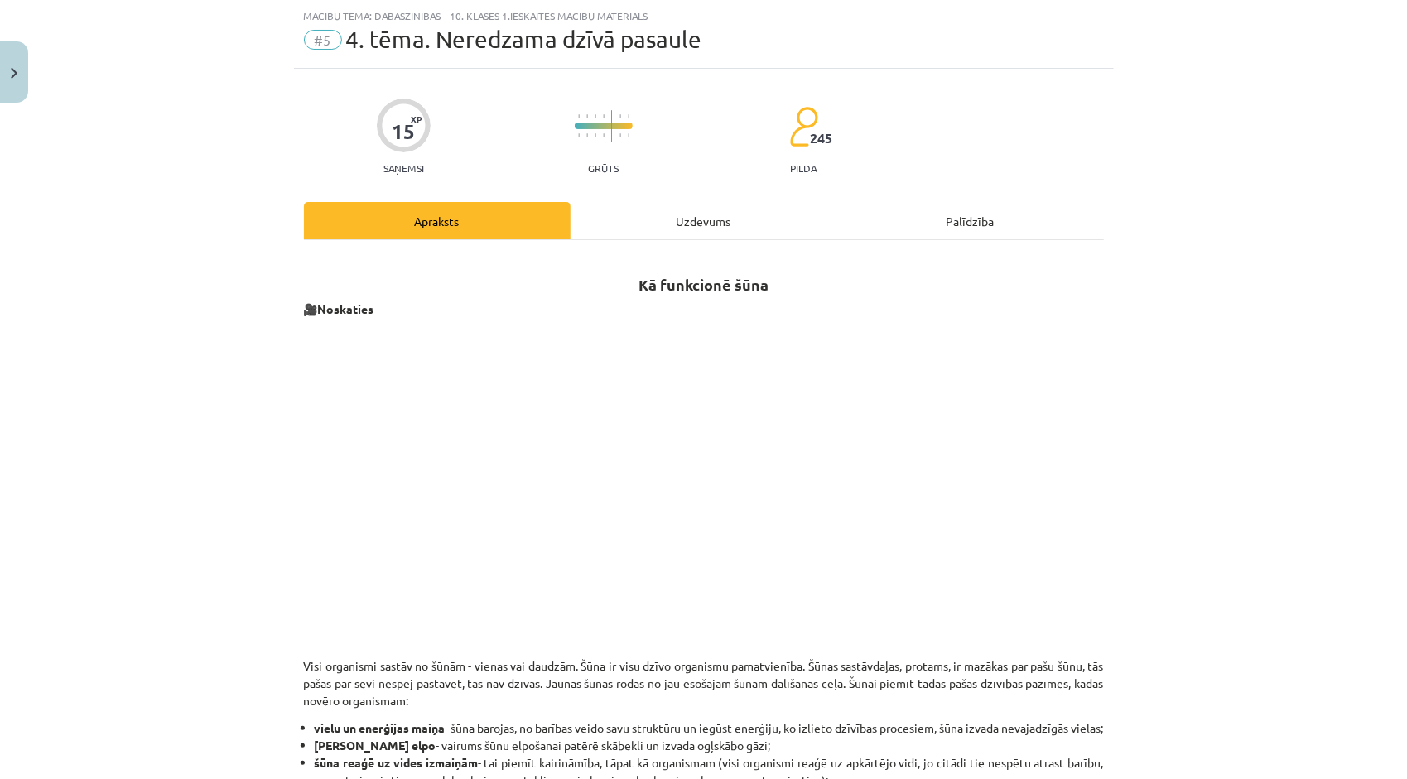
click at [705, 219] on div "Uzdevums" at bounding box center [704, 220] width 267 height 37
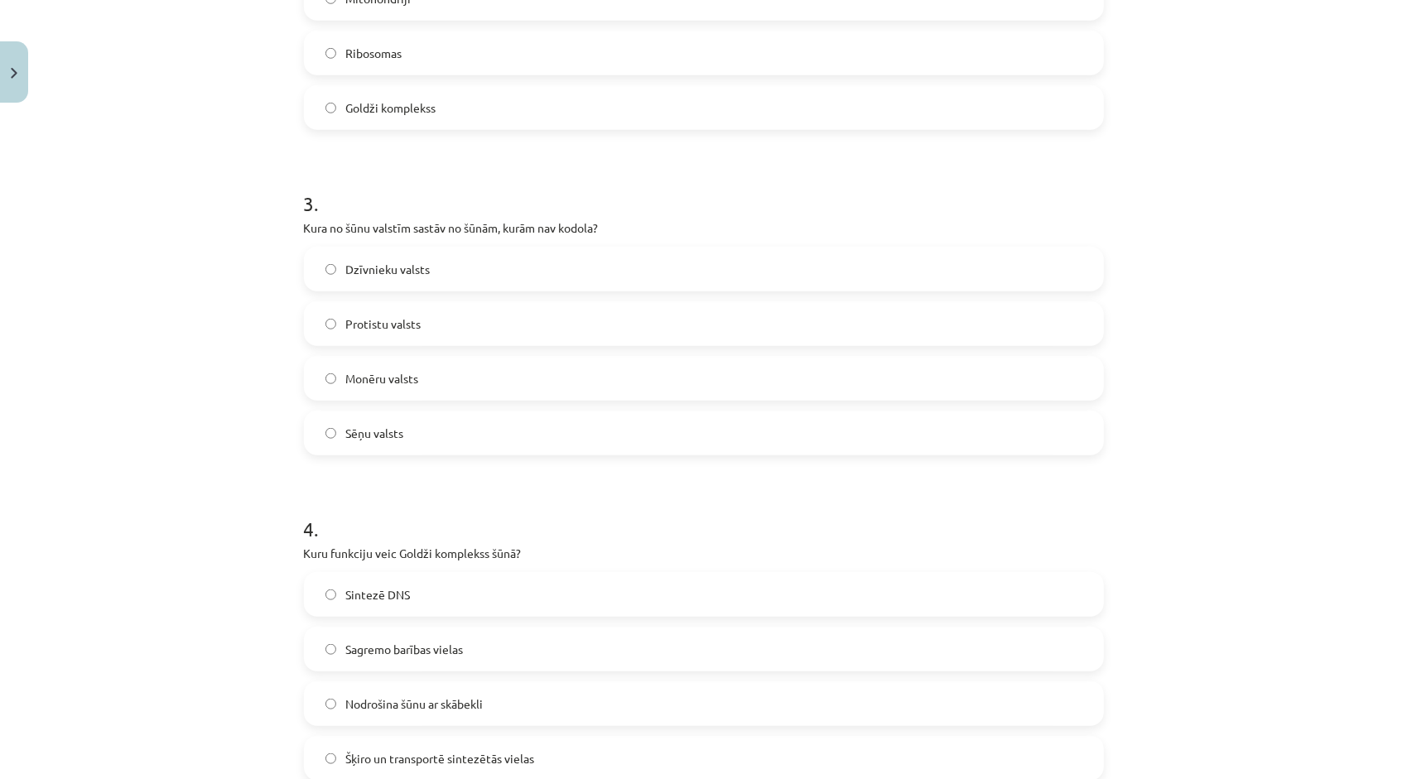
scroll to position [870, 0]
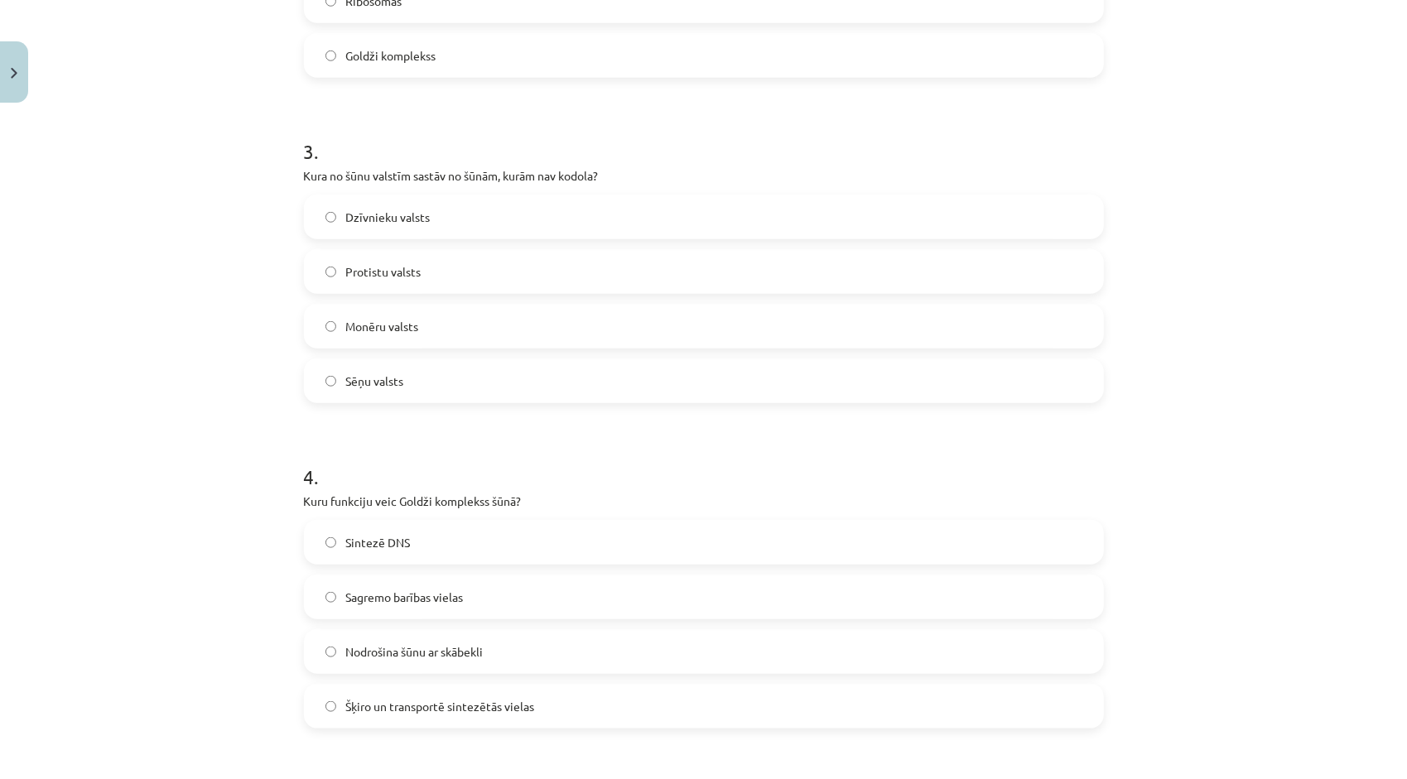
click at [590, 702] on label "Šķiro un transportē sintezētās vielas" at bounding box center [704, 706] width 797 height 41
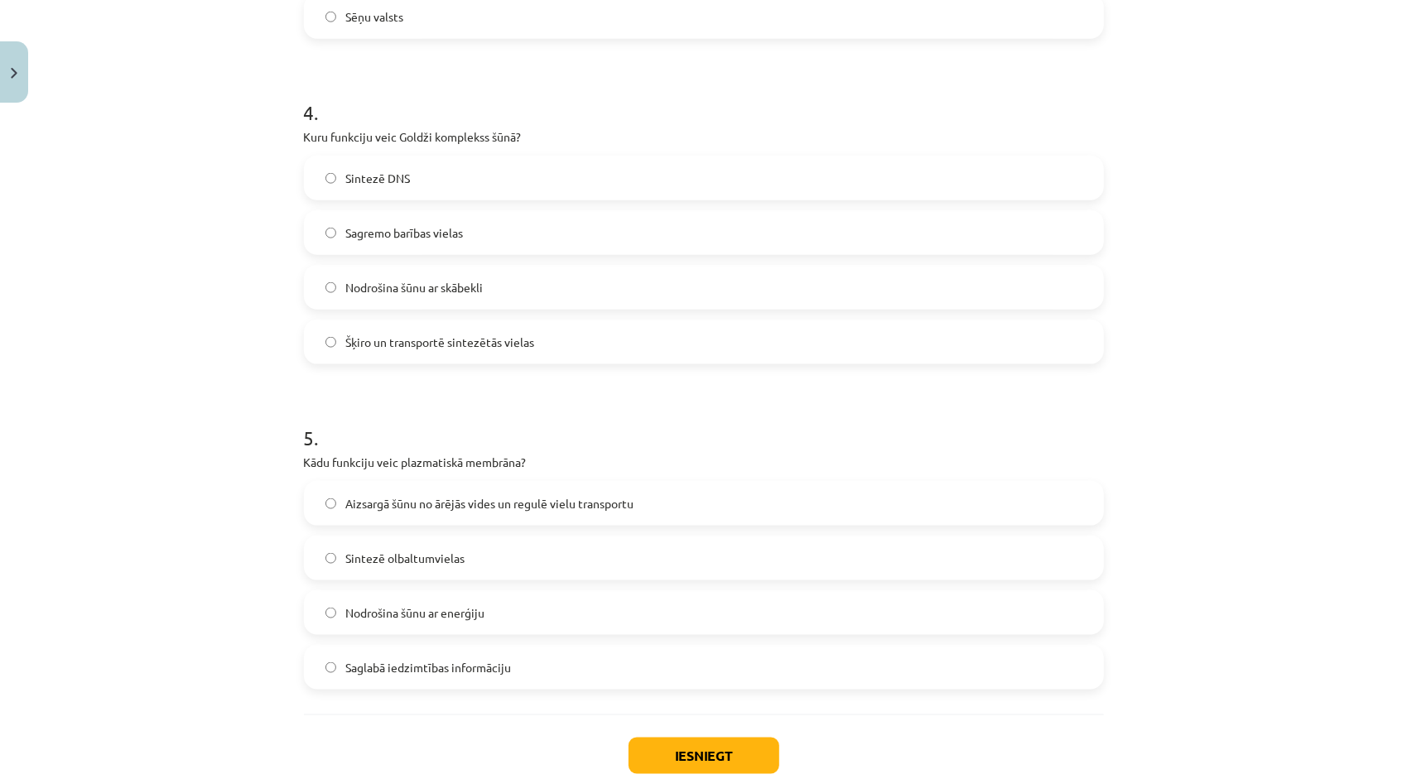
scroll to position [1284, 0]
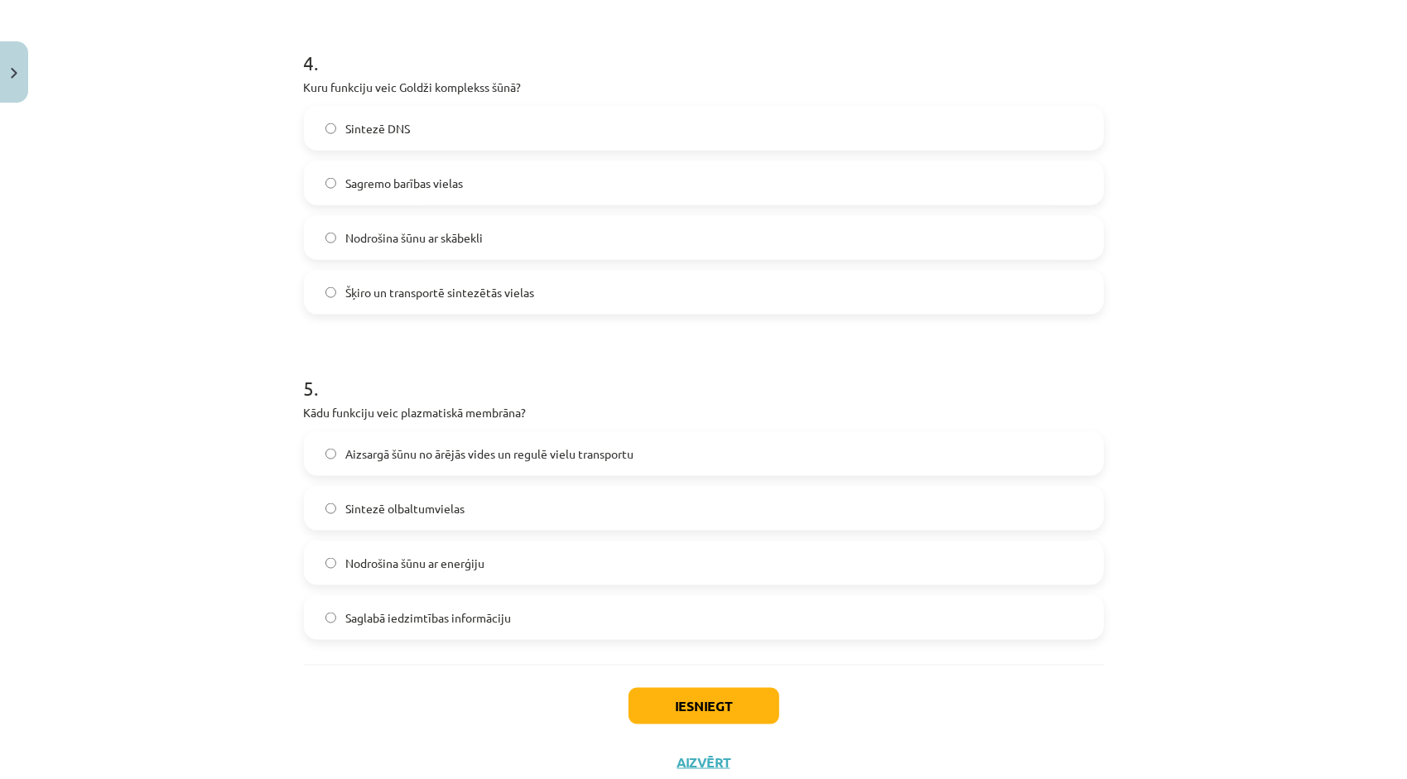
click at [583, 457] on span "Aizsargā šūnu no ārējās vides un regulē vielu transportu" at bounding box center [490, 454] width 288 height 17
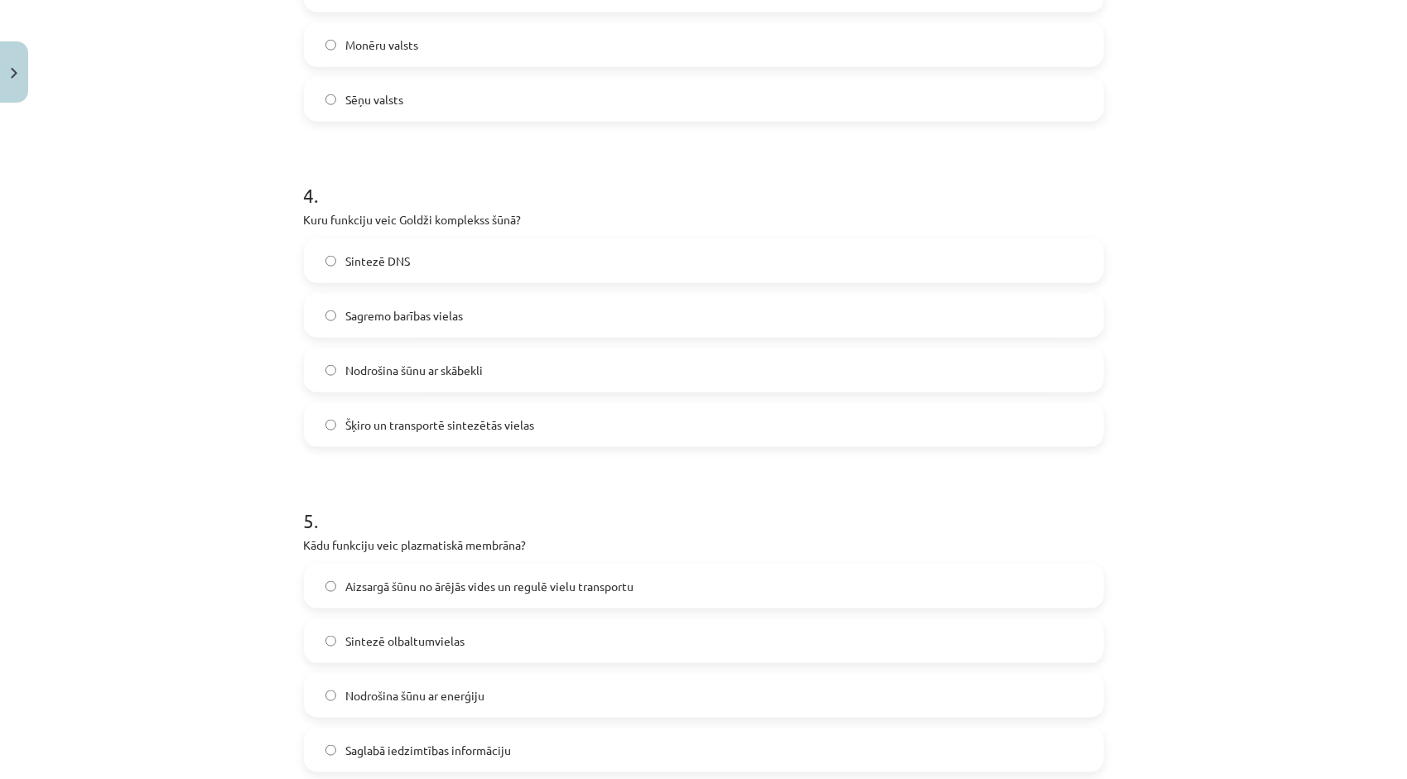
scroll to position [1335, 0]
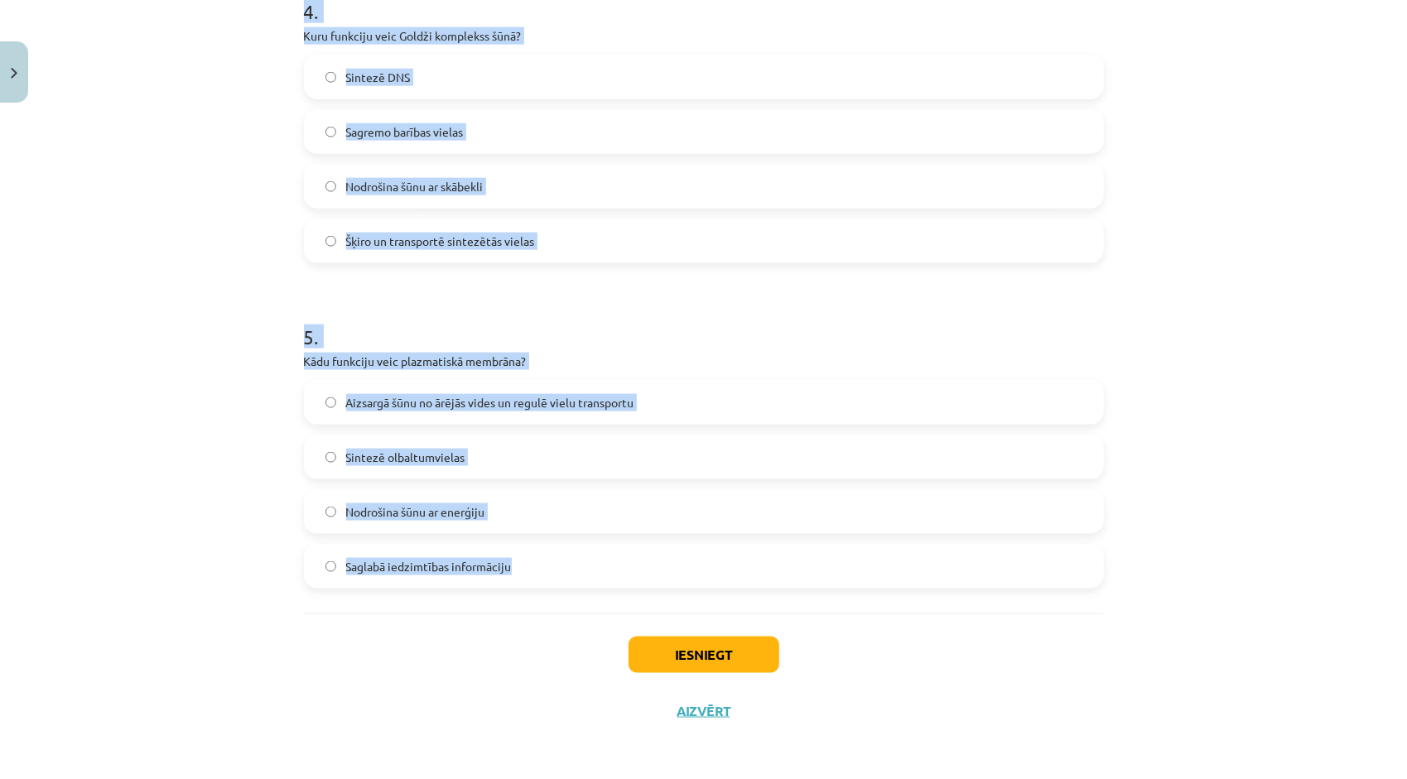
drag, startPoint x: 298, startPoint y: 328, endPoint x: 514, endPoint y: 572, distance: 325.6
copy form "1 . Kas notiek fotosintēzes procesā? Enerģijas ieguve elpošanas procesā Cukura …"
click at [142, 493] on div "Mācību tēma: Dabaszinības - 10. klases 1.ieskaites mācību materiāls #5 4. tēma.…" at bounding box center [703, 389] width 1407 height 779
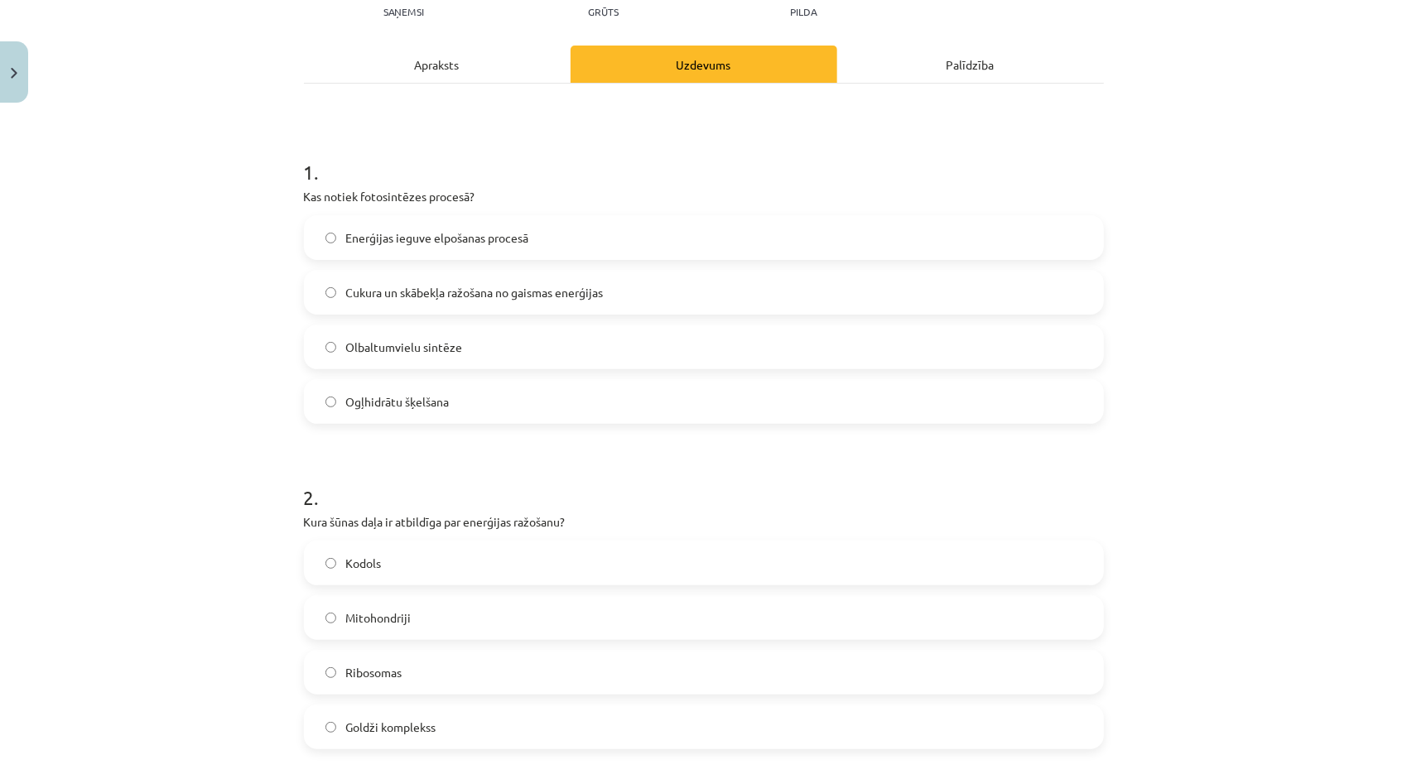
scroll to position [176, 0]
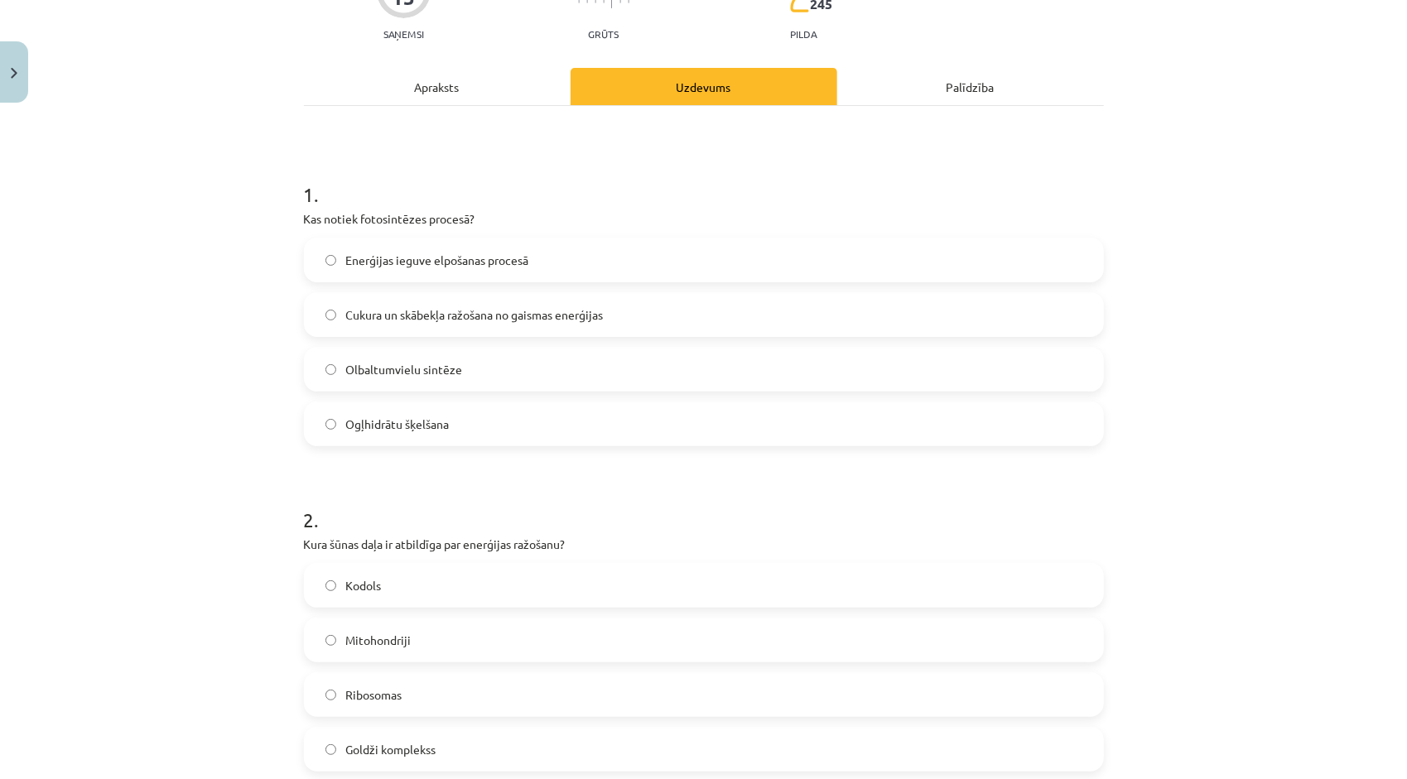
click at [465, 317] on span "Cukura un skābekļa ražošana no gaismas enerģijas" at bounding box center [475, 314] width 258 height 17
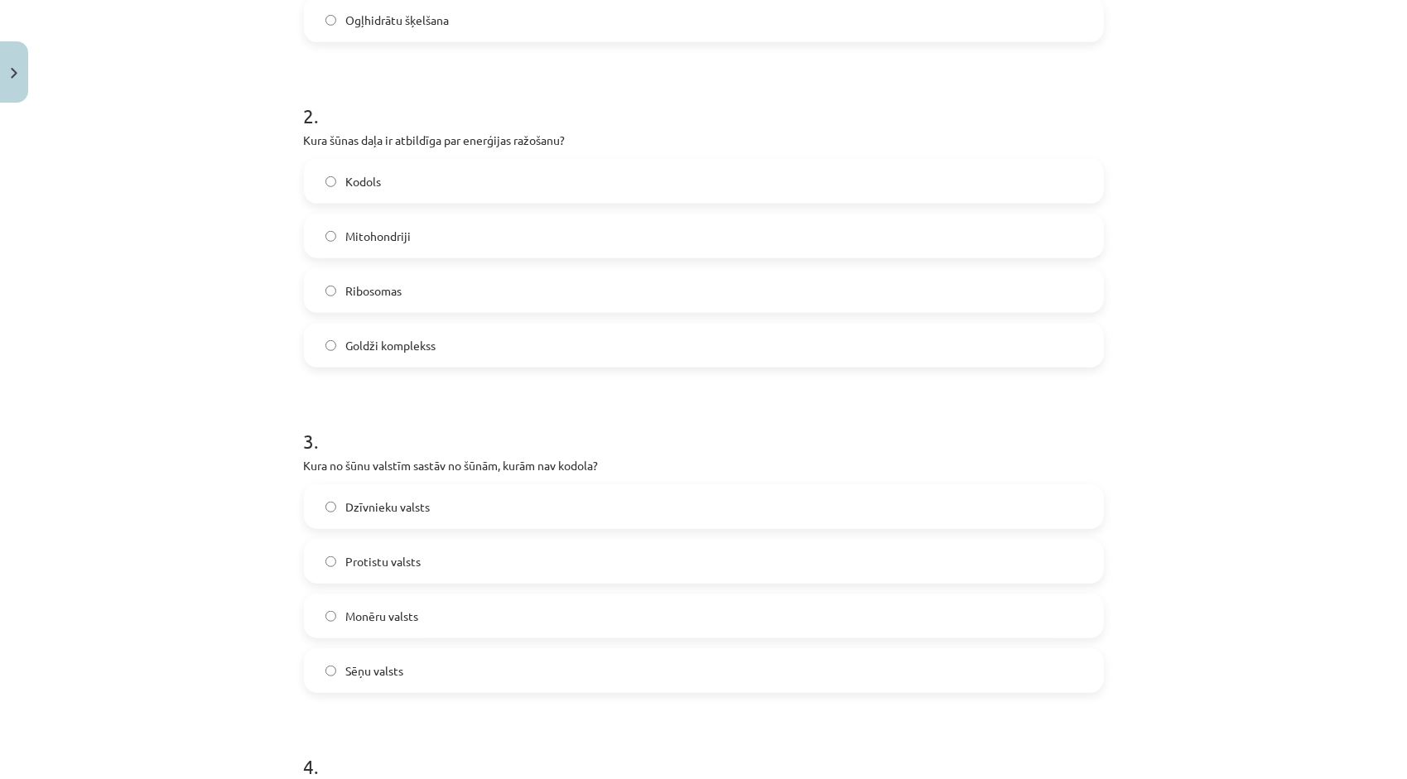
scroll to position [673, 0]
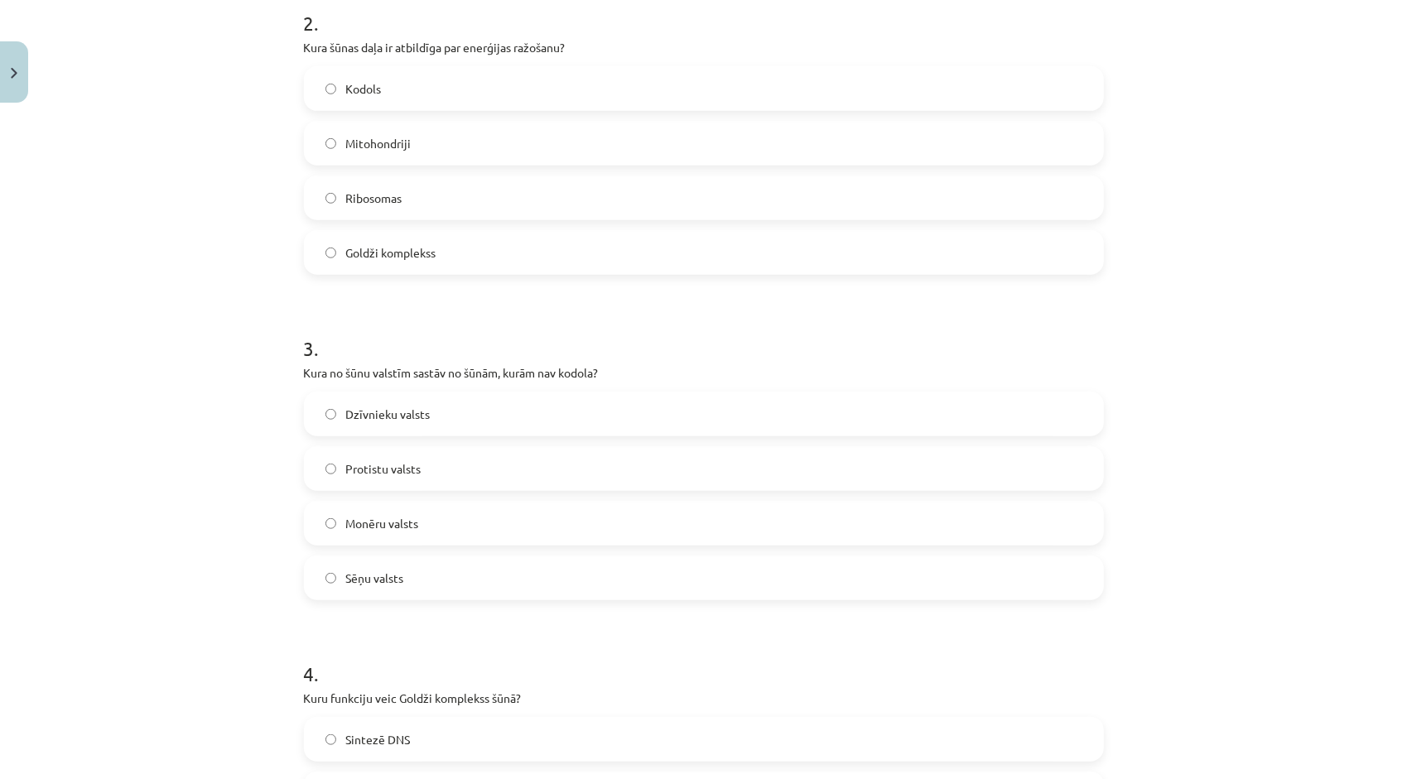
click at [433, 530] on label "Monēru valsts" at bounding box center [704, 523] width 797 height 41
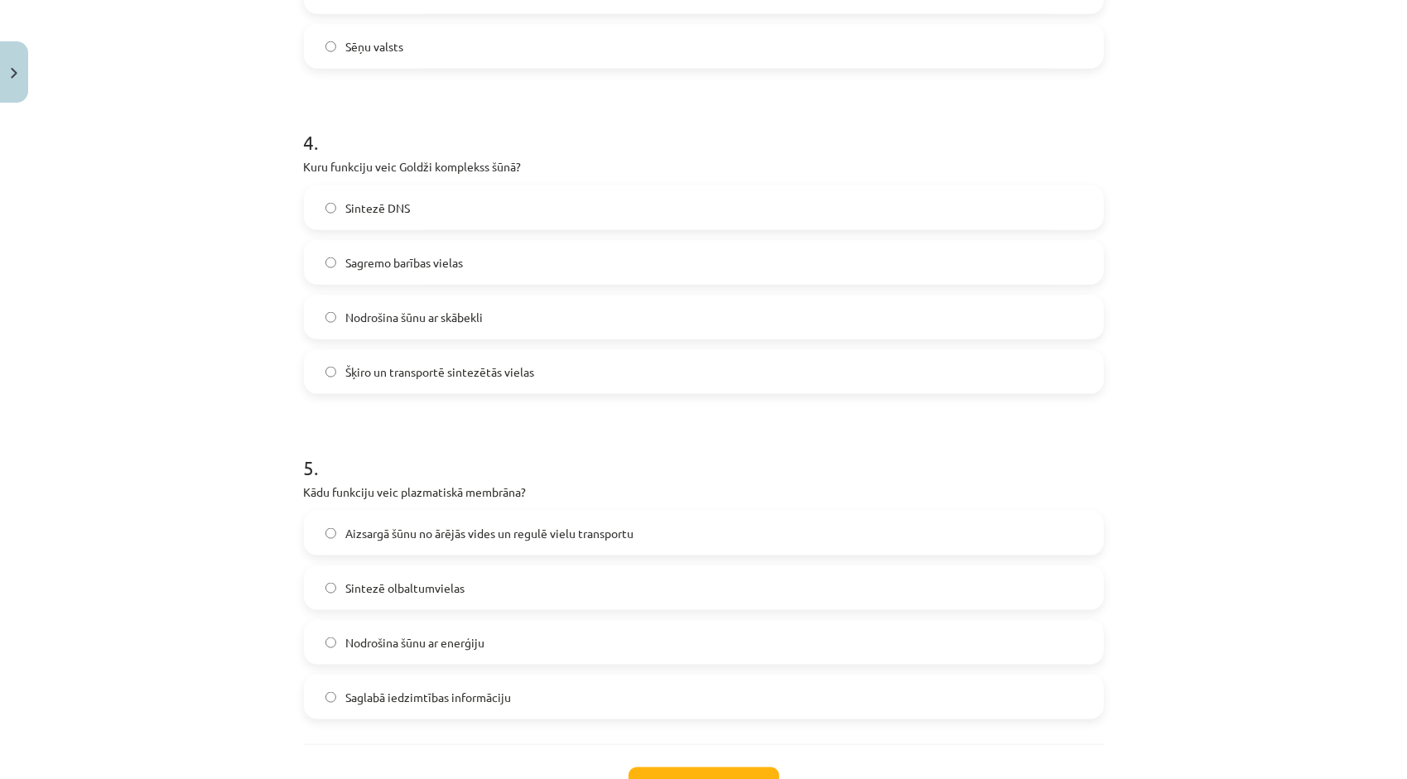
scroll to position [1335, 0]
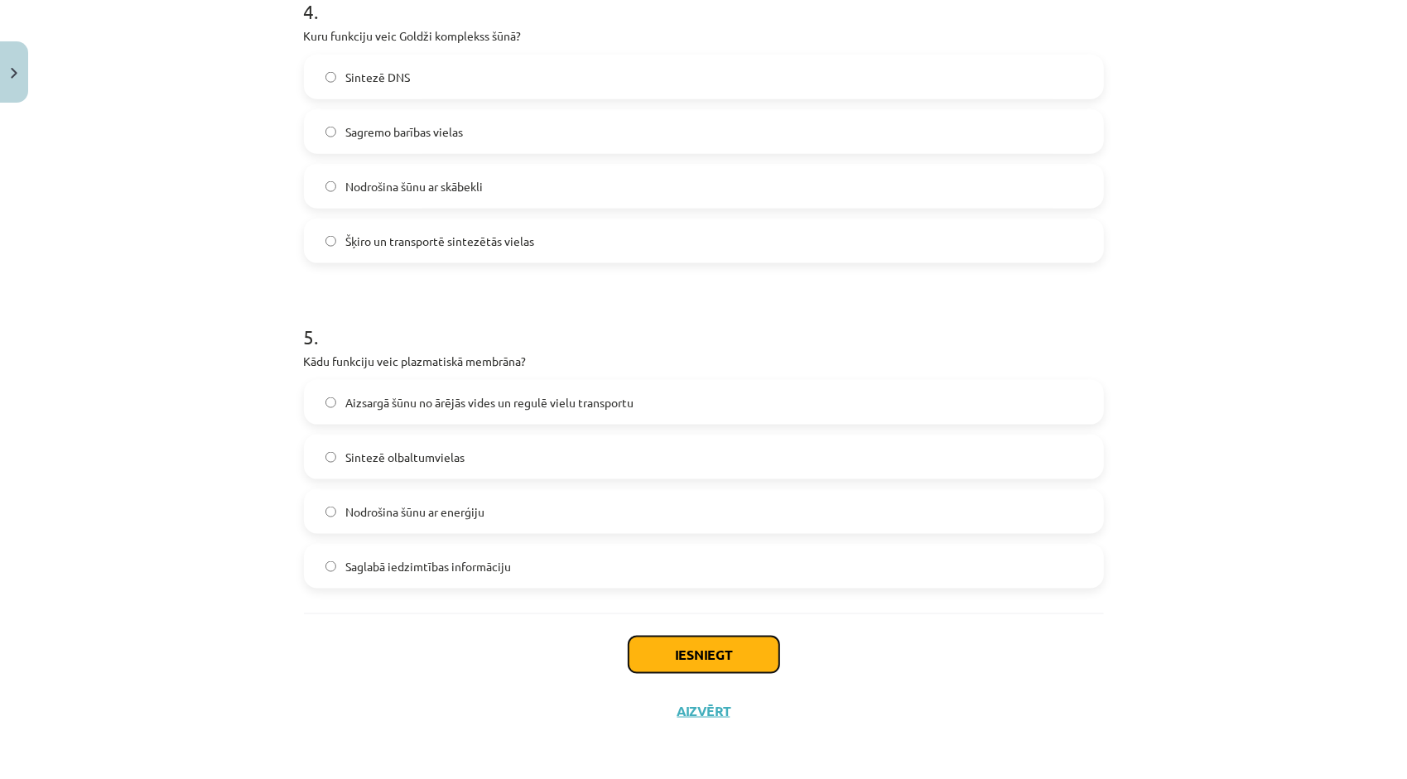
click at [698, 658] on button "Iesniegt" at bounding box center [704, 655] width 151 height 36
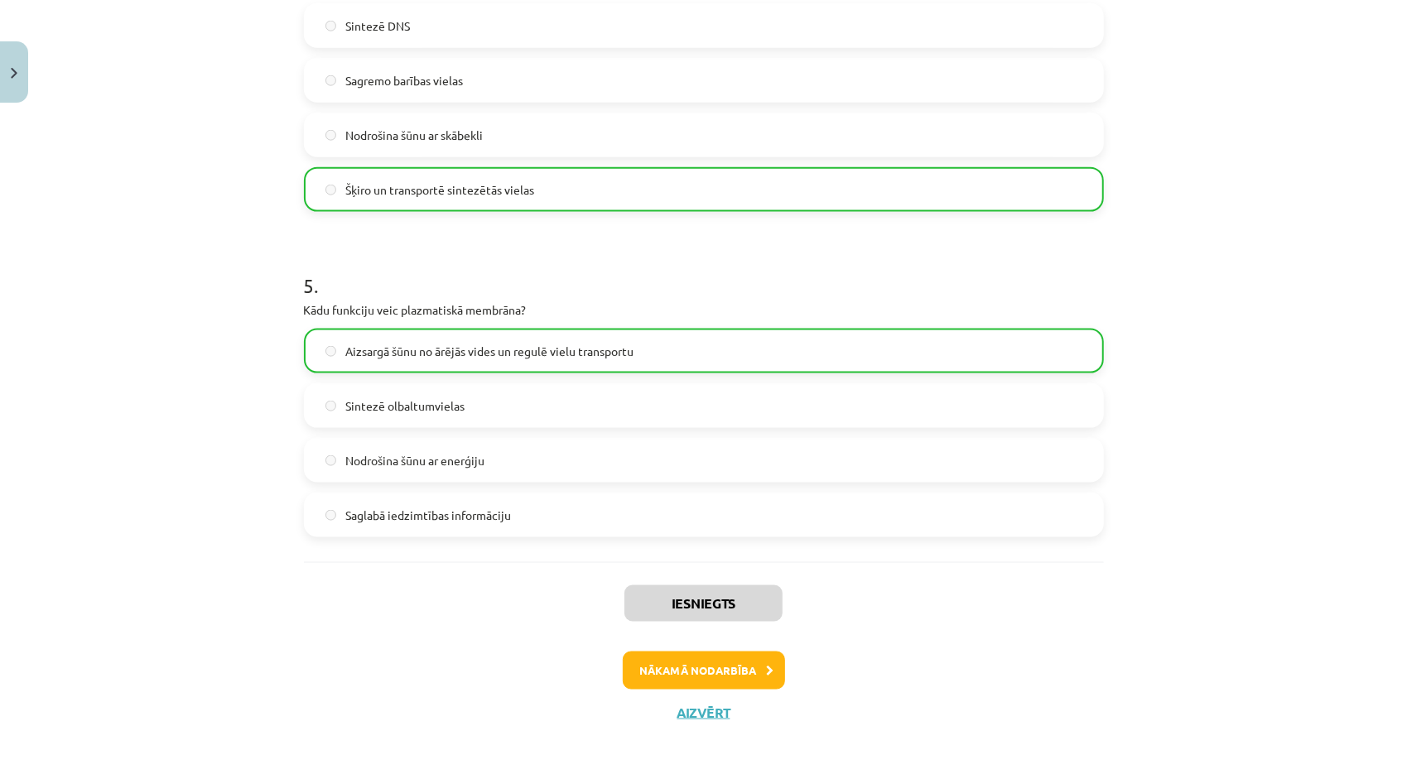
scroll to position [1387, 0]
click at [721, 704] on button "Aizvērt" at bounding box center [704, 712] width 63 height 17
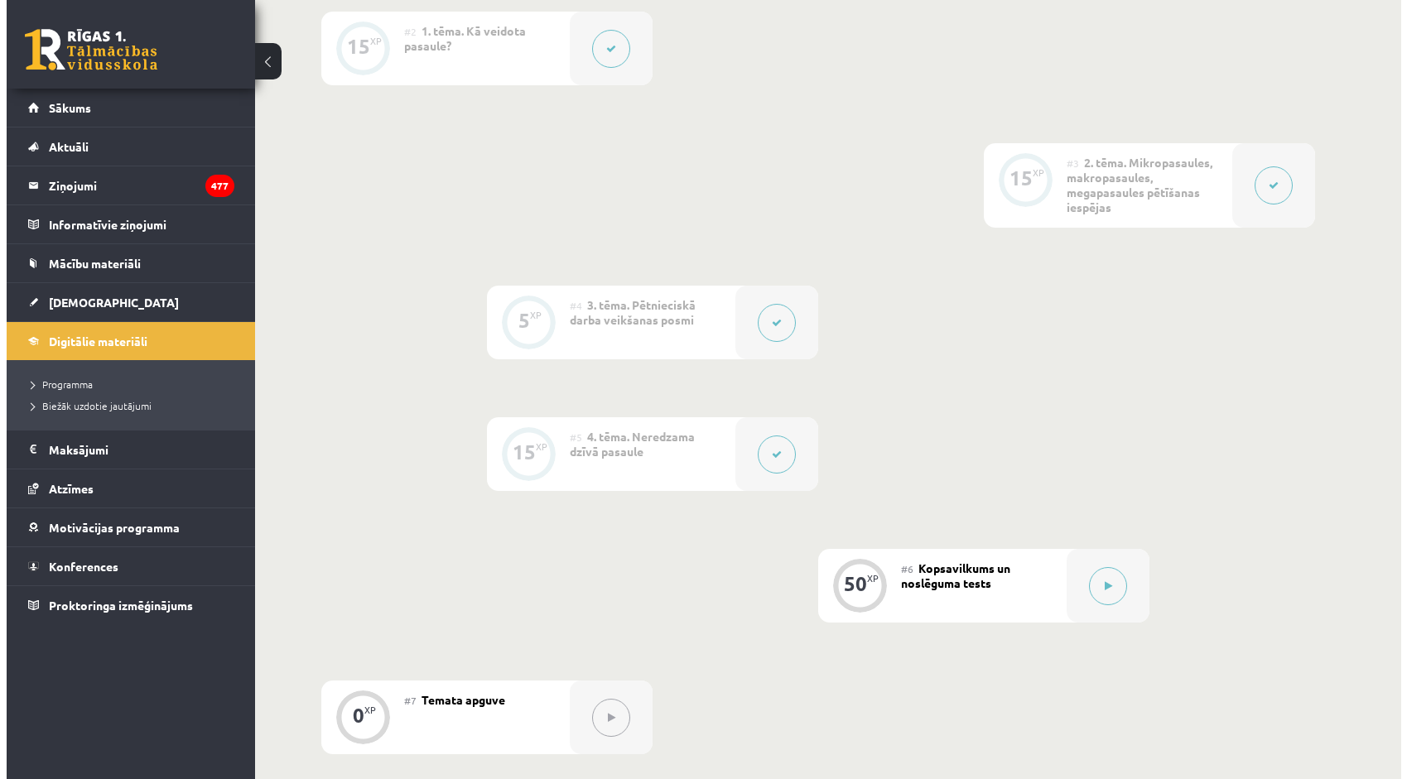
scroll to position [580, 0]
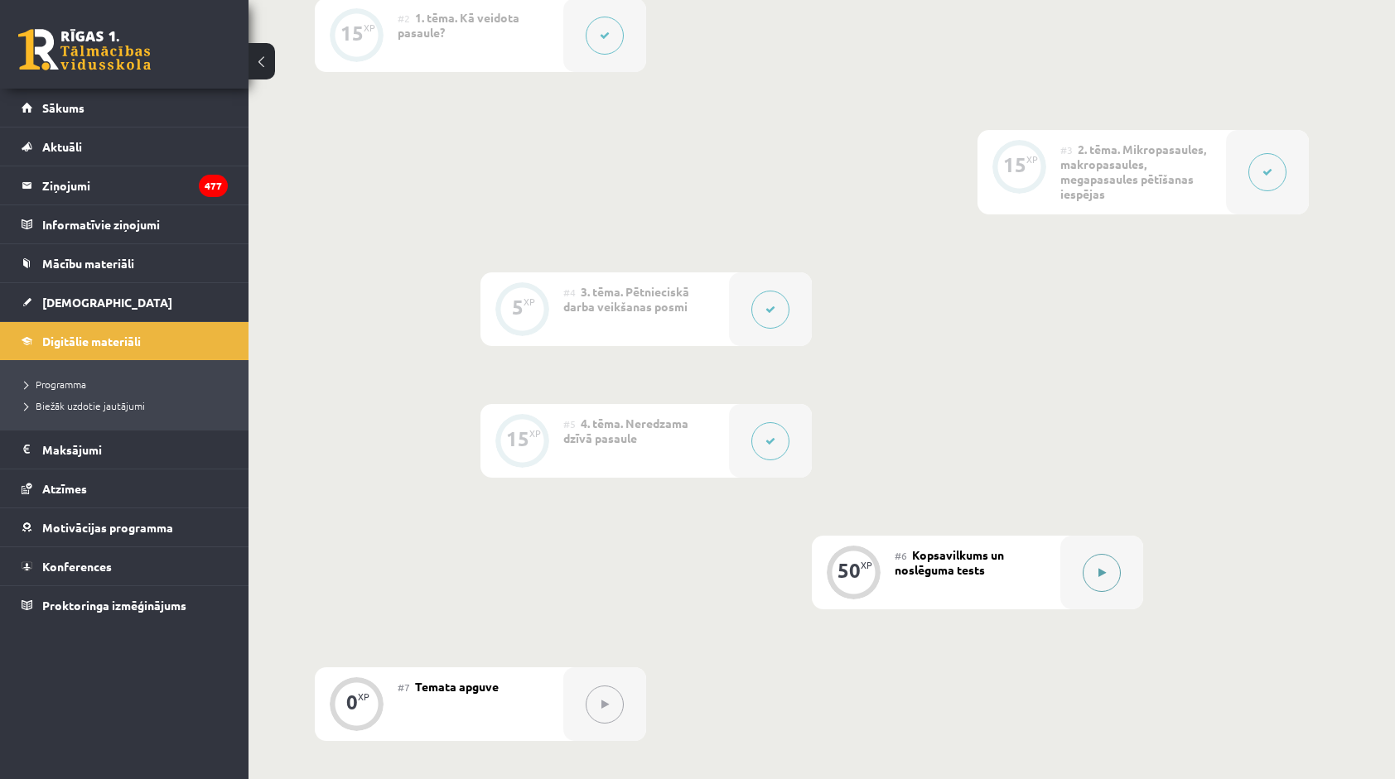
click at [1082, 593] on div at bounding box center [1101, 573] width 83 height 74
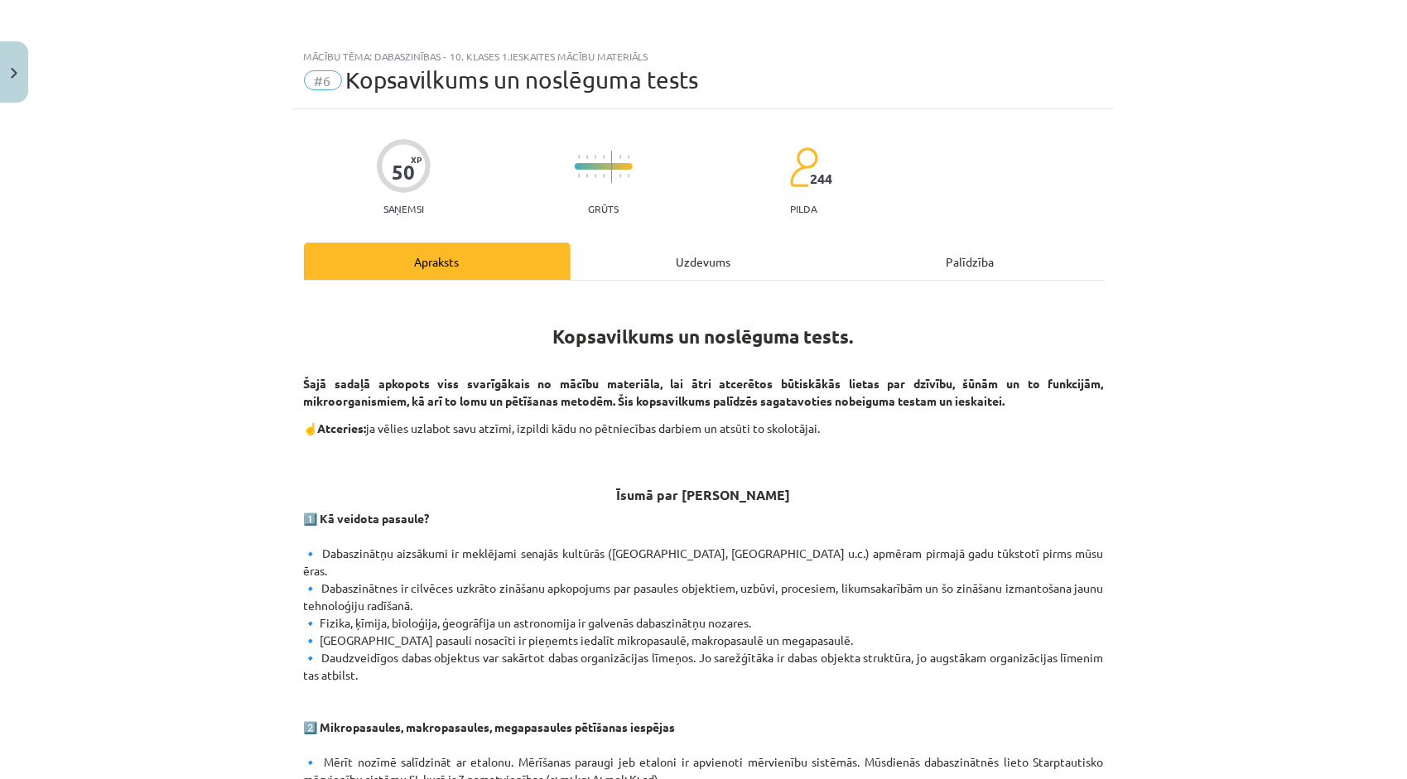
scroll to position [0, 0]
click at [684, 271] on div "Uzdevums" at bounding box center [704, 262] width 267 height 37
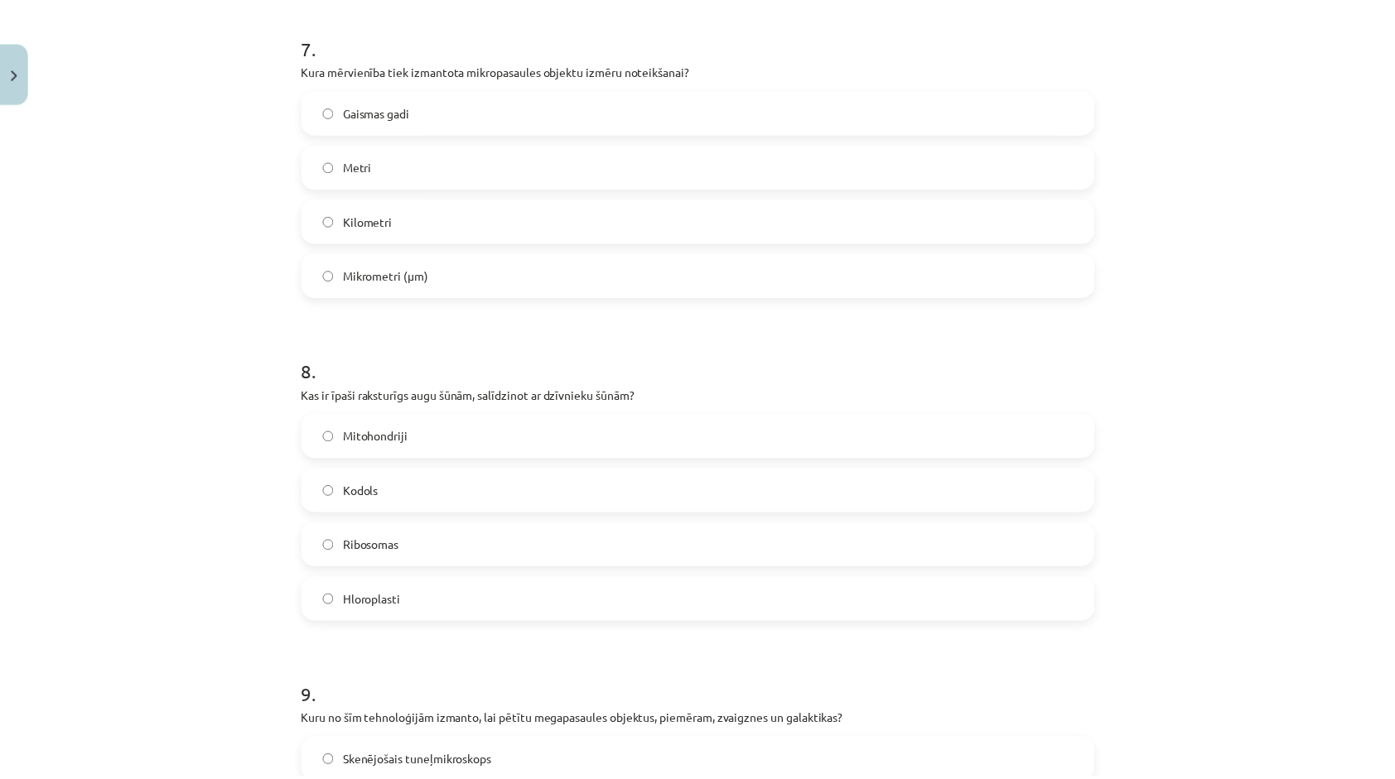
scroll to position [2029, 0]
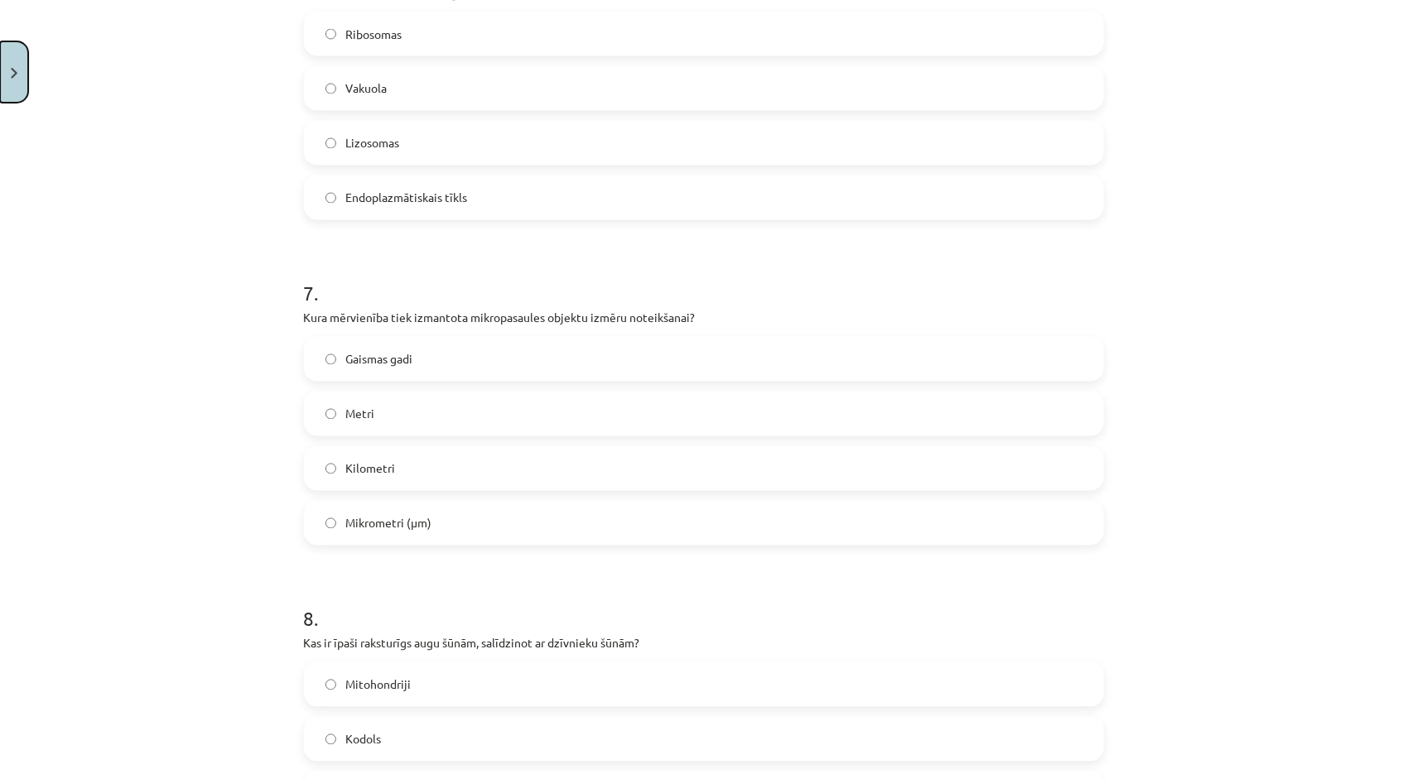
click at [22, 76] on button "Close" at bounding box center [14, 71] width 28 height 61
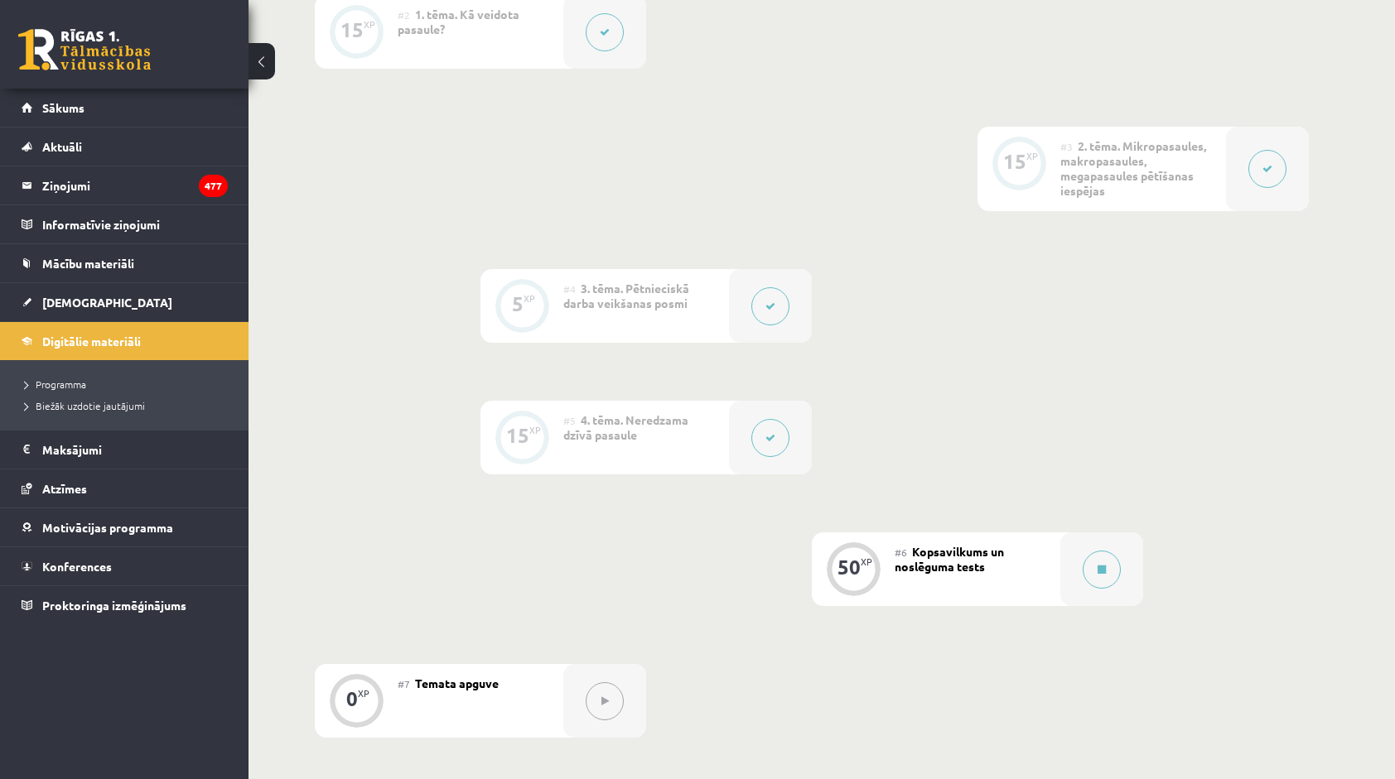
scroll to position [252, 0]
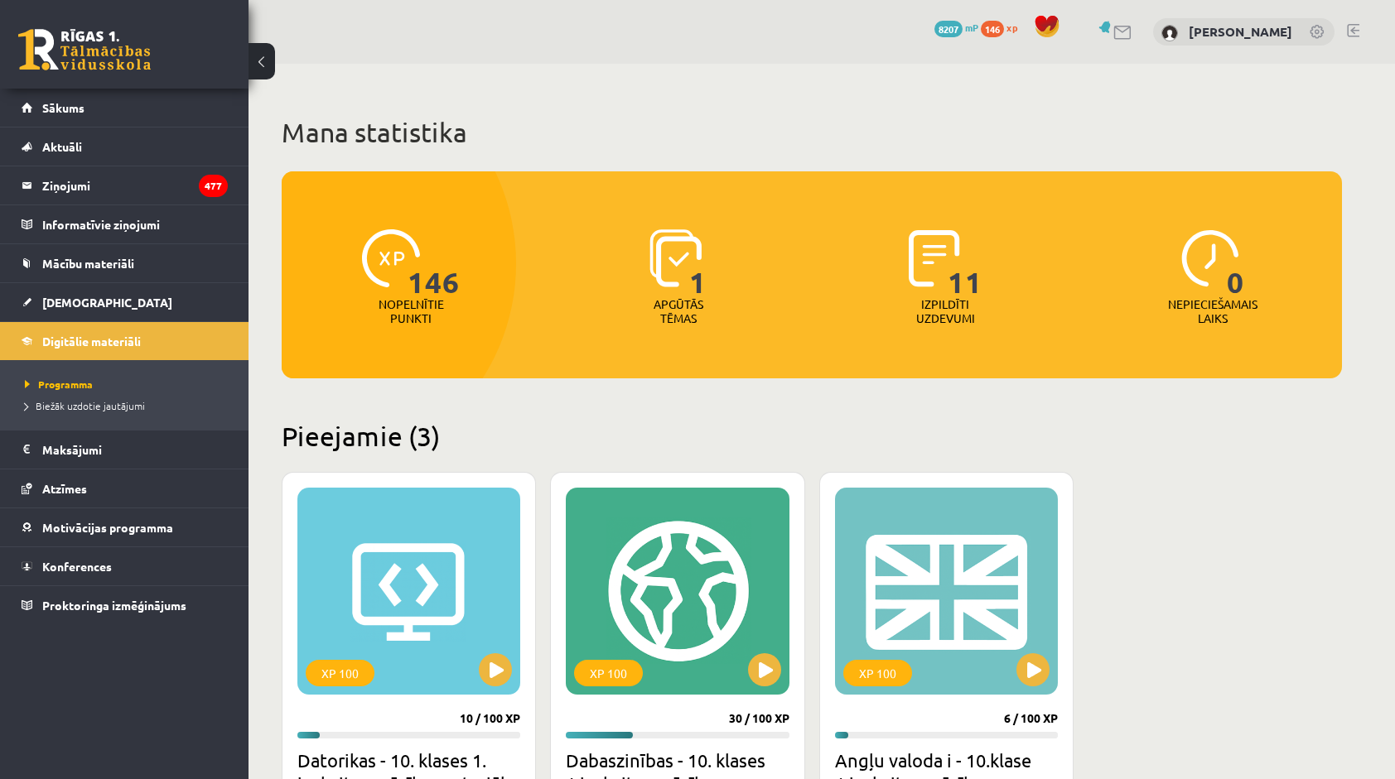
scroll to position [248, 0]
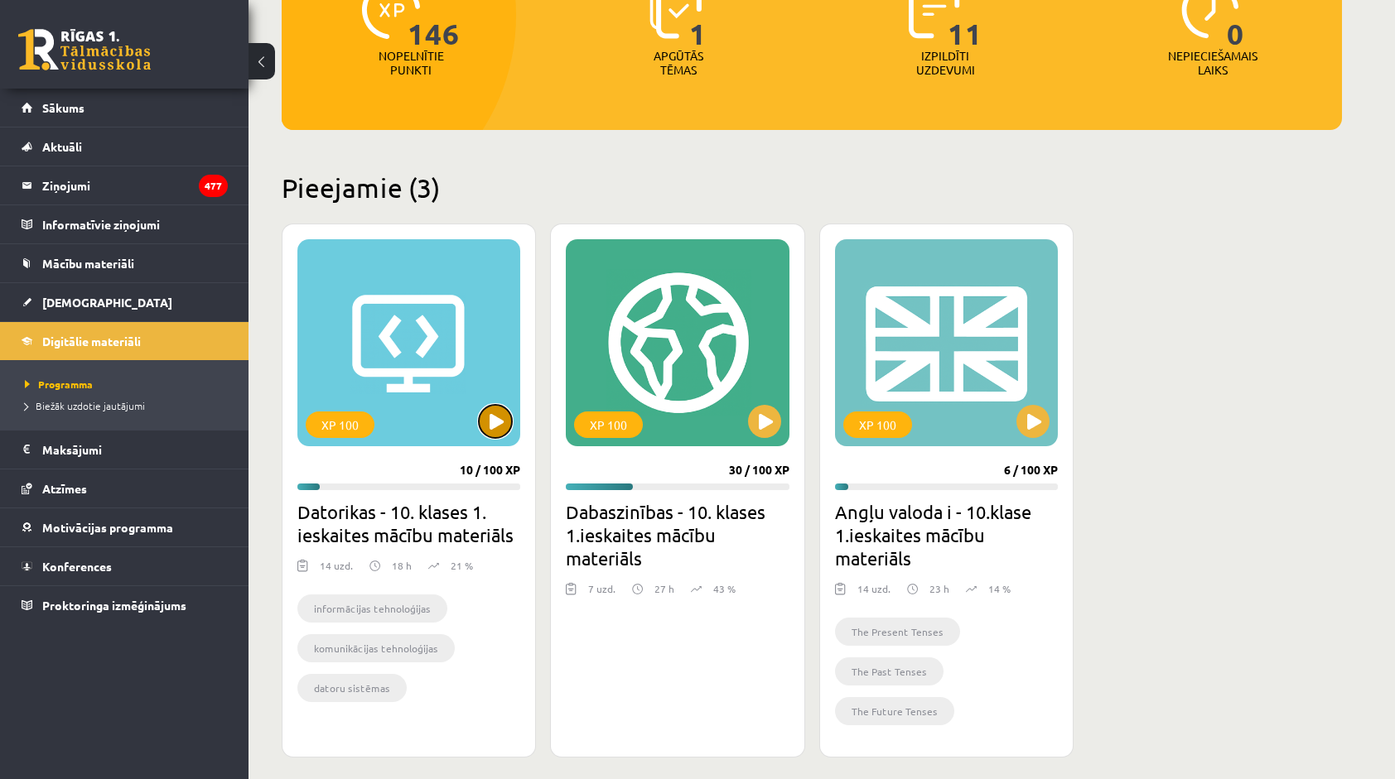
click at [509, 413] on button at bounding box center [495, 421] width 33 height 33
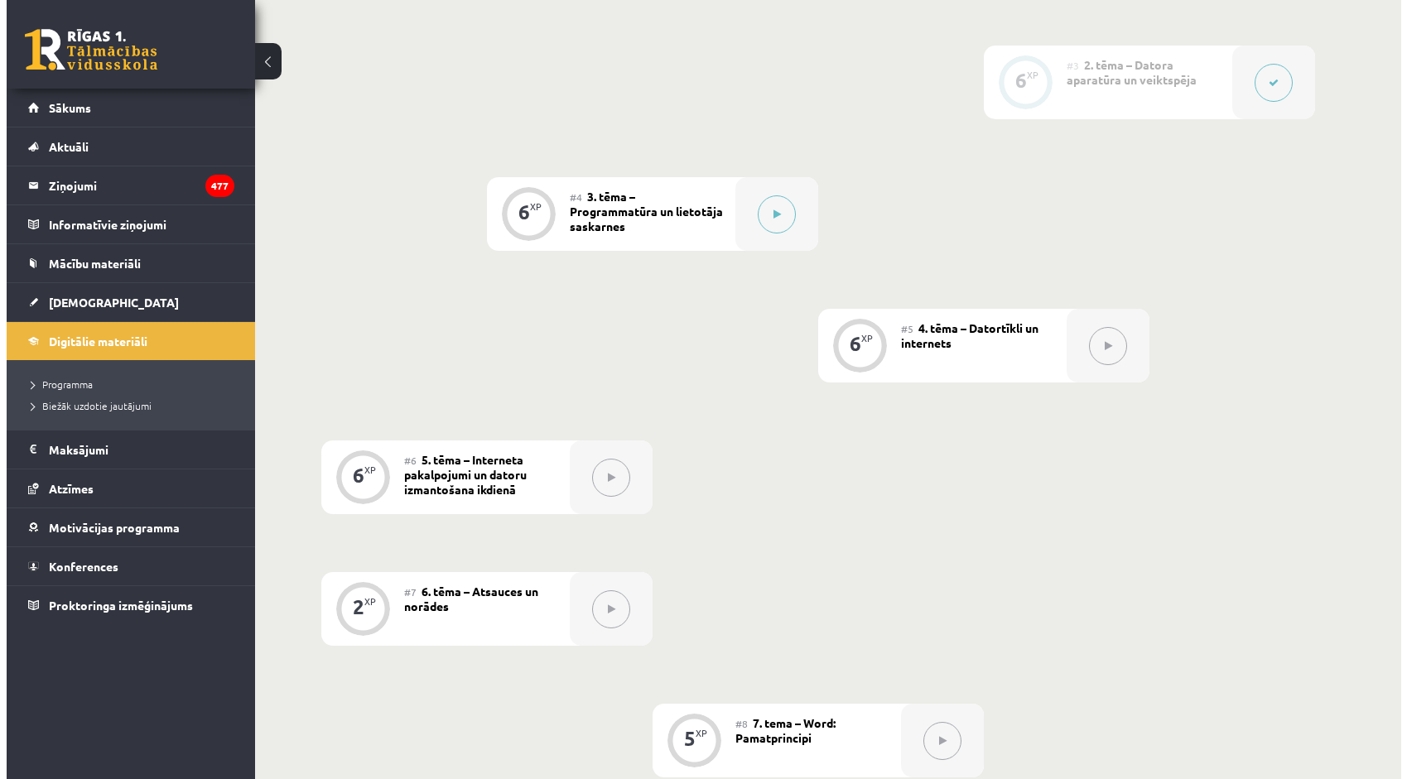
scroll to position [726, 0]
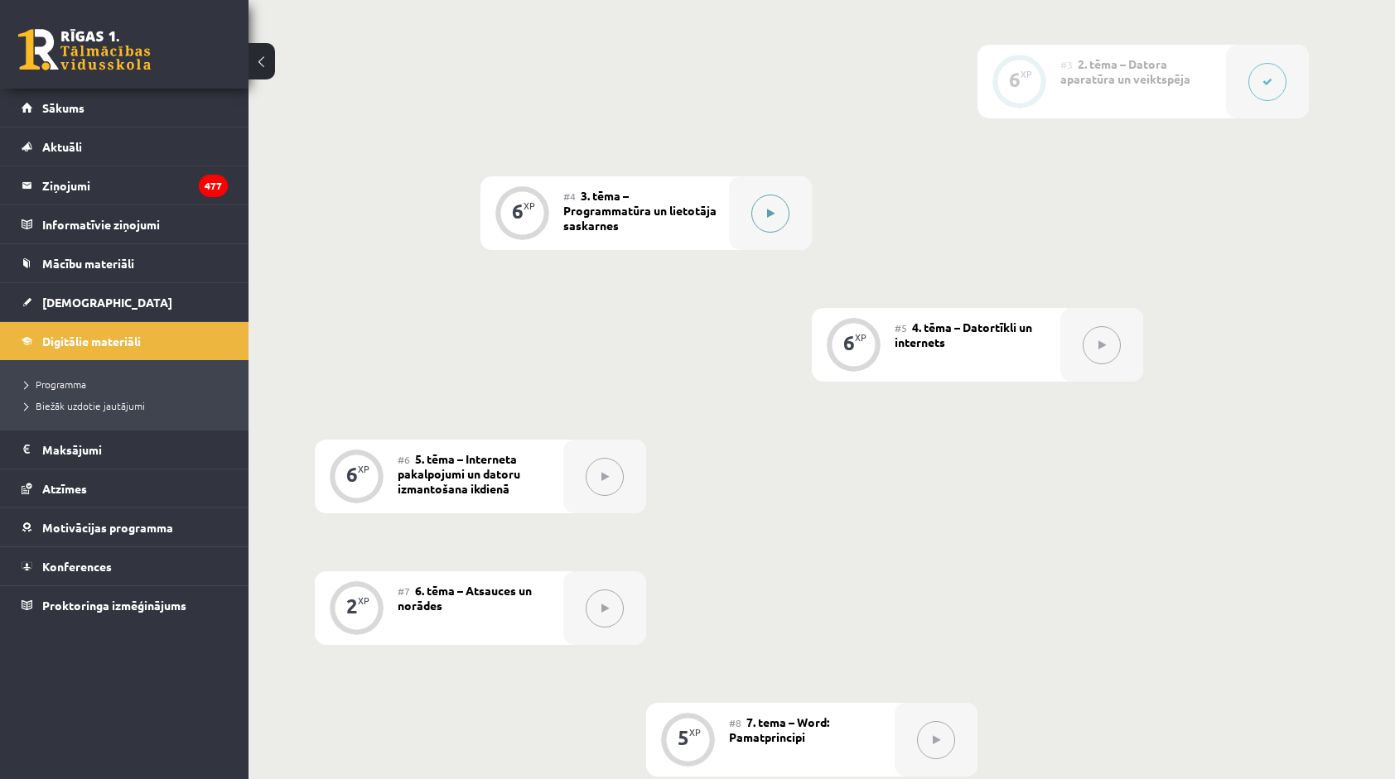
click at [763, 222] on button at bounding box center [770, 214] width 38 height 38
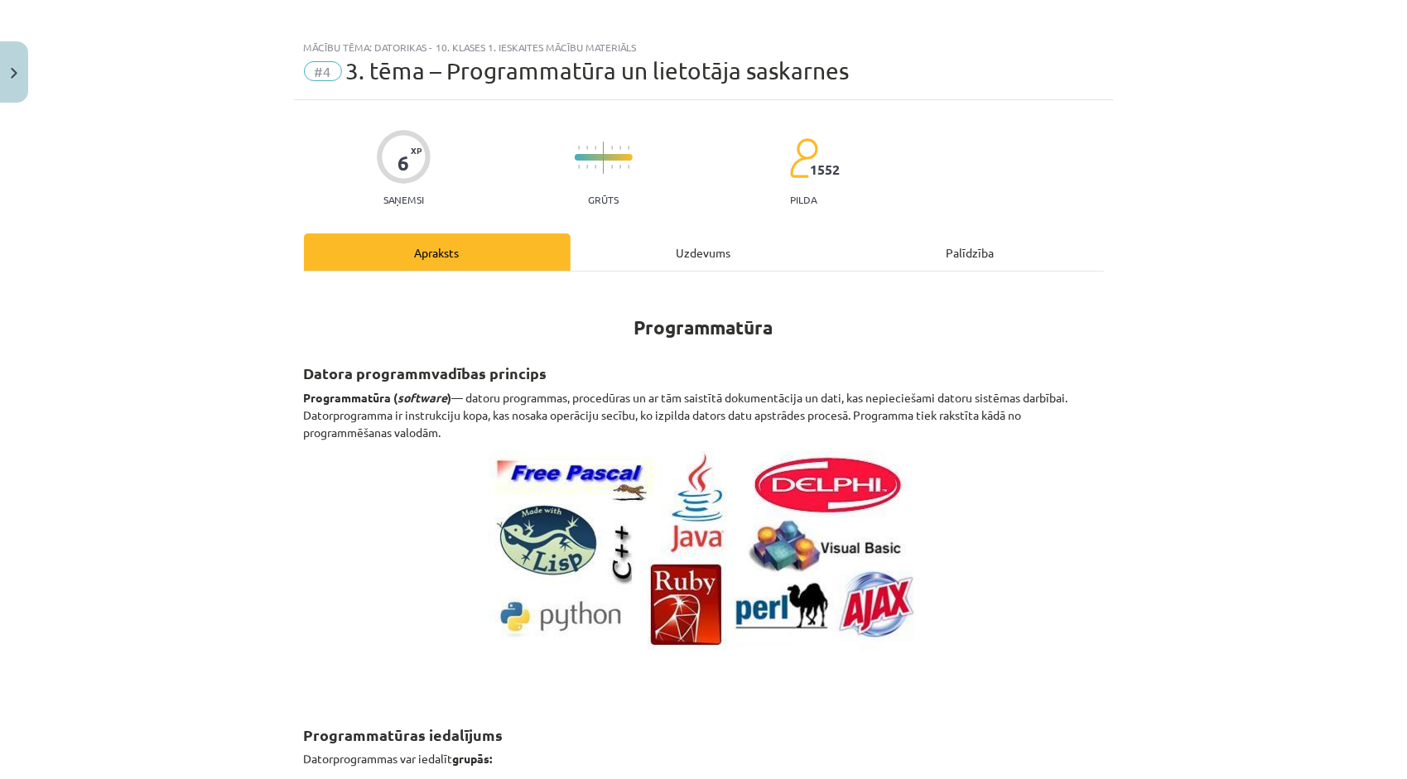
scroll to position [0, 0]
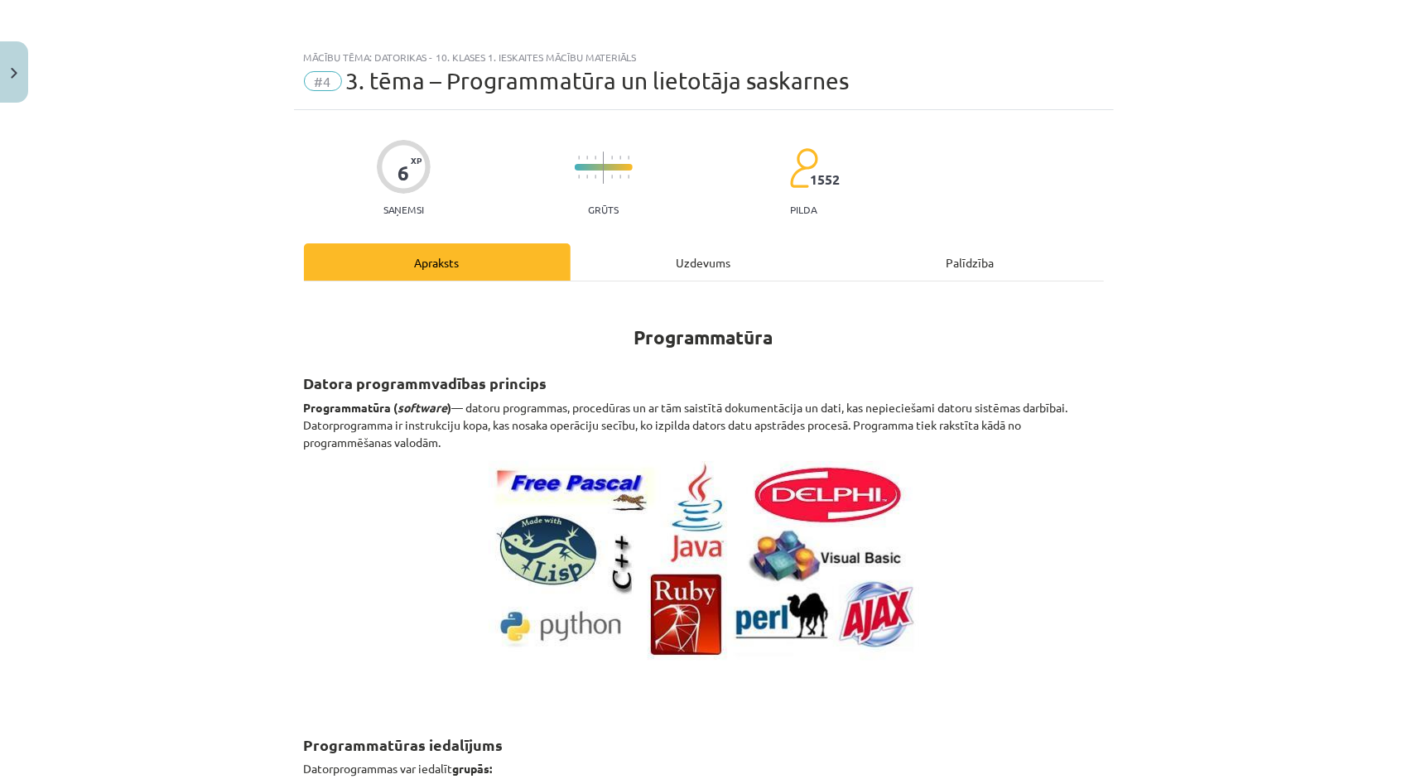
click at [658, 270] on div "Uzdevums" at bounding box center [704, 262] width 267 height 37
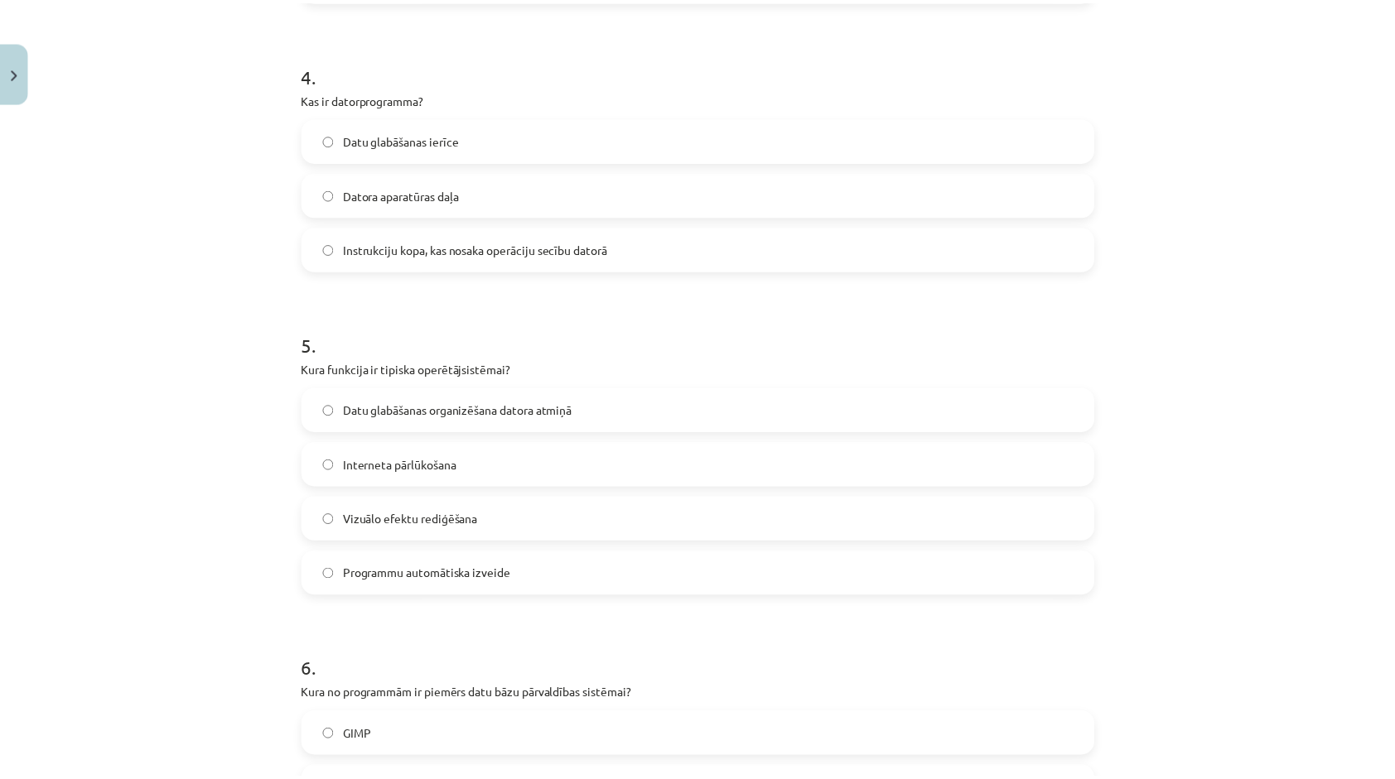
scroll to position [1367, 0]
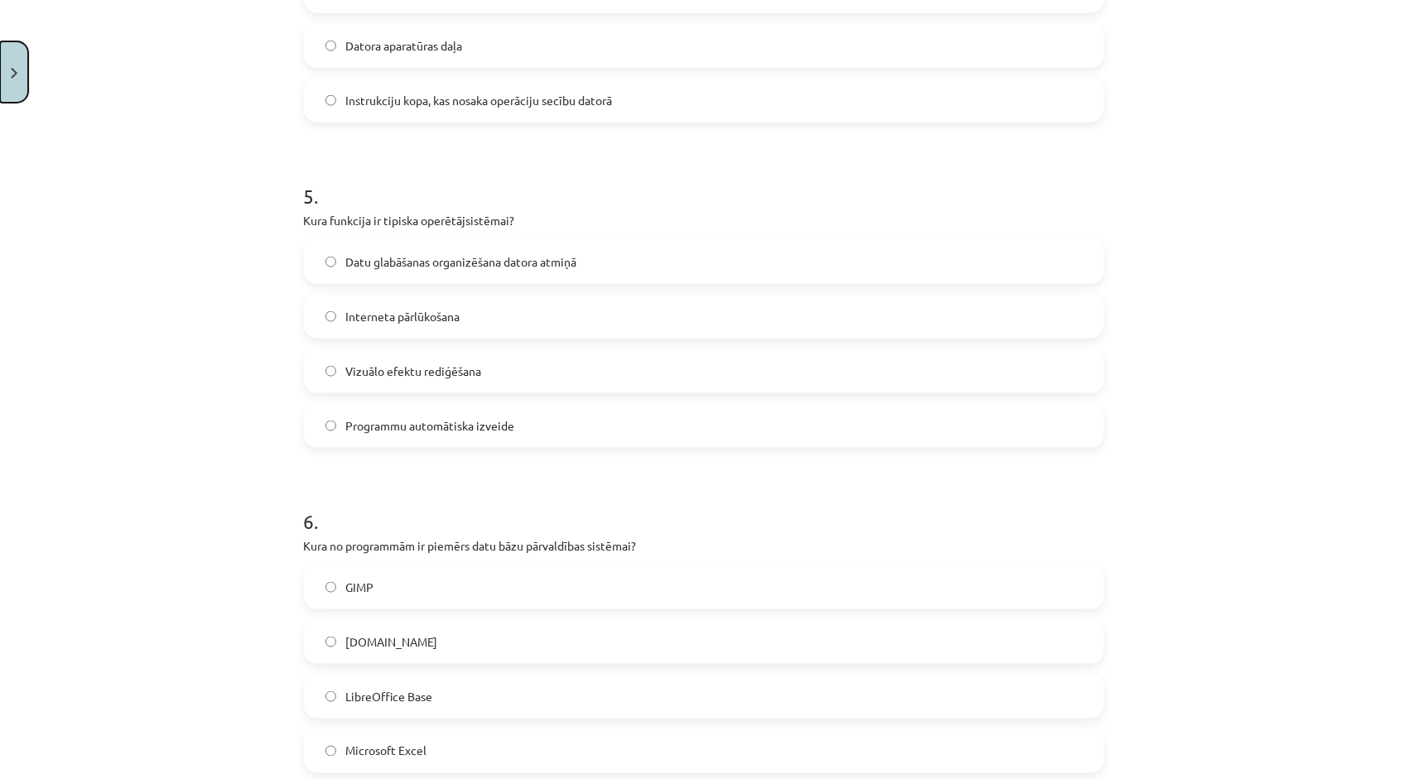
click at [14, 65] on button "Close" at bounding box center [14, 71] width 28 height 61
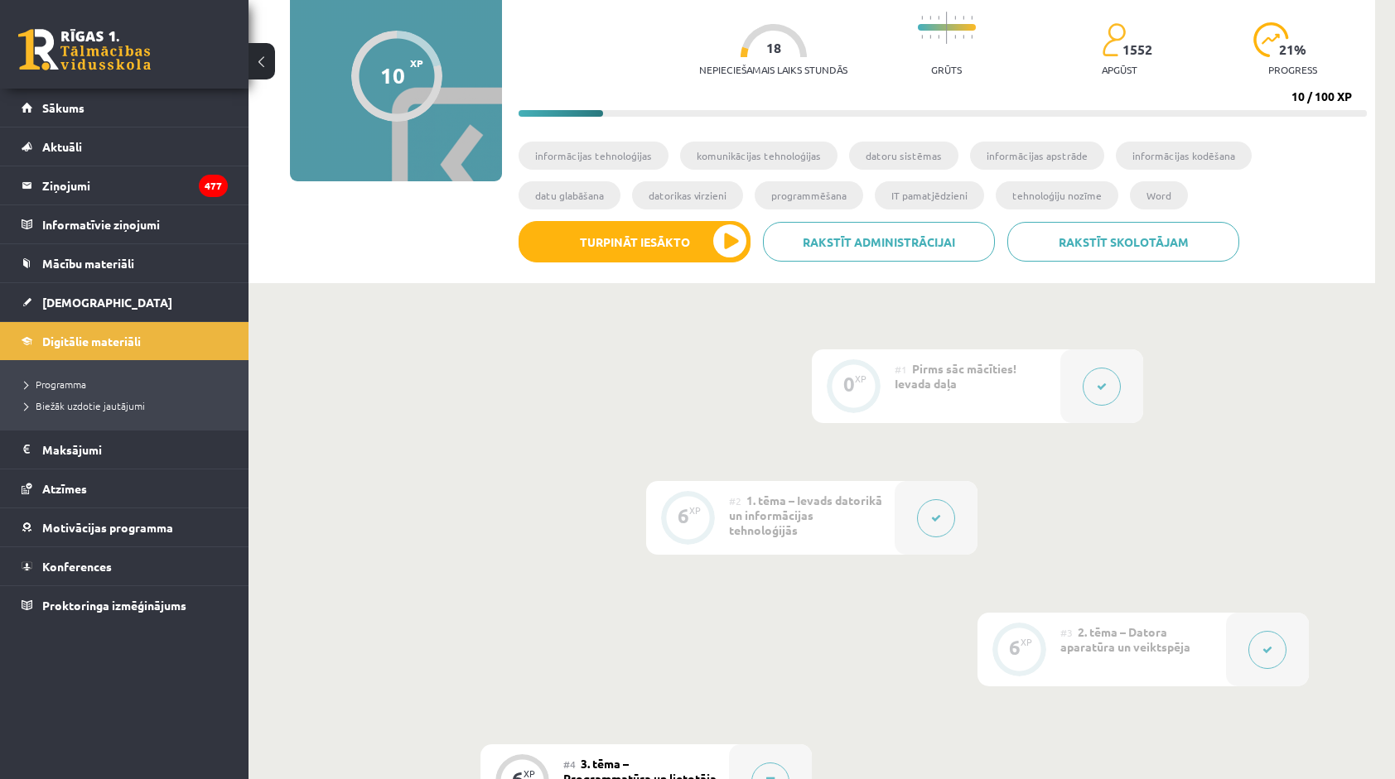
scroll to position [0, 0]
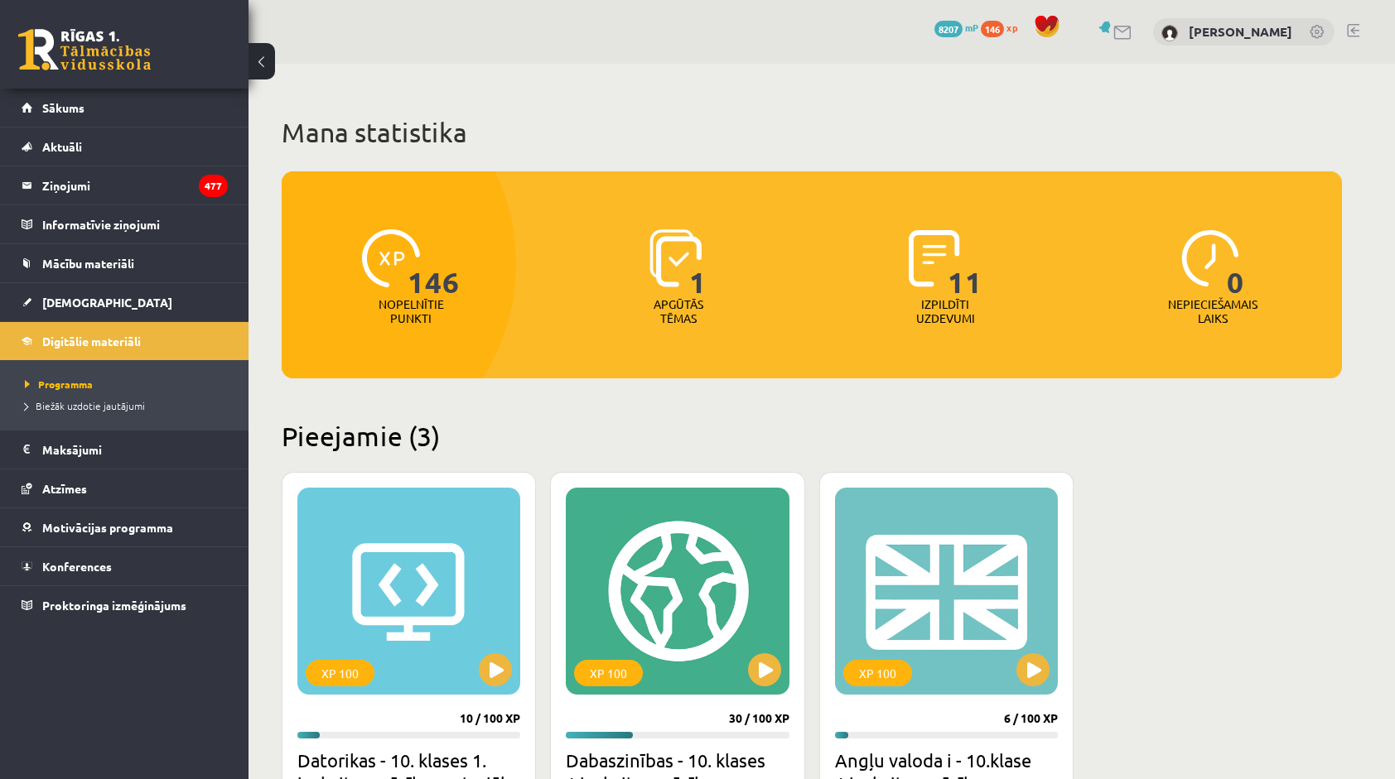
scroll to position [248, 0]
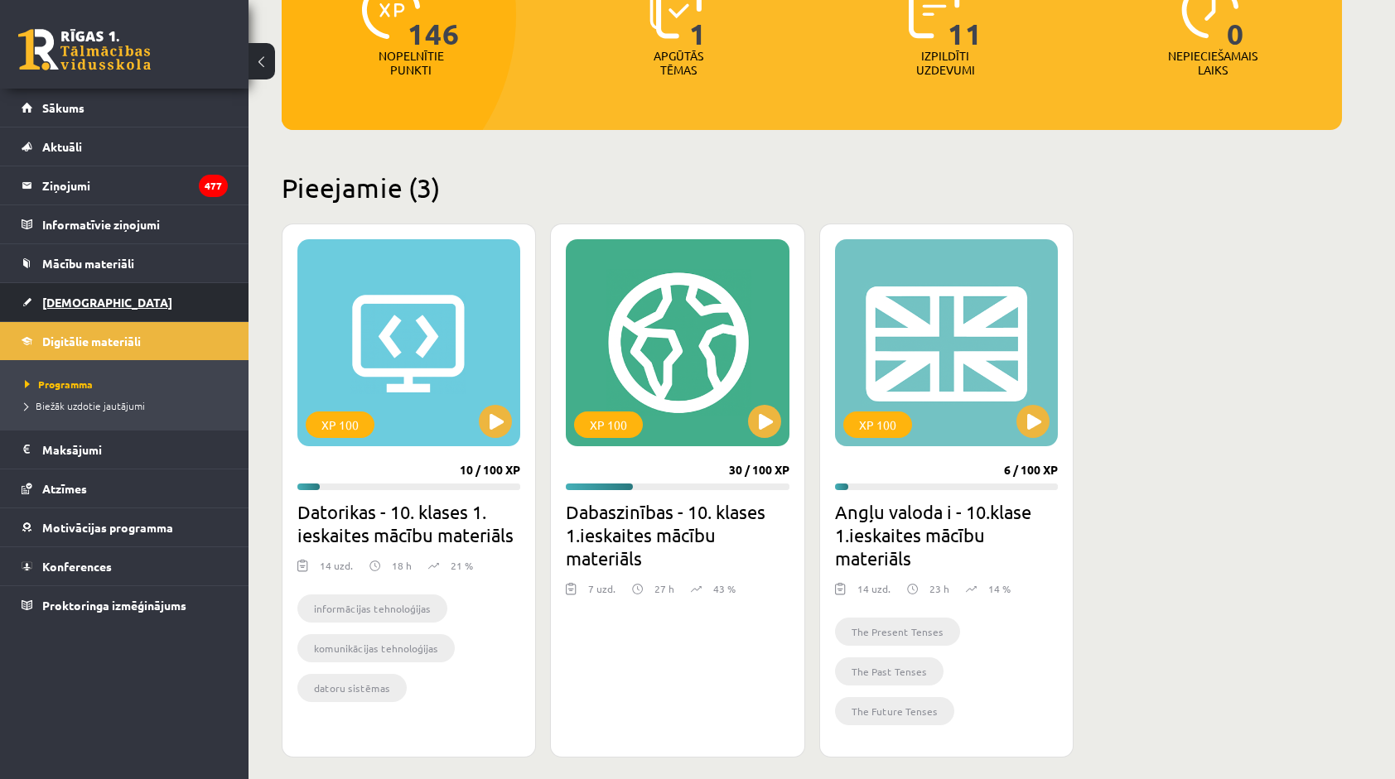
click at [123, 293] on link "[DEMOGRAPHIC_DATA]" at bounding box center [125, 302] width 206 height 38
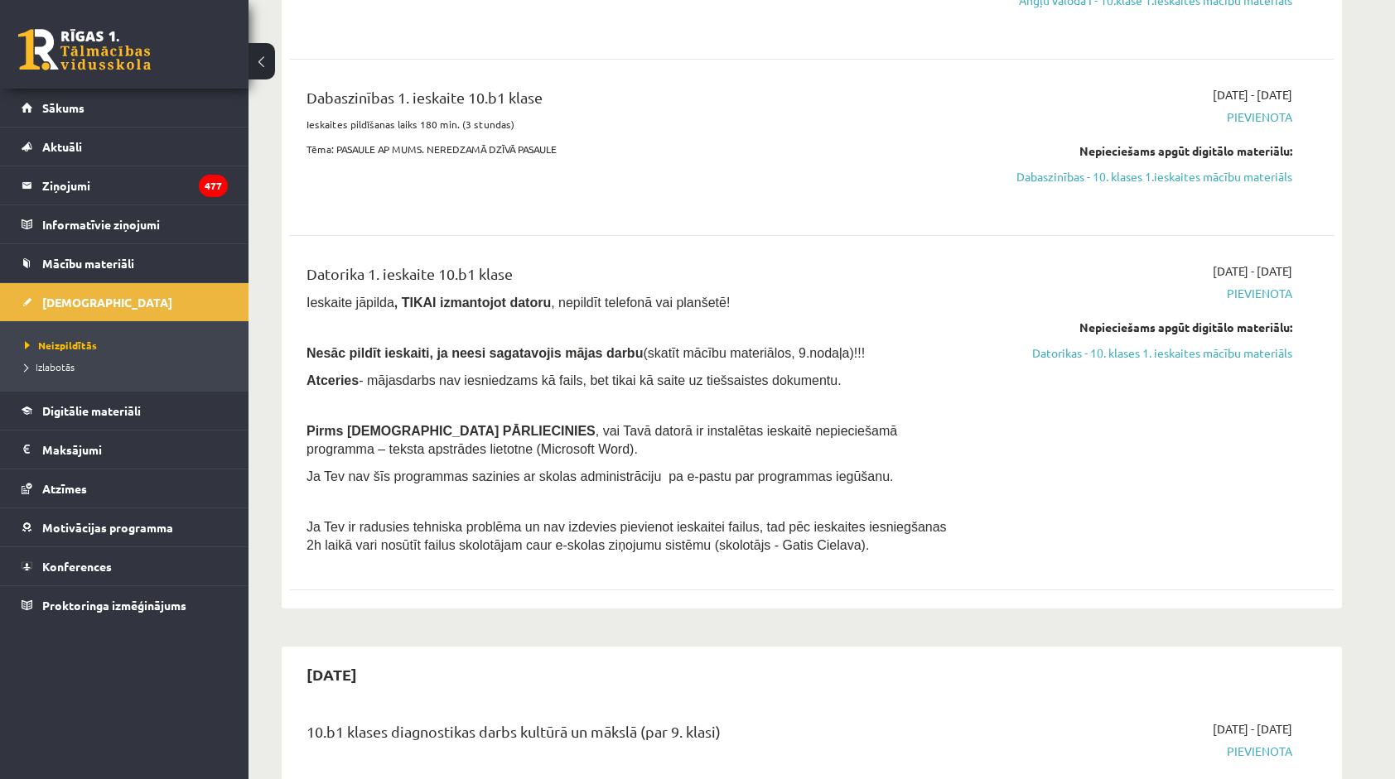
scroll to position [166, 0]
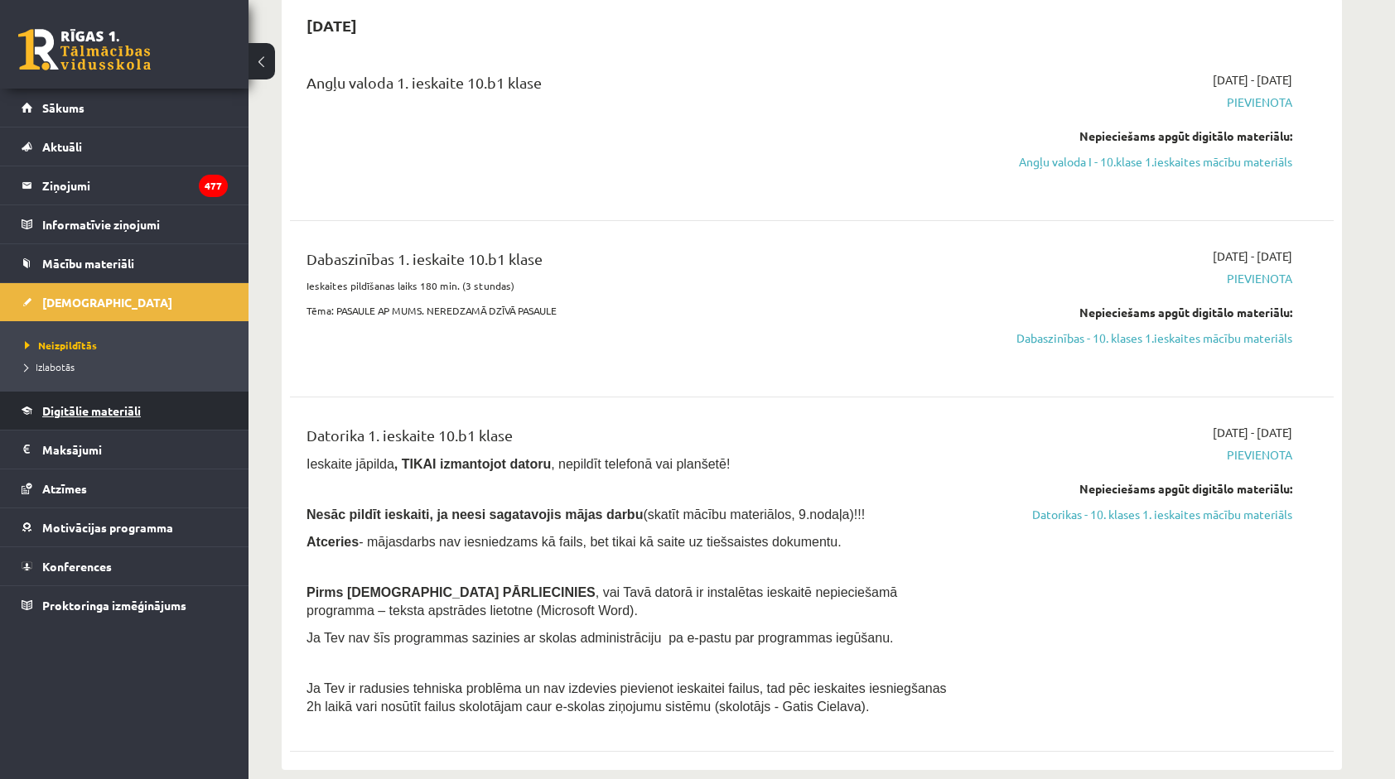
click at [175, 421] on link "Digitālie materiāli" at bounding box center [125, 411] width 206 height 38
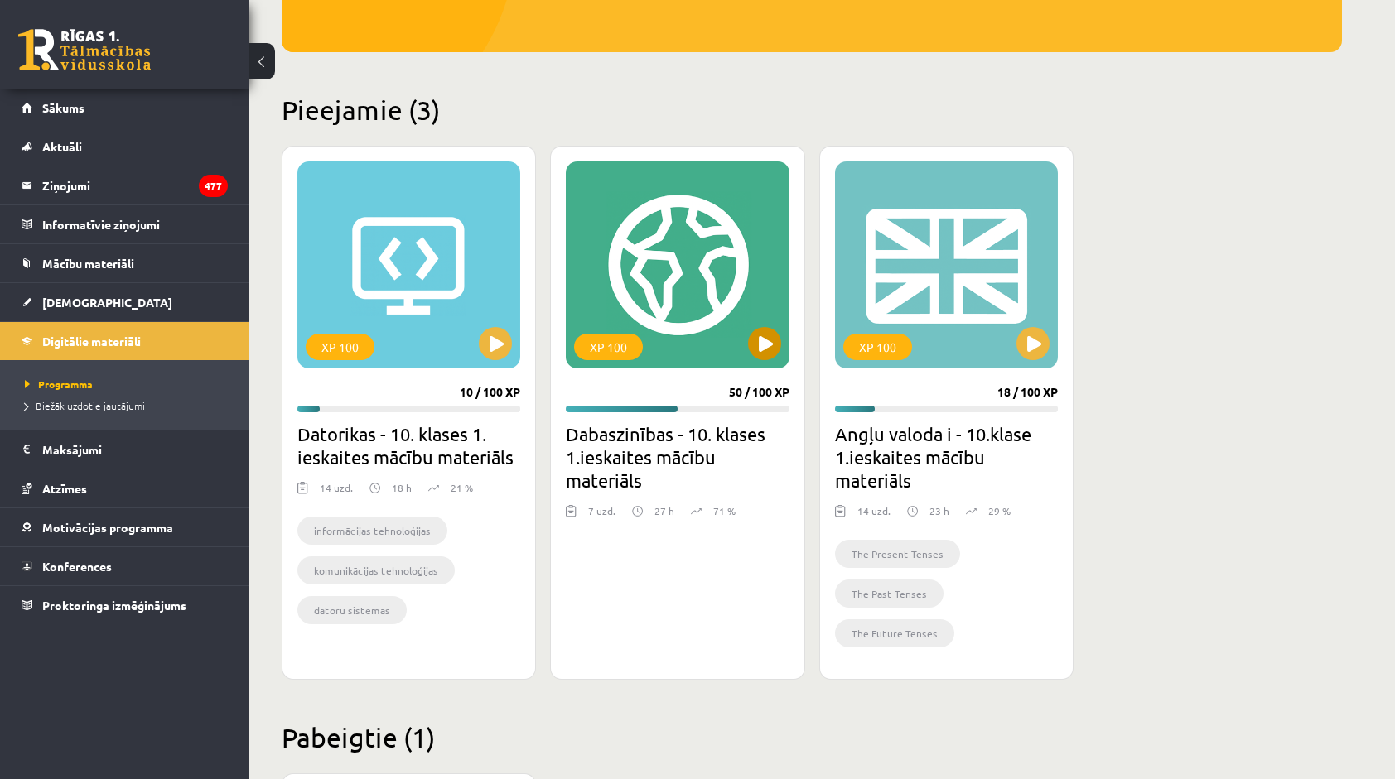
scroll to position [331, 0]
